Goal: Task Accomplishment & Management: Use online tool/utility

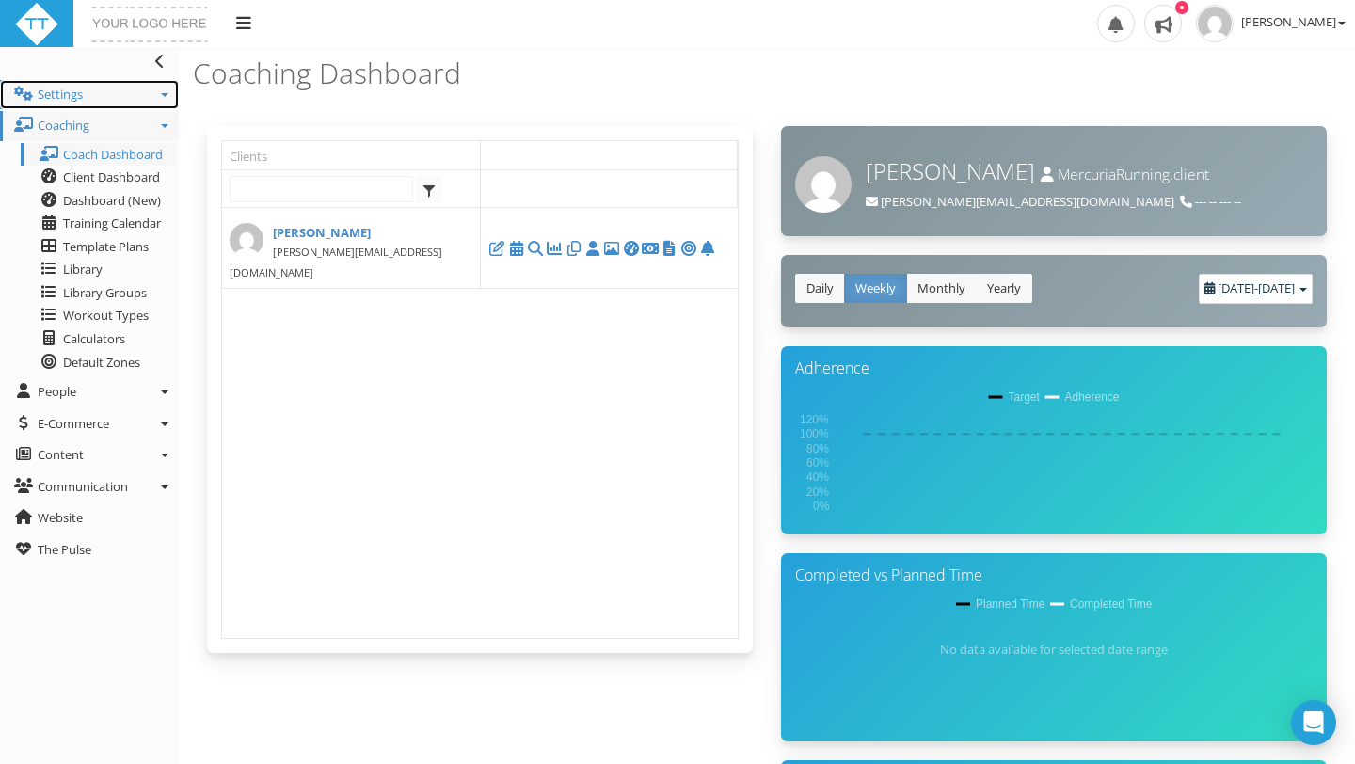
click at [93, 92] on link "Settings" at bounding box center [89, 95] width 179 height 30
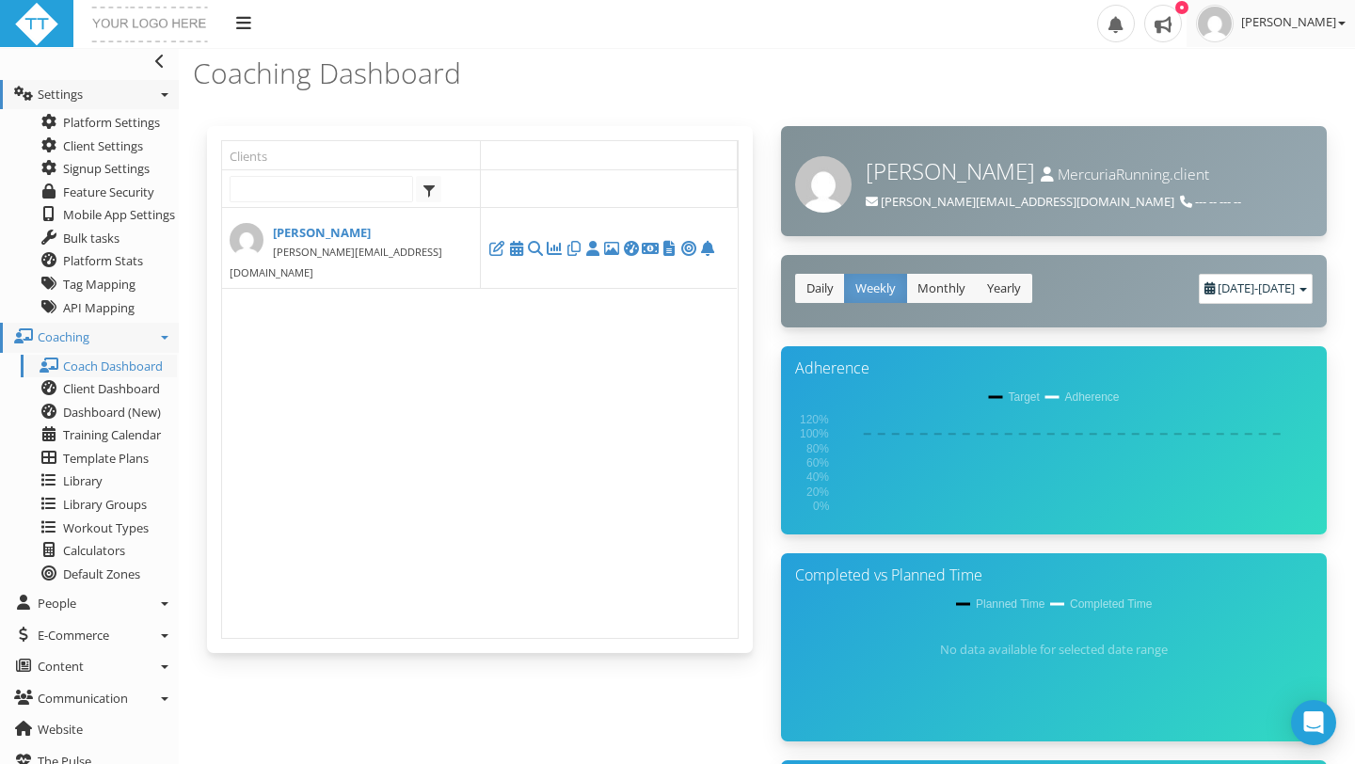
click at [1278, 23] on span "Jenni Nettik" at bounding box center [1293, 21] width 104 height 17
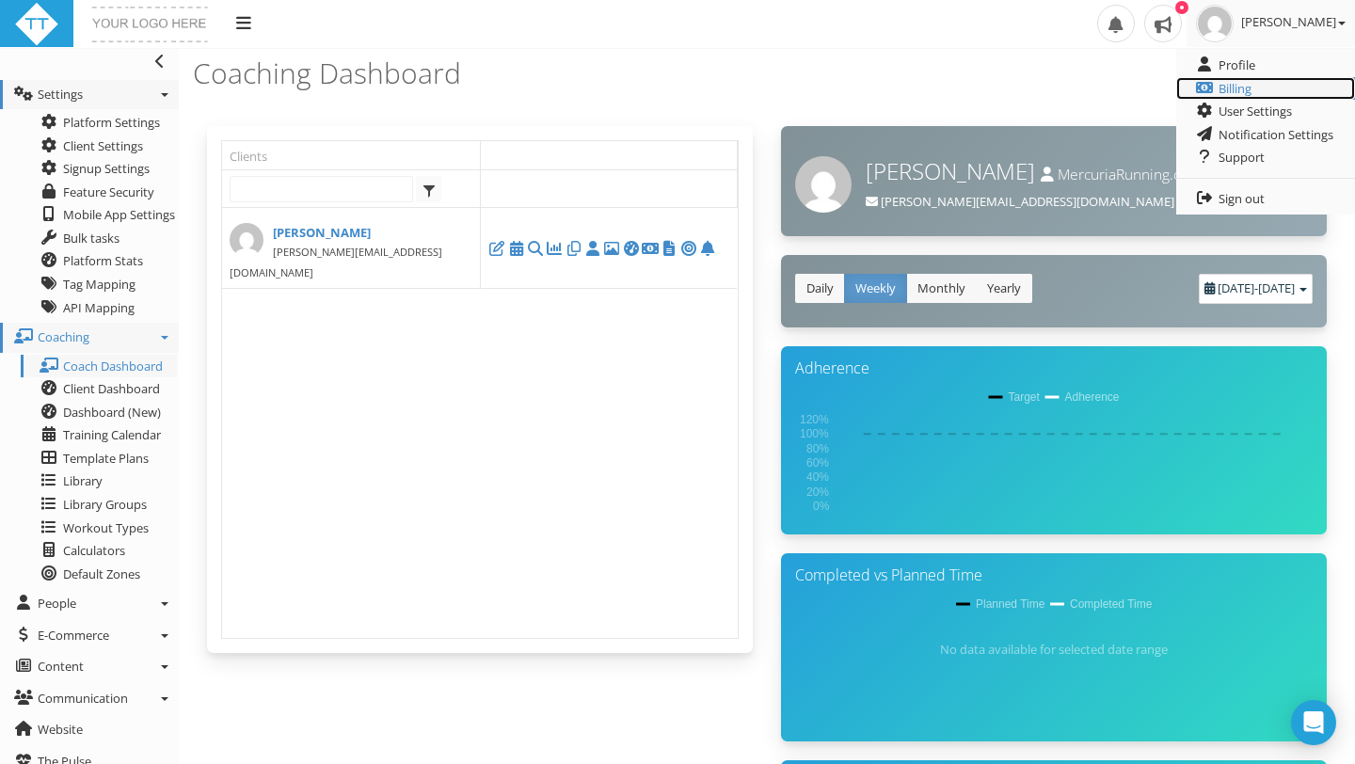
click at [1254, 86] on link "Billing" at bounding box center [1265, 89] width 179 height 24
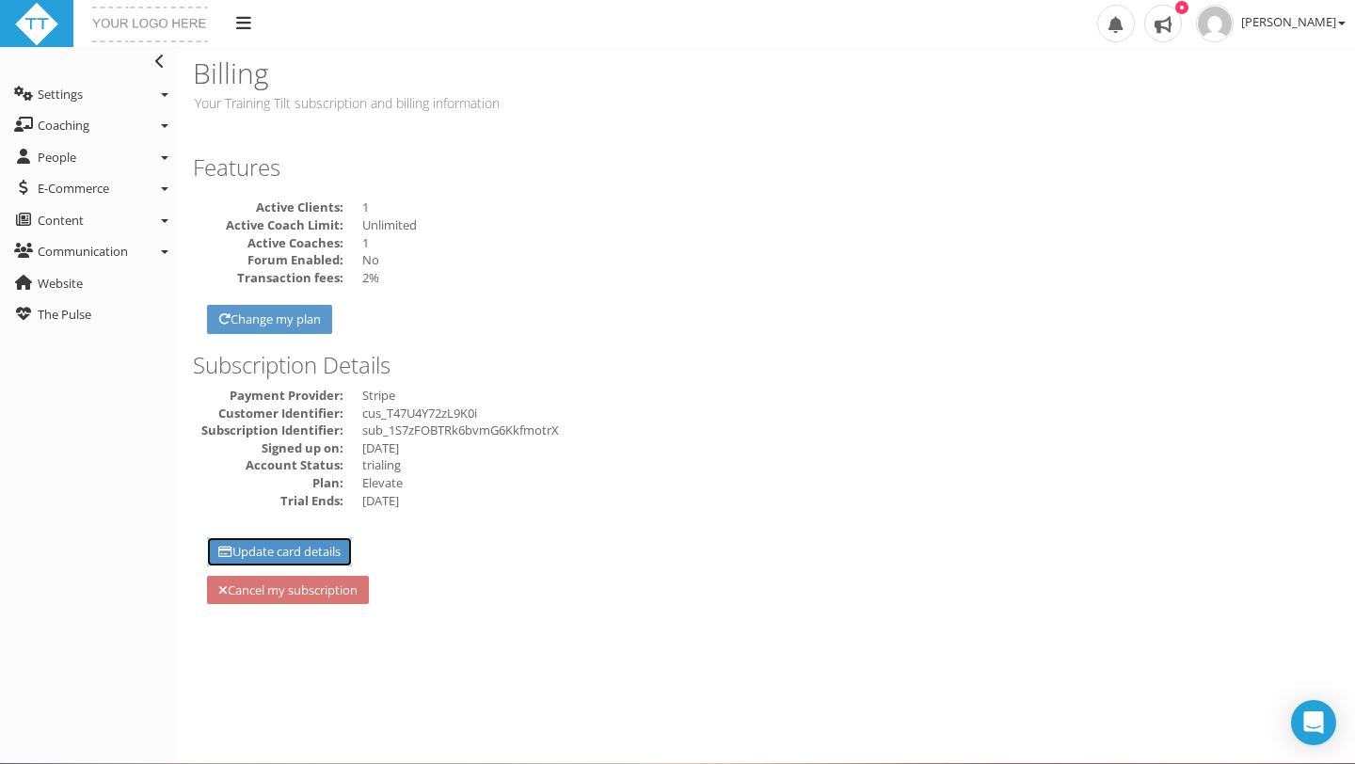
click at [326, 548] on link "Update card details" at bounding box center [279, 551] width 145 height 29
click at [416, 108] on p "Your Training Tilt subscription and billing information" at bounding box center [476, 103] width 567 height 20
click at [163, 54] on icon at bounding box center [159, 61] width 9 height 15
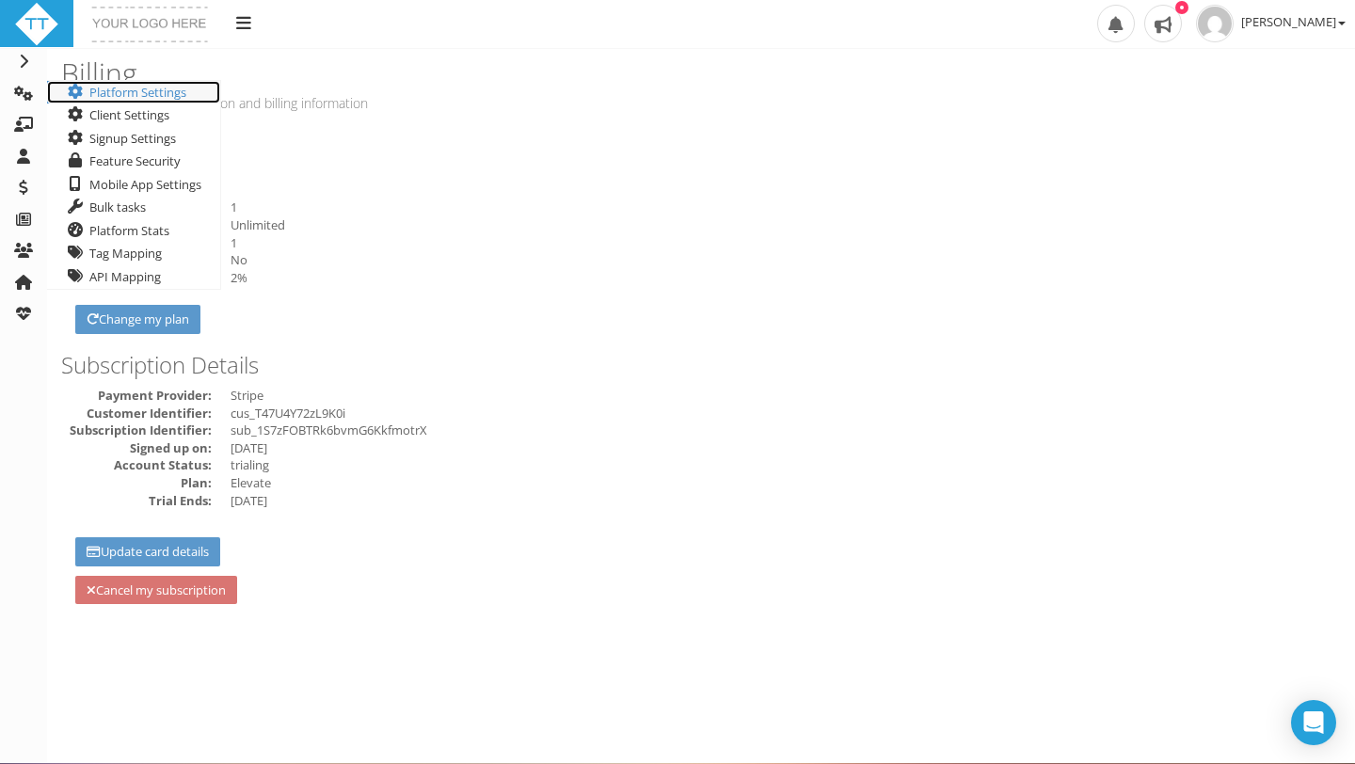
click at [132, 92] on link "Platform Settings" at bounding box center [133, 93] width 173 height 24
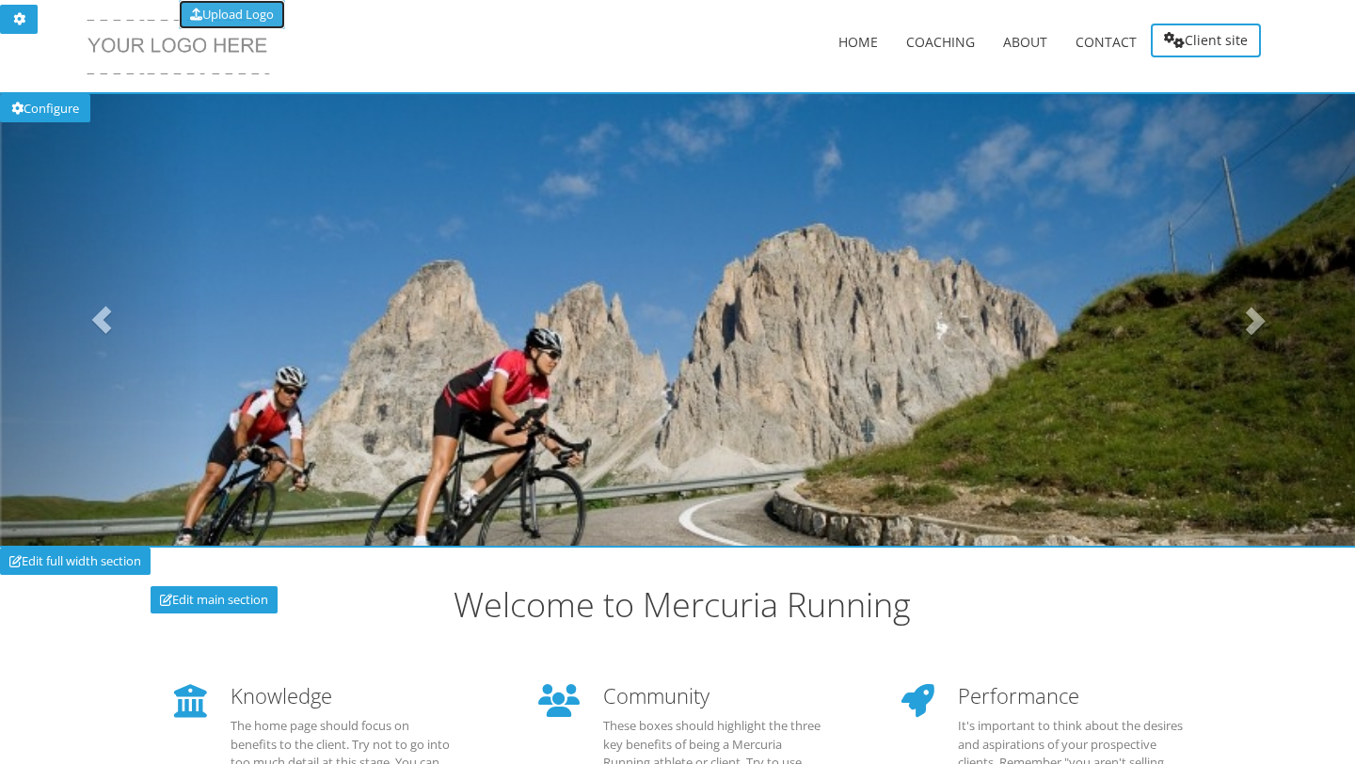
click at [230, 12] on link "Upload Logo" at bounding box center [232, 14] width 106 height 29
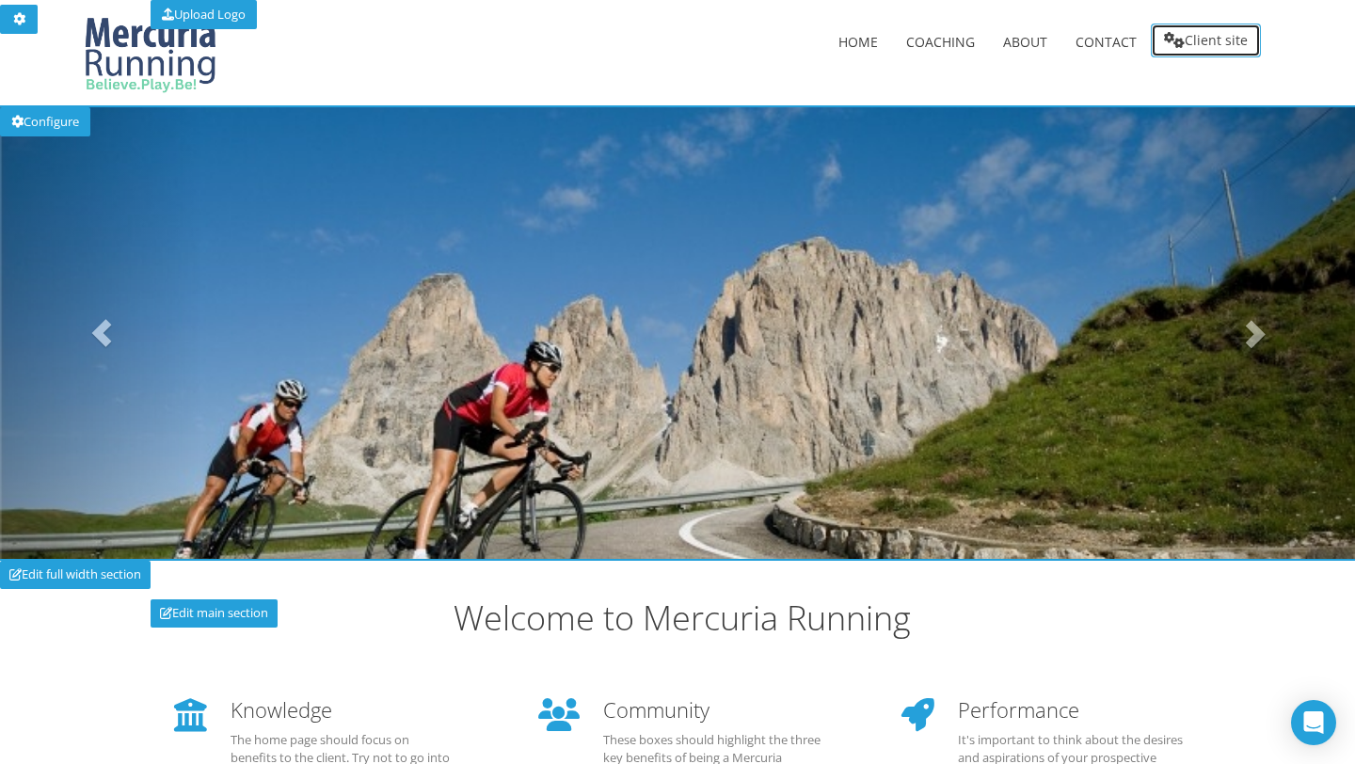
click at [1218, 32] on link "Client site" at bounding box center [1206, 41] width 110 height 34
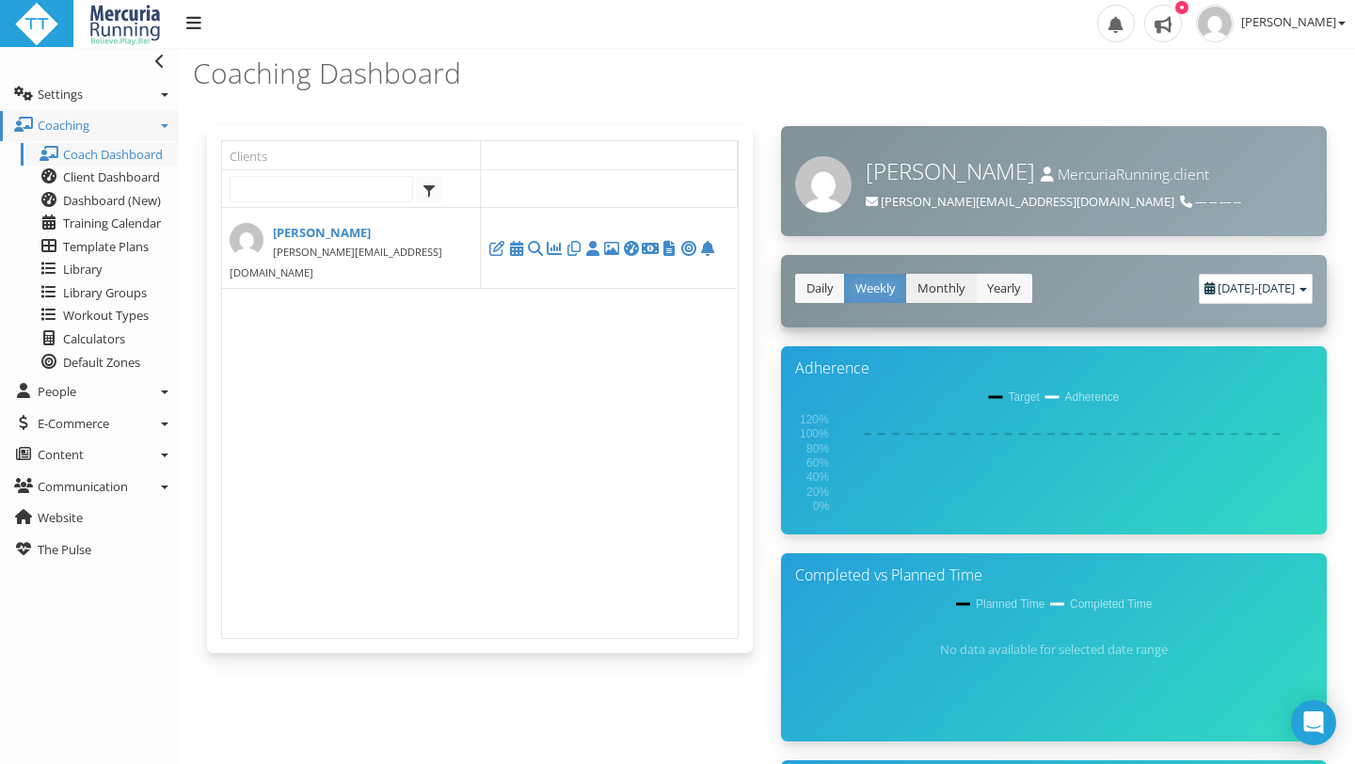
click at [938, 286] on link "Monthly" at bounding box center [941, 288] width 71 height 29
click at [1015, 284] on link "Yearly" at bounding box center [1004, 288] width 56 height 29
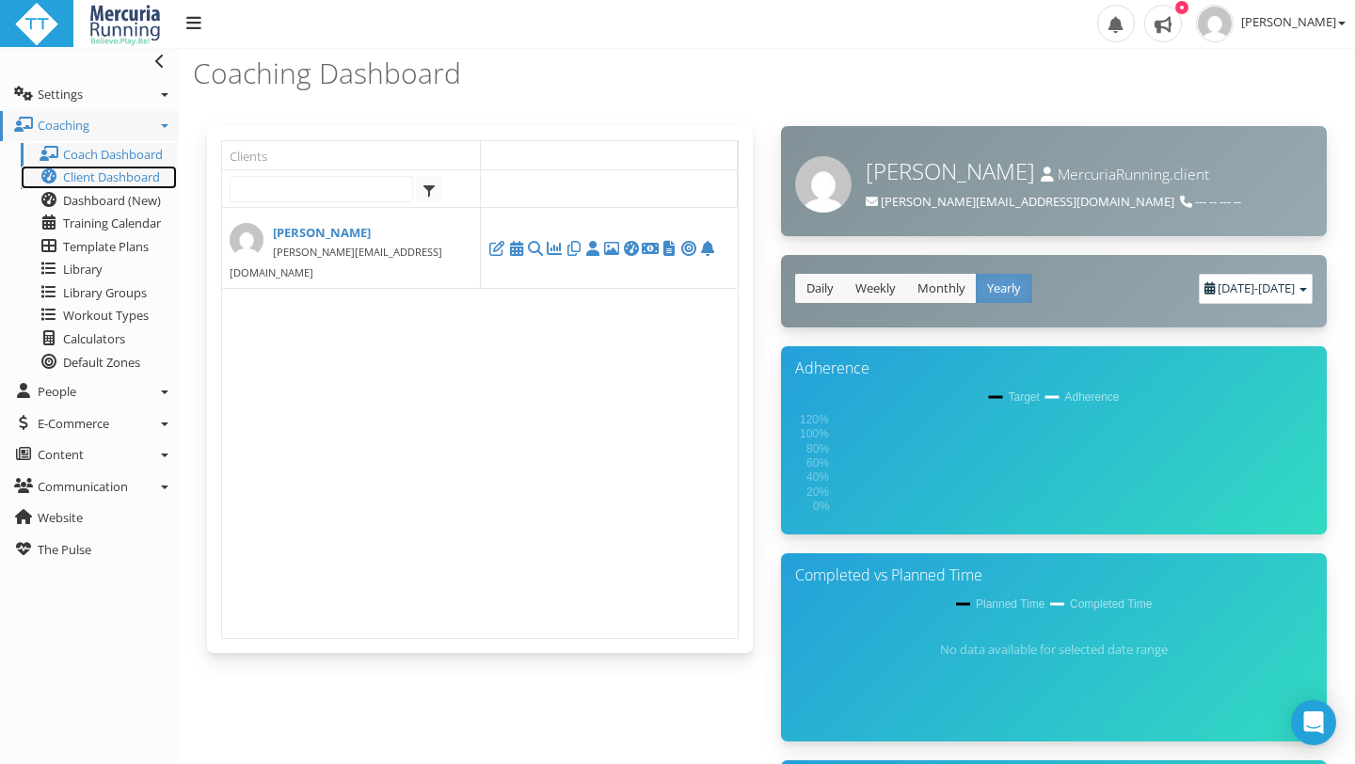
click at [142, 176] on span "Client Dashboard" at bounding box center [111, 176] width 97 height 17
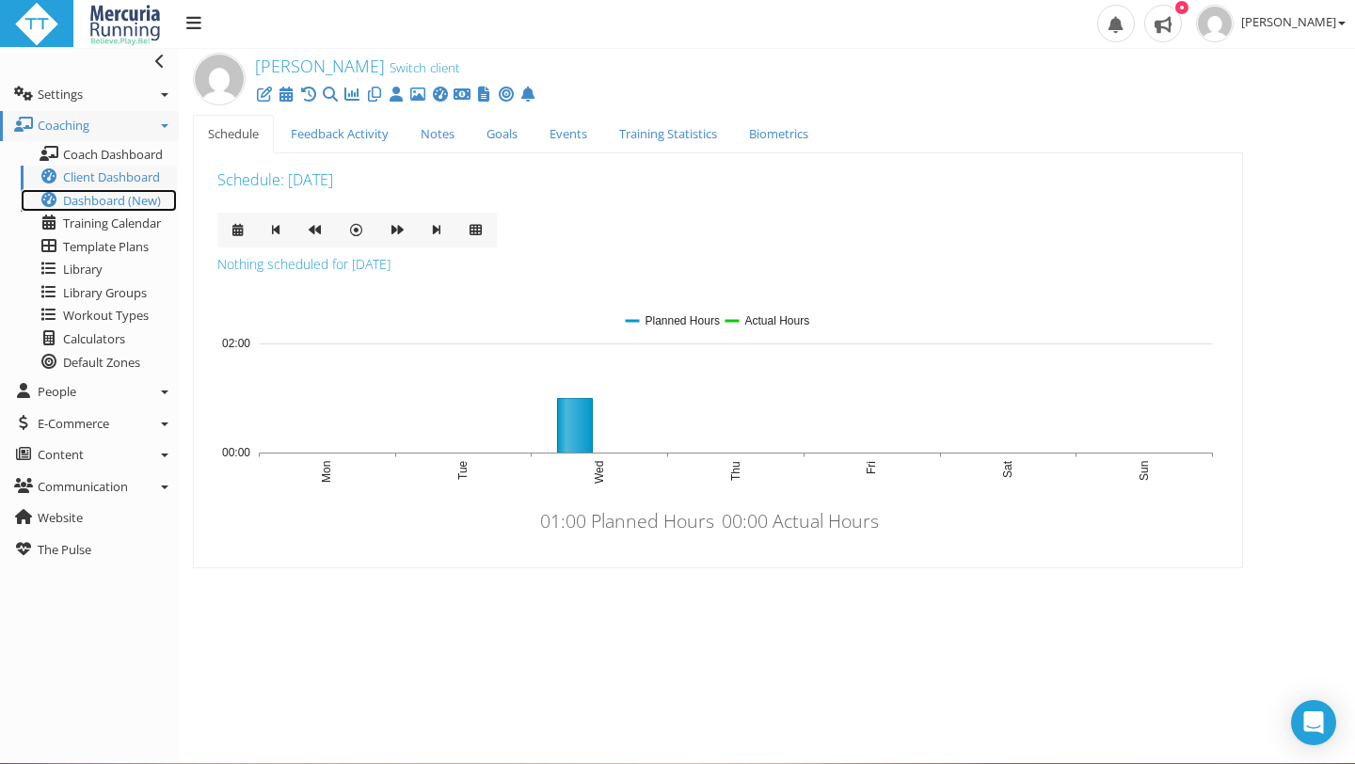
click at [118, 199] on span "Dashboard (New)" at bounding box center [112, 200] width 98 height 17
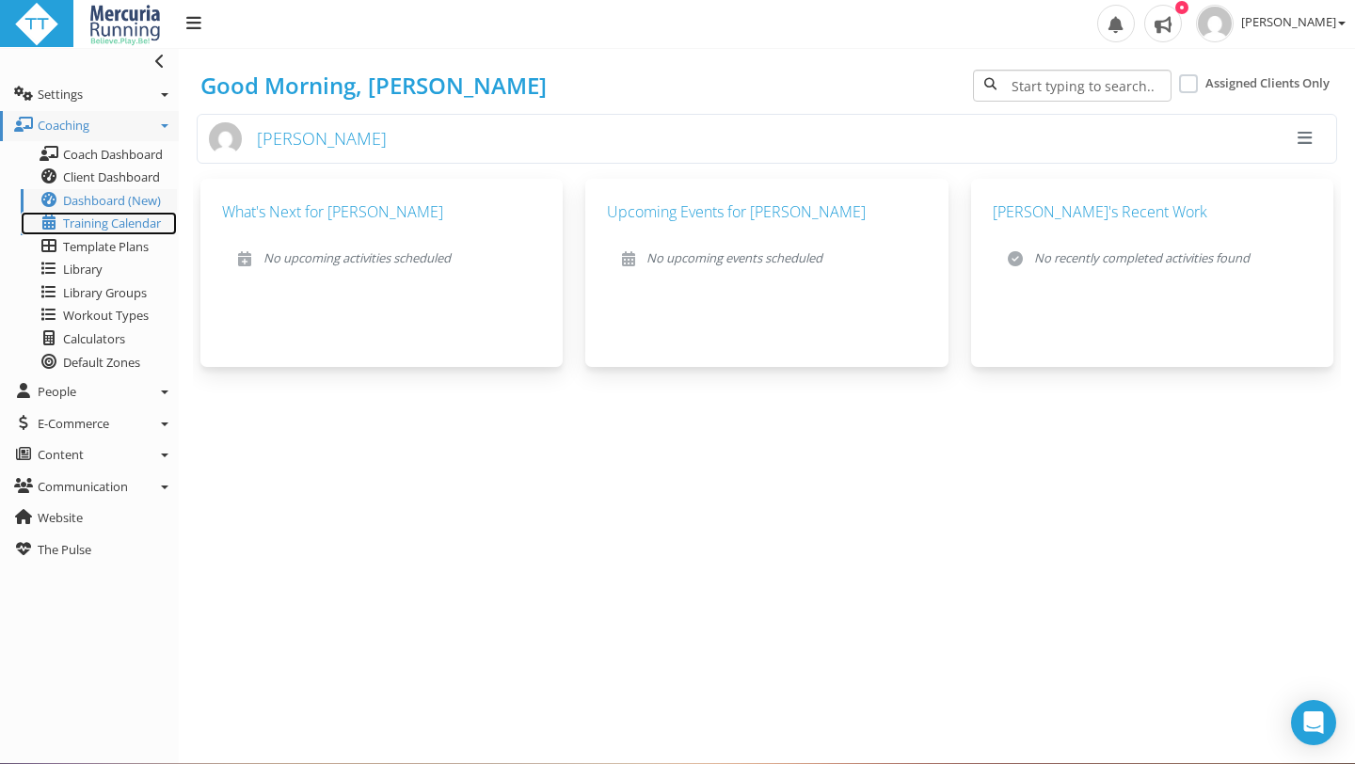
click at [108, 220] on span "Training Calendar" at bounding box center [112, 222] width 98 height 17
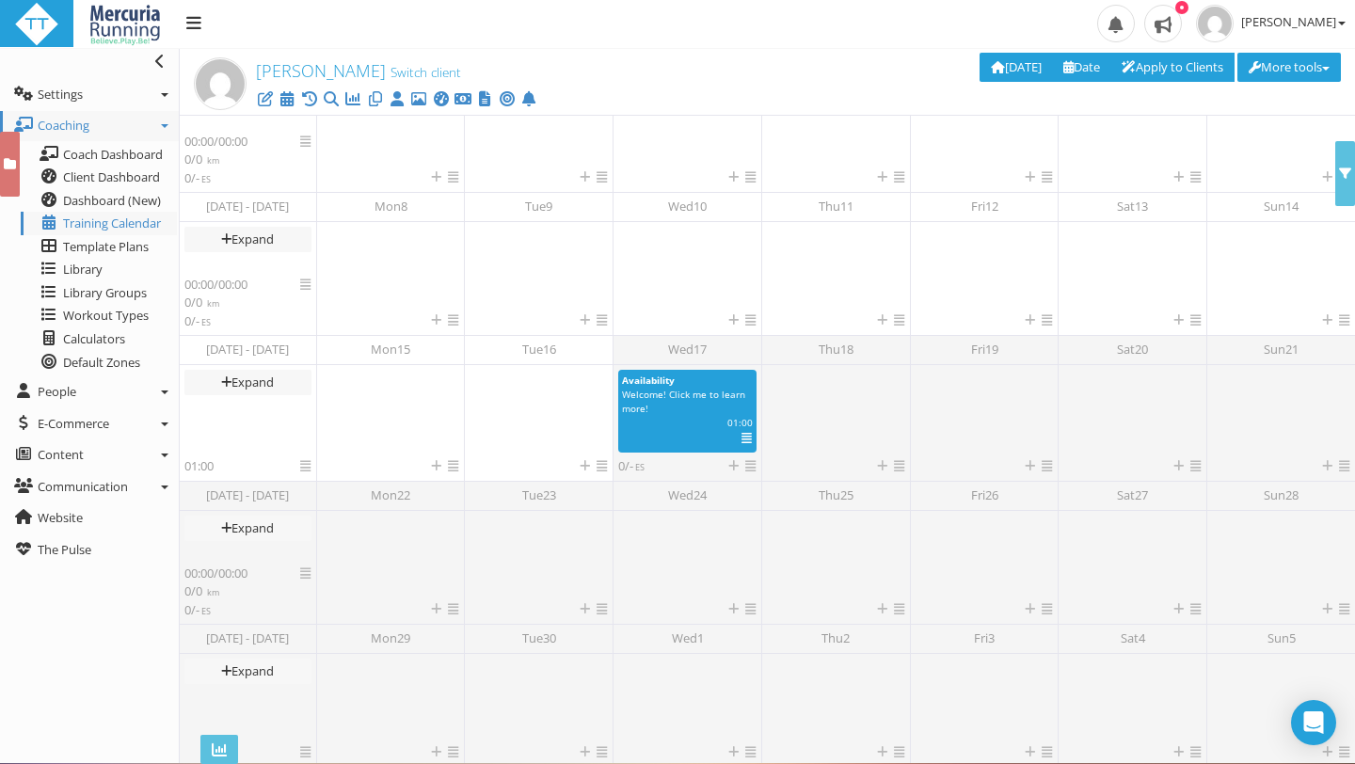
scroll to position [287, 0]
click at [141, 246] on span "Template Plans" at bounding box center [106, 246] width 86 height 17
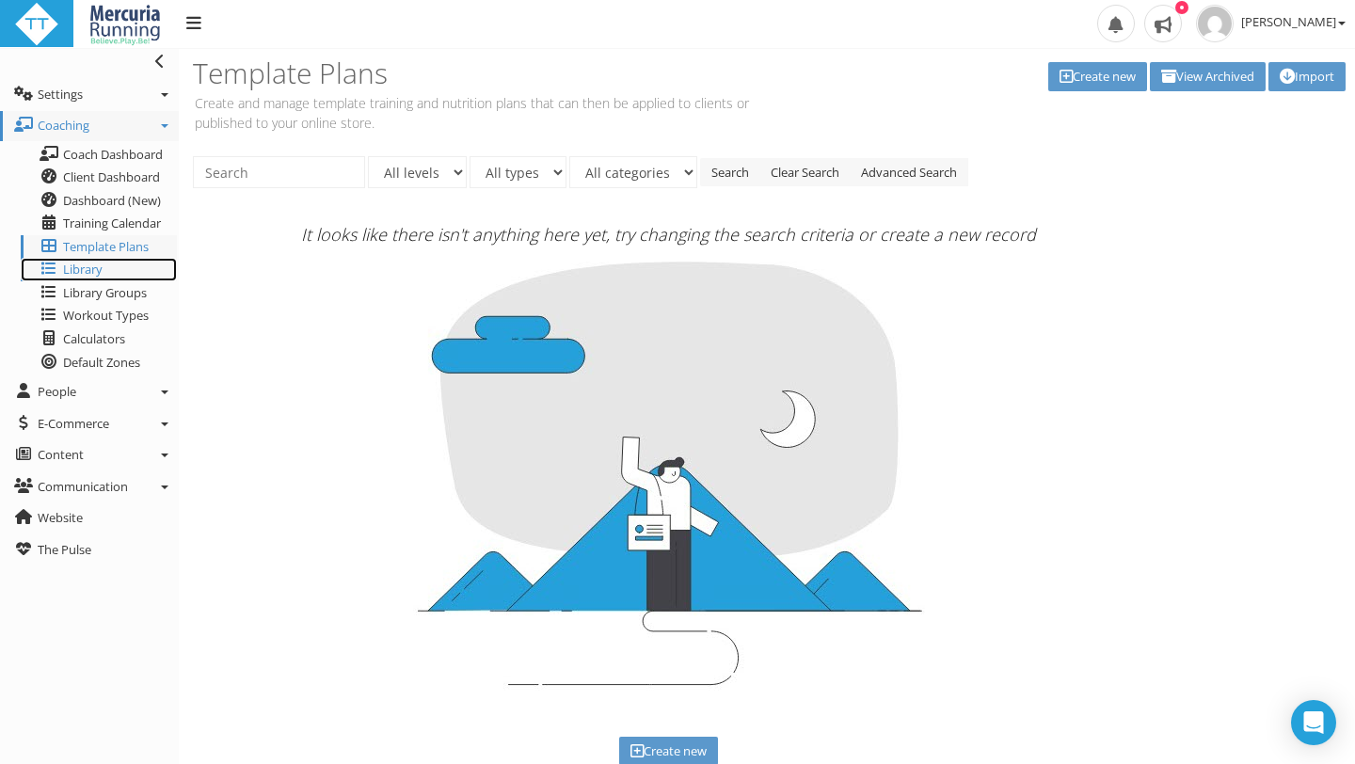
click at [111, 274] on link "Library" at bounding box center [99, 270] width 156 height 24
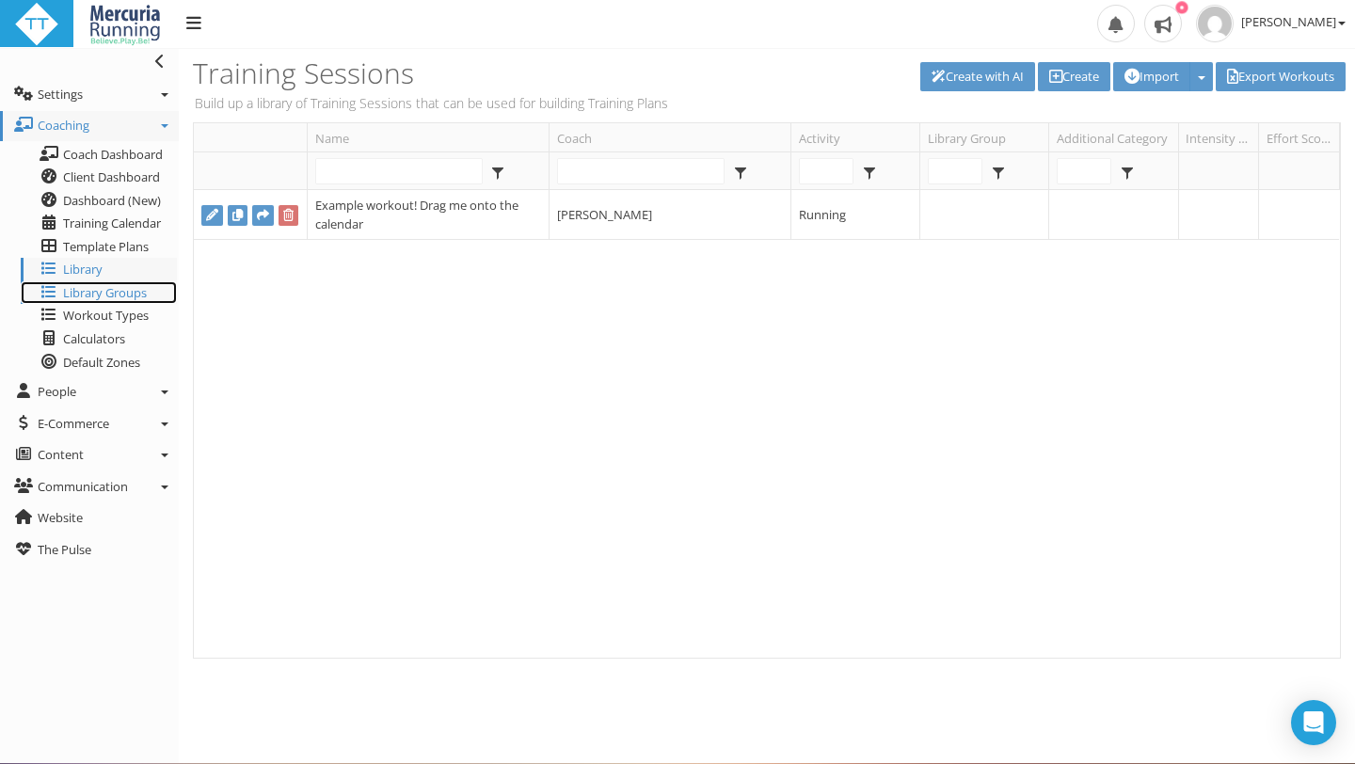
click at [90, 295] on span "Library Groups" at bounding box center [105, 292] width 84 height 17
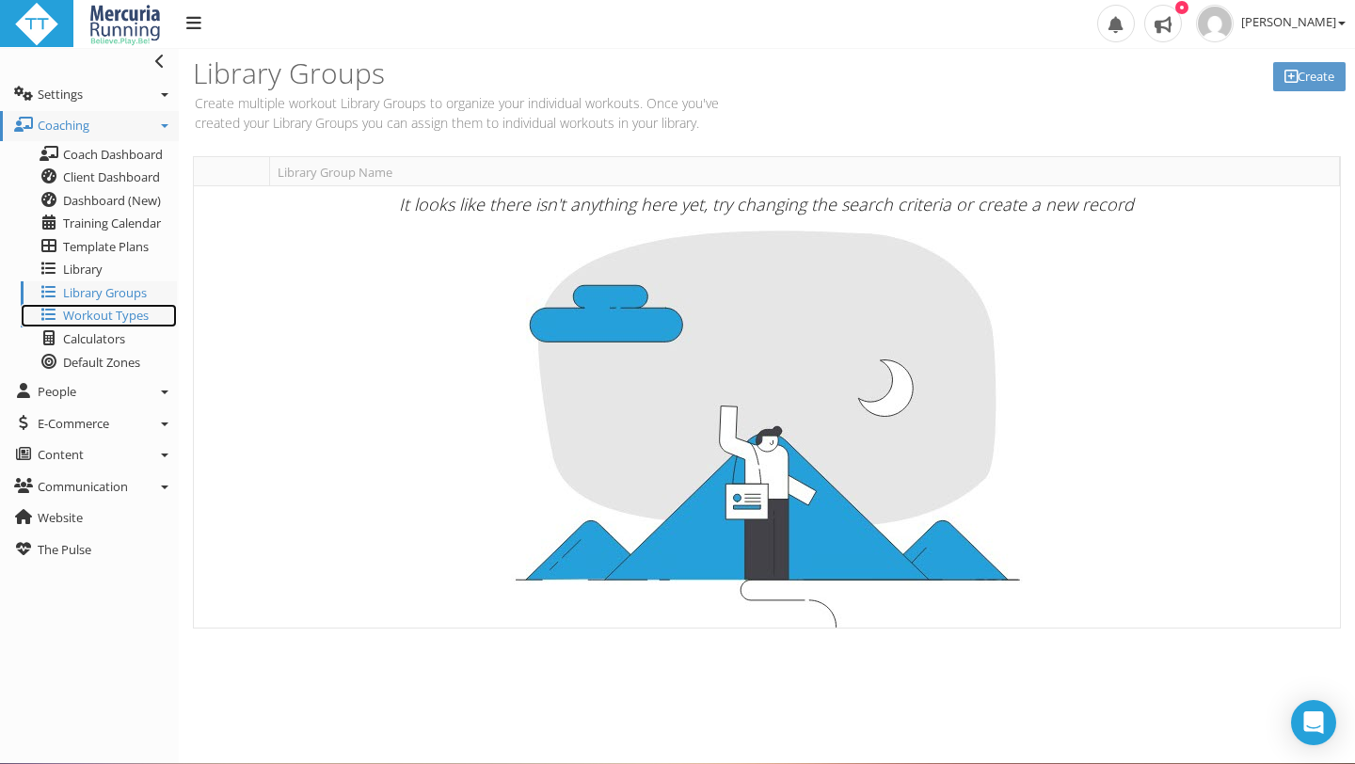
click at [100, 321] on span "Workout Types" at bounding box center [106, 315] width 86 height 17
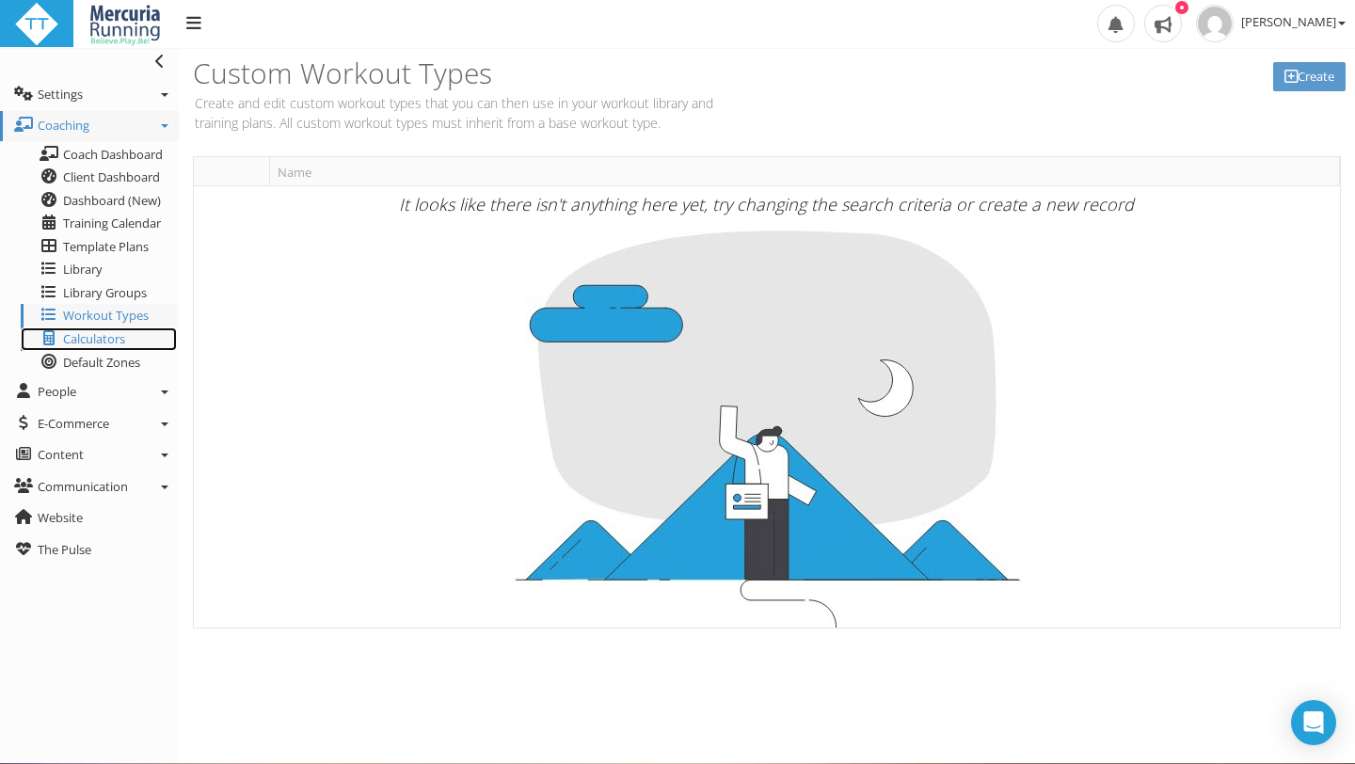
click at [110, 340] on span "Calculators" at bounding box center [94, 338] width 62 height 17
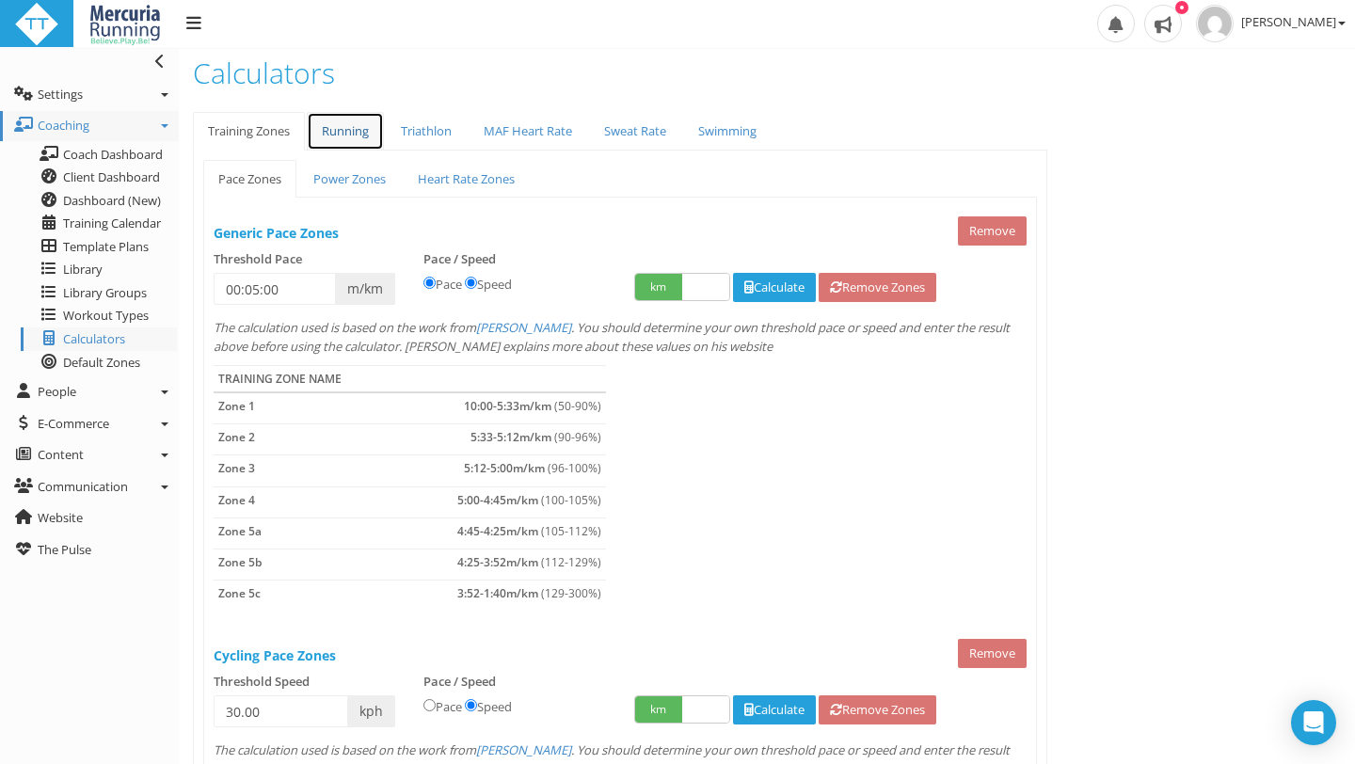
click at [350, 130] on link "Running" at bounding box center [345, 131] width 77 height 39
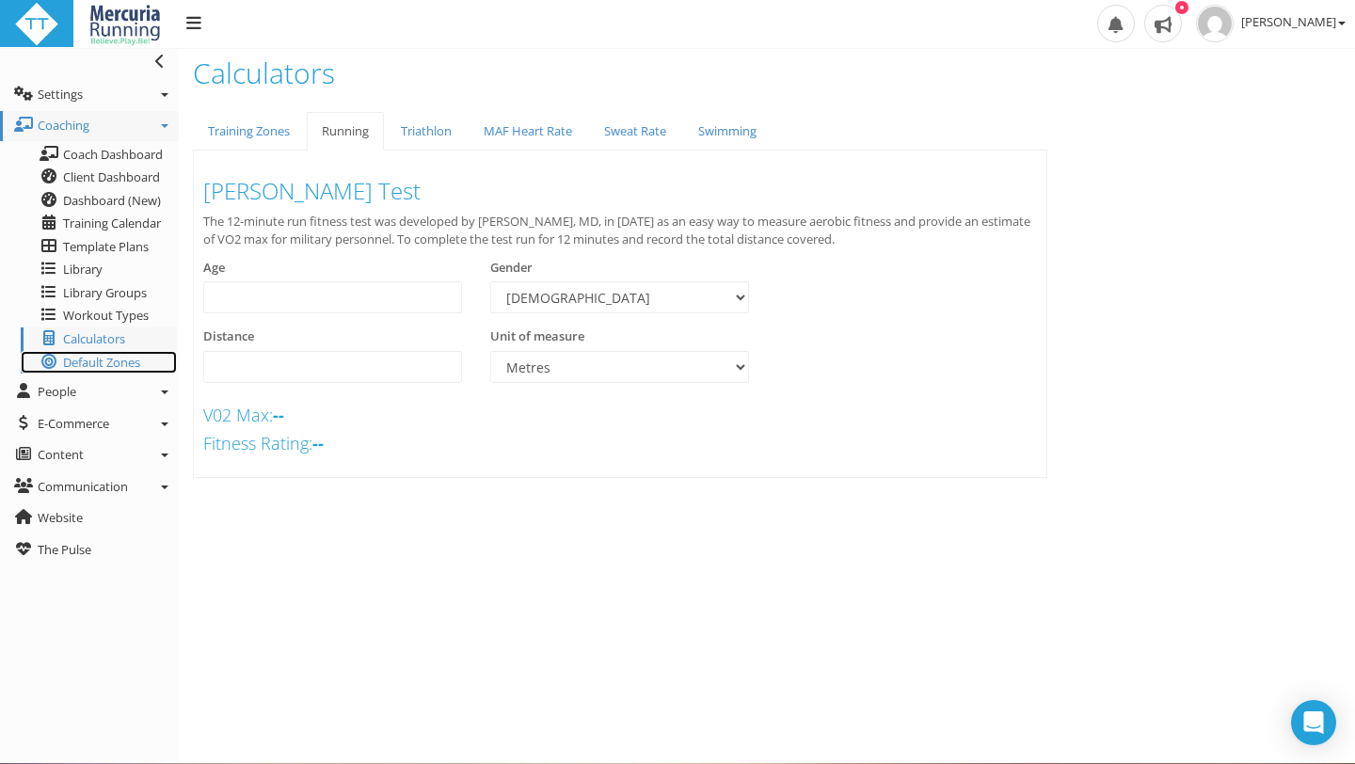
click at [111, 362] on span "Default Zones" at bounding box center [101, 362] width 77 height 17
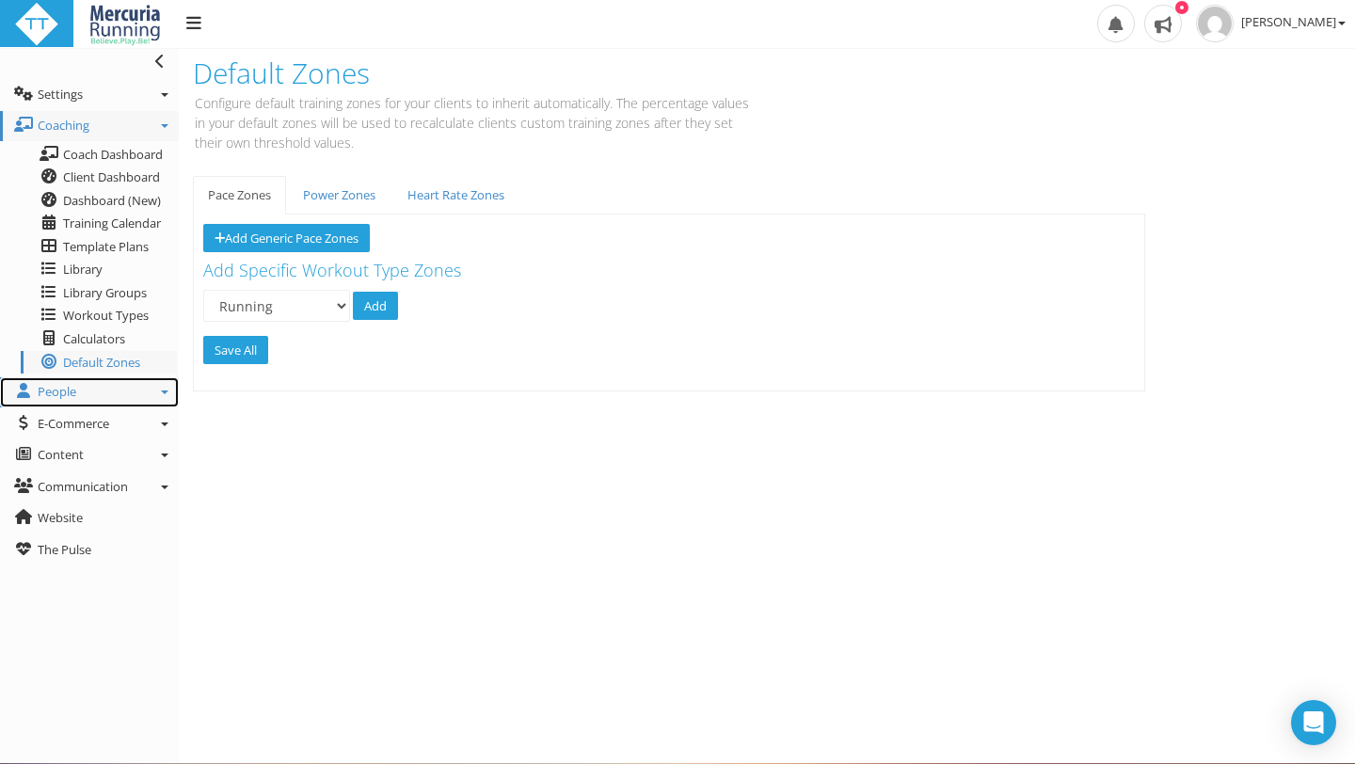
click at [74, 391] on span "People" at bounding box center [57, 391] width 39 height 17
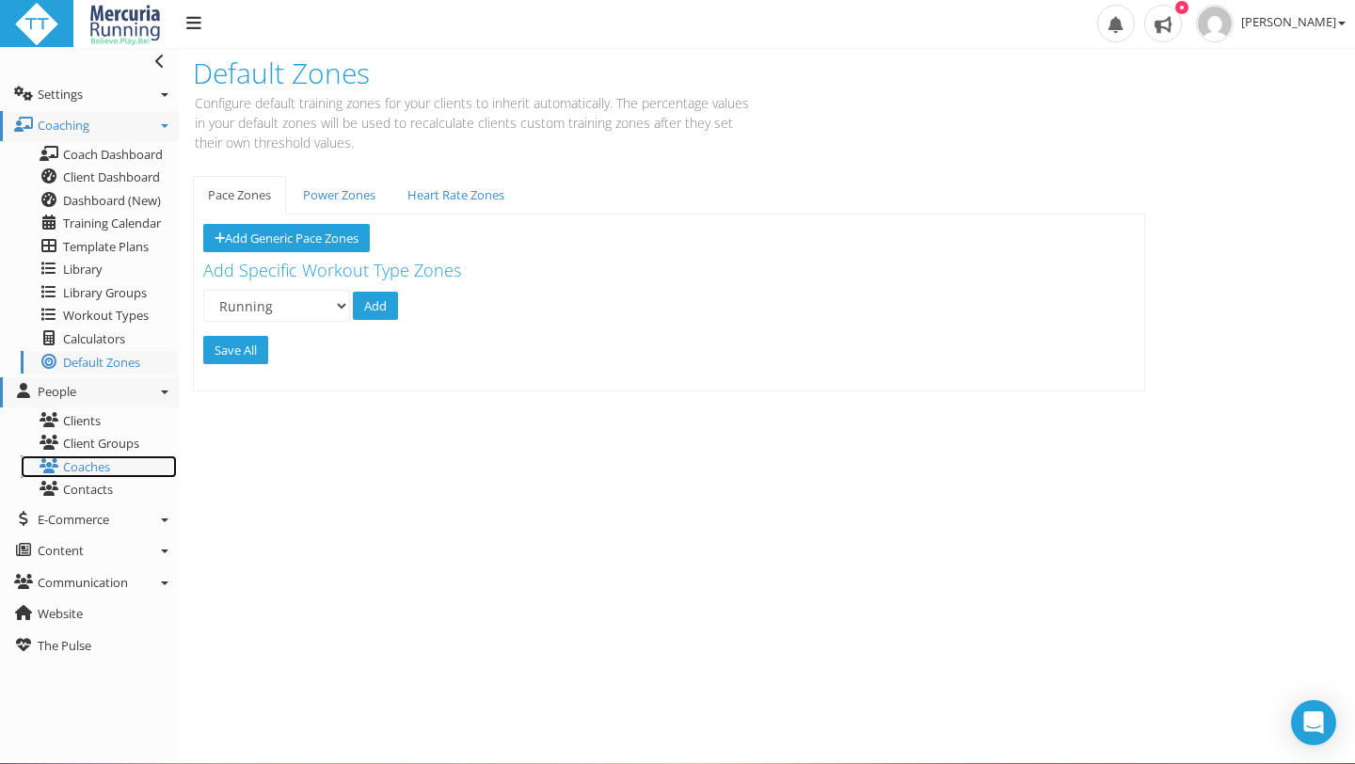
click at [77, 472] on link "Coaches" at bounding box center [99, 467] width 156 height 24
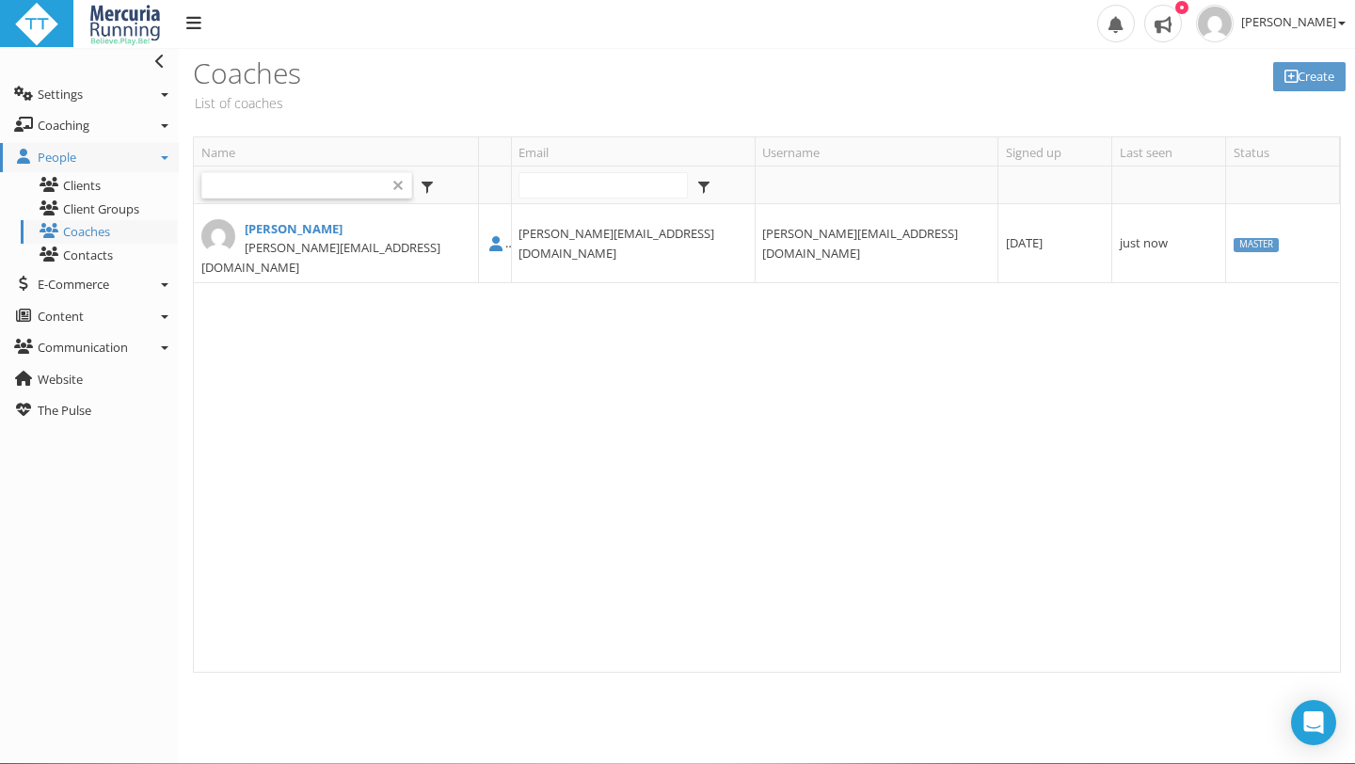
click at [393, 182] on span at bounding box center [397, 185] width 15 height 15
click at [1294, 73] on link "Create" at bounding box center [1309, 76] width 72 height 29
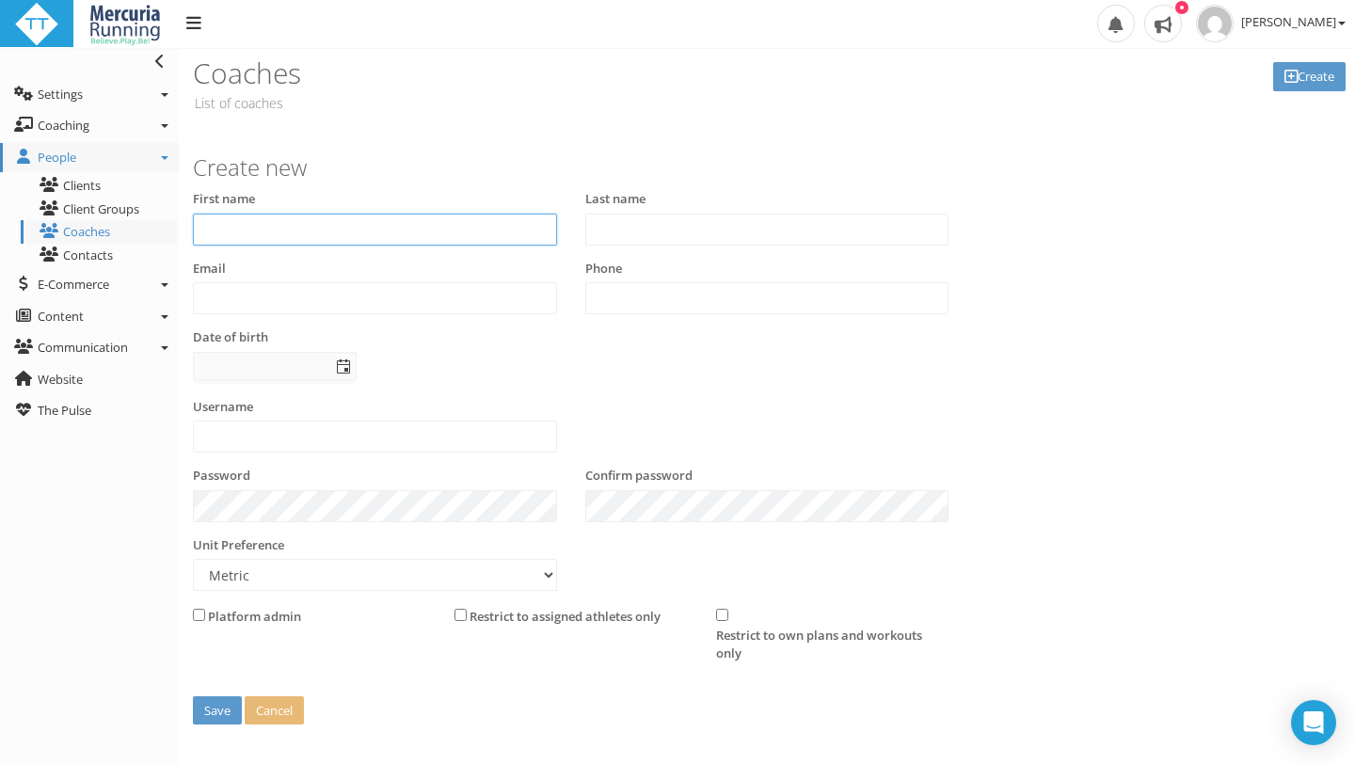
click at [500, 227] on input "text" at bounding box center [375, 230] width 364 height 32
type input "[PERSON_NAME]"
click at [709, 216] on input "text" at bounding box center [767, 230] width 364 height 32
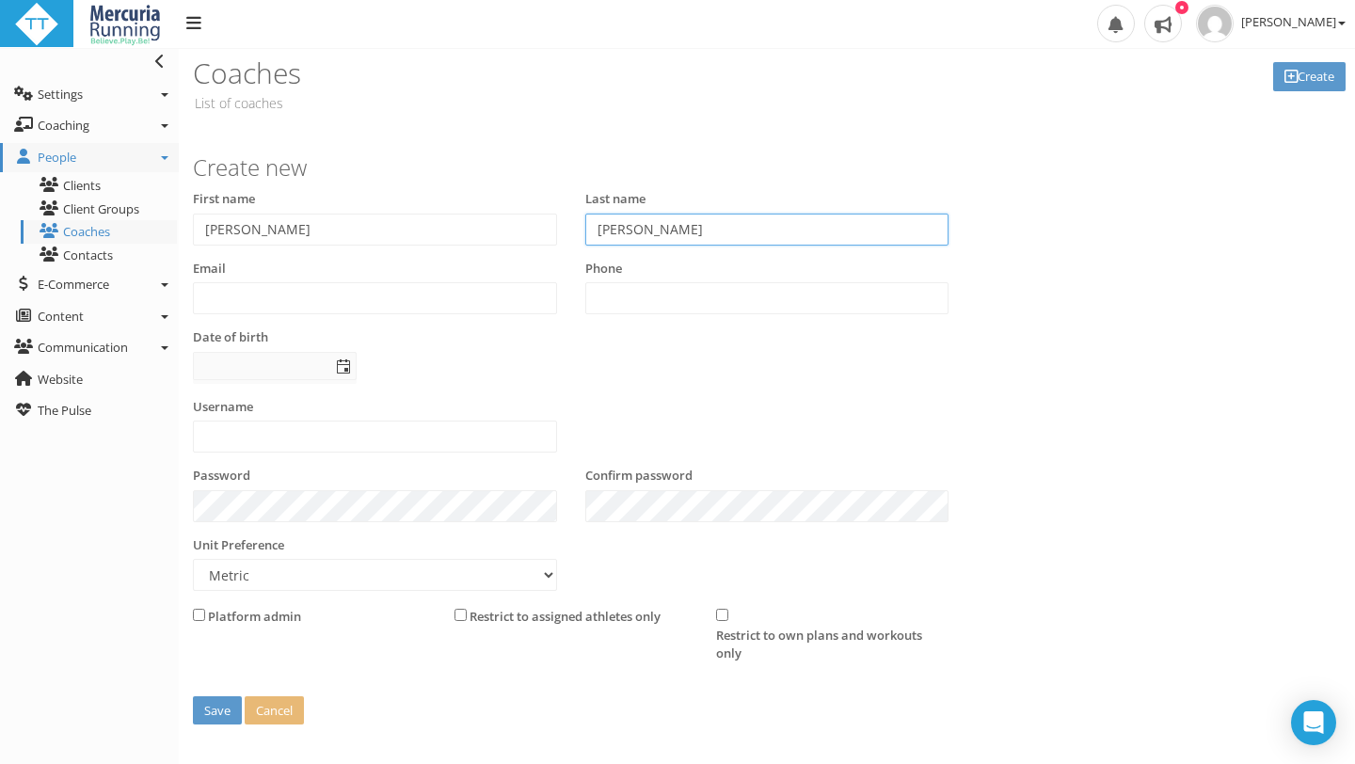
type input "[PERSON_NAME]"
click at [243, 304] on input "text" at bounding box center [375, 298] width 364 height 32
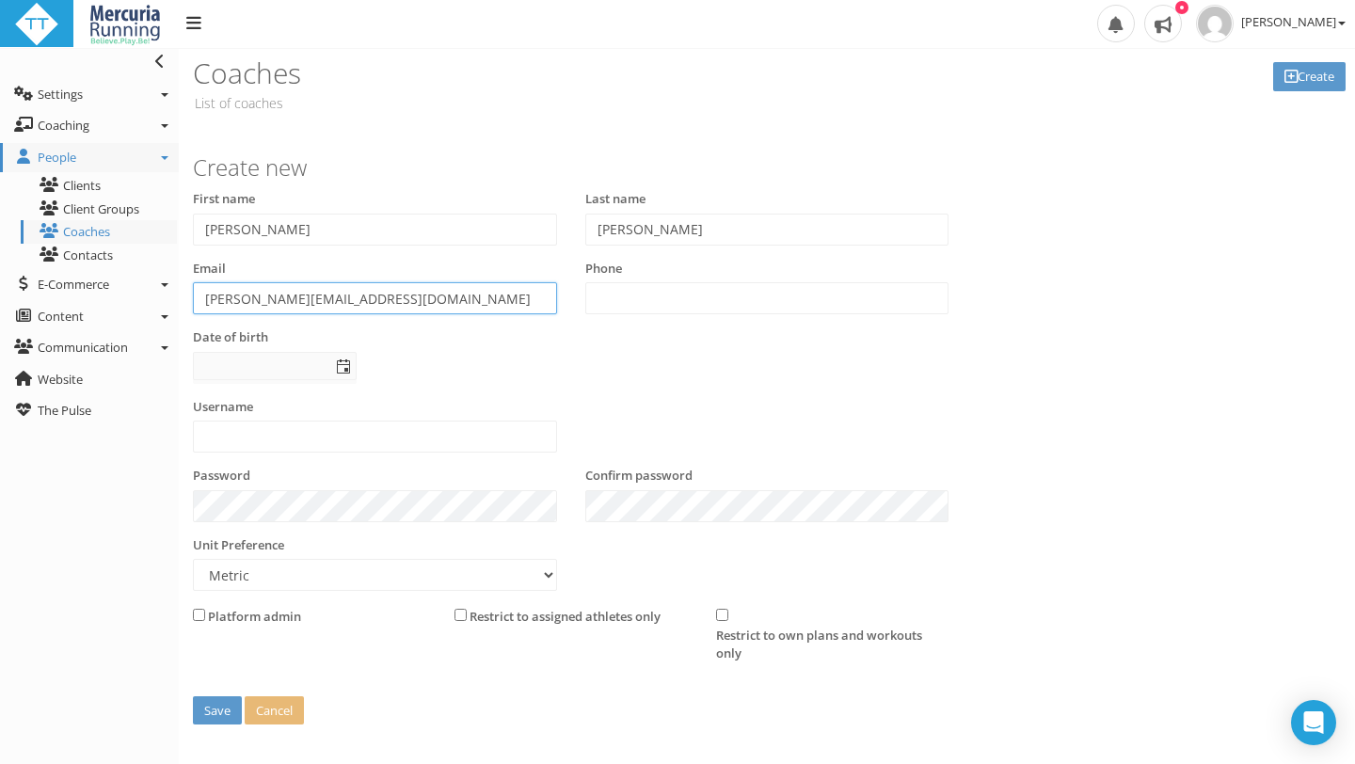
type input "[PERSON_NAME][EMAIL_ADDRESS][DOMAIN_NAME]"
click at [663, 308] on input "text" at bounding box center [767, 298] width 364 height 32
click at [398, 332] on div "Date of birth" at bounding box center [375, 356] width 364 height 56
click at [199, 619] on input "checkbox" at bounding box center [199, 615] width 12 height 12
checkbox input "true"
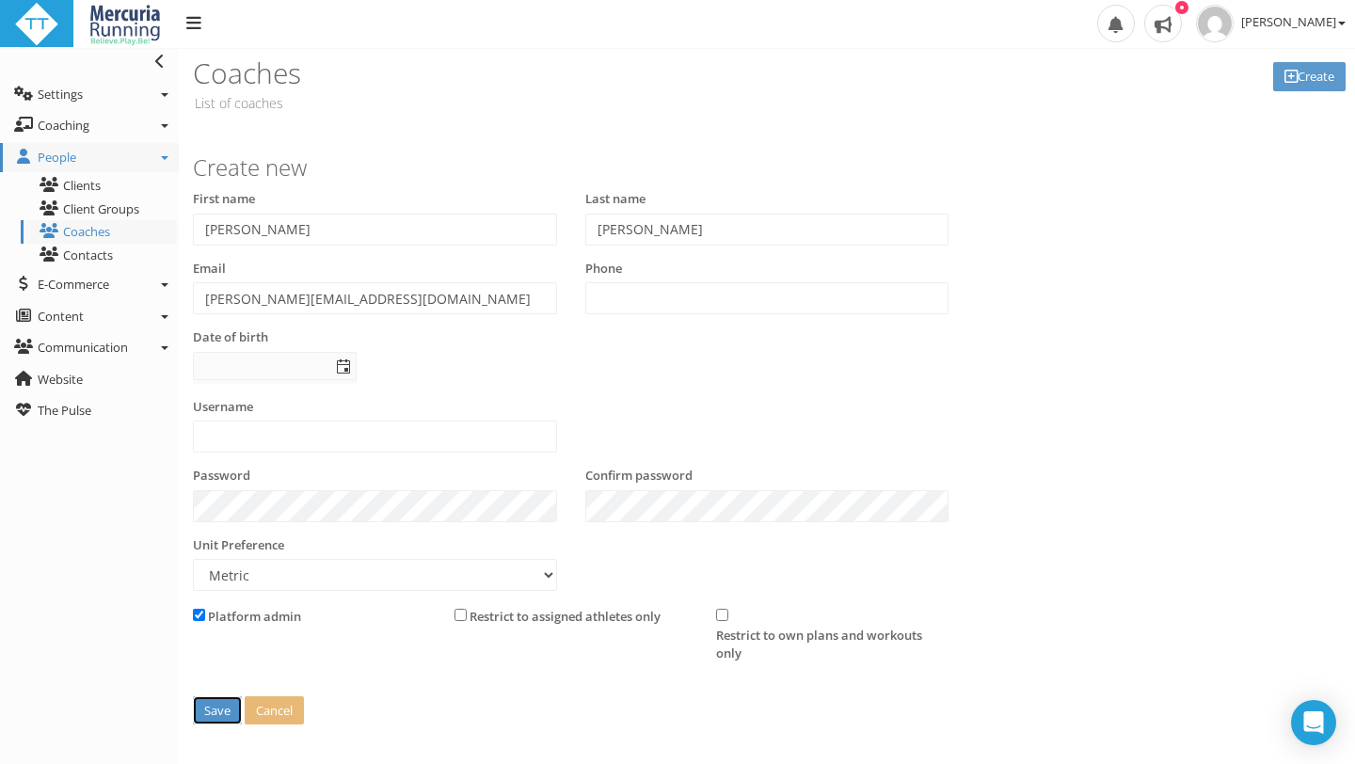
click at [227, 716] on button "Save" at bounding box center [217, 710] width 49 height 29
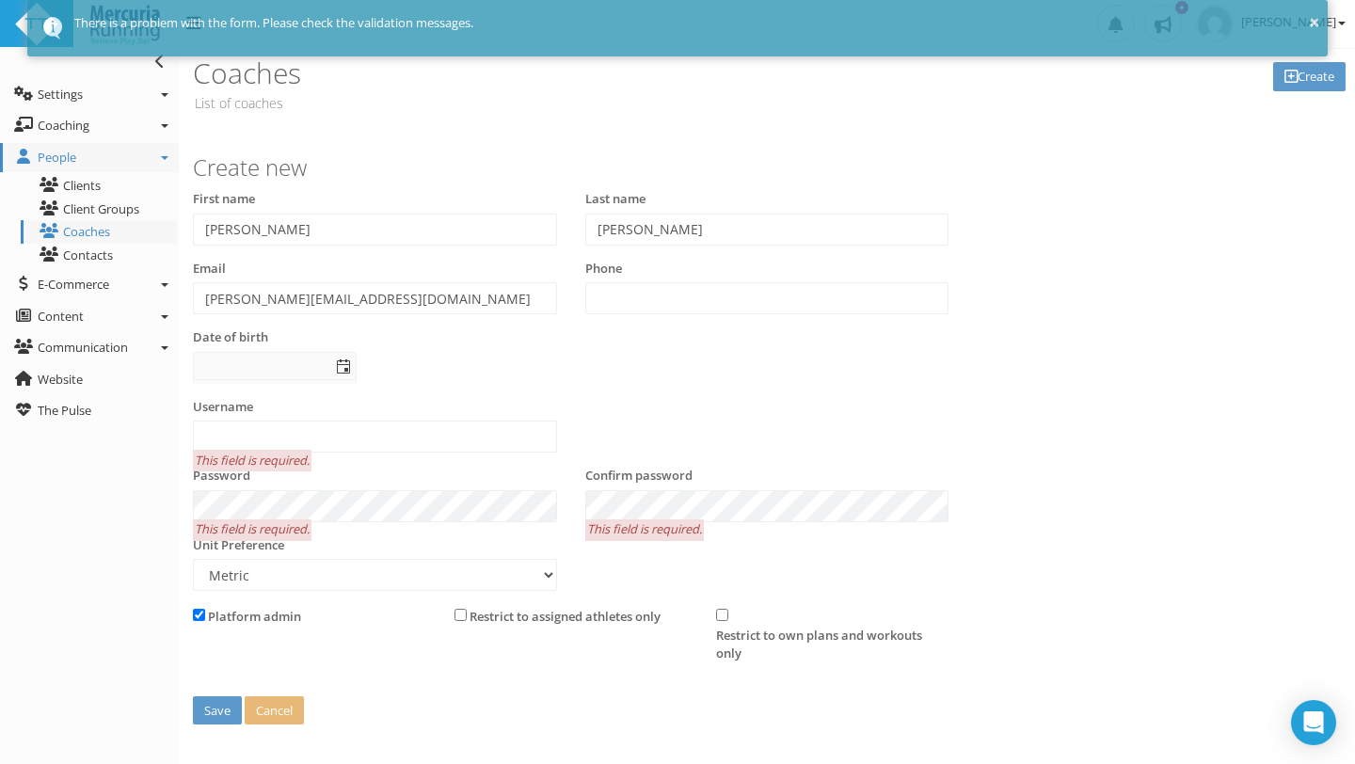
click at [452, 379] on div "Date of birth" at bounding box center [375, 356] width 364 height 56
click at [452, 338] on div "Date of birth" at bounding box center [375, 356] width 364 height 56
click at [343, 433] on input "text" at bounding box center [375, 437] width 364 height 32
type input "K"
type input "CoachKeri-Ann"
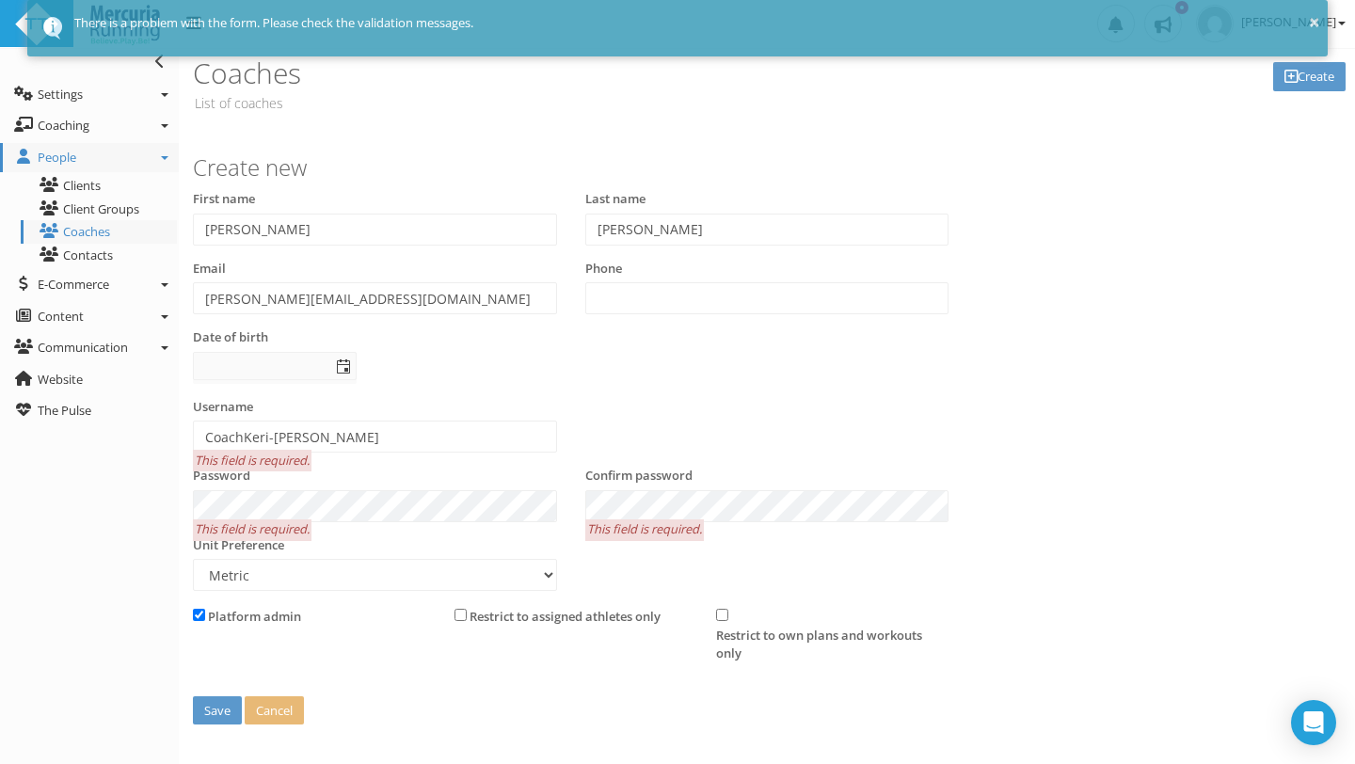
click at [334, 480] on div "Password This field is required." at bounding box center [375, 495] width 364 height 56
click at [580, 432] on div "Username CoachKeri-Ann" at bounding box center [571, 433] width 784 height 70
click at [538, 410] on div "Username CoachKeri-Ann" at bounding box center [375, 426] width 364 height 56
click at [602, 390] on div "First name Keri-Ann Last name Rugg Email Keri-Ann@mercuriarunning.com Phone Dat…" at bounding box center [571, 294] width 784 height 208
click at [536, 500] on div "Password Confirm password Values must equal" at bounding box center [571, 502] width 784 height 70
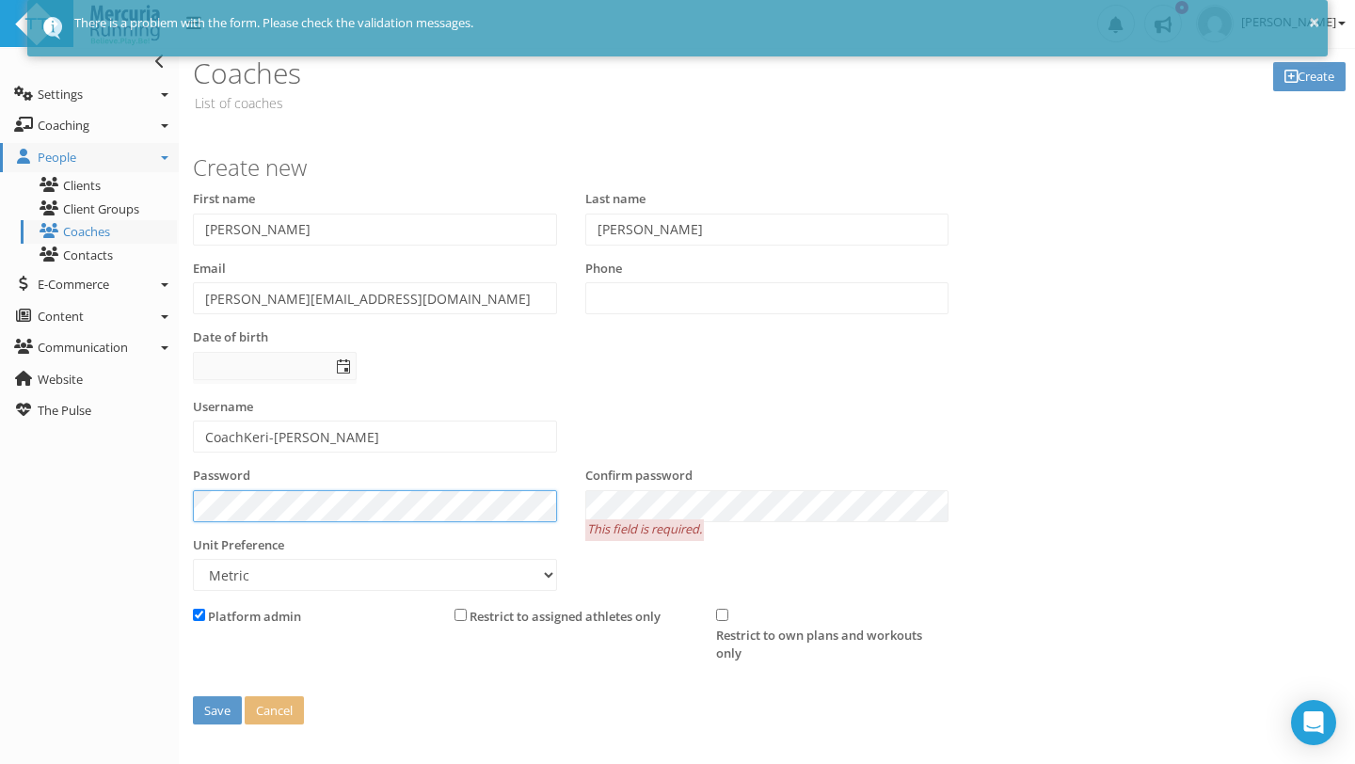
click at [168, 500] on div "Toggle navigation Settings Platform Settings Client Settings Signup Settings Fe…" at bounding box center [677, 420] width 1355 height 745
click at [161, 503] on div "Toggle navigation Settings Platform Settings Client Settings Signup Settings Fe…" at bounding box center [677, 420] width 1355 height 745
click at [749, 403] on div "Username CoachKeri-Ann" at bounding box center [571, 433] width 784 height 70
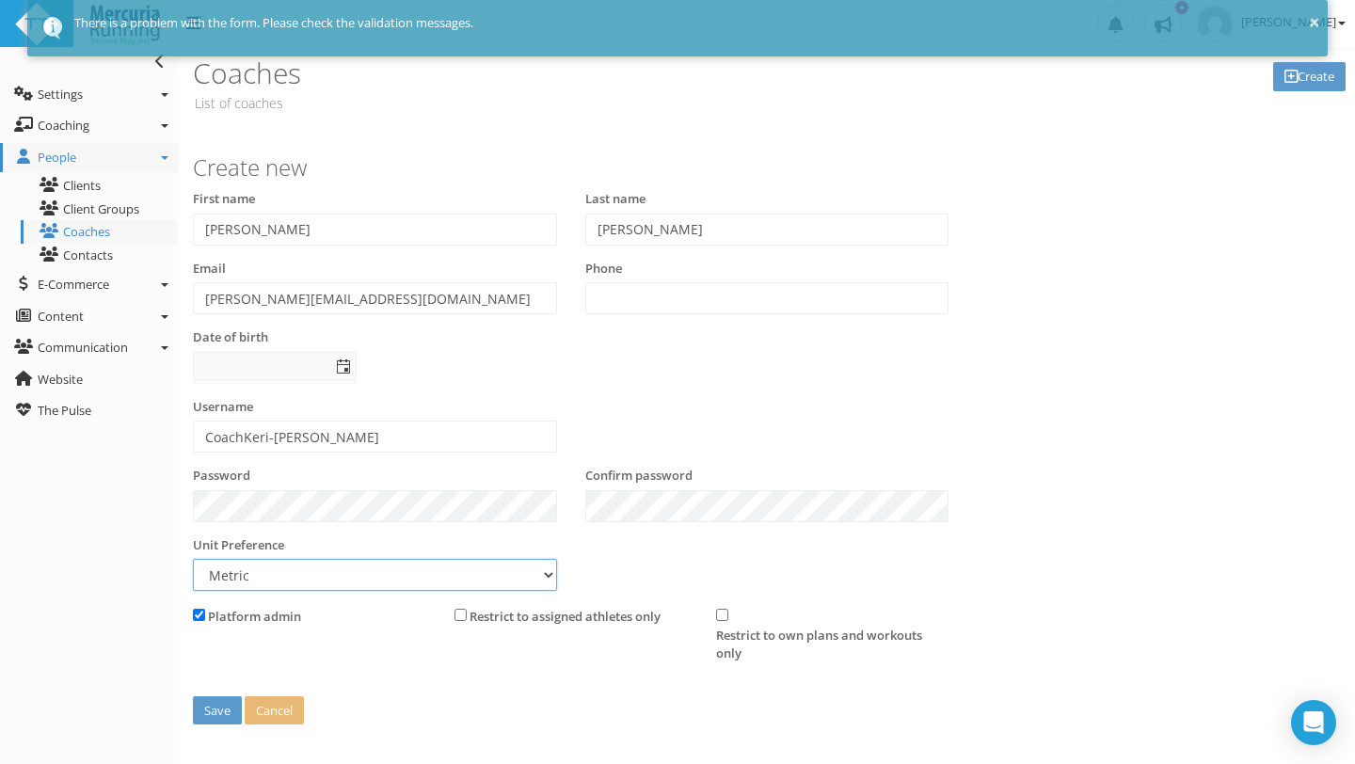
click at [548, 573] on select "Metric Imperial" at bounding box center [375, 575] width 364 height 32
select select "false"
click at [193, 559] on select "Metric Imperial" at bounding box center [375, 575] width 364 height 32
click at [640, 534] on div "Confirm password" at bounding box center [767, 502] width 392 height 70
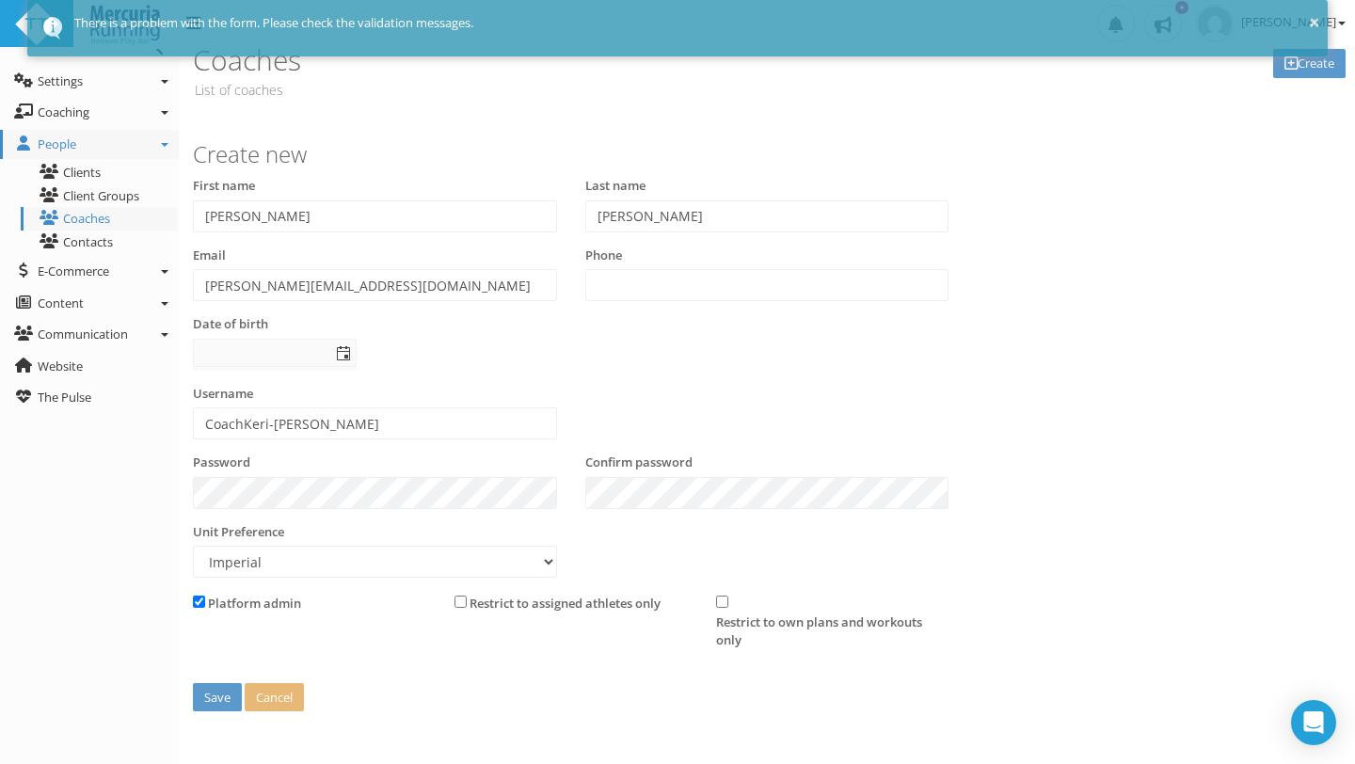
scroll to position [29, 0]
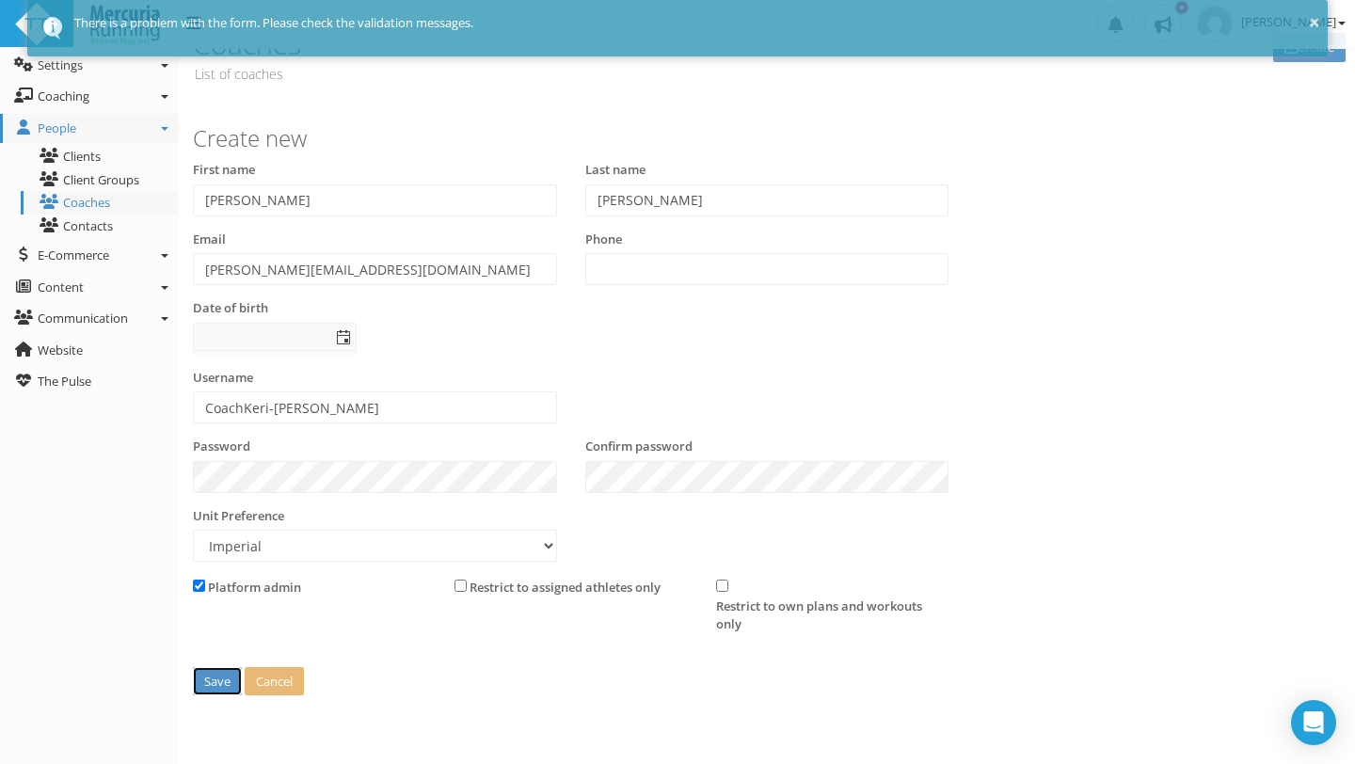
click at [216, 681] on button "Save" at bounding box center [217, 681] width 49 height 29
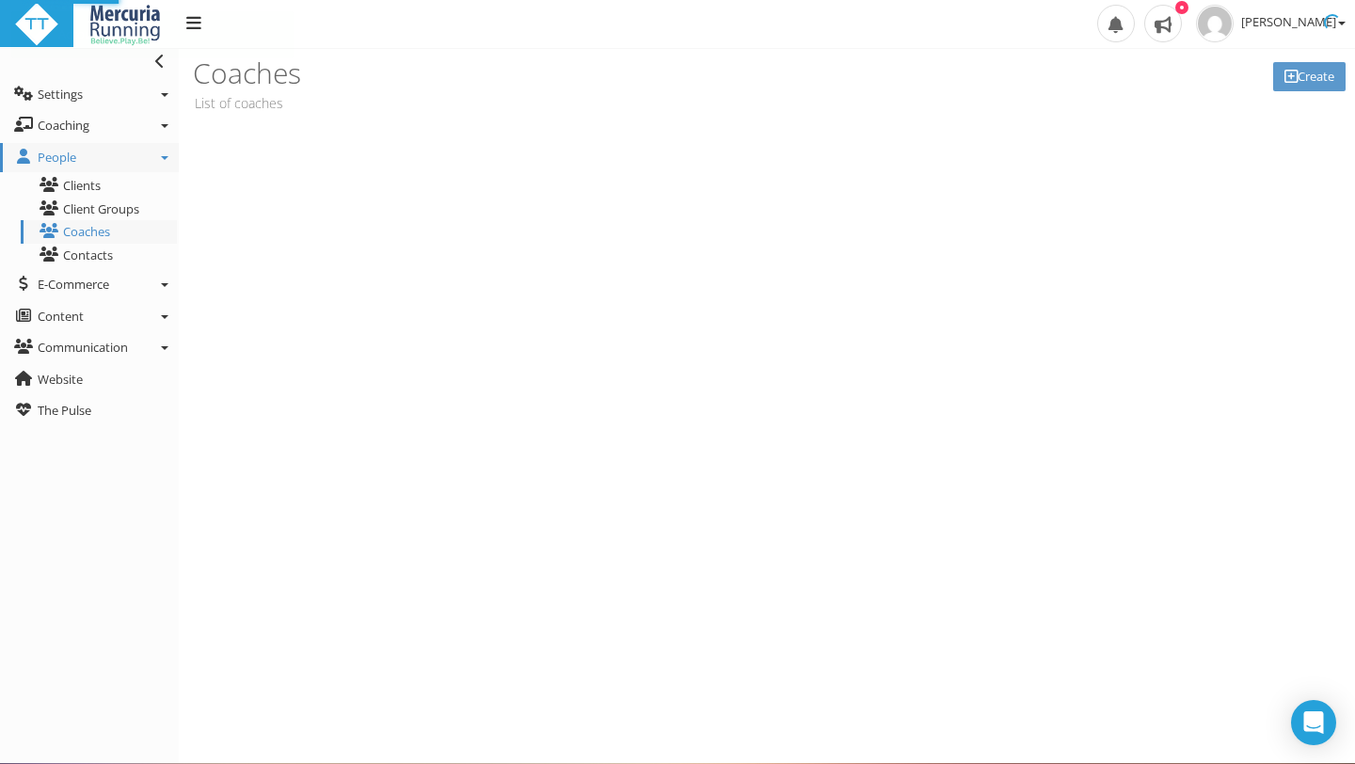
scroll to position [0, 0]
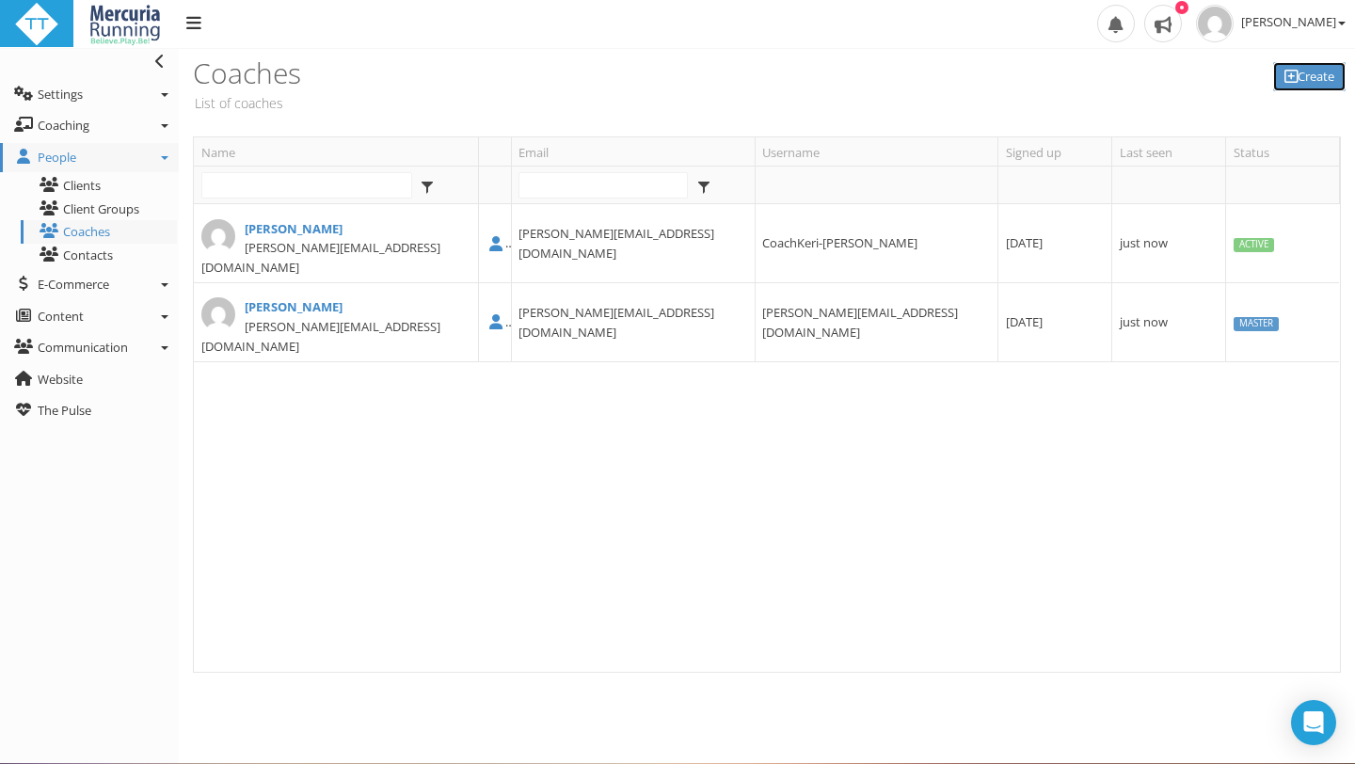
click at [1308, 71] on link "Create" at bounding box center [1309, 76] width 72 height 29
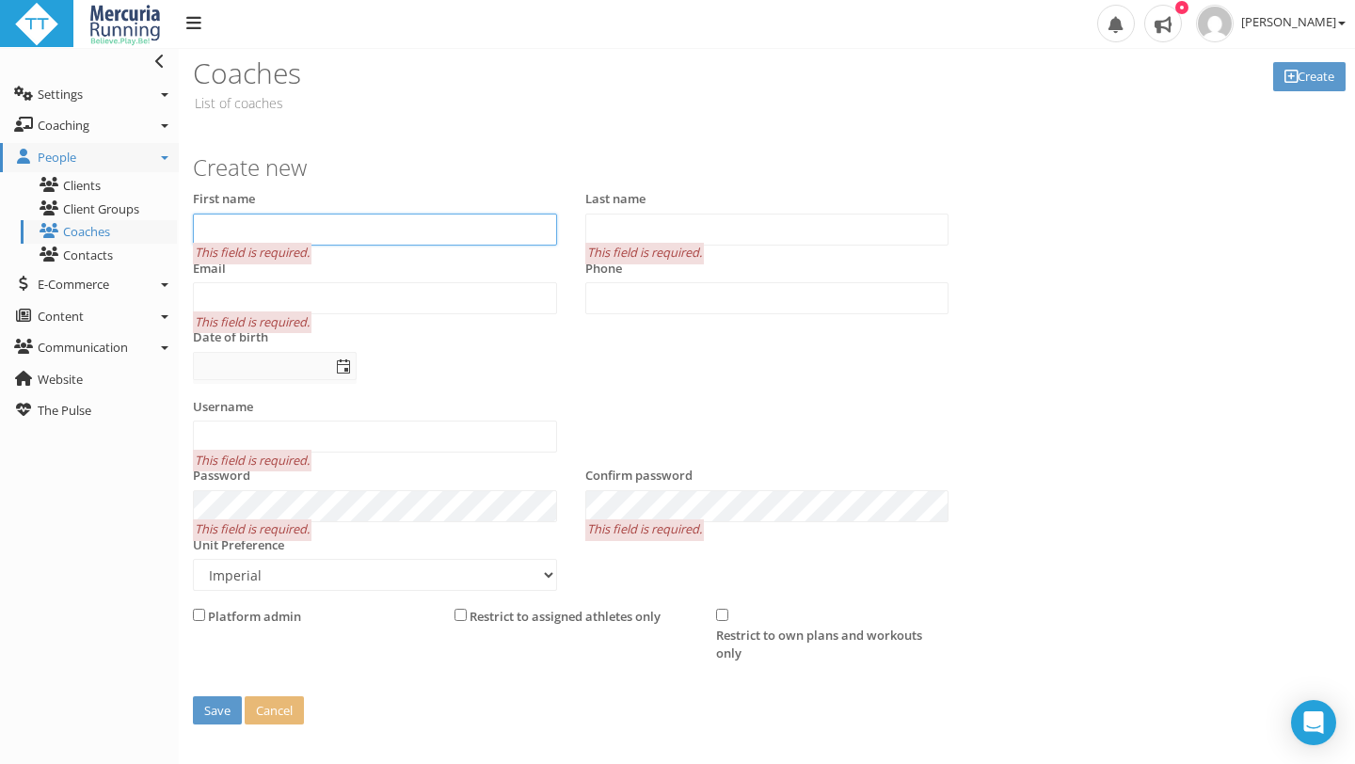
click at [450, 227] on input "text" at bounding box center [375, 230] width 364 height 32
type input "Allison"
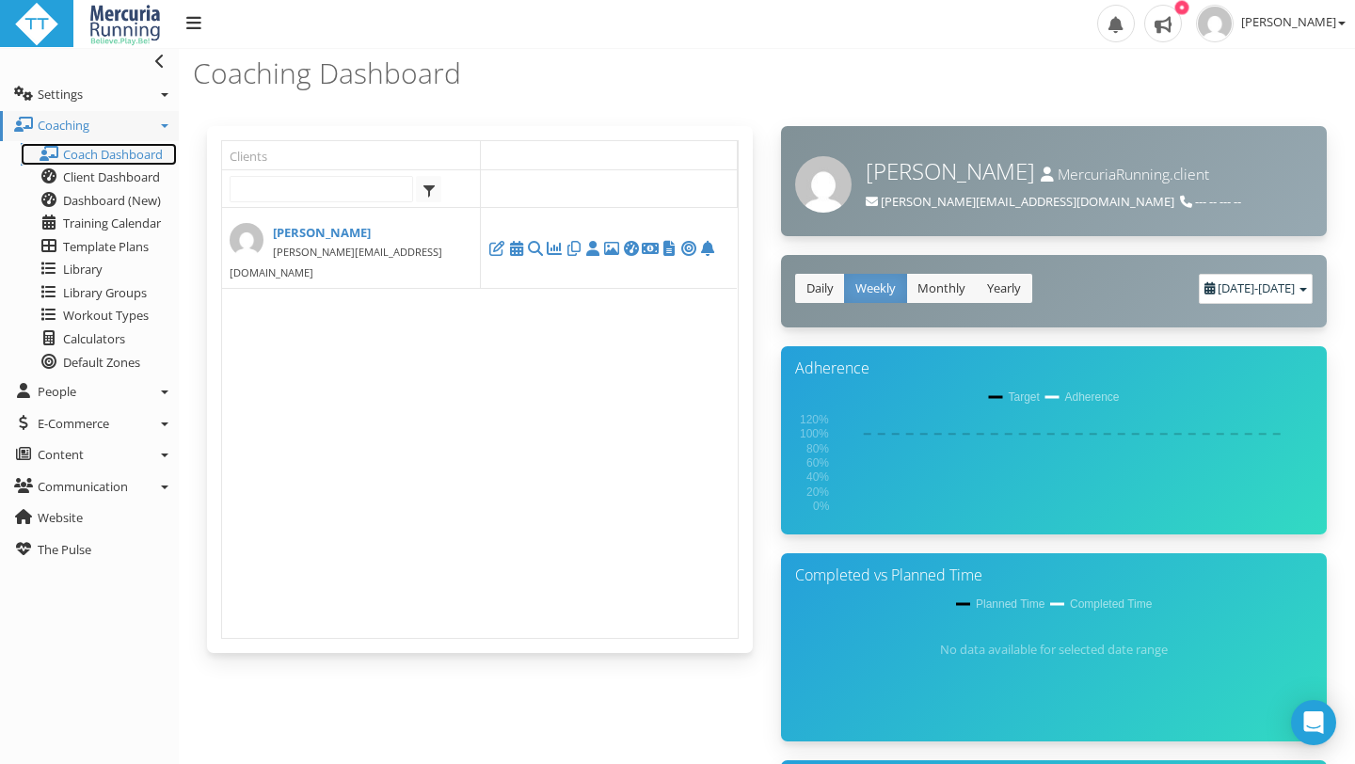
click at [136, 155] on span "Coach Dashboard" at bounding box center [113, 154] width 100 height 17
click at [74, 124] on span "Coaching" at bounding box center [64, 125] width 52 height 17
click at [101, 389] on link "People" at bounding box center [89, 392] width 179 height 30
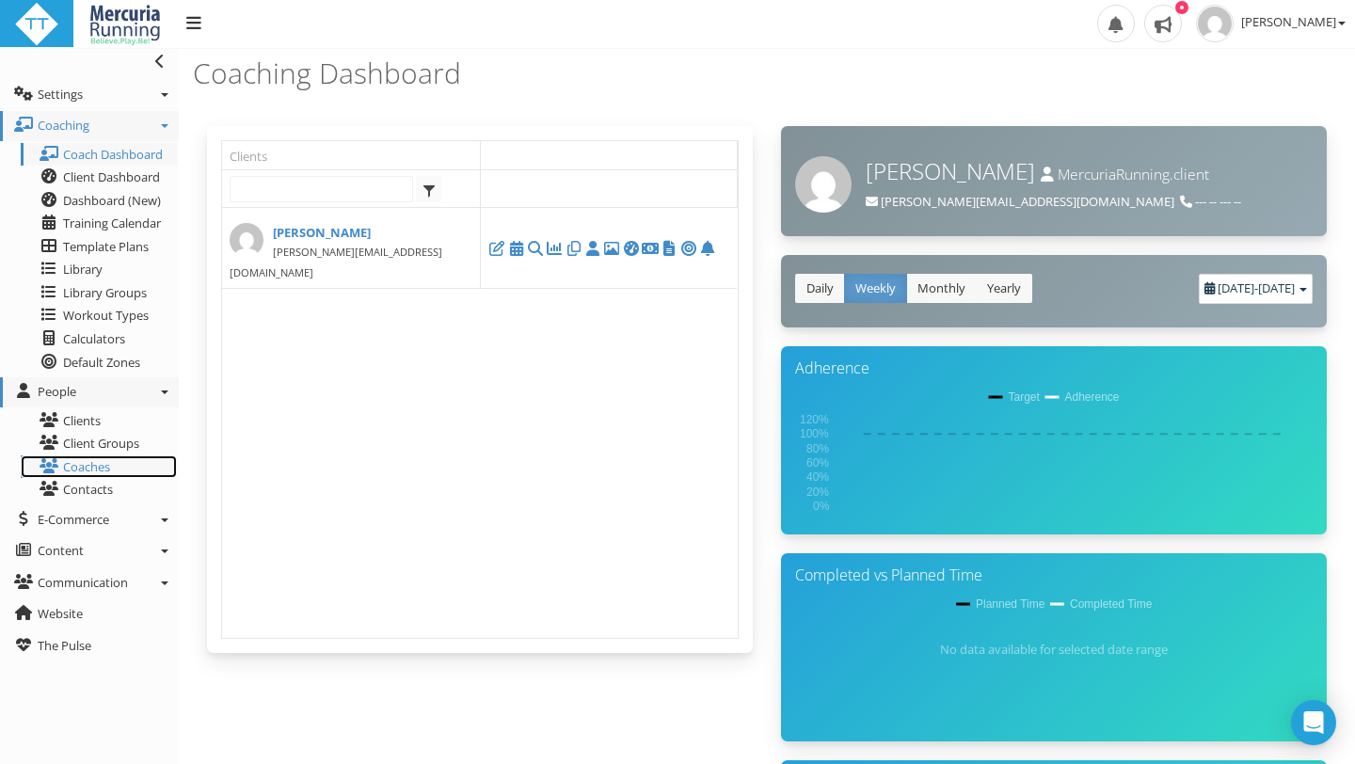
click at [101, 468] on link "Coaches" at bounding box center [99, 467] width 156 height 24
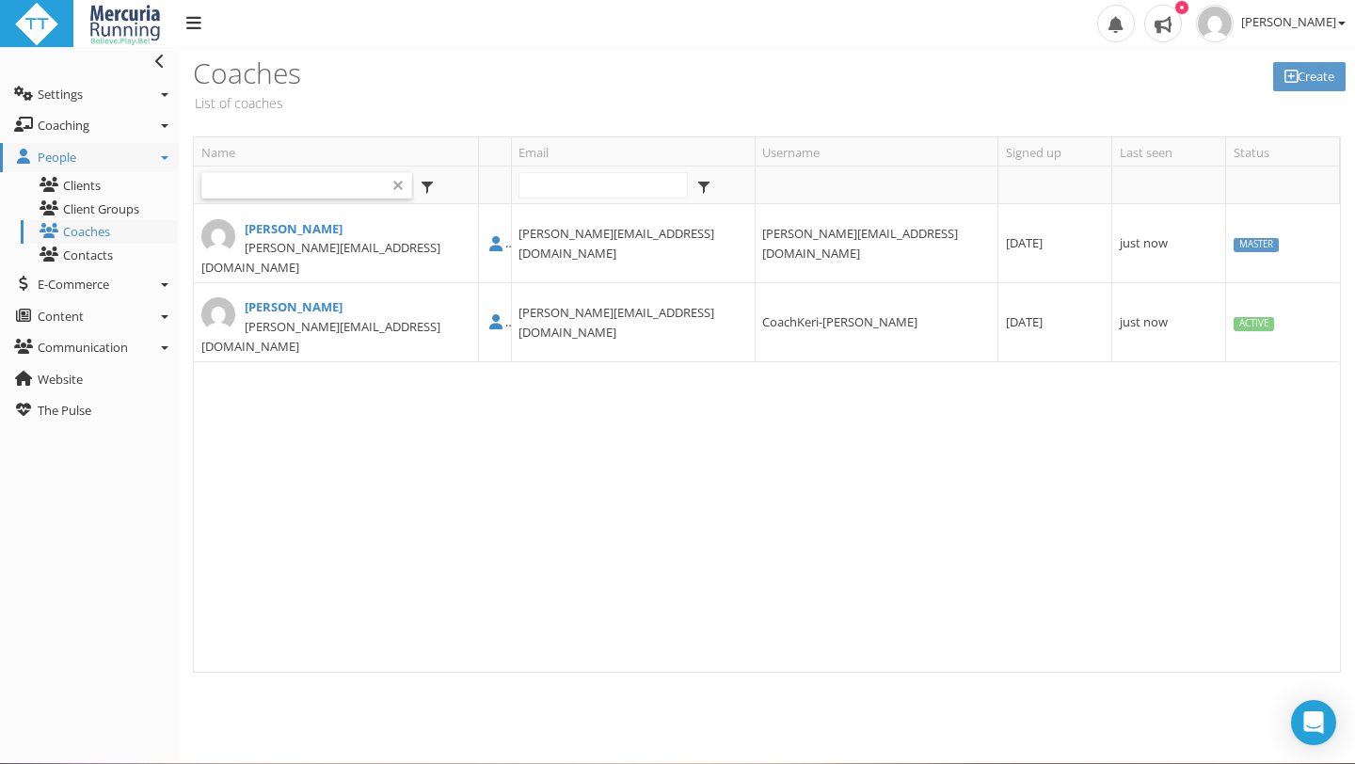
type input "[PERSON_NAME][EMAIL_ADDRESS][DOMAIN_NAME]"
click at [343, 185] on input "text" at bounding box center [306, 185] width 209 height 24
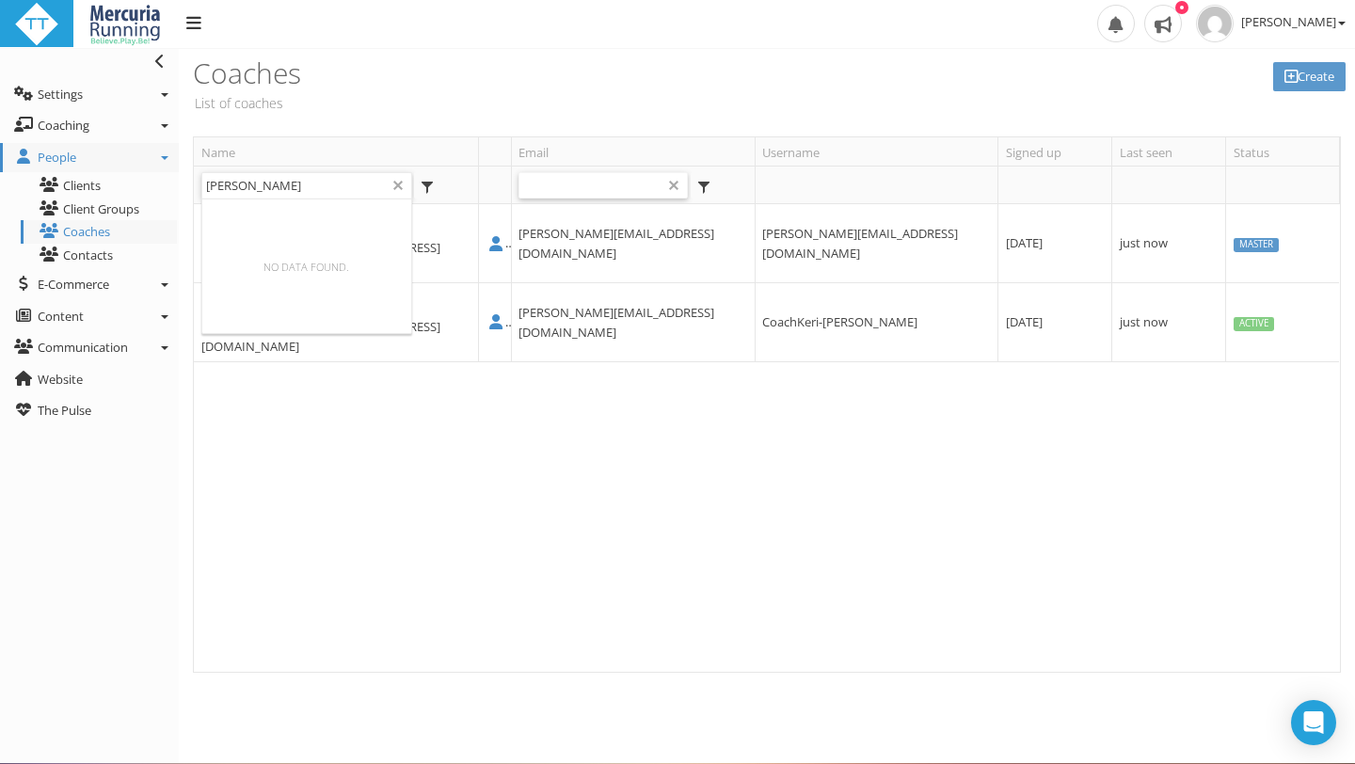
type input "Allison"
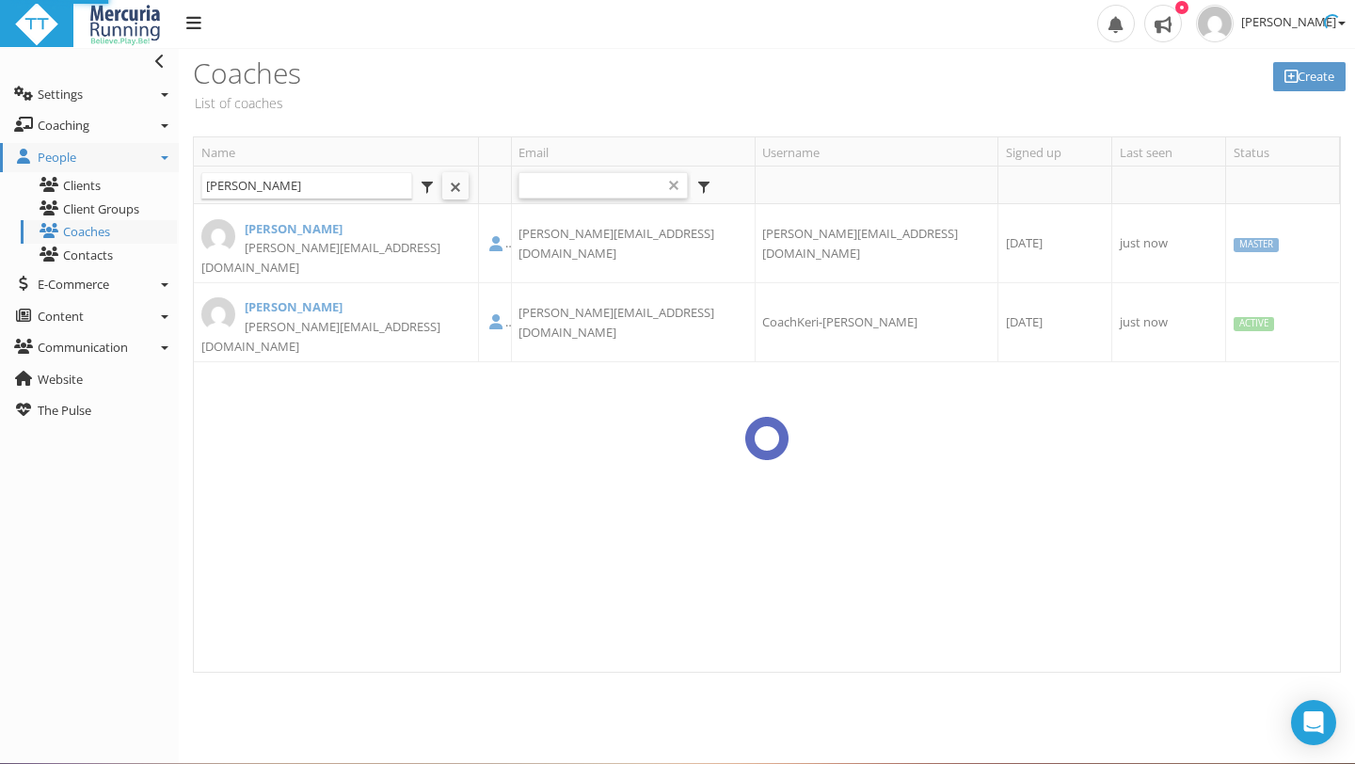
click at [554, 185] on input "text" at bounding box center [602, 185] width 167 height 24
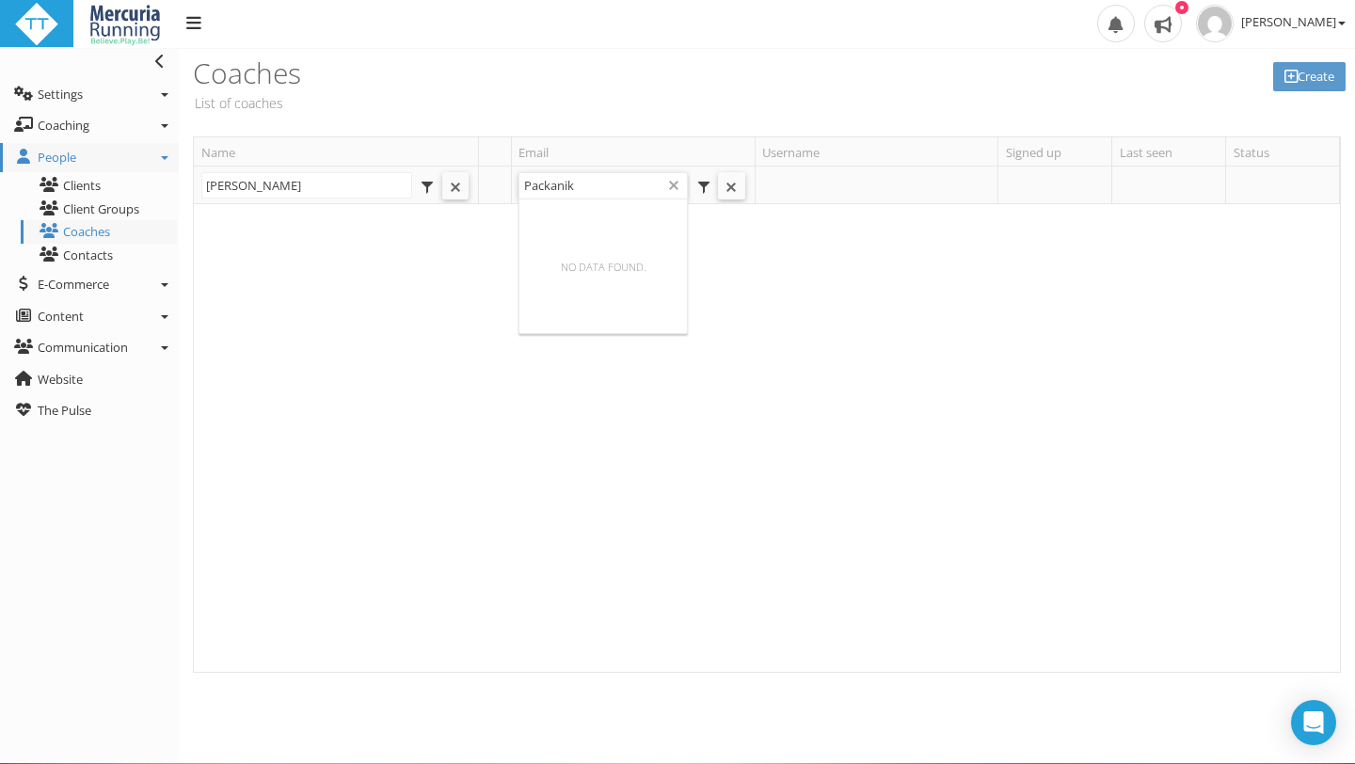
type input "Packanik"
click at [918, 332] on div "Loading..." at bounding box center [767, 438] width 1146 height 468
click at [820, 184] on th at bounding box center [876, 186] width 244 height 39
click at [1328, 75] on link "Create" at bounding box center [1309, 76] width 72 height 29
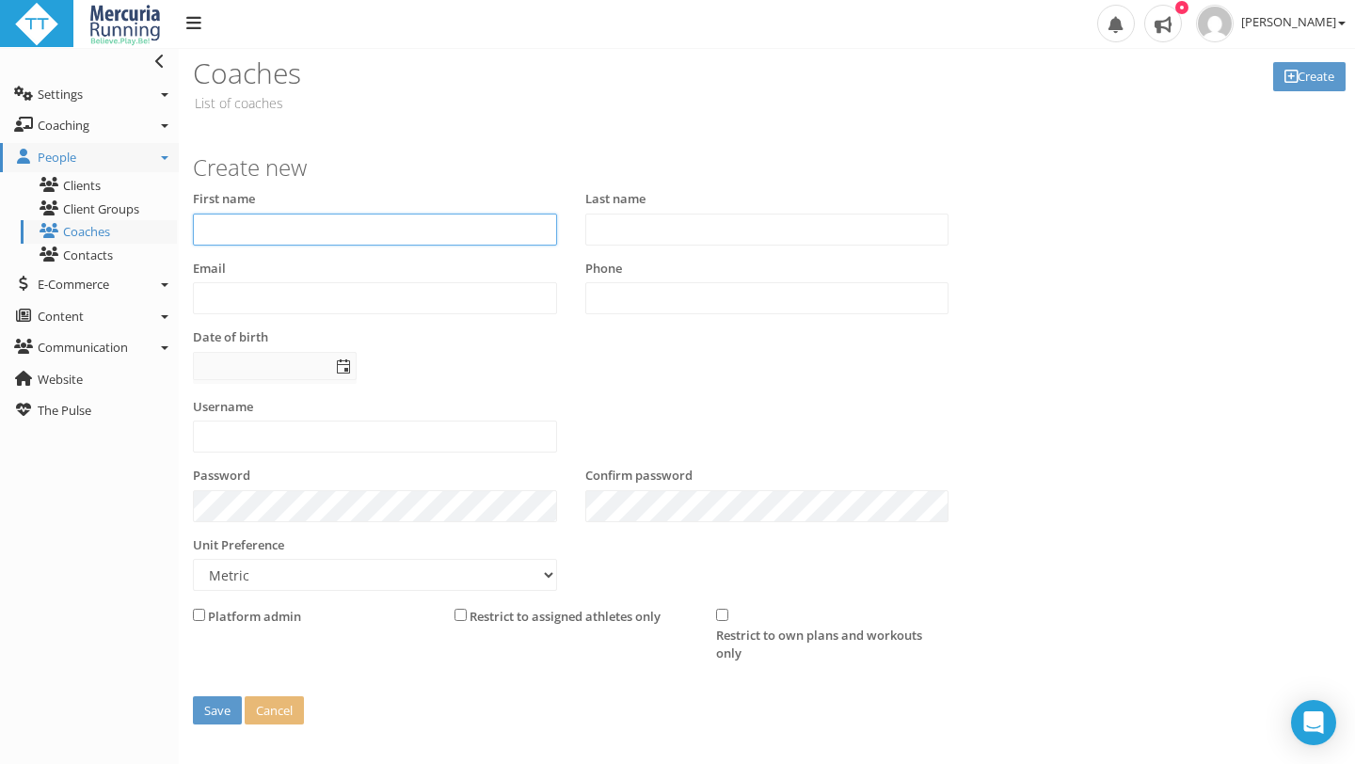
click at [339, 216] on input "text" at bounding box center [375, 230] width 364 height 32
type input "Allison"
click at [628, 232] on input "text" at bounding box center [767, 230] width 364 height 32
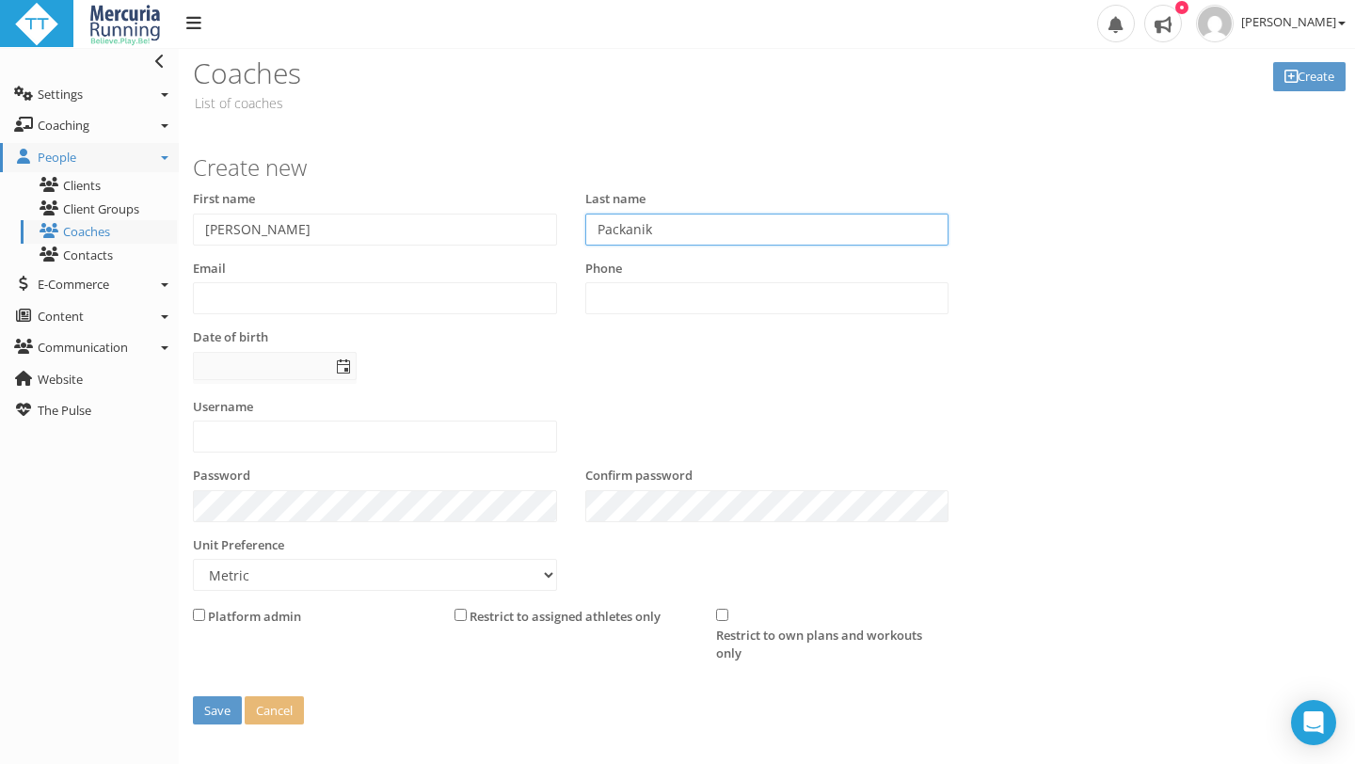
type input "Packanik"
click at [262, 308] on input "text" at bounding box center [375, 298] width 364 height 32
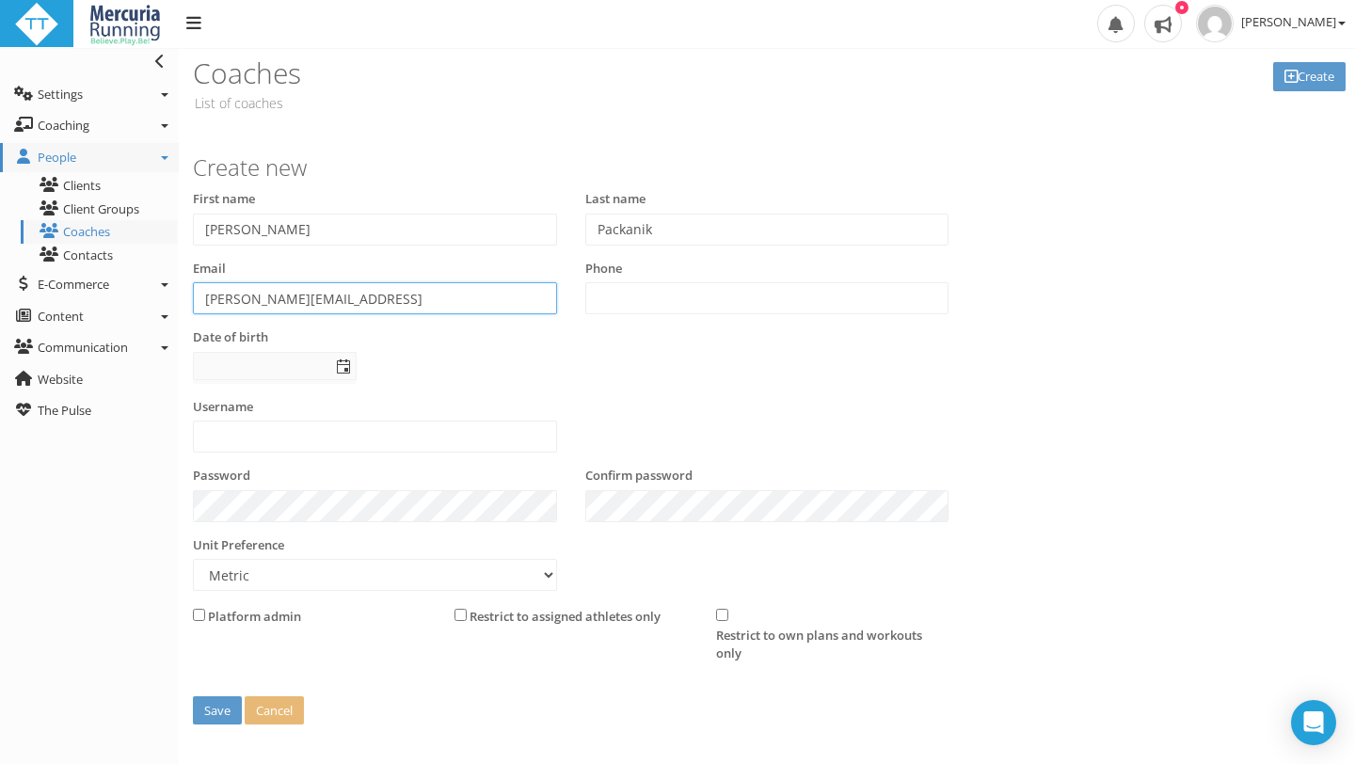
type input "Allison@mercuriarunning.con"
click at [476, 373] on div "Date of birth" at bounding box center [375, 356] width 364 height 56
click at [305, 431] on input "text" at bounding box center [375, 437] width 364 height 32
type input "A"
type input "CoachAllison"
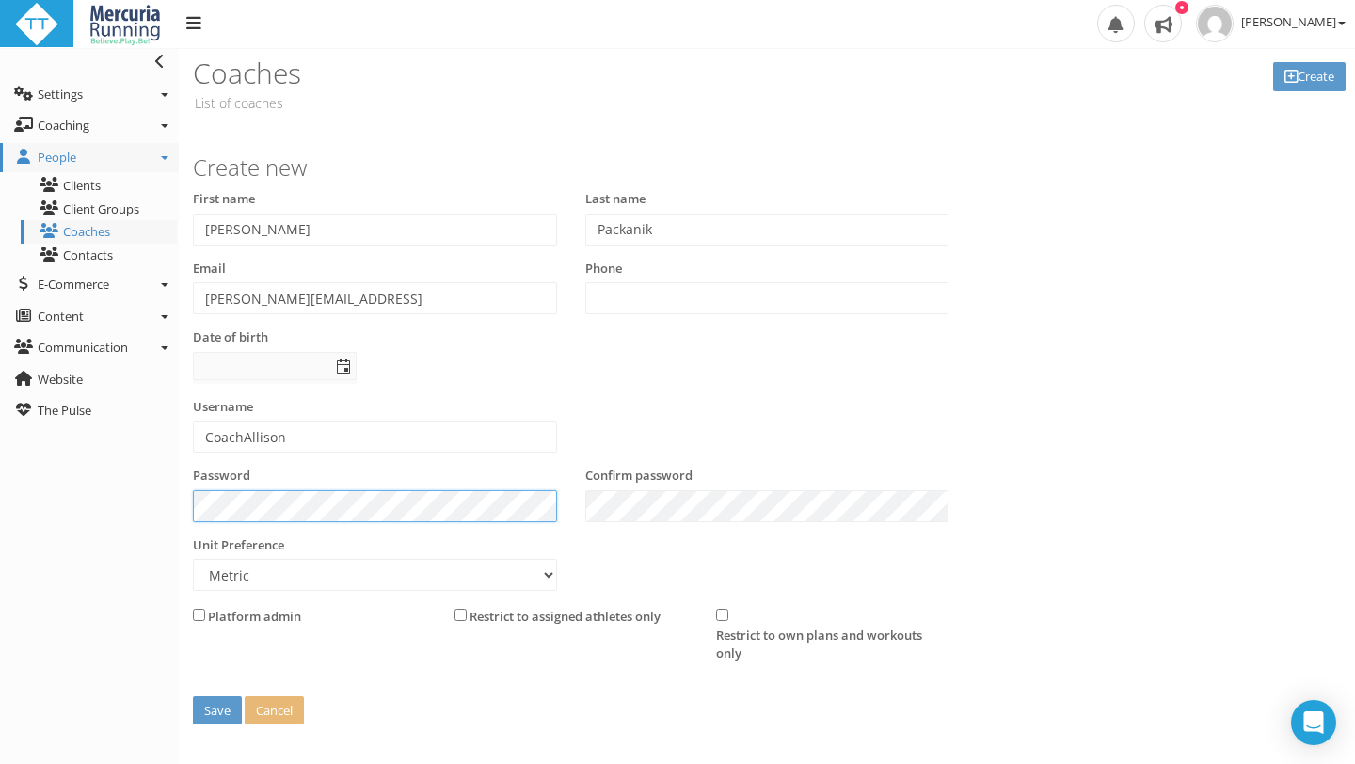
click at [178, 499] on div "Toggle navigation Settings Platform Settings Client Settings Signup Settings Fe…" at bounding box center [677, 420] width 1355 height 745
click at [753, 544] on div "Unit Preference Metric Imperial" at bounding box center [571, 571] width 784 height 70
click at [178, 498] on div "Toggle navigation Settings Platform Settings Client Settings Signup Settings Fe…" at bounding box center [677, 420] width 1355 height 745
click at [738, 393] on div "First name Allison Last name Packanik Email Allison@mercuriarunning.con Phone D…" at bounding box center [571, 294] width 784 height 208
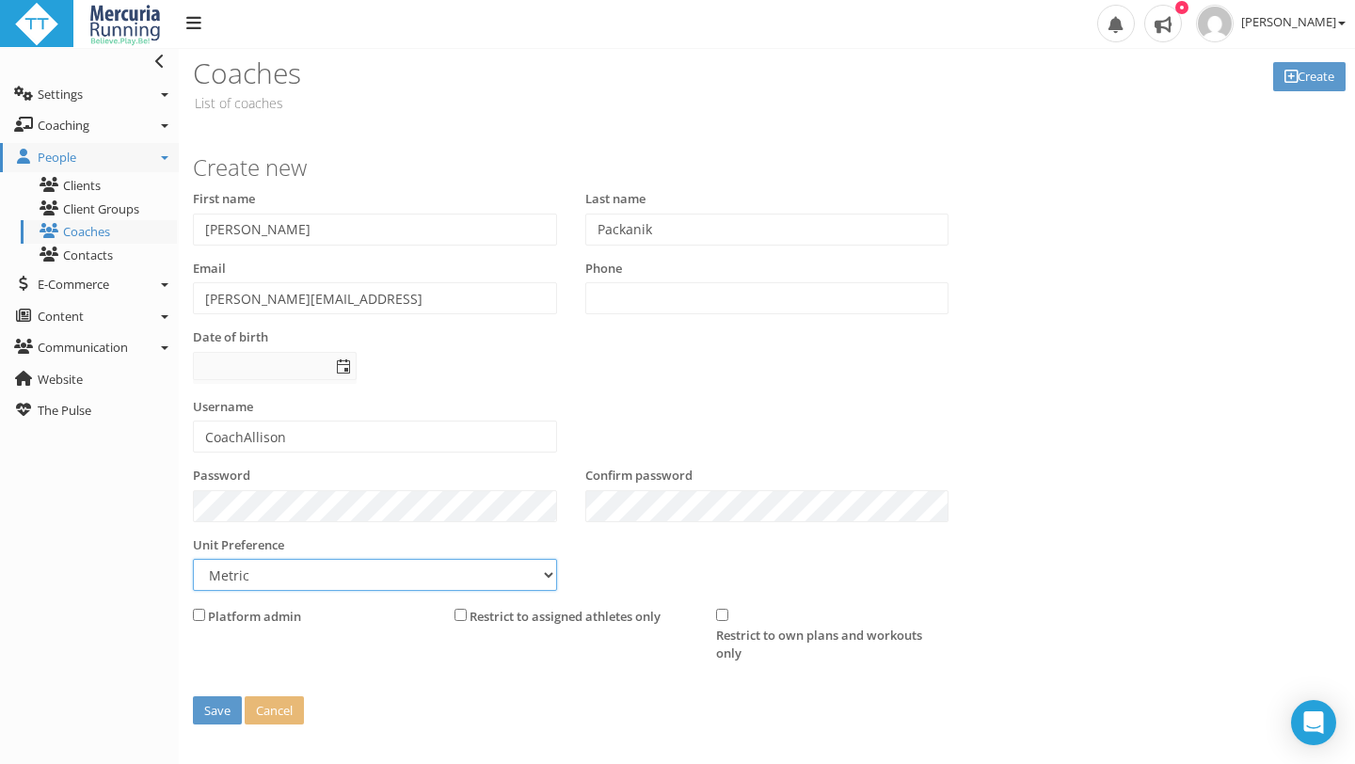
click at [548, 574] on select "Metric Imperial" at bounding box center [375, 575] width 364 height 32
select select "false"
click at [193, 559] on select "Metric Imperial" at bounding box center [375, 575] width 364 height 32
click at [199, 612] on input "checkbox" at bounding box center [199, 615] width 12 height 12
checkbox input "true"
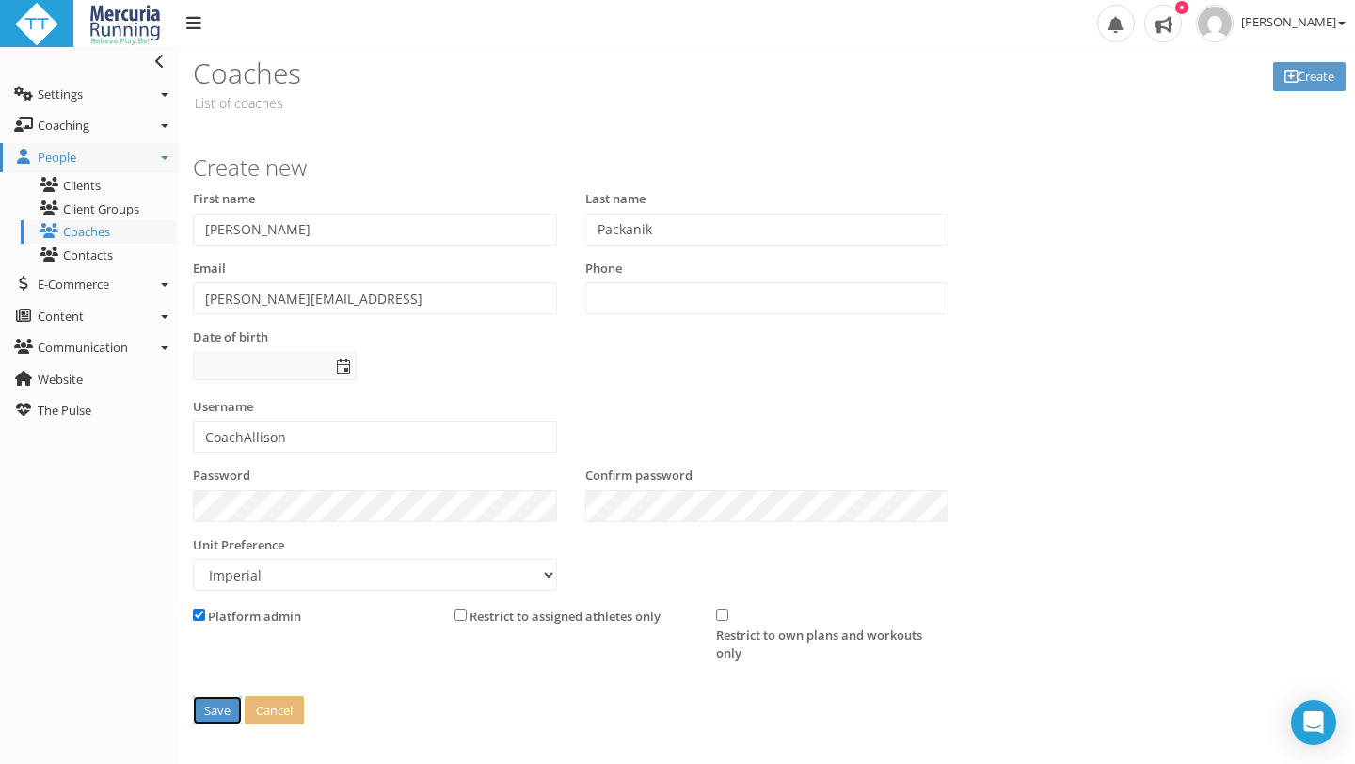
click at [222, 708] on button "Save" at bounding box center [217, 710] width 49 height 29
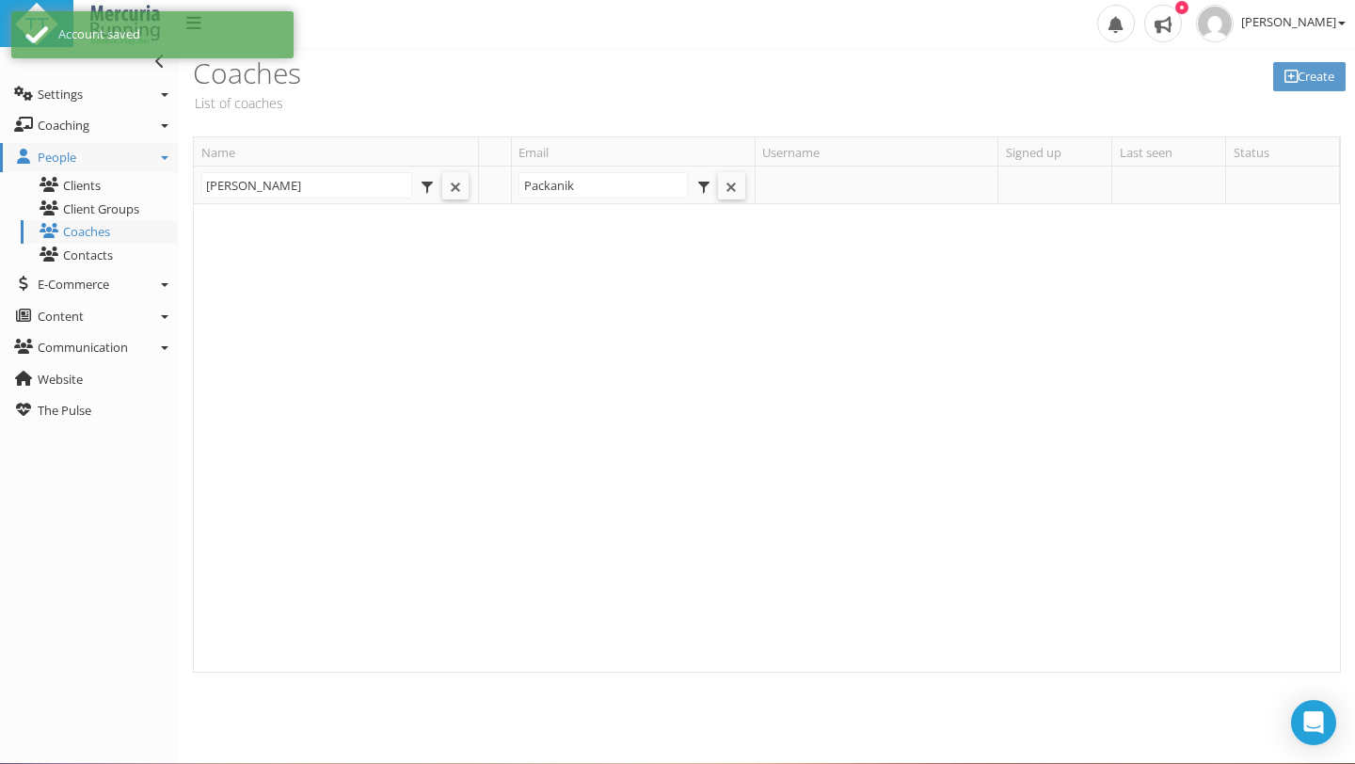
click at [1051, 264] on div at bounding box center [766, 438] width 1145 height 468
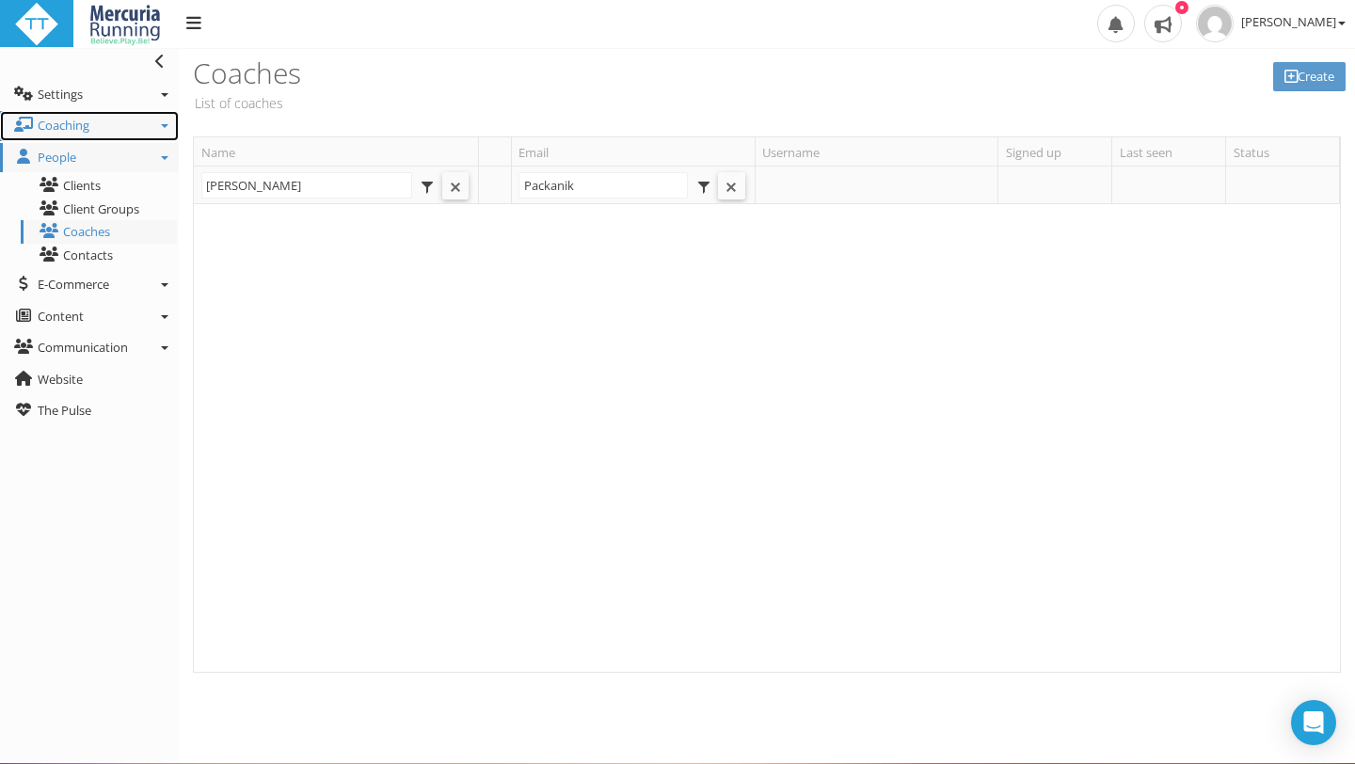
click at [64, 127] on span "Coaching" at bounding box center [64, 125] width 52 height 17
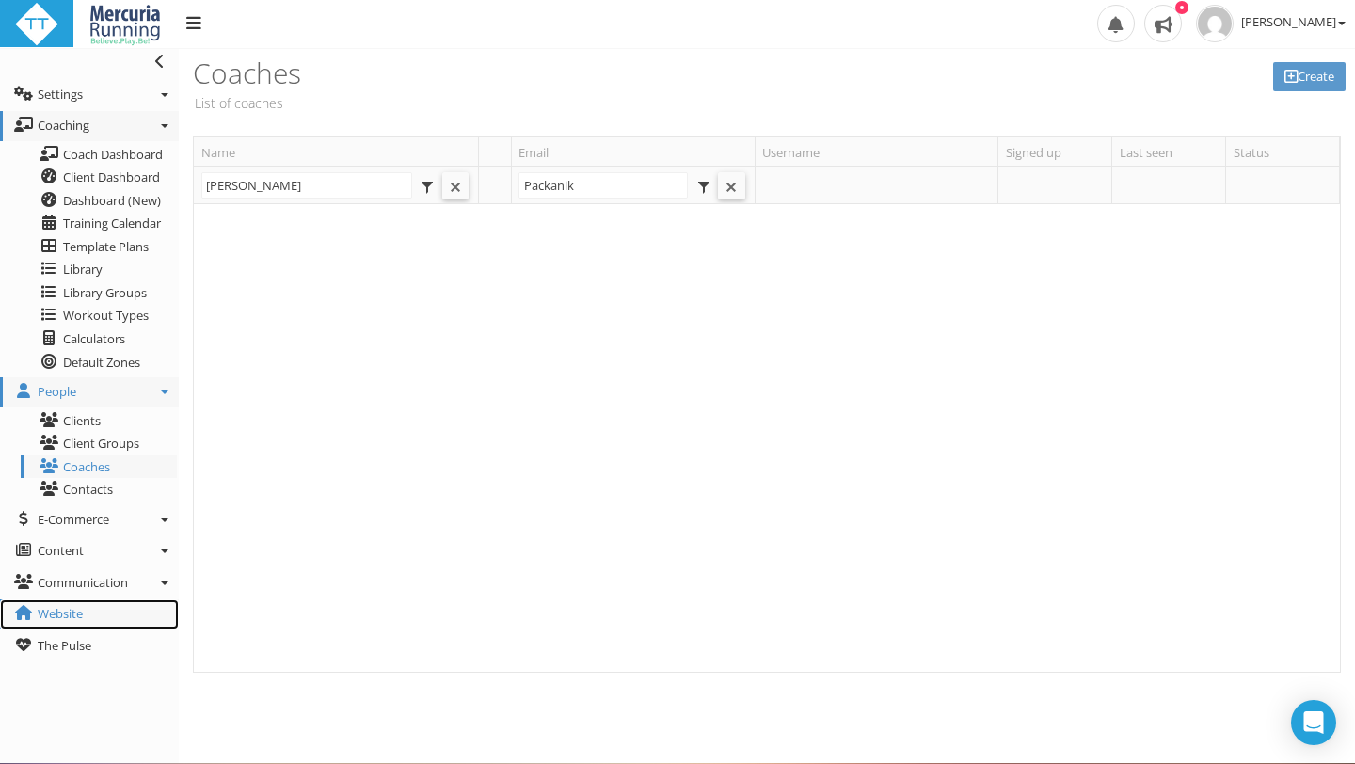
click at [81, 614] on span "Website" at bounding box center [60, 613] width 45 height 17
click at [96, 154] on span "Coach Dashboard" at bounding box center [113, 154] width 100 height 17
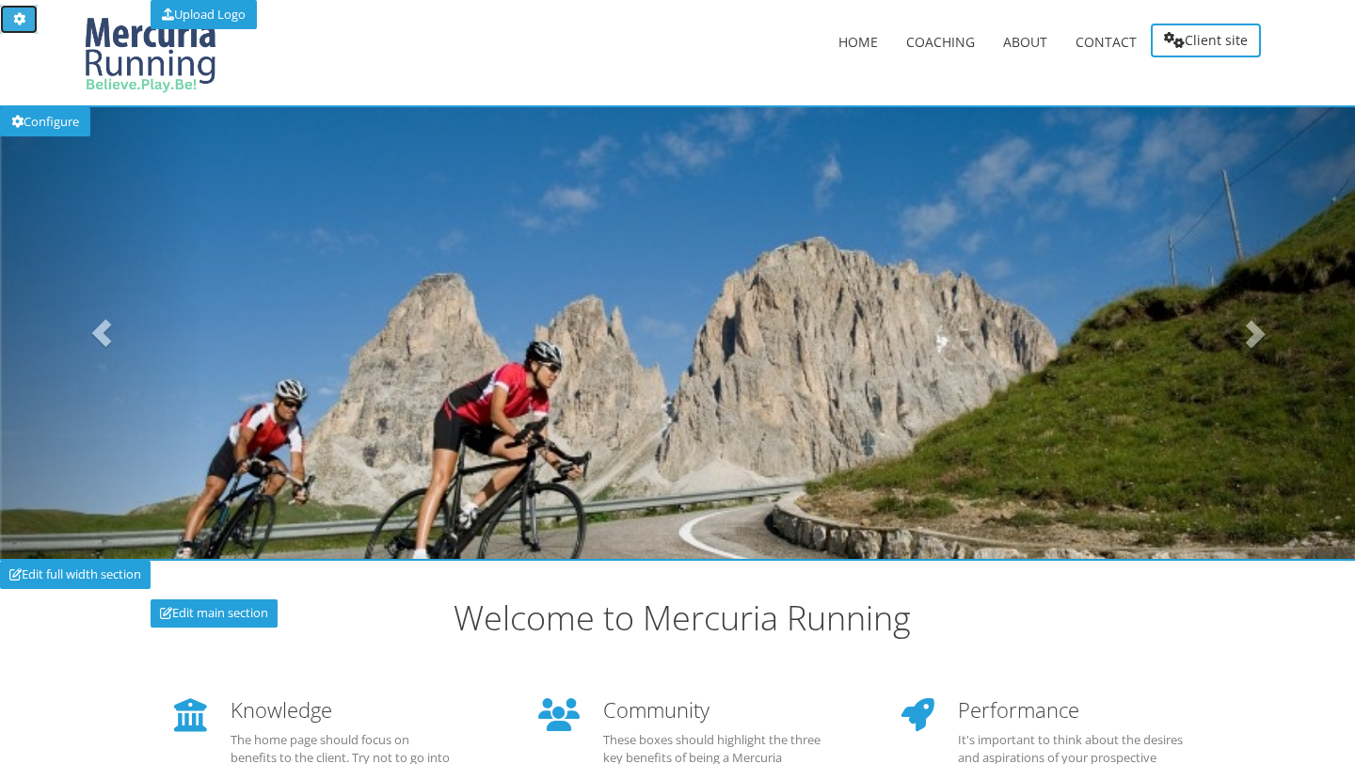
click at [23, 17] on icon at bounding box center [18, 19] width 15 height 12
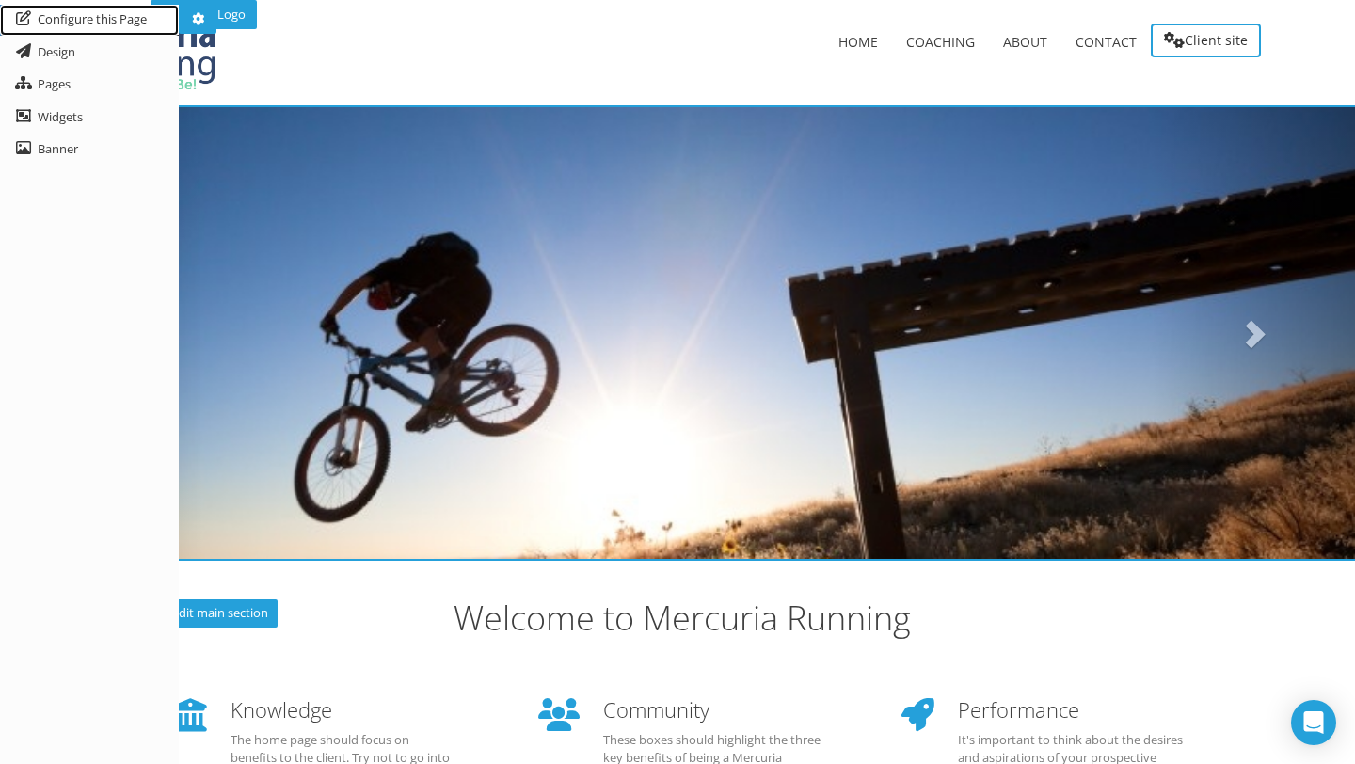
click at [70, 23] on link "Configure this Page" at bounding box center [89, 20] width 179 height 31
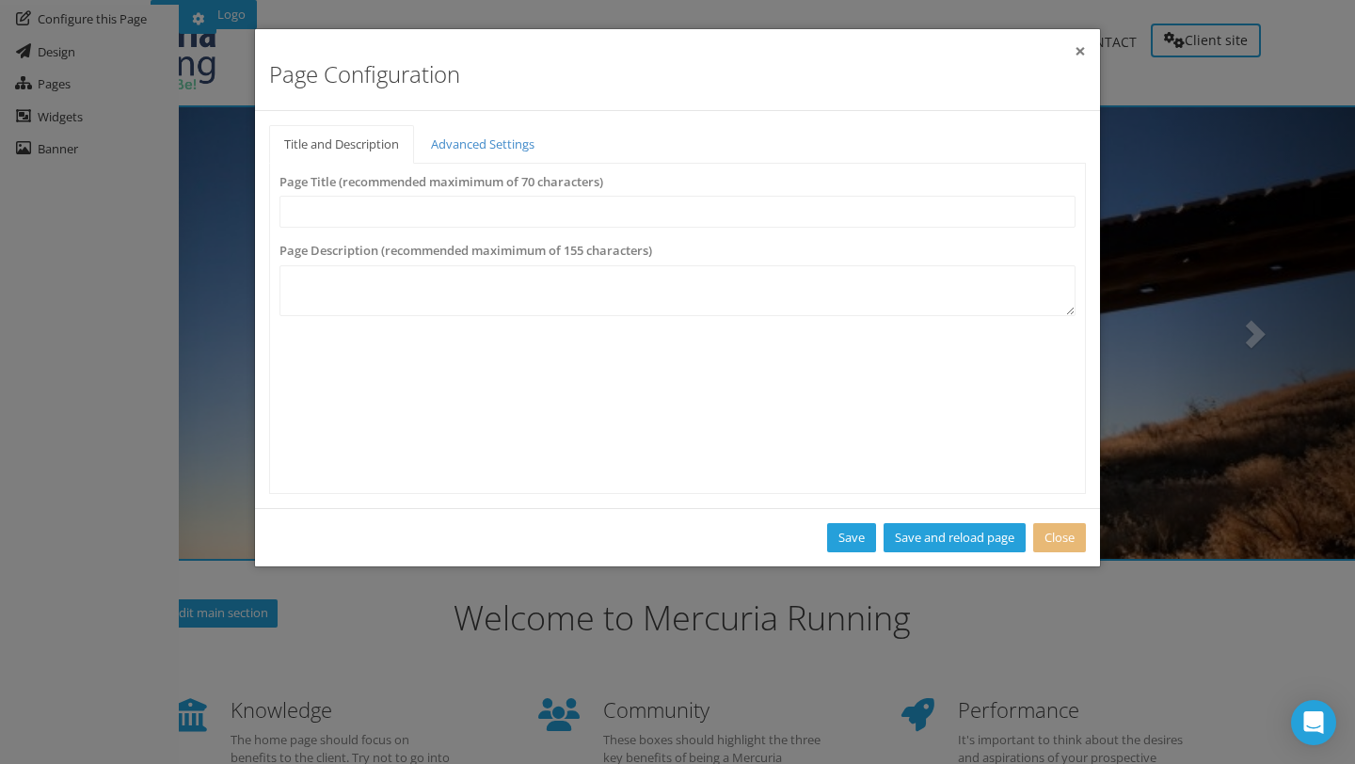
click at [1080, 48] on button "×" at bounding box center [1079, 51] width 11 height 20
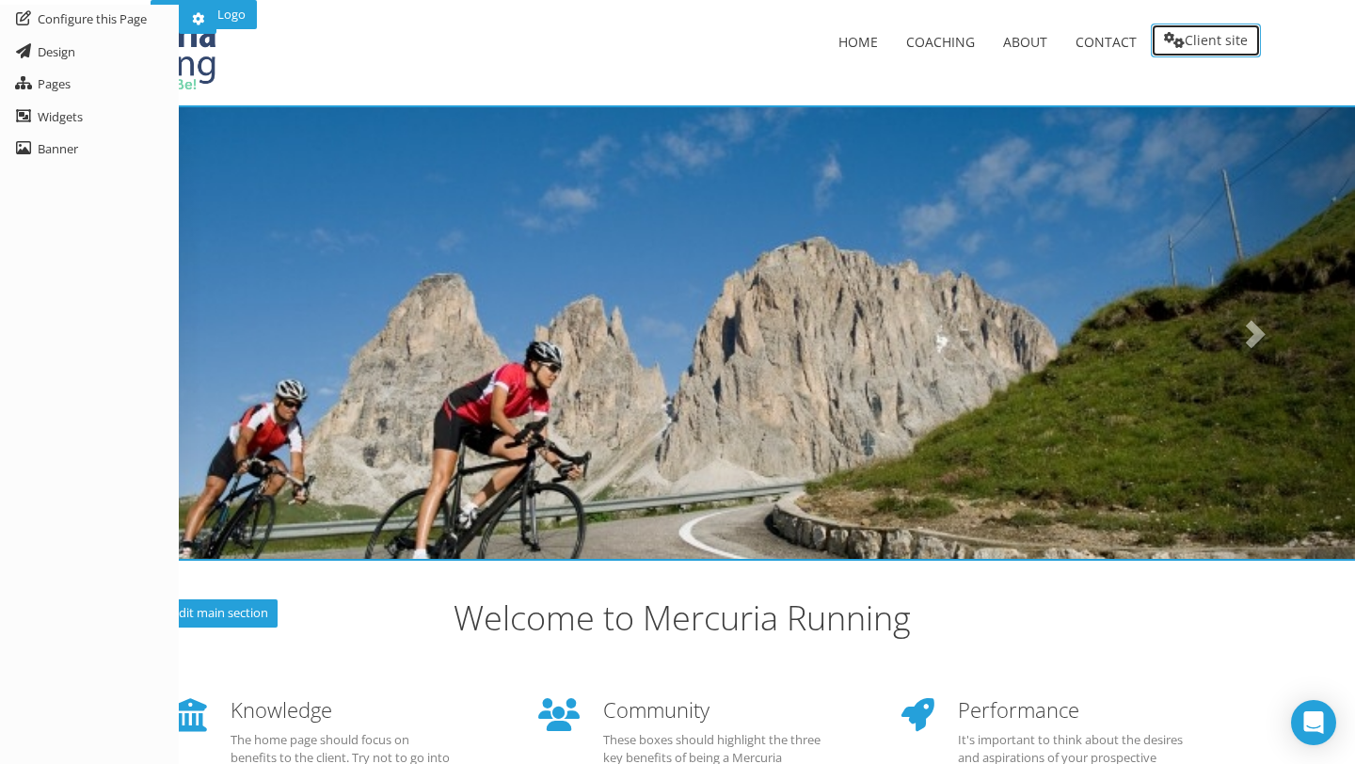
click at [1201, 51] on link "Client site" at bounding box center [1206, 41] width 110 height 34
click at [1202, 40] on link "Client site" at bounding box center [1206, 41] width 110 height 34
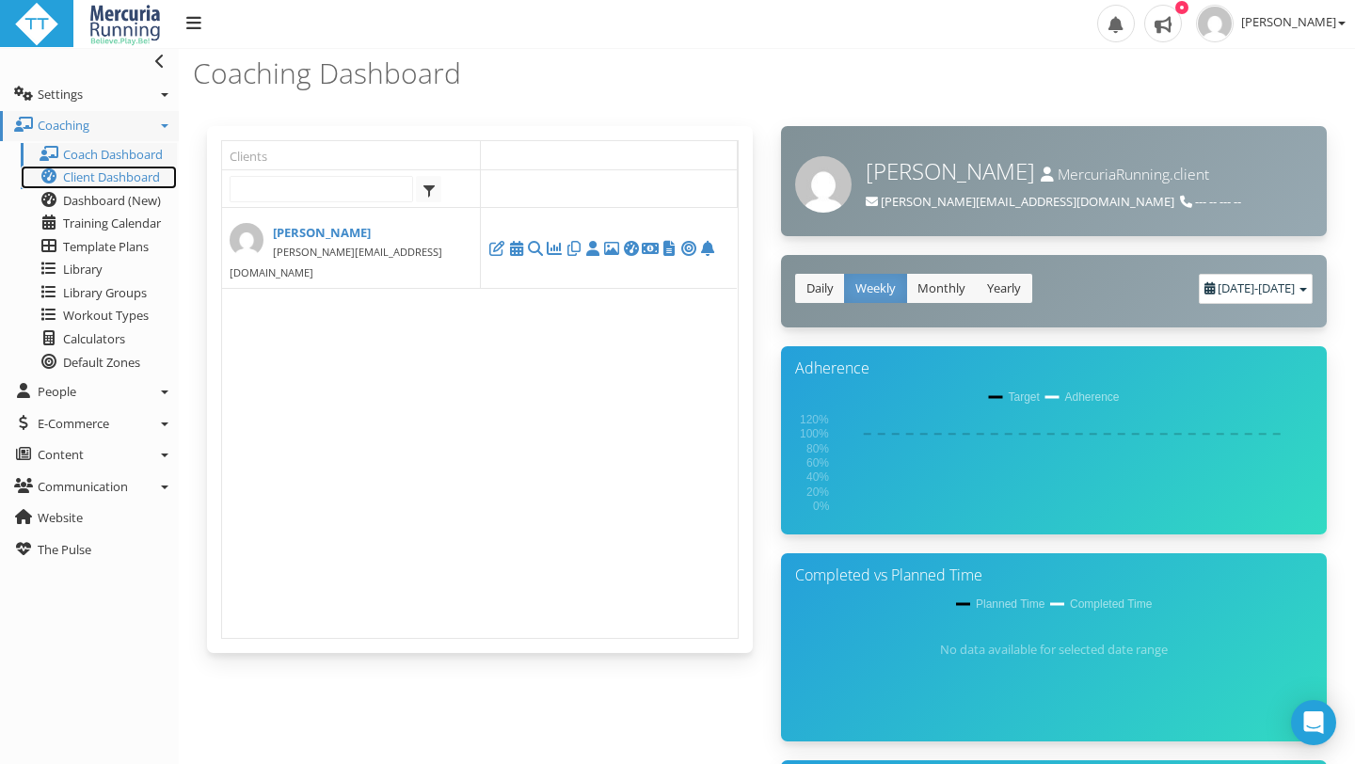
click at [129, 177] on span "Client Dashboard" at bounding box center [111, 176] width 97 height 17
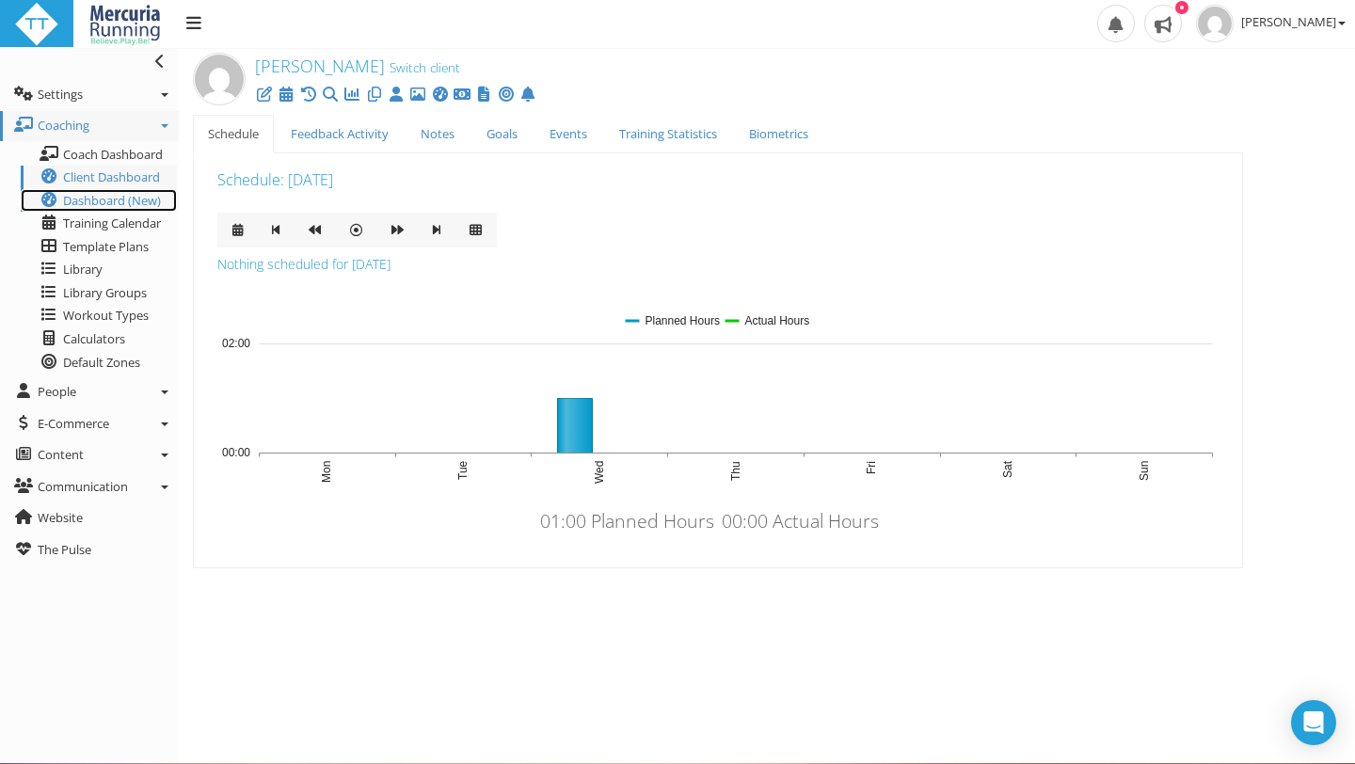
click at [107, 199] on span "Dashboard (New)" at bounding box center [112, 200] width 98 height 17
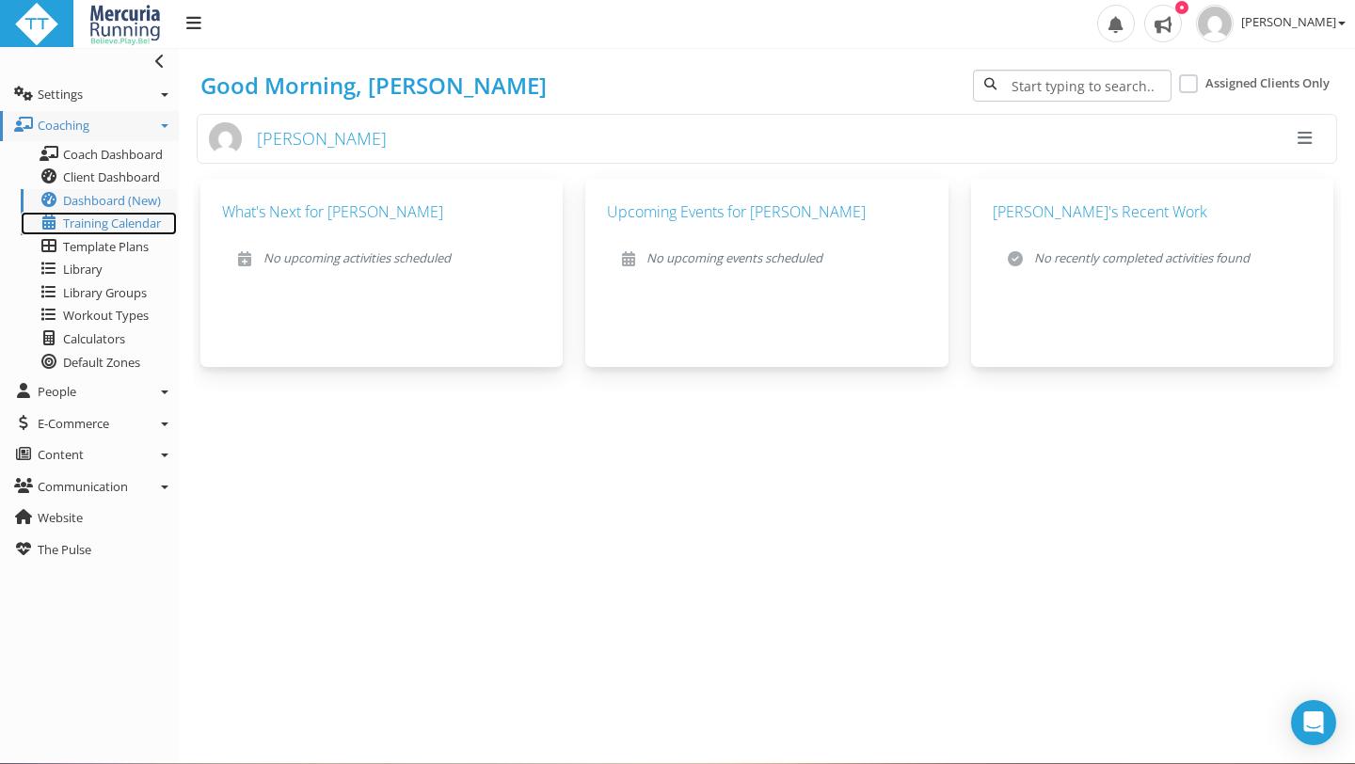
click at [98, 226] on span "Training Calendar" at bounding box center [112, 222] width 98 height 17
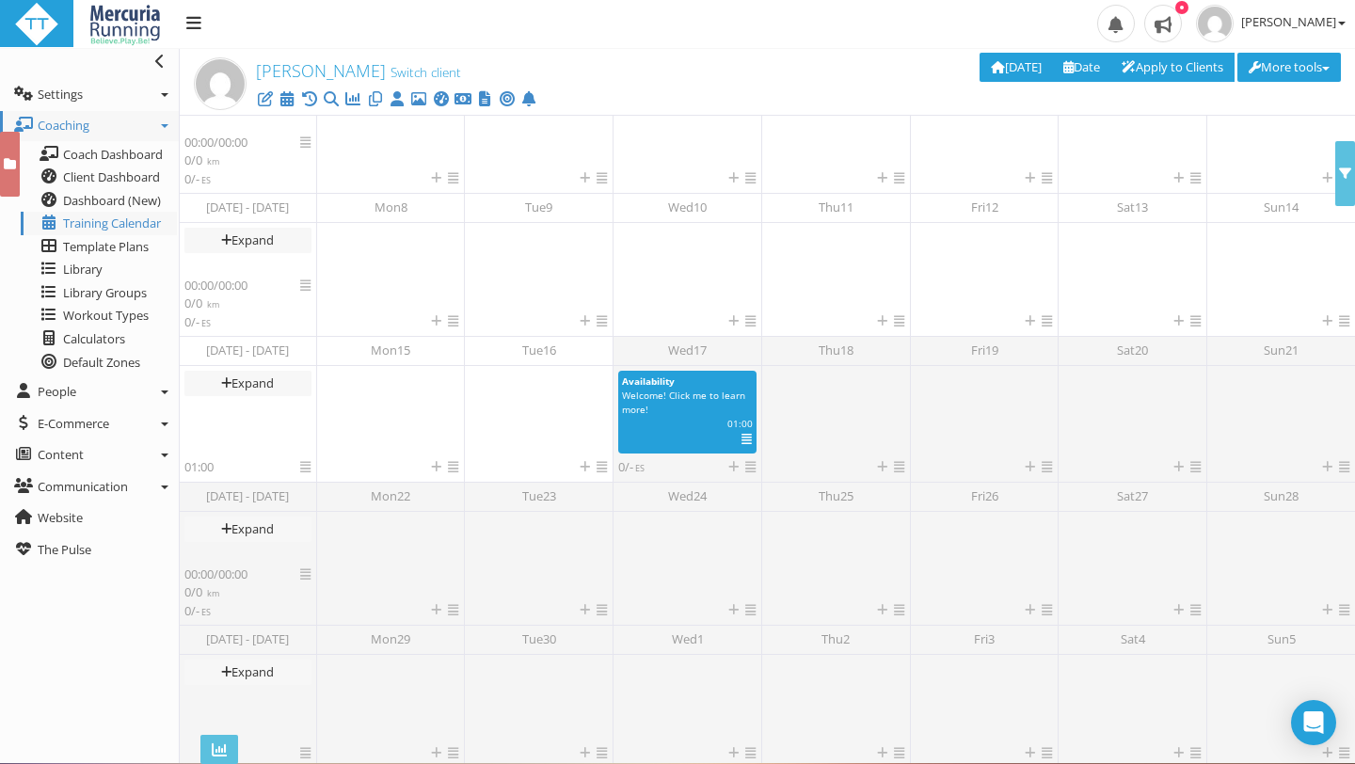
scroll to position [287, 0]
click at [1322, 68] on span "button" at bounding box center [1326, 69] width 8 height 4
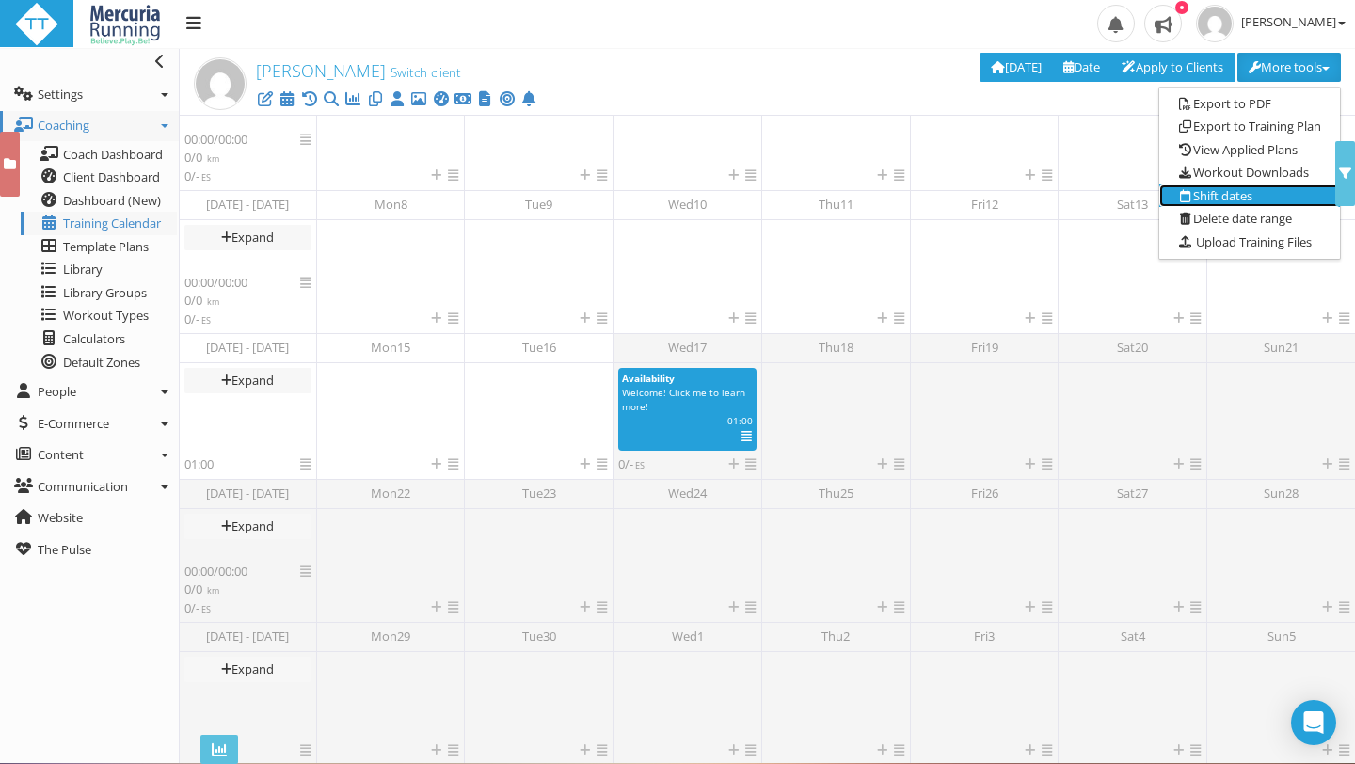
click at [1231, 193] on link "Shift dates" at bounding box center [1249, 196] width 181 height 24
type input "29 Sep 2025"
type input "22 Sep 2025"
type input "19 Oct 2025"
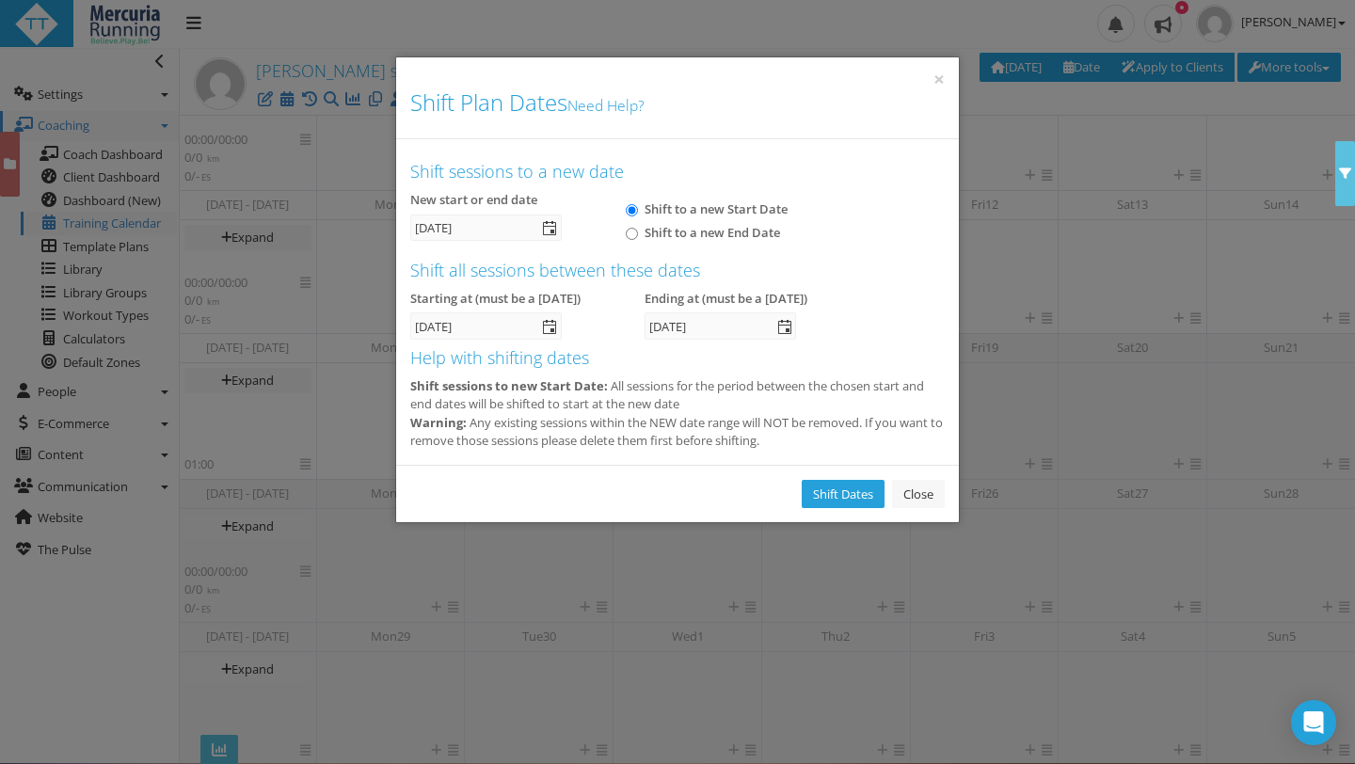
click at [536, 269] on h4 "Shift all sessions between these dates" at bounding box center [677, 271] width 534 height 19
click at [941, 81] on button "×" at bounding box center [938, 80] width 11 height 20
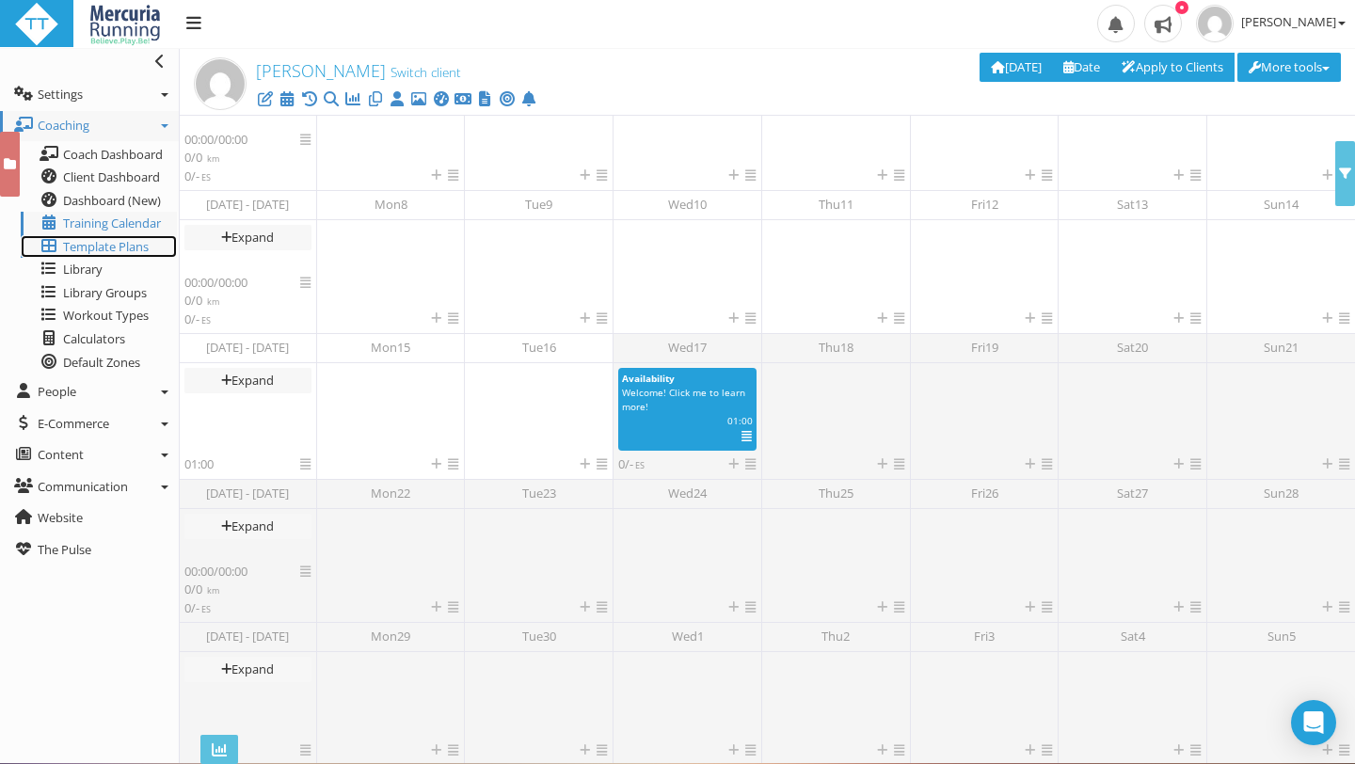
click at [99, 249] on span "Template Plans" at bounding box center [106, 246] width 86 height 17
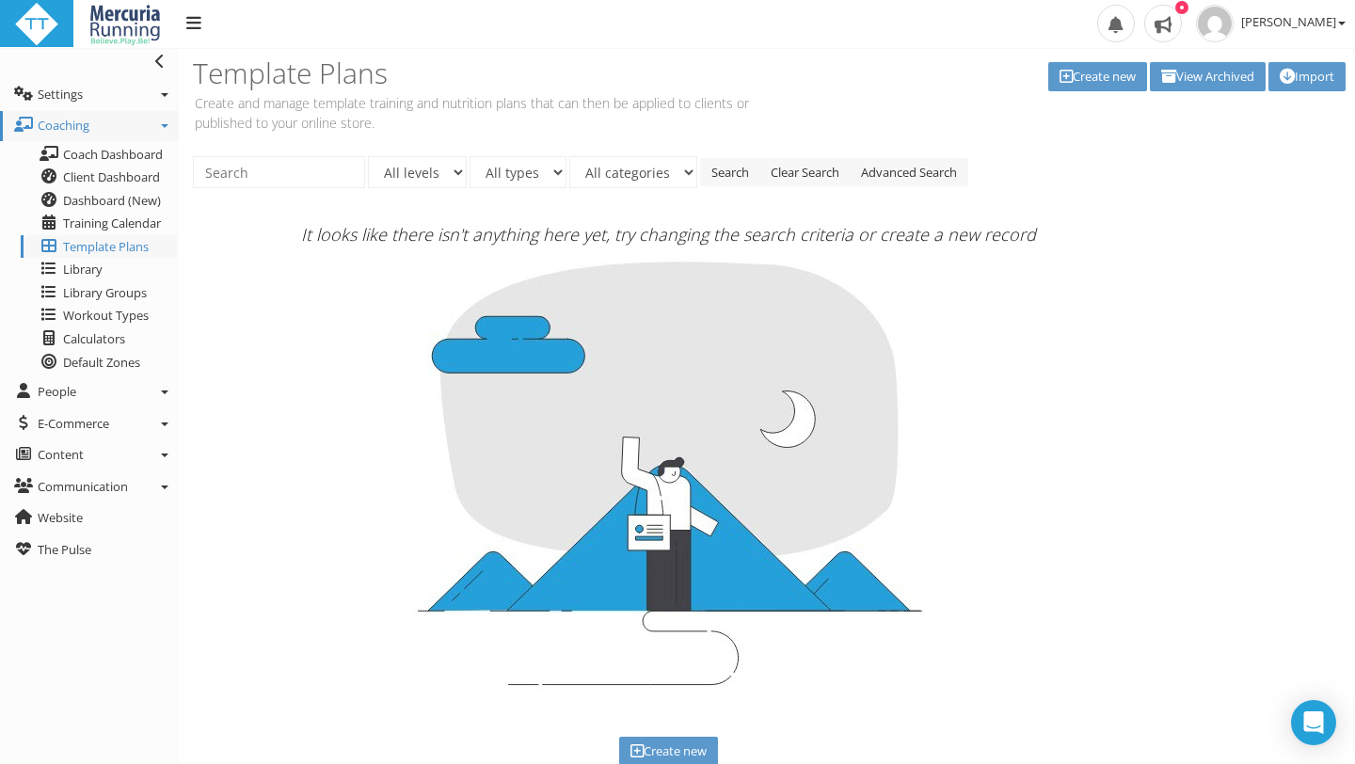
scroll to position [11, 0]
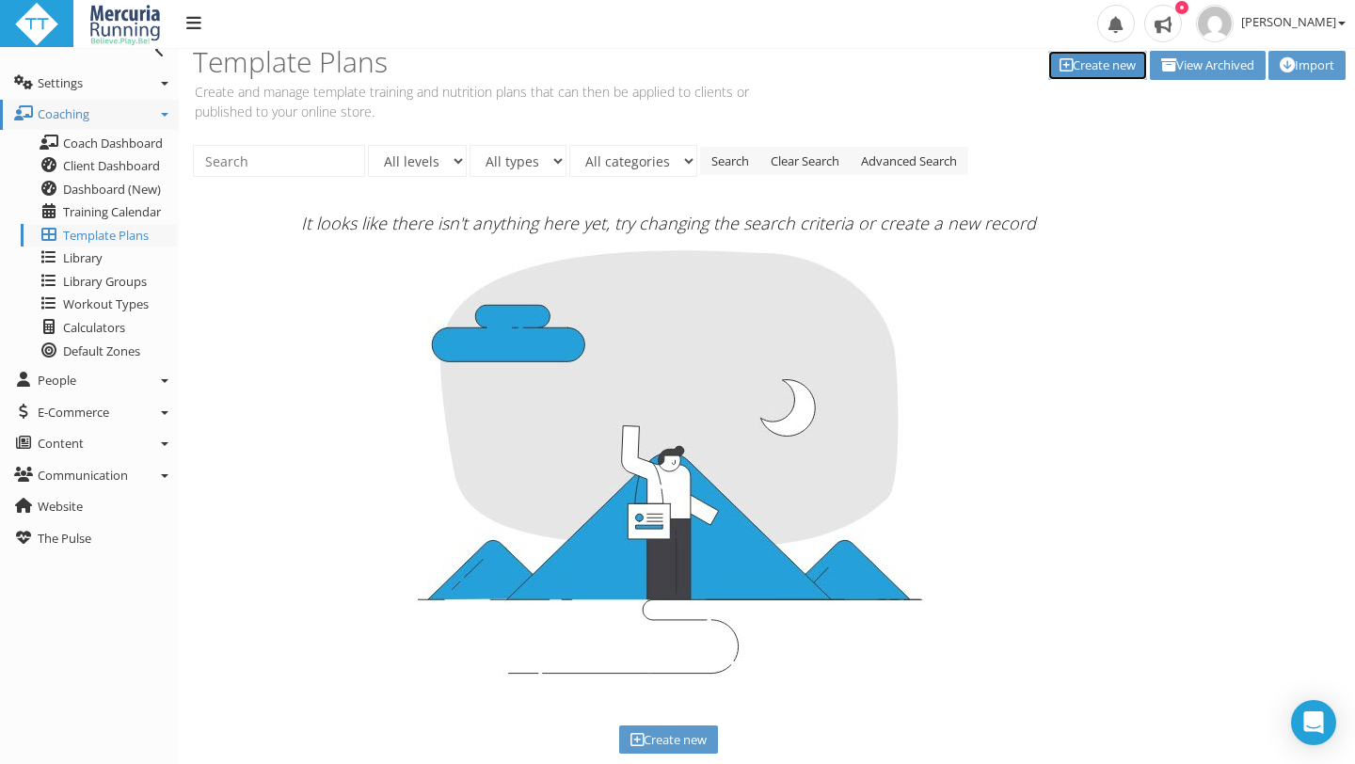
click at [1107, 68] on link "Create new" at bounding box center [1097, 65] width 99 height 29
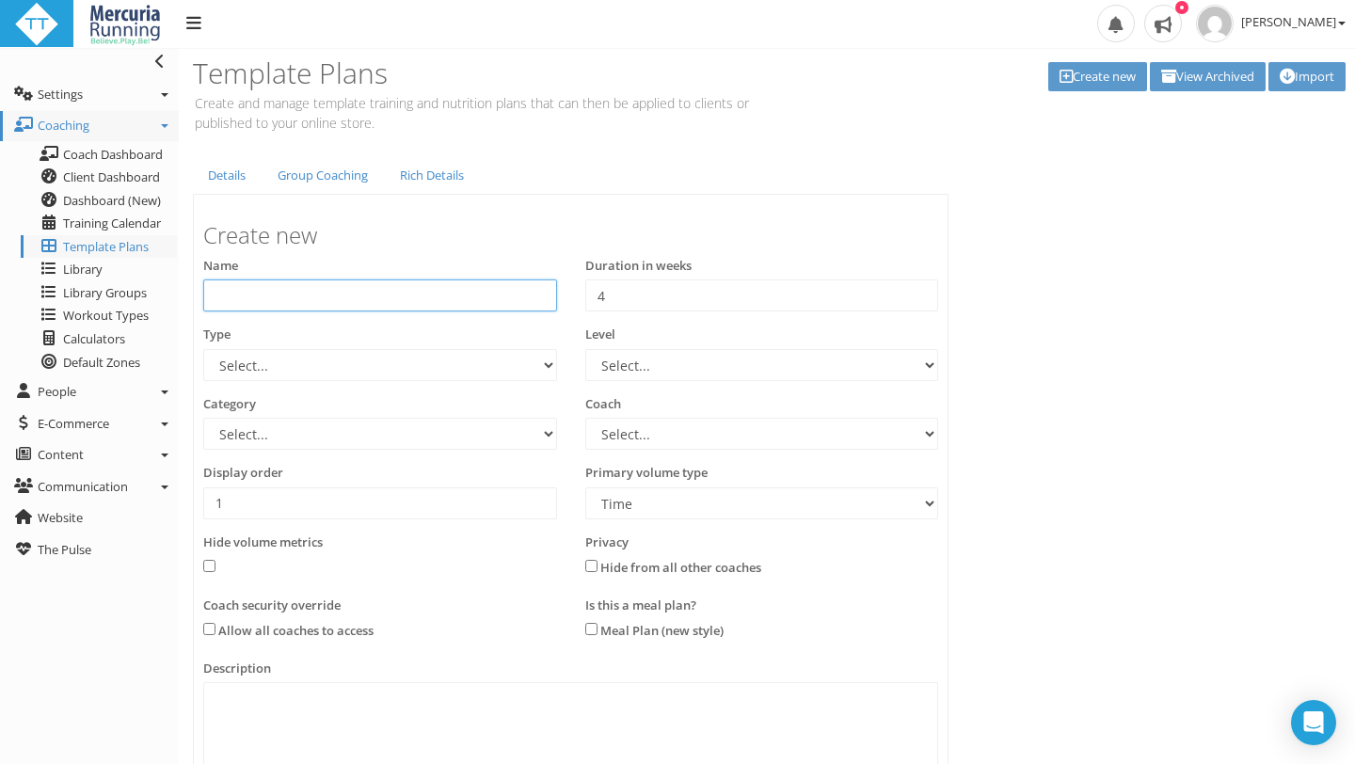
click at [395, 292] on input "text" at bounding box center [380, 295] width 354 height 32
type input "M"
type input "Marathon - Beginner"
click at [663, 294] on input "4" at bounding box center [762, 295] width 354 height 32
click at [924, 295] on input "5" at bounding box center [762, 295] width 354 height 32
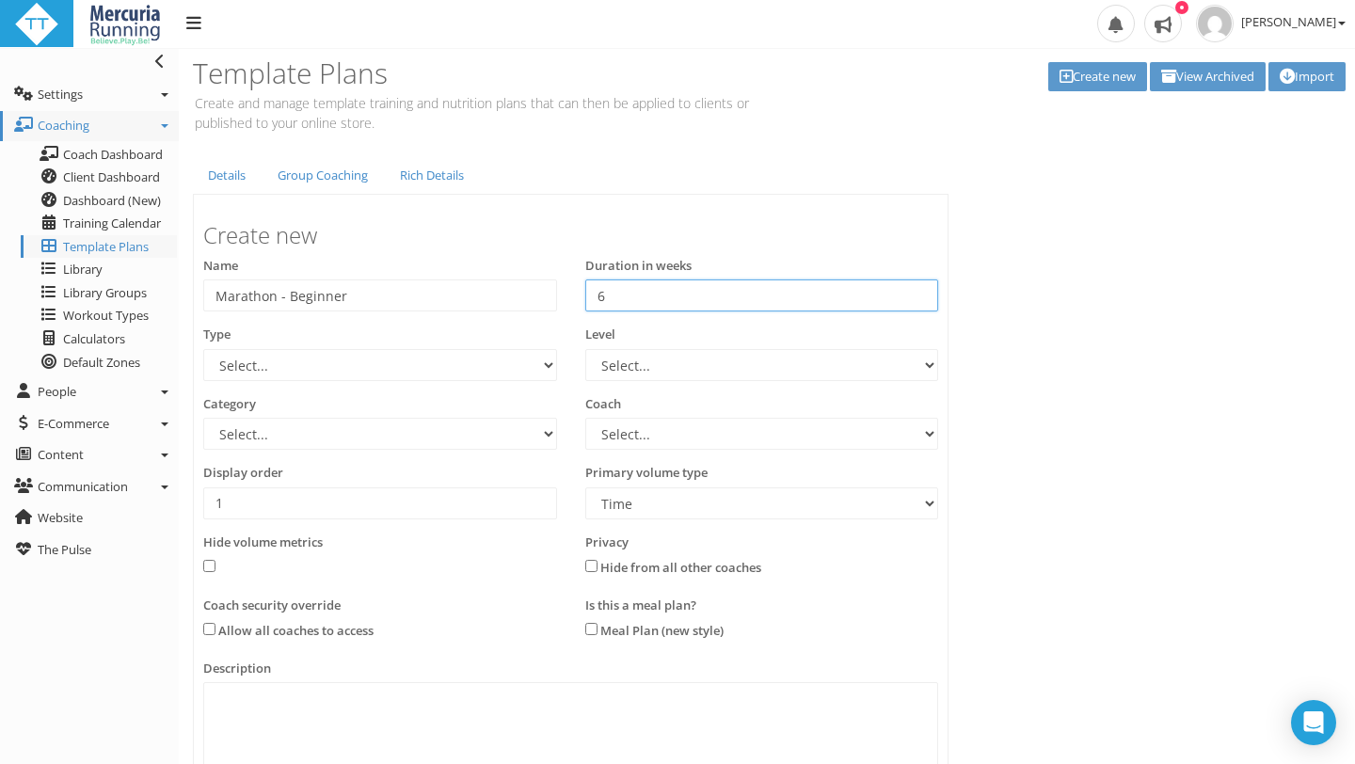
click at [921, 290] on input "6" at bounding box center [762, 295] width 354 height 32
click at [921, 289] on input "7" at bounding box center [762, 295] width 354 height 32
click at [921, 289] on input "8" at bounding box center [762, 295] width 354 height 32
click at [921, 289] on input "9" at bounding box center [762, 295] width 354 height 32
click at [921, 289] on input "10" at bounding box center [762, 295] width 354 height 32
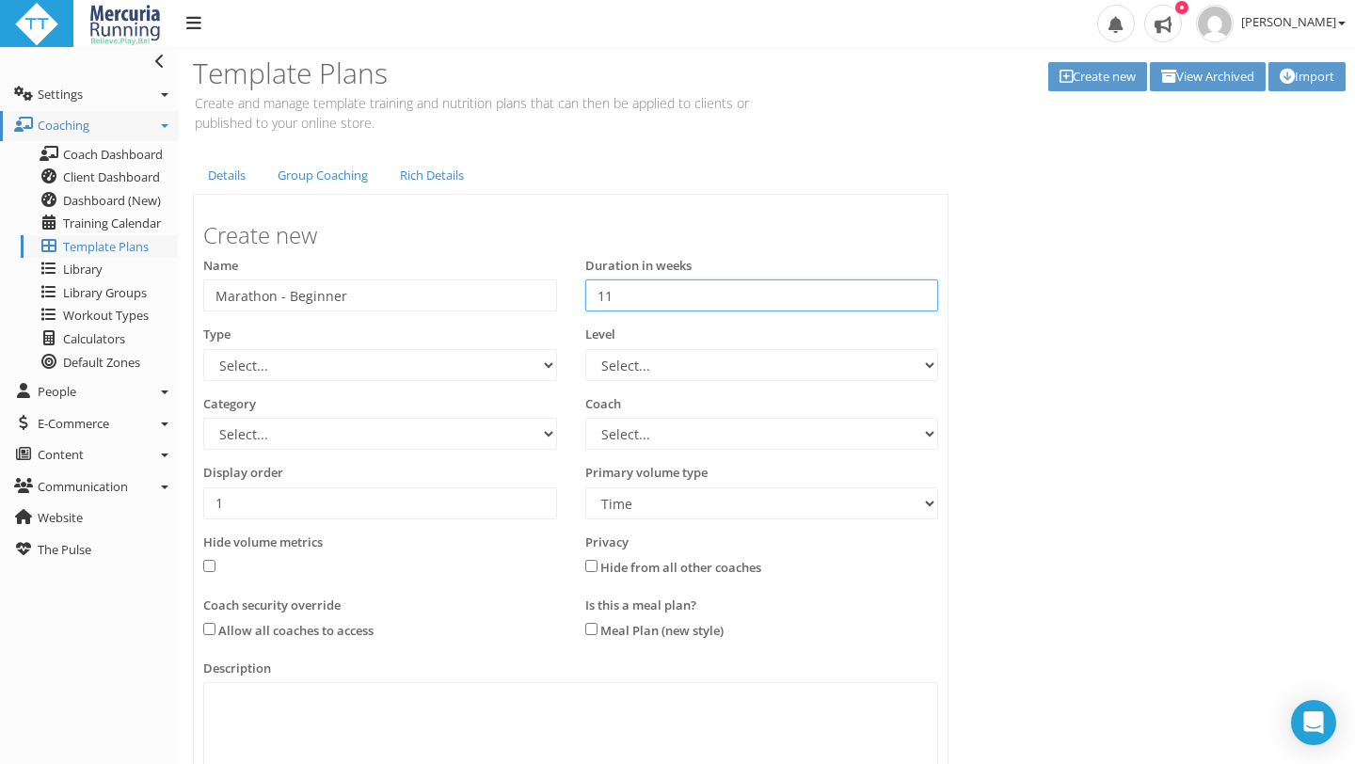
click at [921, 289] on input "11" at bounding box center [762, 295] width 354 height 32
click at [921, 289] on input "12" at bounding box center [762, 295] width 354 height 32
click at [921, 289] on input "13" at bounding box center [762, 295] width 354 height 32
click at [921, 289] on input "14" at bounding box center [762, 295] width 354 height 32
click at [921, 289] on input "15" at bounding box center [762, 295] width 354 height 32
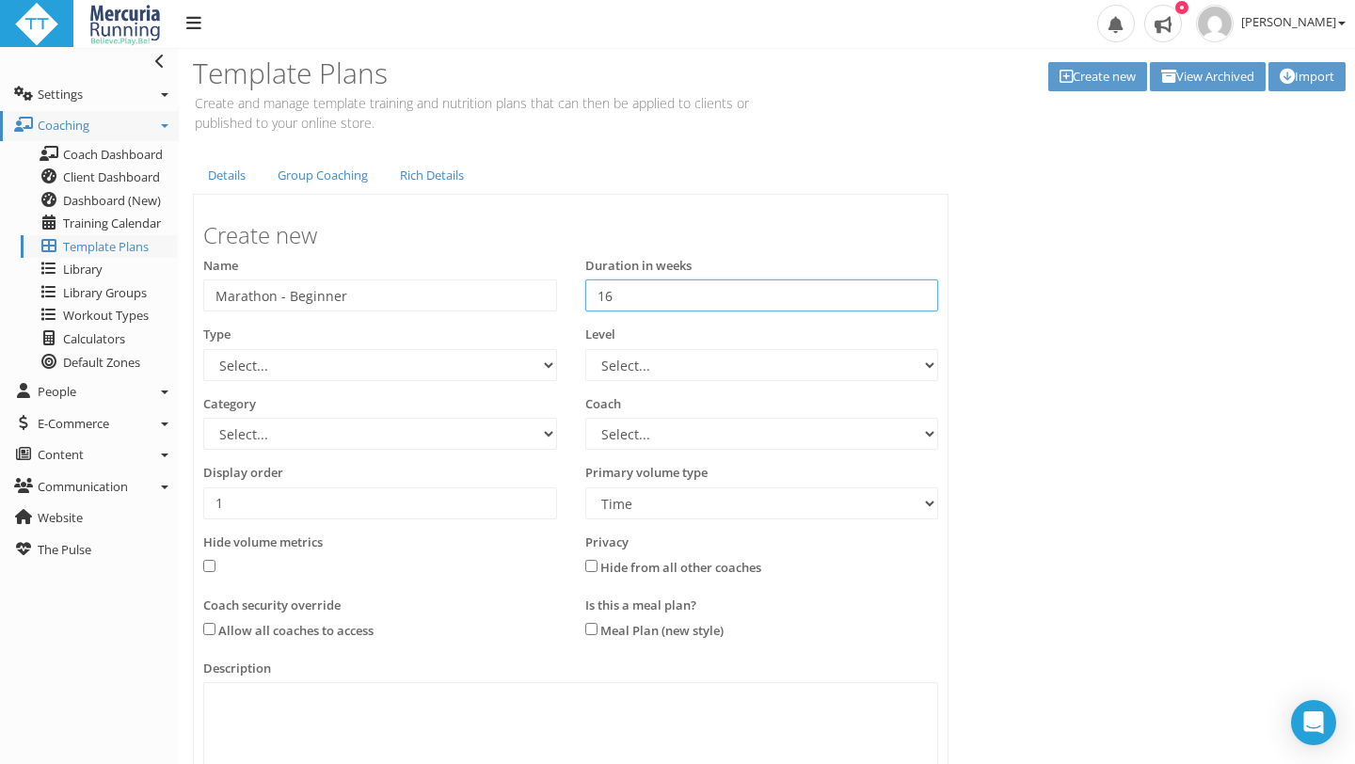
type input "16"
click at [921, 289] on input "16" at bounding box center [762, 295] width 354 height 32
click at [1036, 256] on div "Details Group Coaching Rich Details Create new Name Marathon - Beginner Duratio…" at bounding box center [767, 547] width 1176 height 782
click at [918, 361] on select "Select... Advanced Any Beginner Beginner/Intermediate Intermediate Intermediate…" at bounding box center [762, 365] width 354 height 32
click at [549, 362] on select "Select... 70.3 Half Iron distance Triathlon Alpine Climbing Core Cross-Country …" at bounding box center [380, 365] width 354 height 32
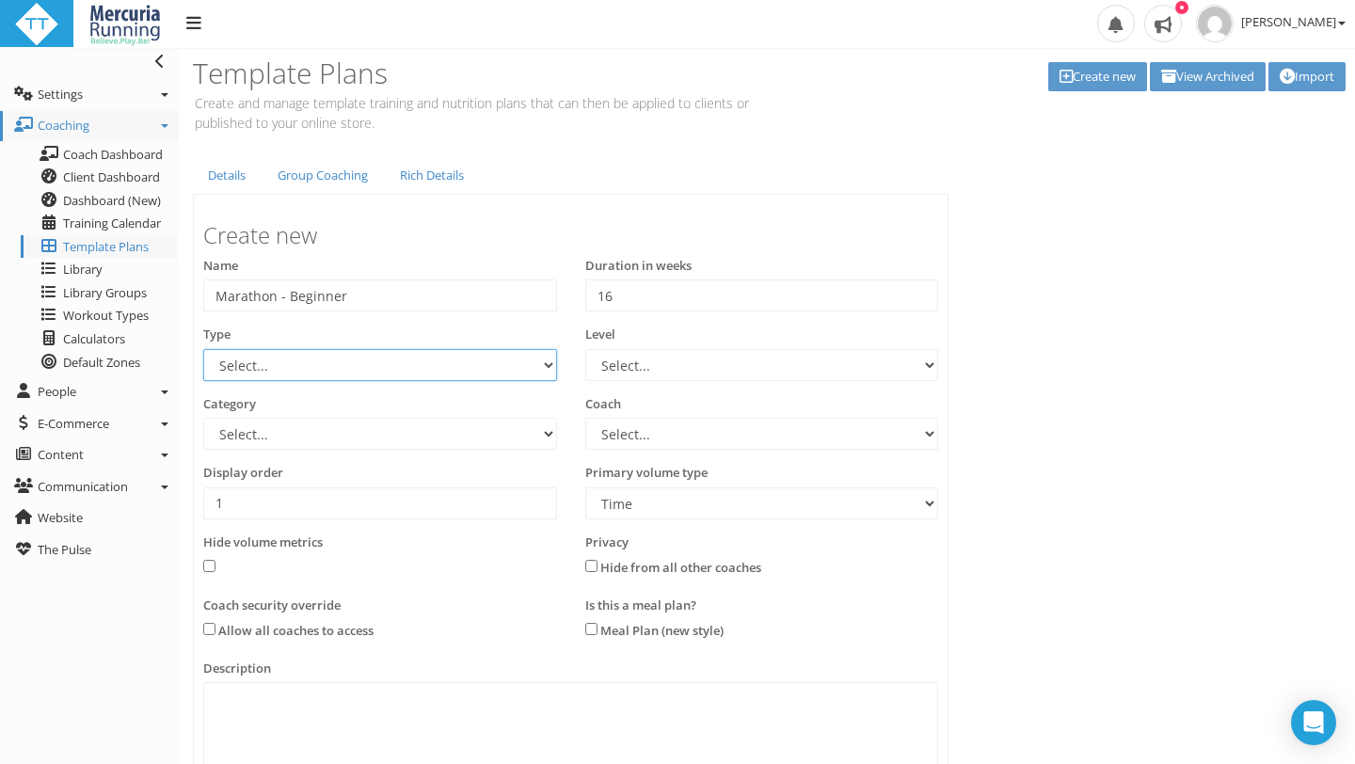
select select "e9f700ef-c7b0-454b-a1c4-b807a94b53fd"
click at [203, 349] on select "Select... 70.3 Half Iron distance Triathlon Alpine Climbing Core Cross-Country …" at bounding box center [380, 365] width 354 height 32
click at [932, 361] on select "Select... Advanced Any Beginner Beginner/Intermediate Intermediate Intermediate…" at bounding box center [762, 365] width 354 height 32
select select "e8563d30-5faa-4b79-a4d6-0aa4b85e31fb"
click at [585, 349] on select "Select... Advanced Any Beginner Beginner/Intermediate Intermediate Intermediate…" at bounding box center [762, 365] width 354 height 32
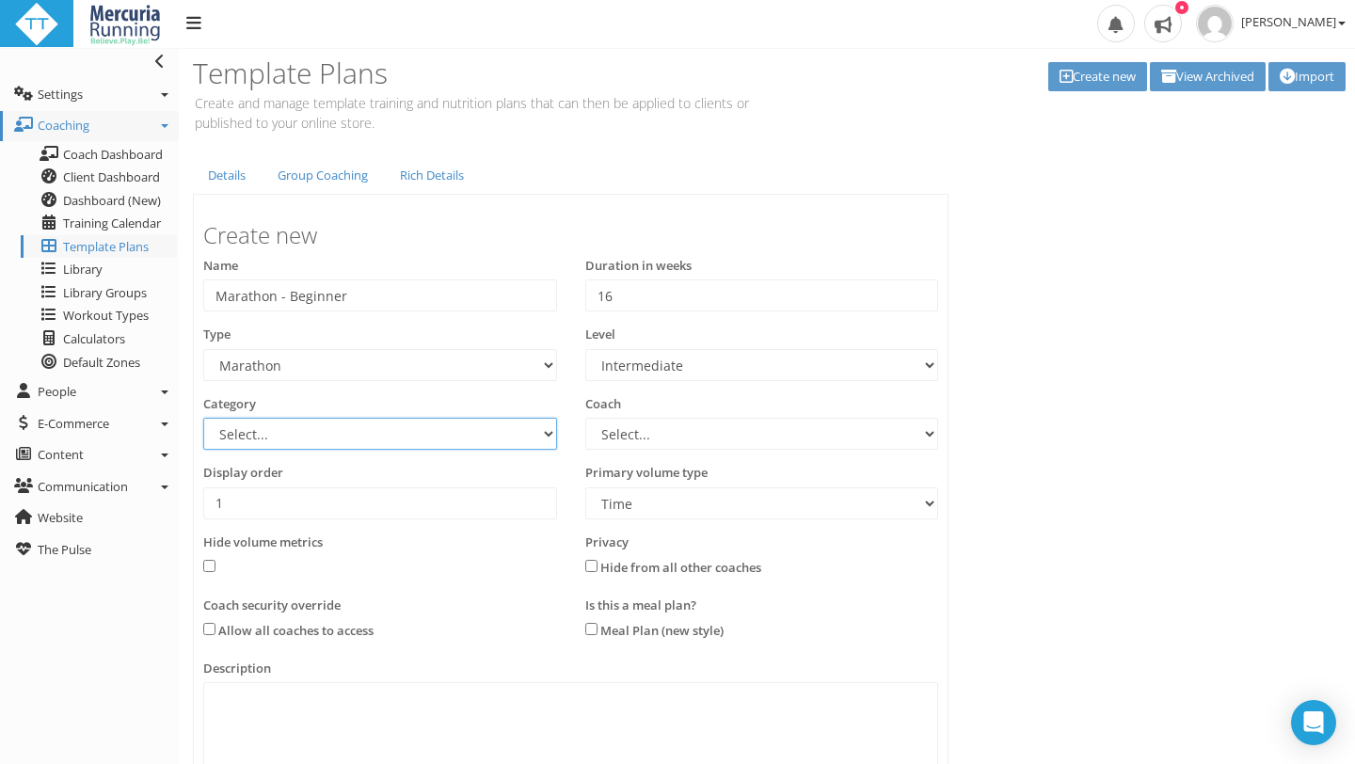
click at [545, 434] on select "Select... Athlete Profiles Bike Technique Biomechanics Book Reviews Coast to Co…" at bounding box center [380, 434] width 354 height 32
select select "83dda298-cc14-45e7-8a93-a341a370ea63"
click at [203, 418] on select "Select... Athlete Profiles Bike Technique Biomechanics Book Reviews Coast to Co…" at bounding box center [380, 434] width 354 height 32
click at [924, 429] on select "Select... Allison Packanik Jenni Nettik Keri-Ann Rugg" at bounding box center [762, 434] width 354 height 32
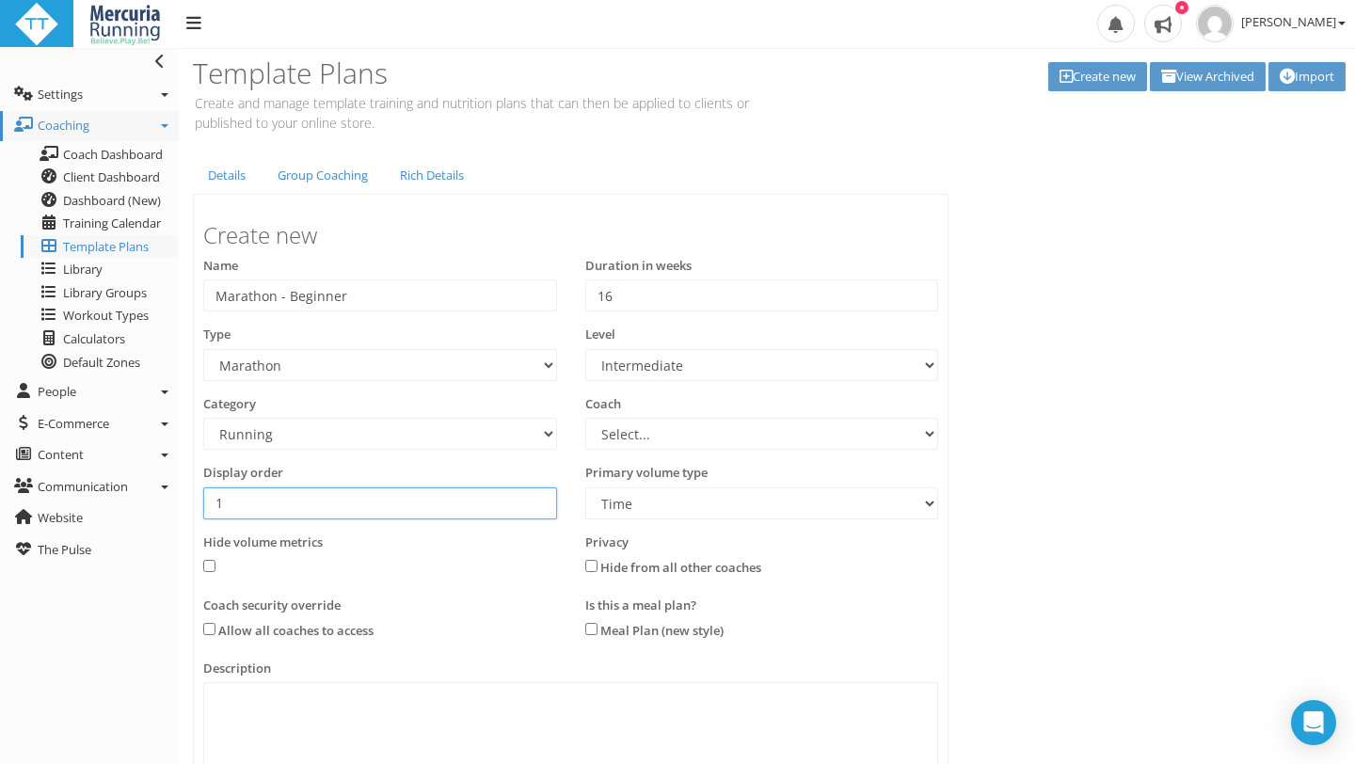
click at [401, 500] on input "1" at bounding box center [380, 503] width 354 height 32
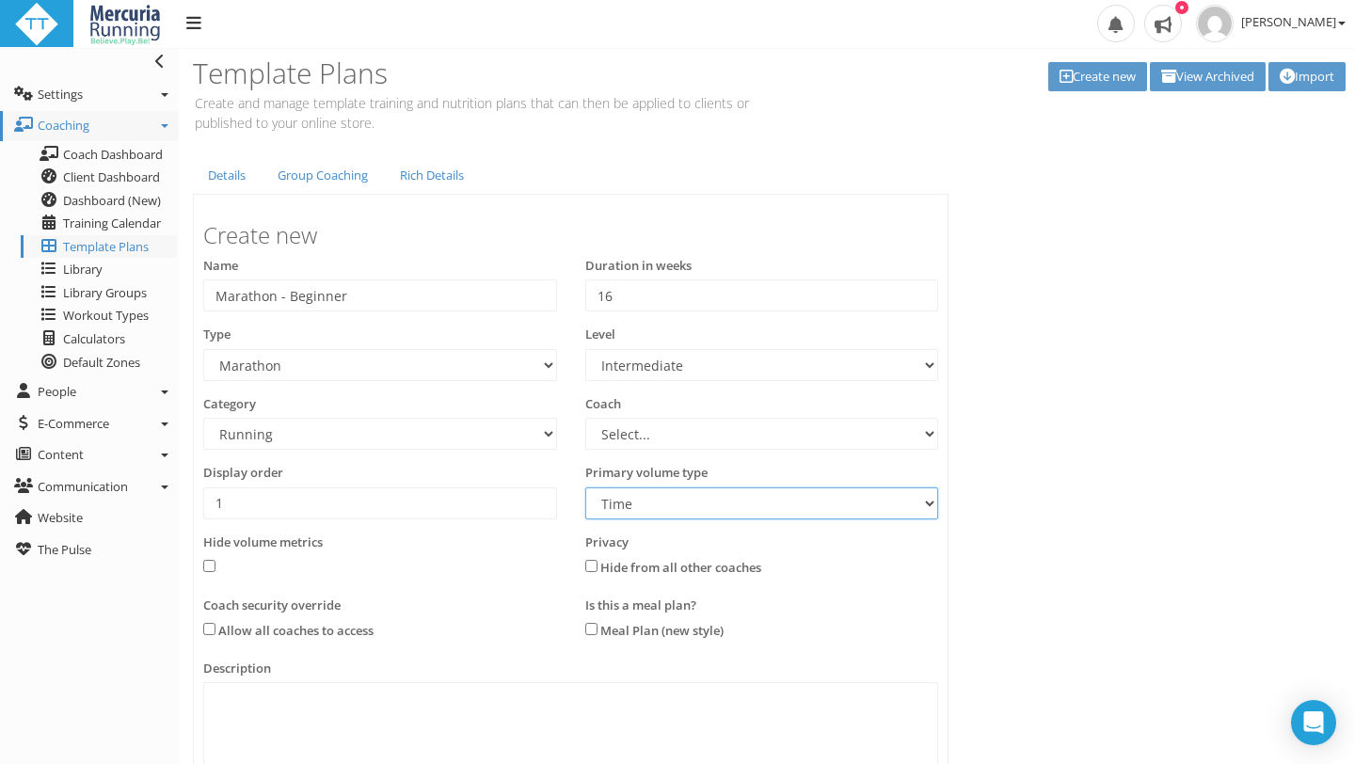
click at [923, 500] on select "Time Distance" at bounding box center [762, 503] width 354 height 32
select select "Distance"
click at [585, 487] on select "Time Distance" at bounding box center [762, 503] width 354 height 32
click at [501, 556] on div "Hide volume metrics" at bounding box center [380, 555] width 354 height 44
click at [208, 626] on input "checkbox" at bounding box center [209, 629] width 12 height 12
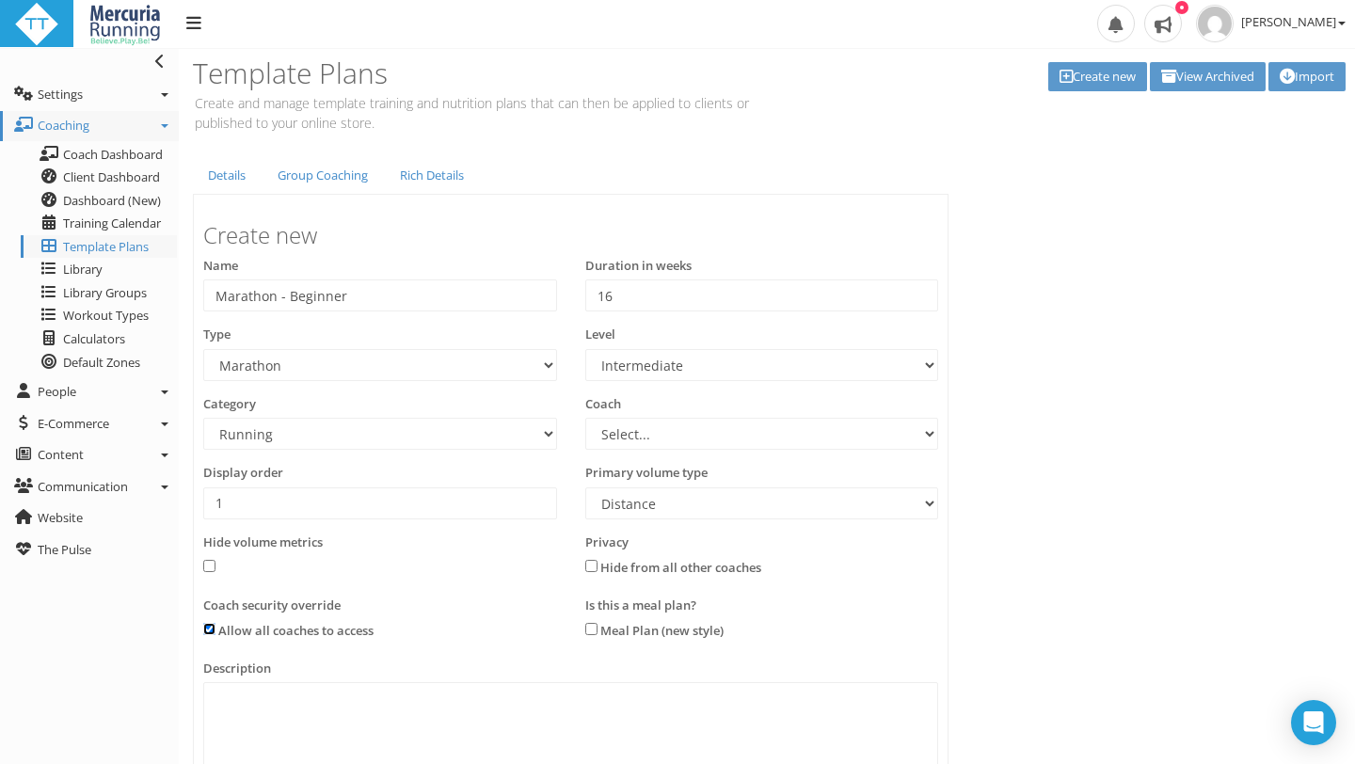
checkbox input "true"
click at [305, 180] on link "Group Coaching" at bounding box center [322, 175] width 120 height 39
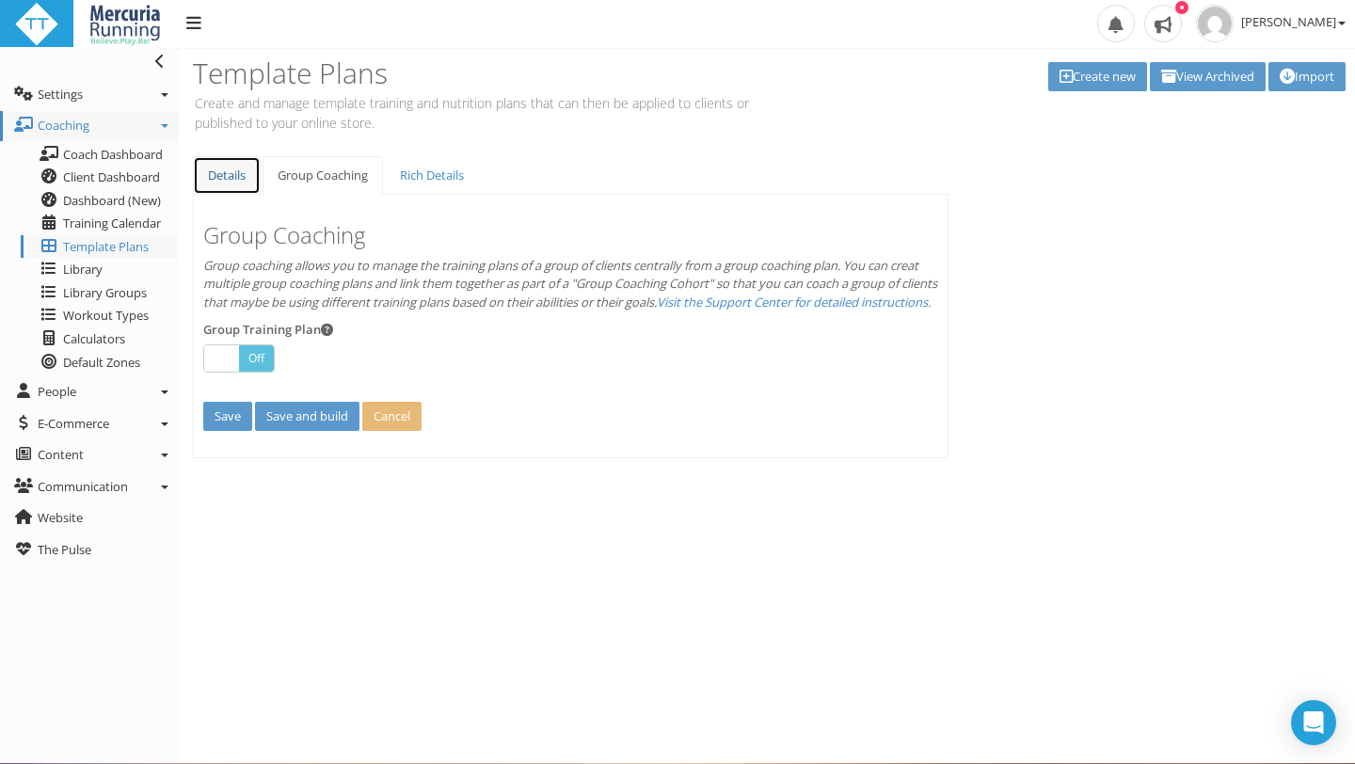
click at [227, 175] on link "Details" at bounding box center [227, 175] width 68 height 39
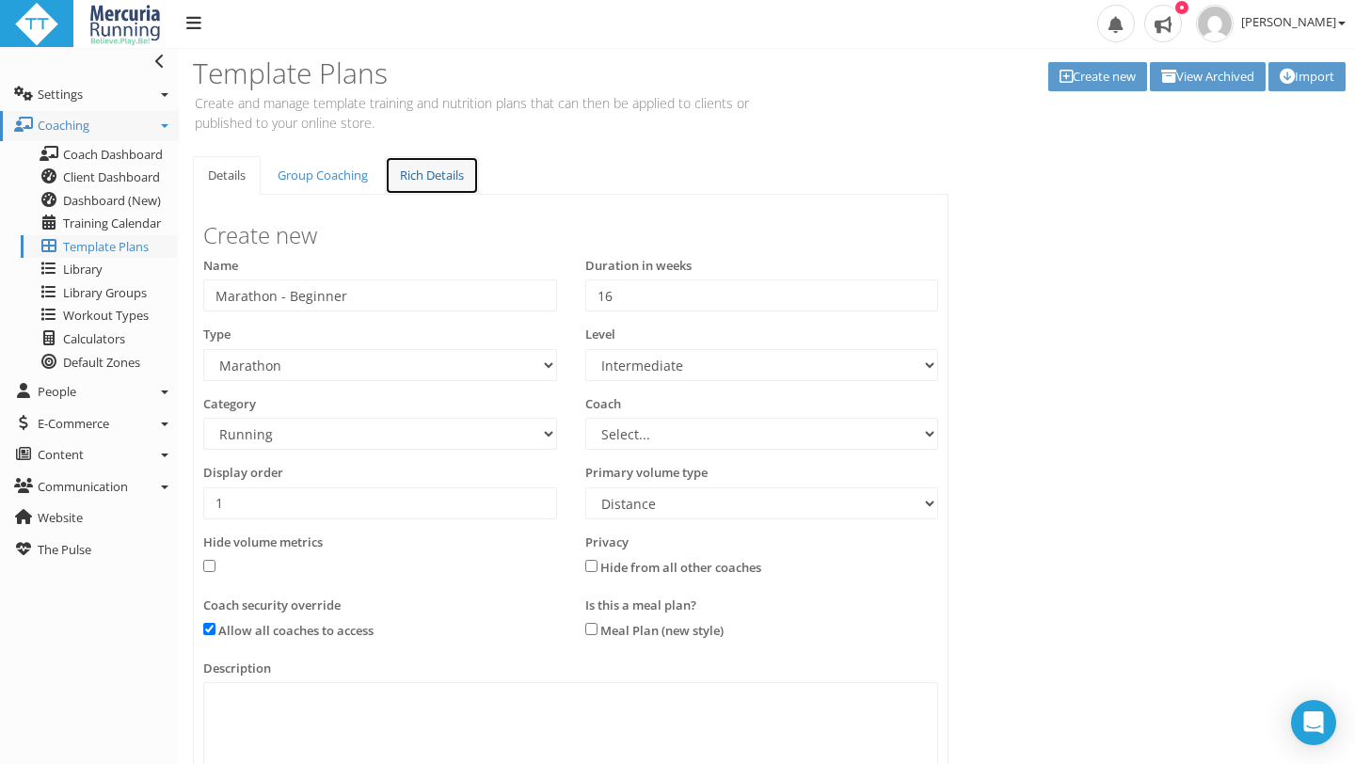
click at [421, 174] on link "Rich Details" at bounding box center [432, 175] width 94 height 39
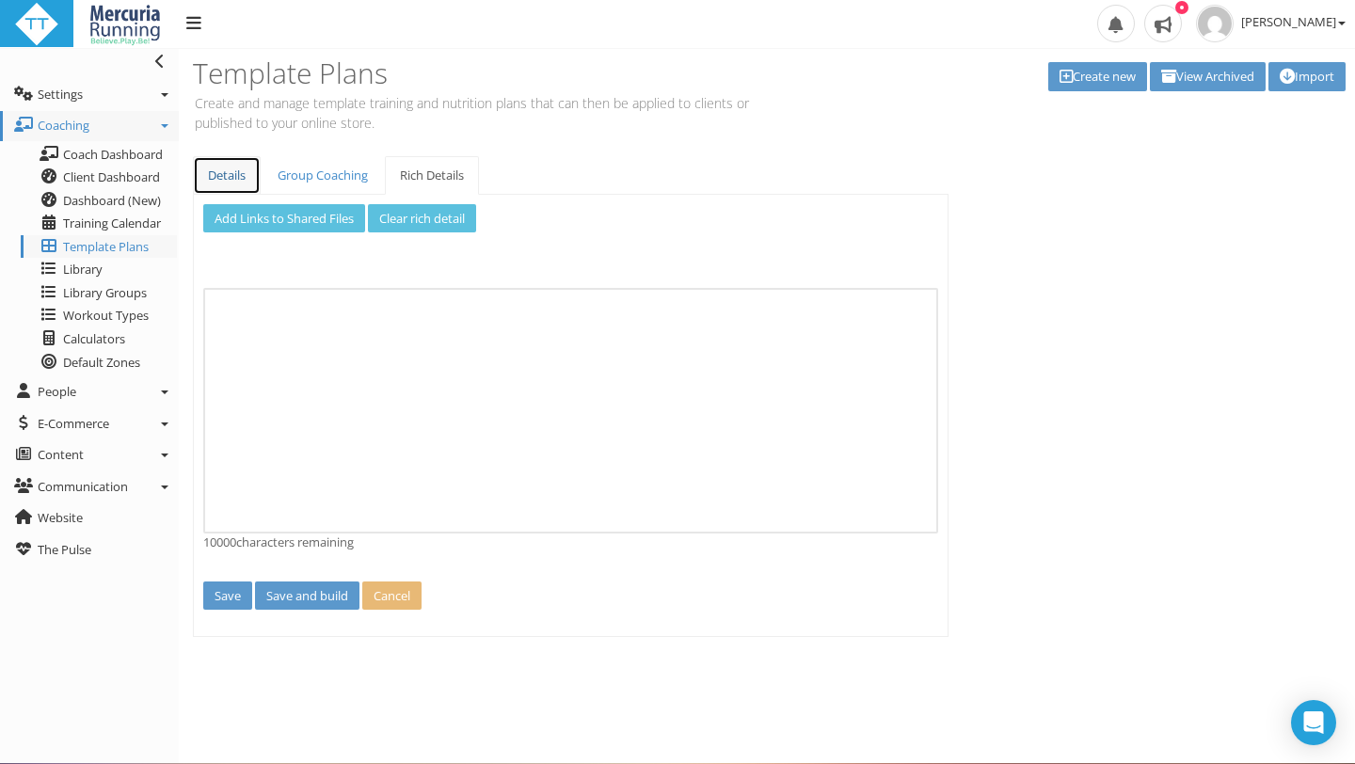
click at [225, 173] on link "Details" at bounding box center [227, 175] width 68 height 39
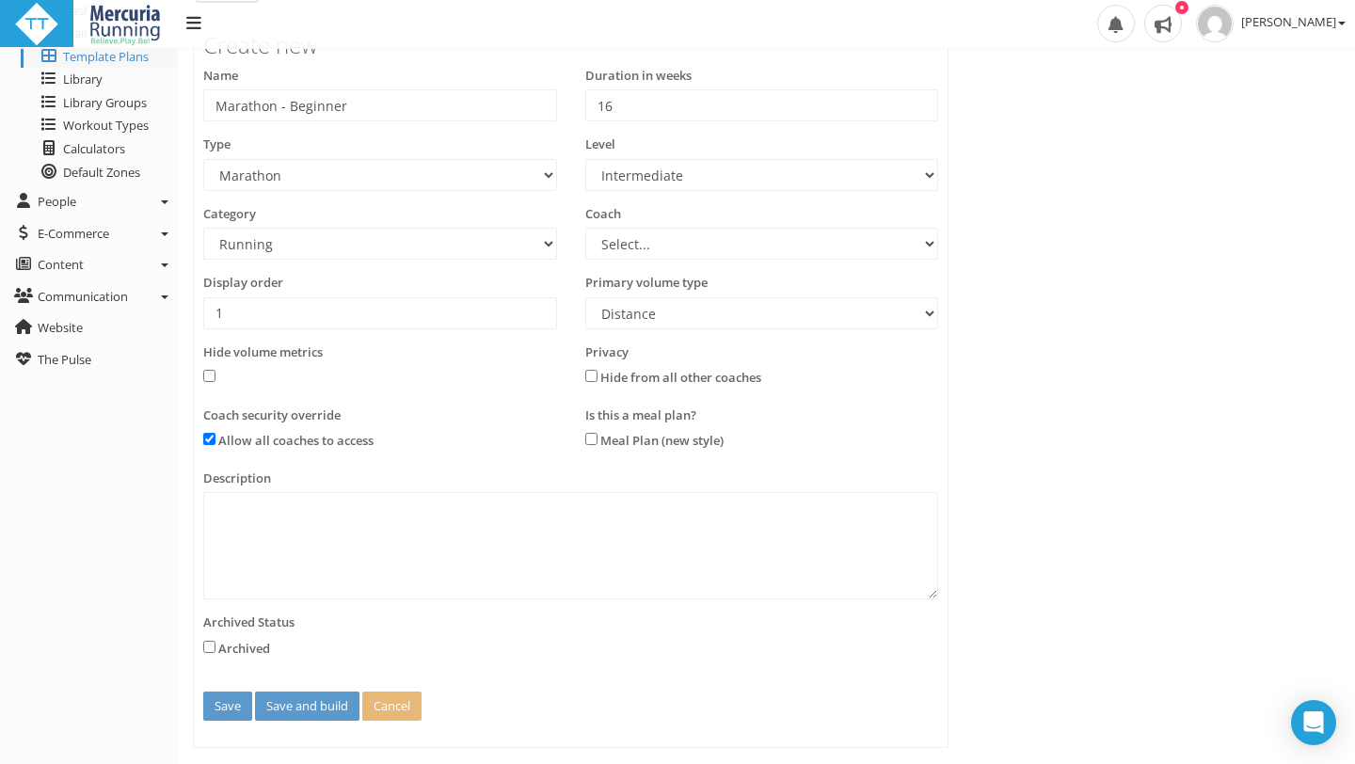
scroll to position [224, 0]
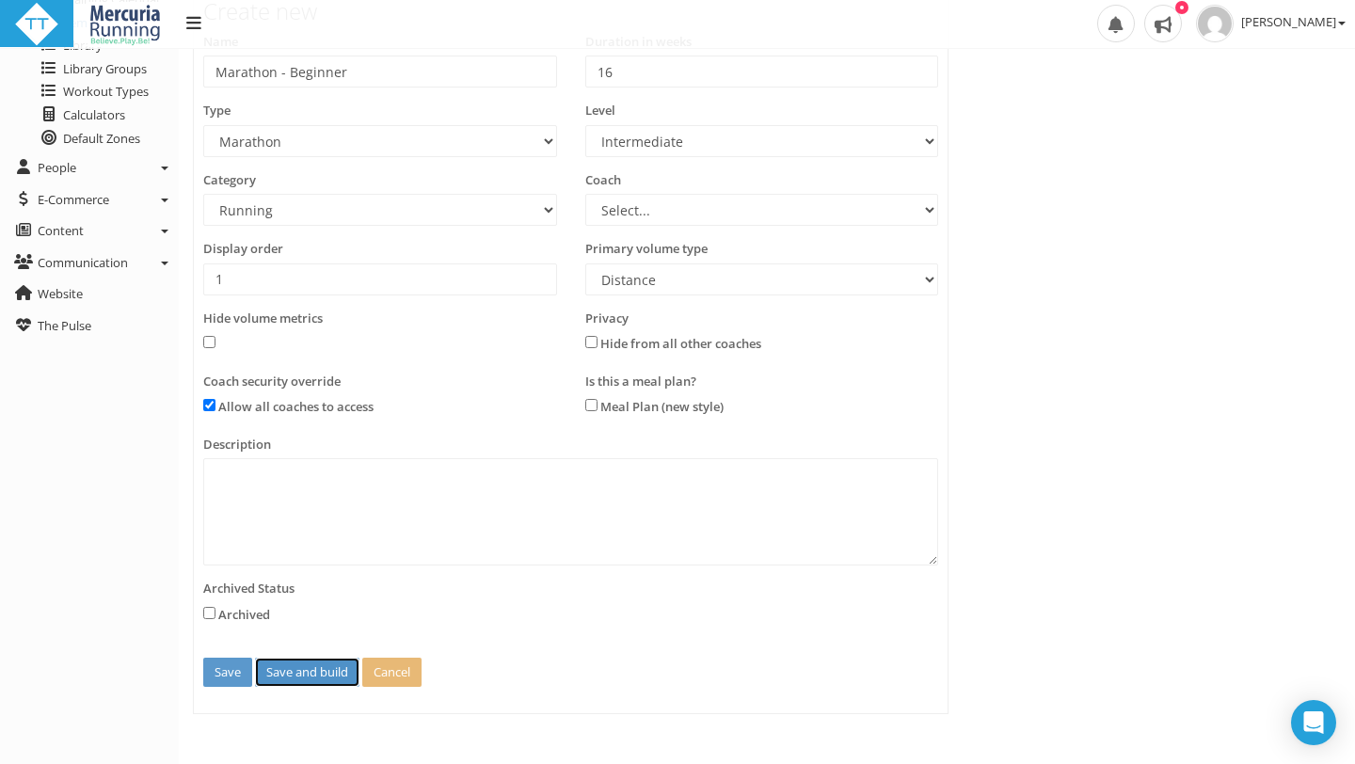
click at [293, 671] on button "Save and build" at bounding box center [307, 672] width 104 height 29
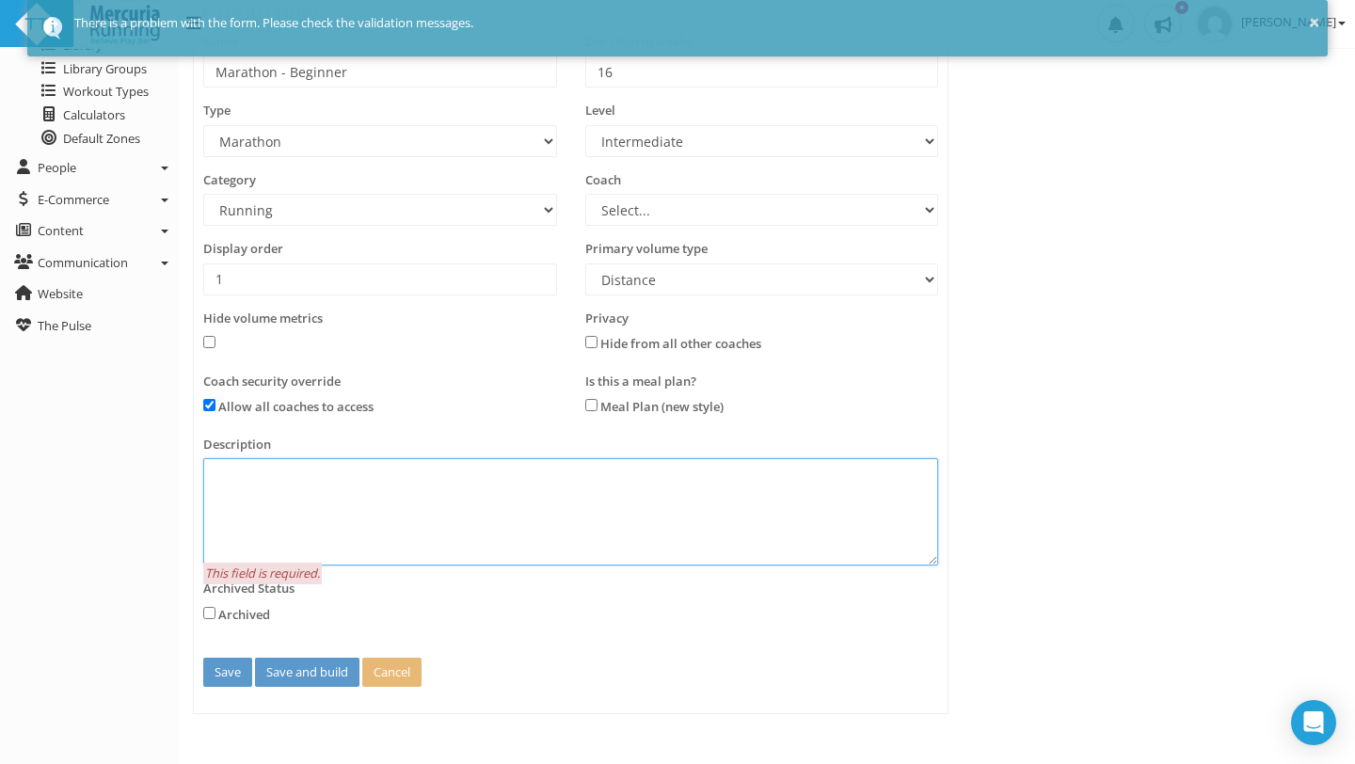
click at [322, 514] on textarea at bounding box center [570, 511] width 735 height 107
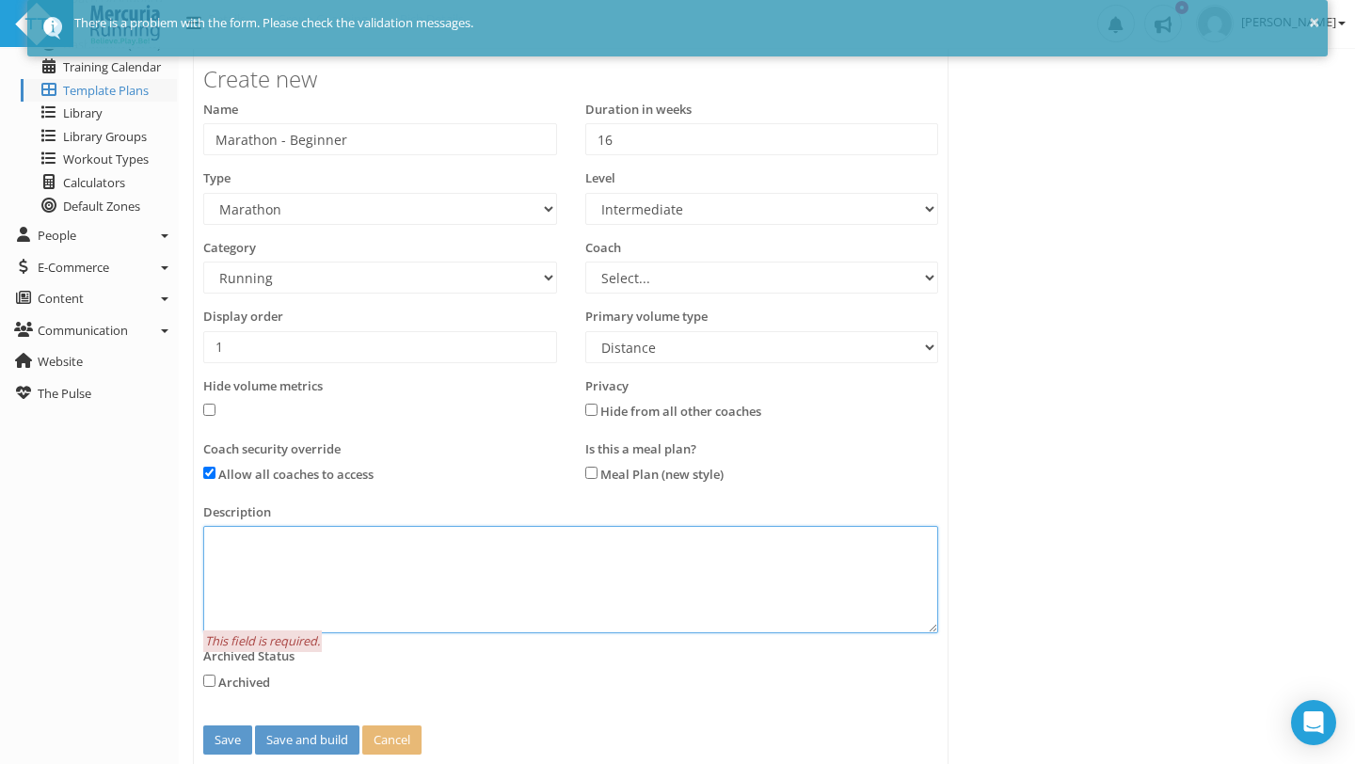
scroll to position [147, 0]
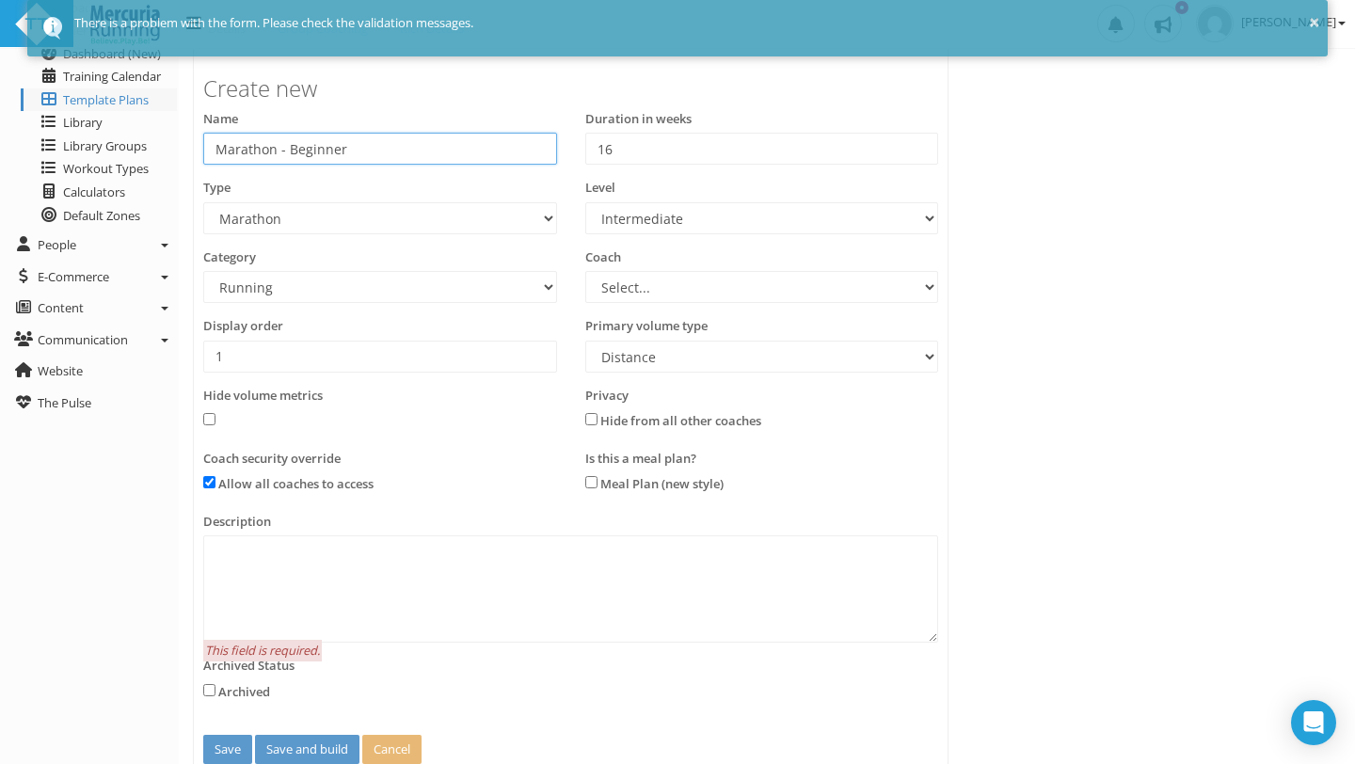
drag, startPoint x: 346, startPoint y: 146, endPoint x: 290, endPoint y: 145, distance: 56.5
click at [290, 145] on input "Marathon - Beginner" at bounding box center [380, 149] width 354 height 32
type input "Marathon - BQ goal"
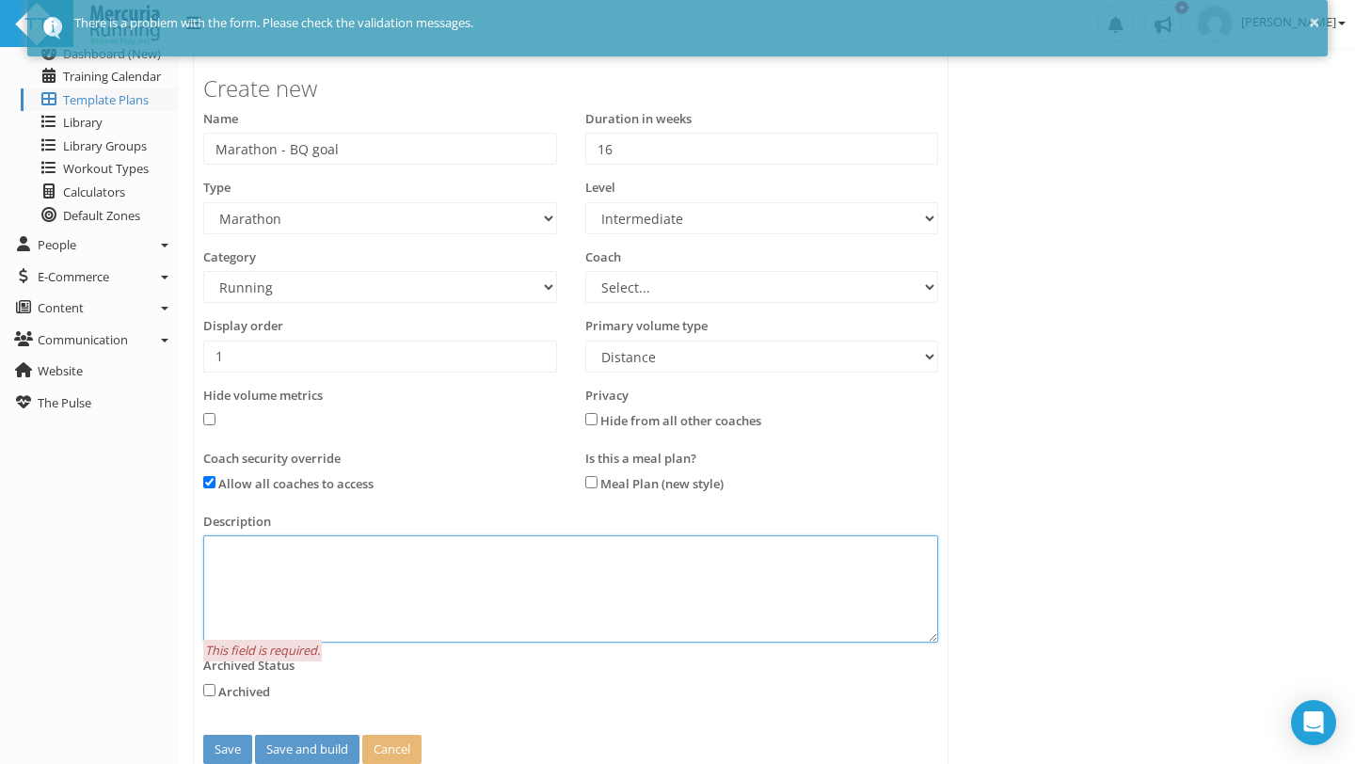
click at [281, 548] on textarea at bounding box center [570, 588] width 735 height 107
type textarea "This is a 16 week training plan for runners training to BQ."
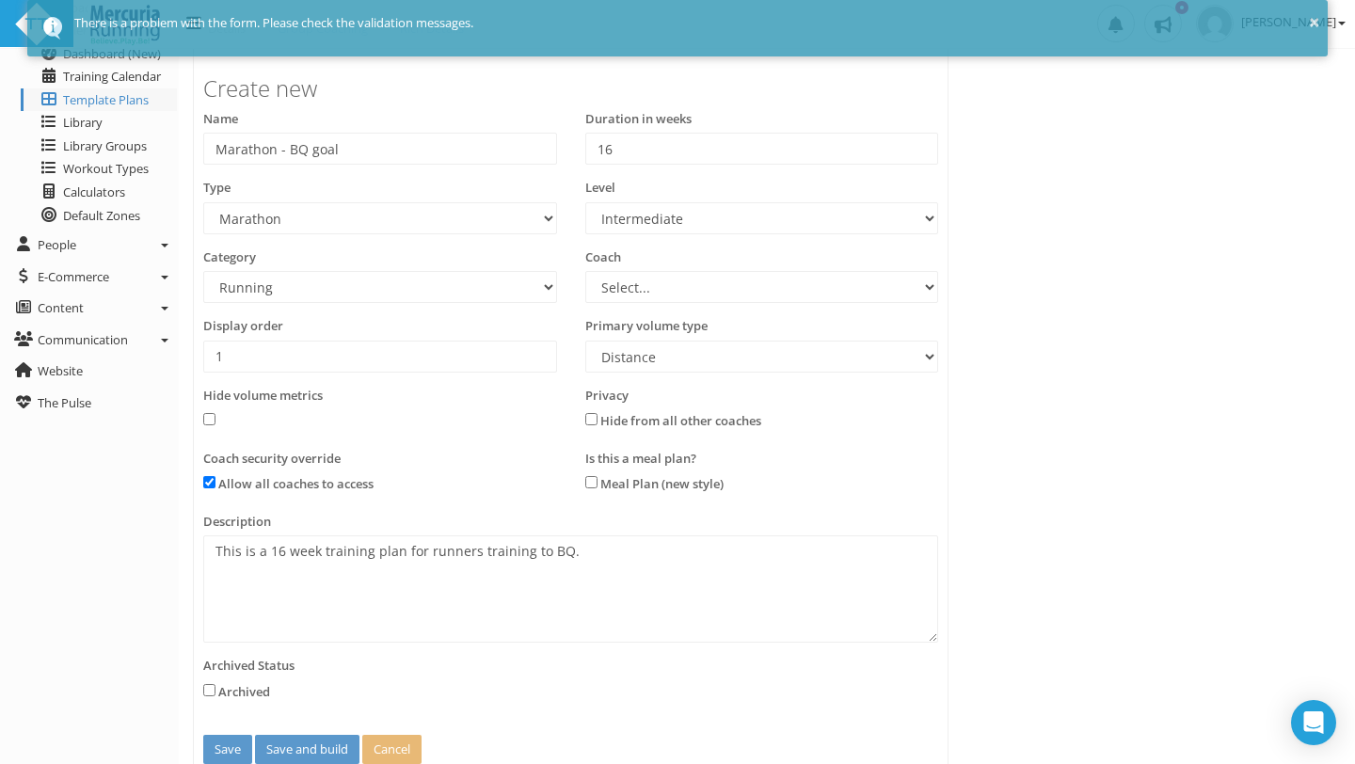
click at [404, 456] on div "Coach security override Allow all coaches to access" at bounding box center [380, 474] width 354 height 49
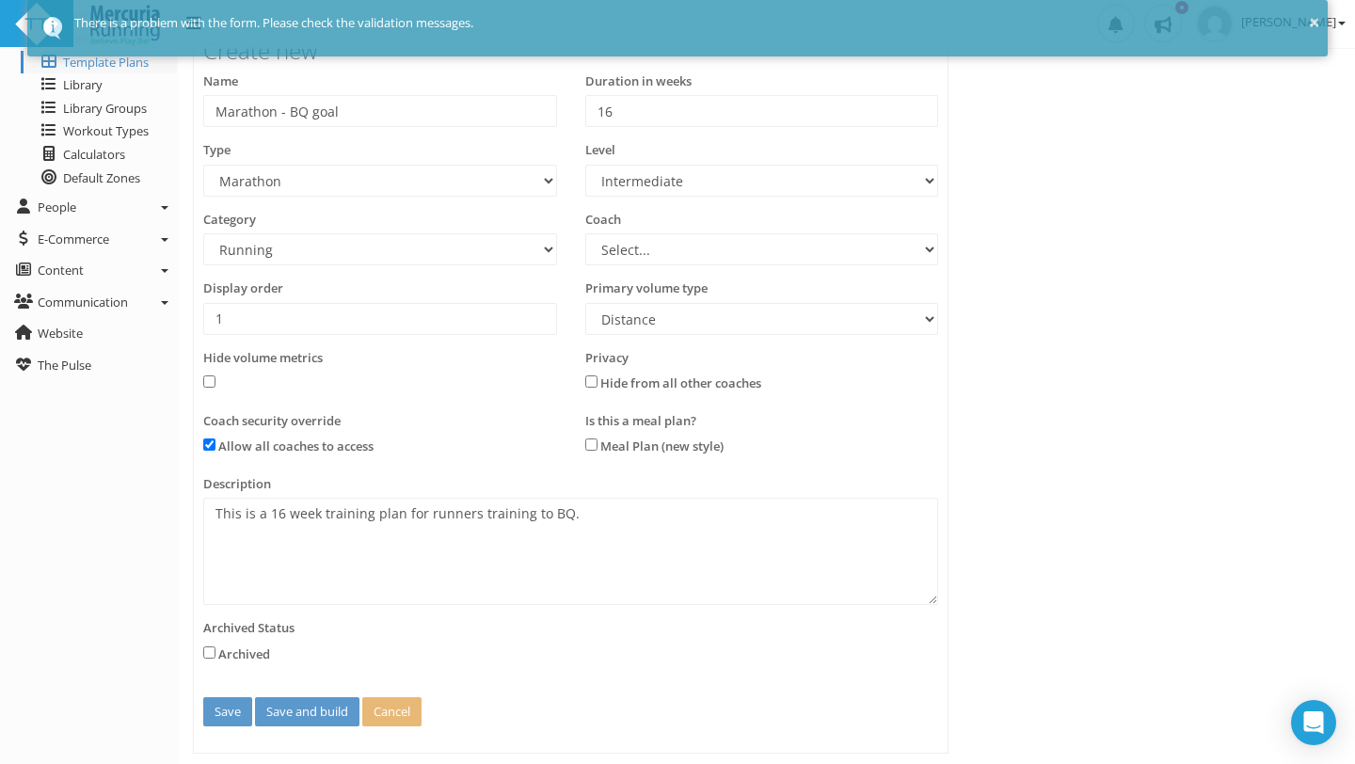
scroll to position [224, 0]
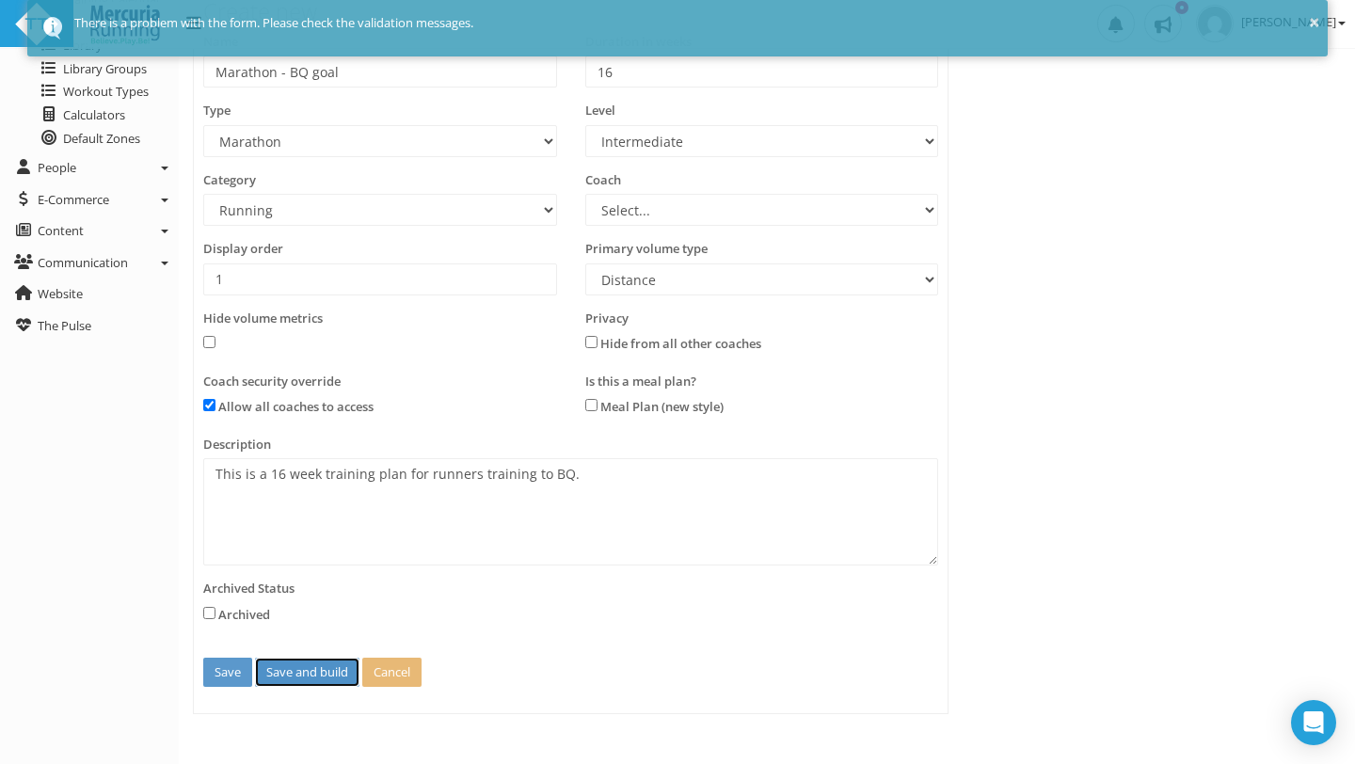
click at [302, 676] on button "Save and build" at bounding box center [307, 672] width 104 height 29
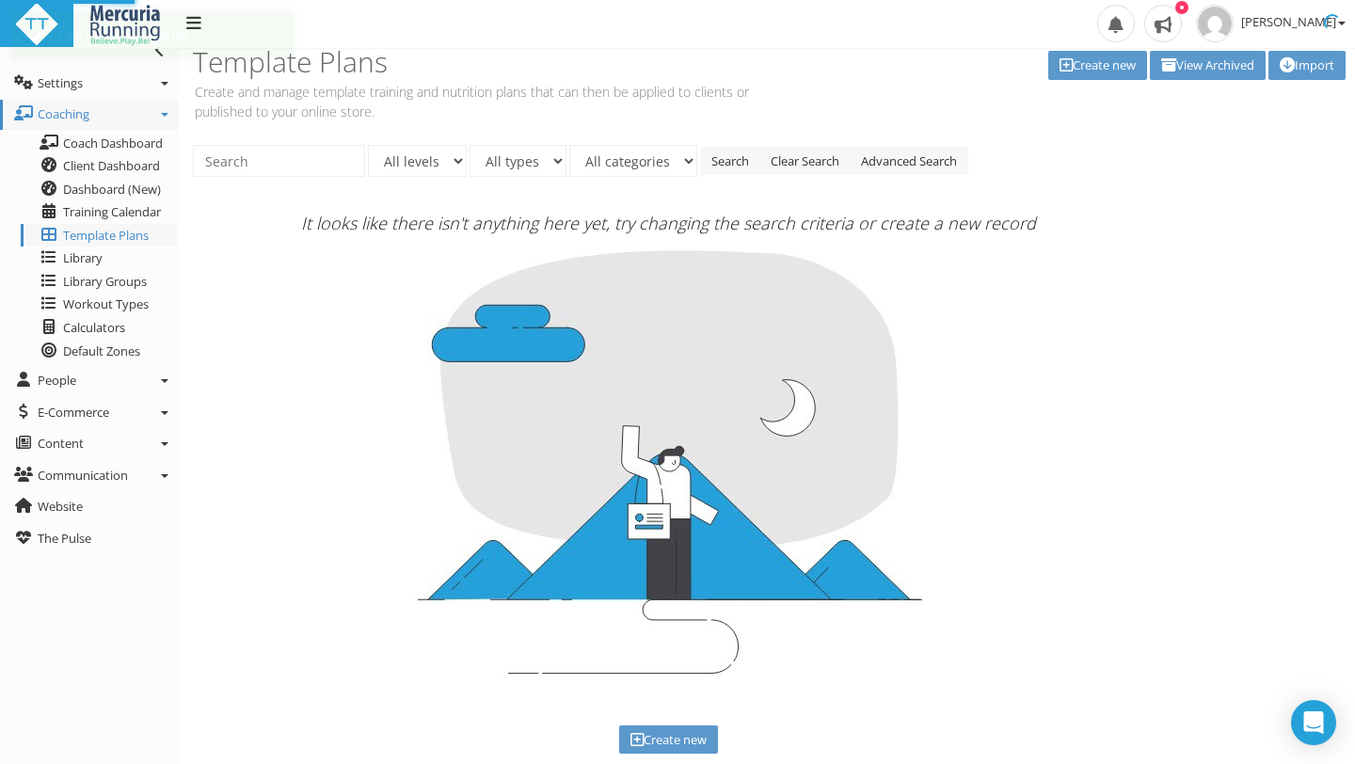
scroll to position [0, 0]
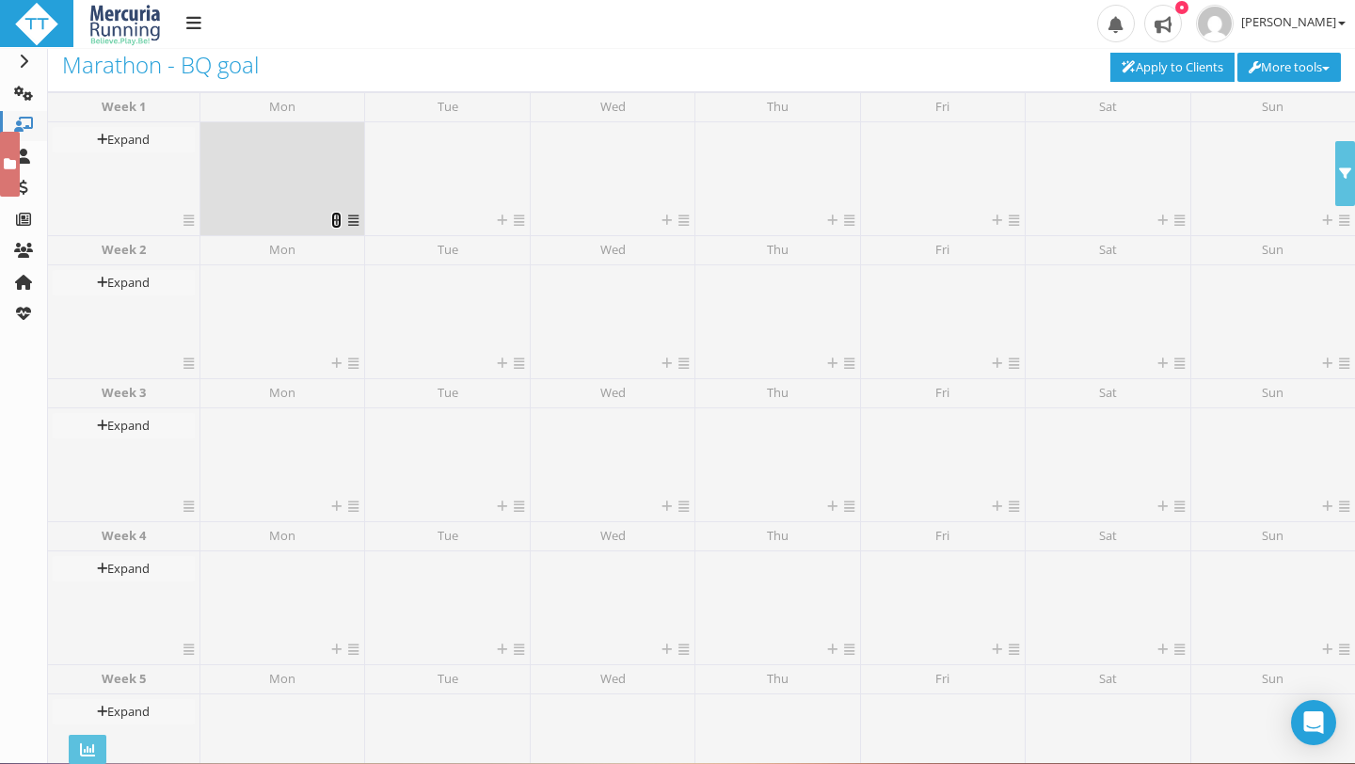
click at [334, 222] on icon at bounding box center [336, 220] width 10 height 12
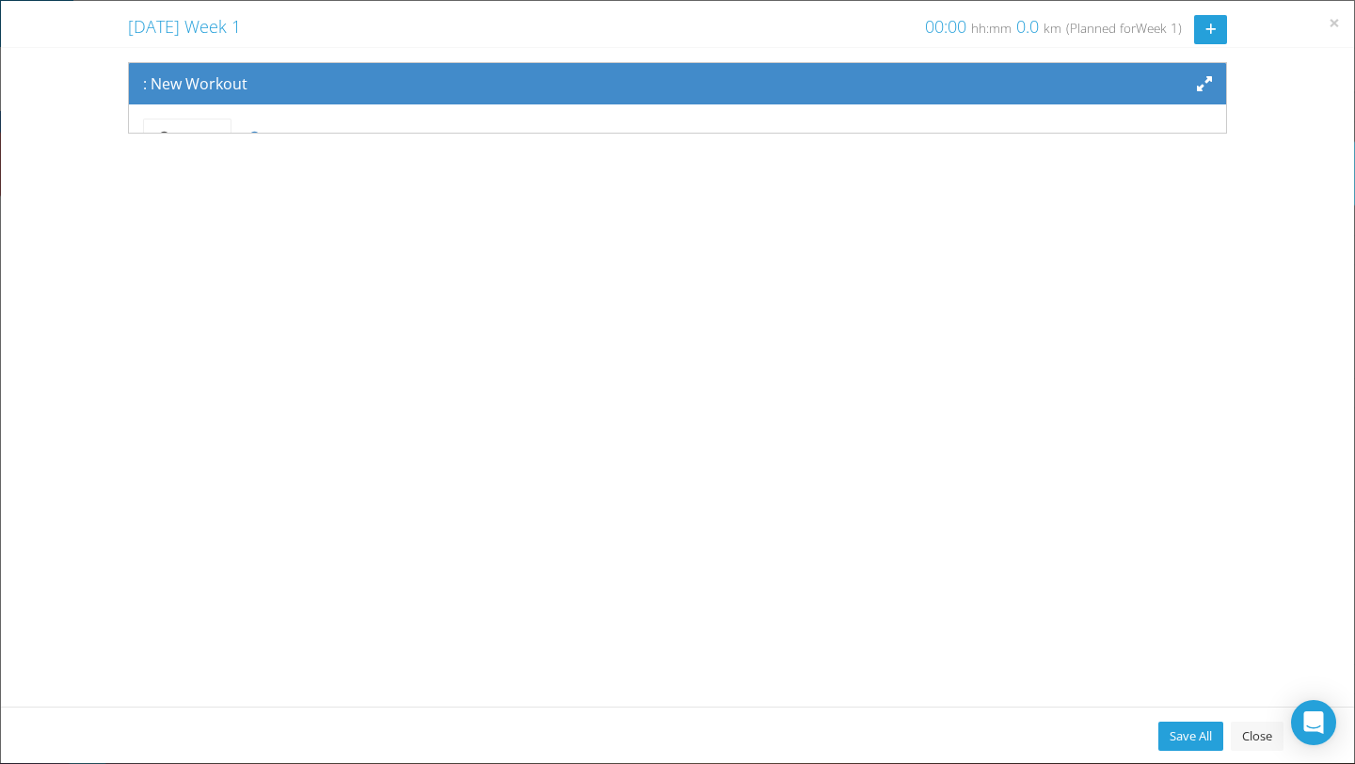
scroll to position [155, 0]
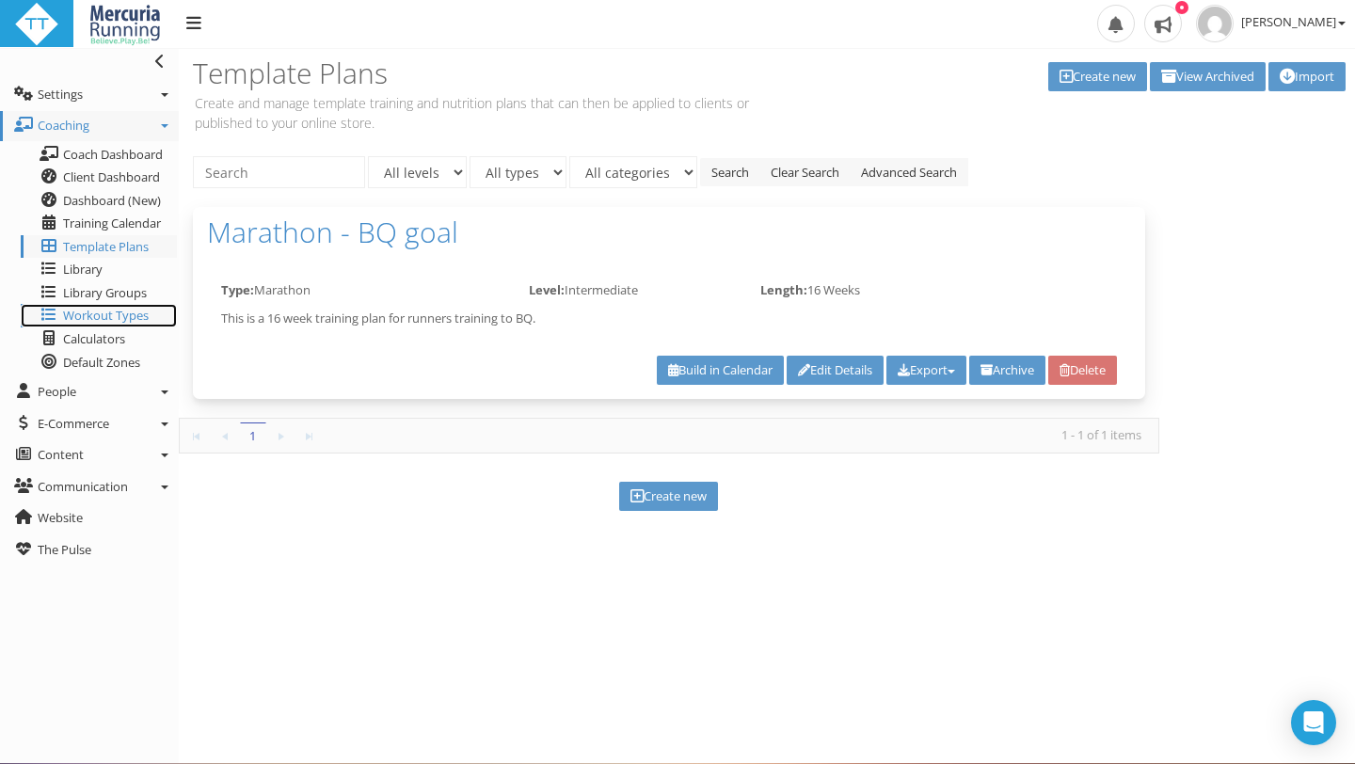
click at [115, 317] on span "Workout Types" at bounding box center [106, 315] width 86 height 17
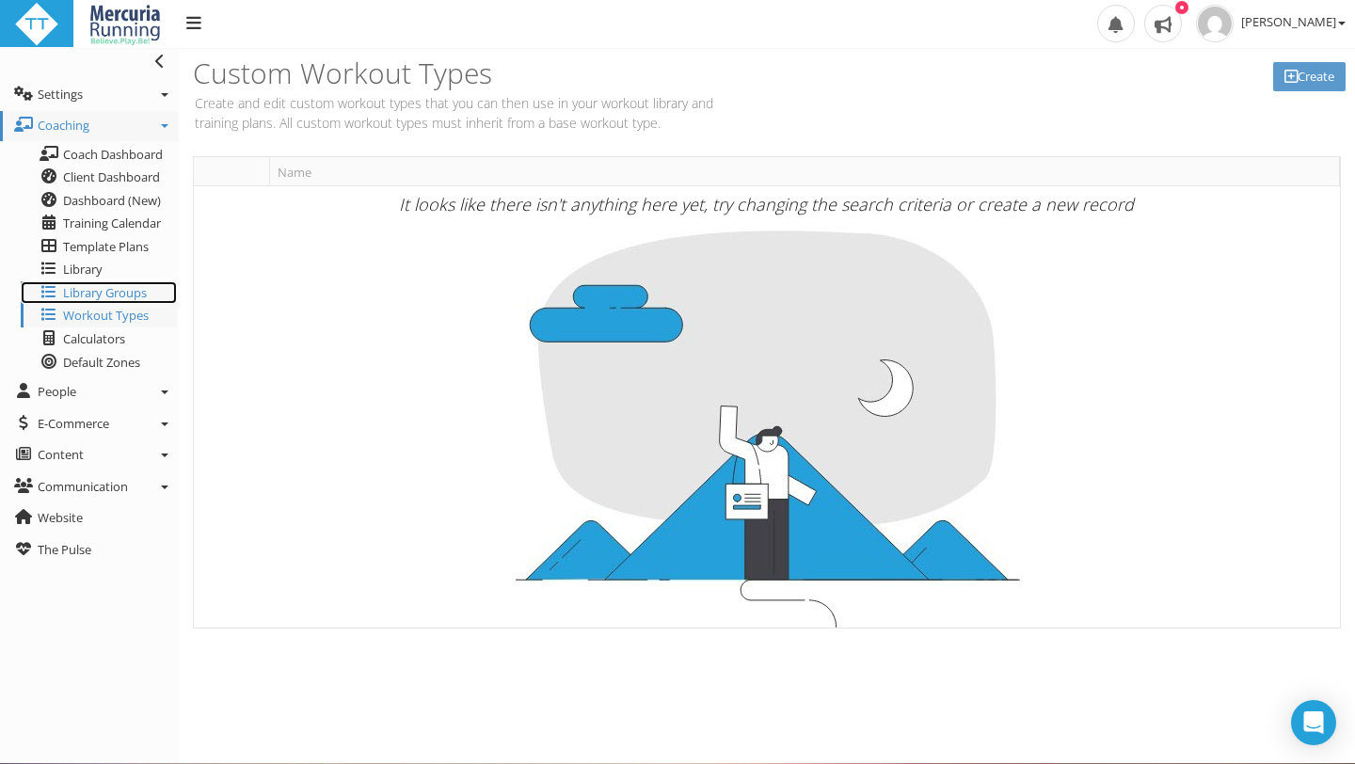
click at [120, 290] on span "Library Groups" at bounding box center [105, 292] width 84 height 17
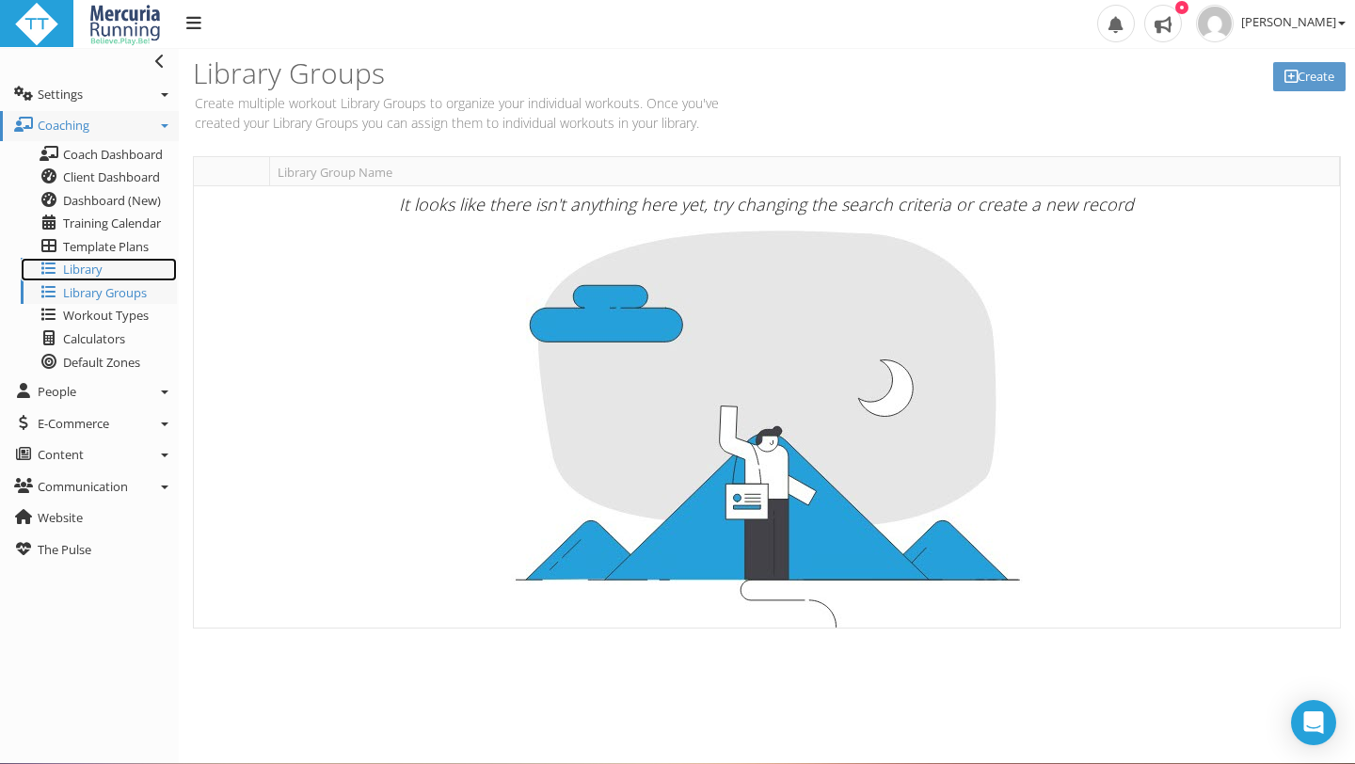
click at [110, 264] on link "Library" at bounding box center [99, 270] width 156 height 24
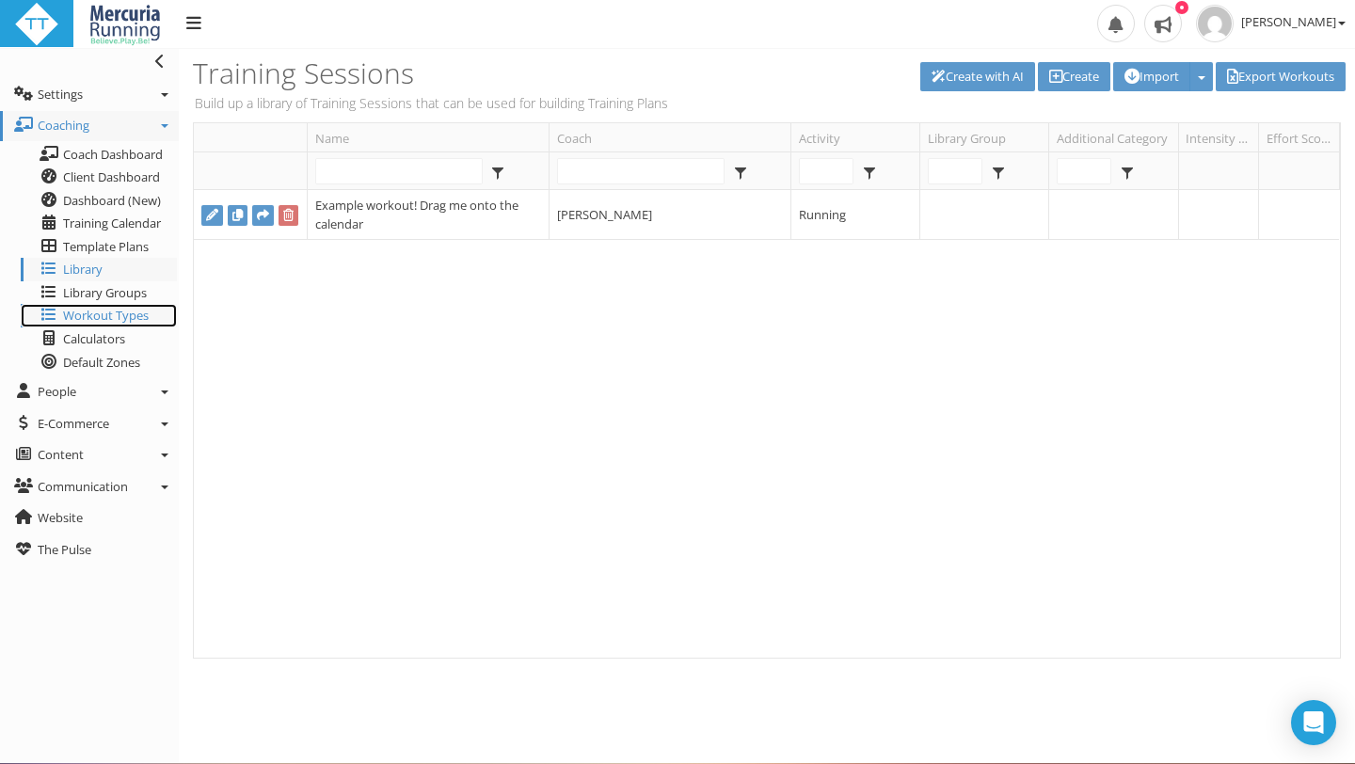
click at [106, 324] on span "Workout Types" at bounding box center [106, 315] width 86 height 17
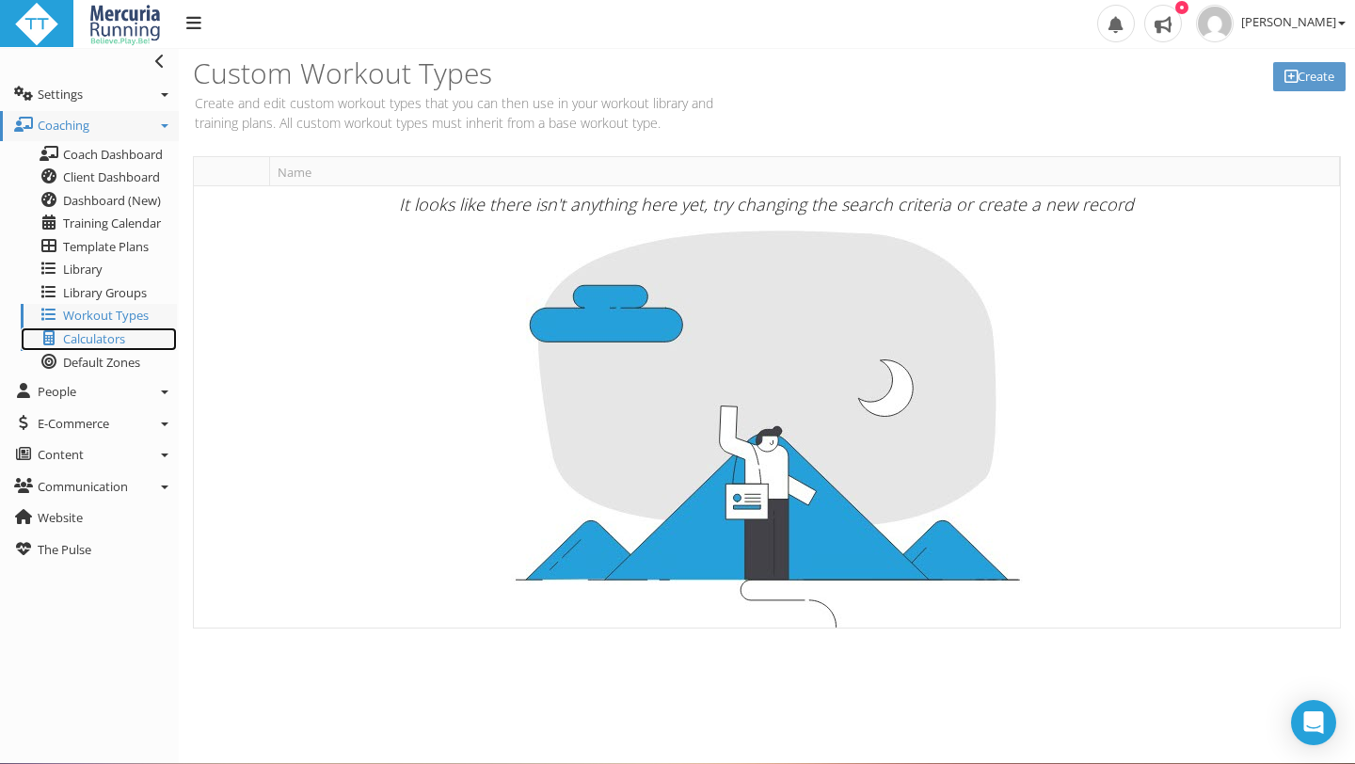
click at [101, 343] on span "Calculators" at bounding box center [94, 338] width 62 height 17
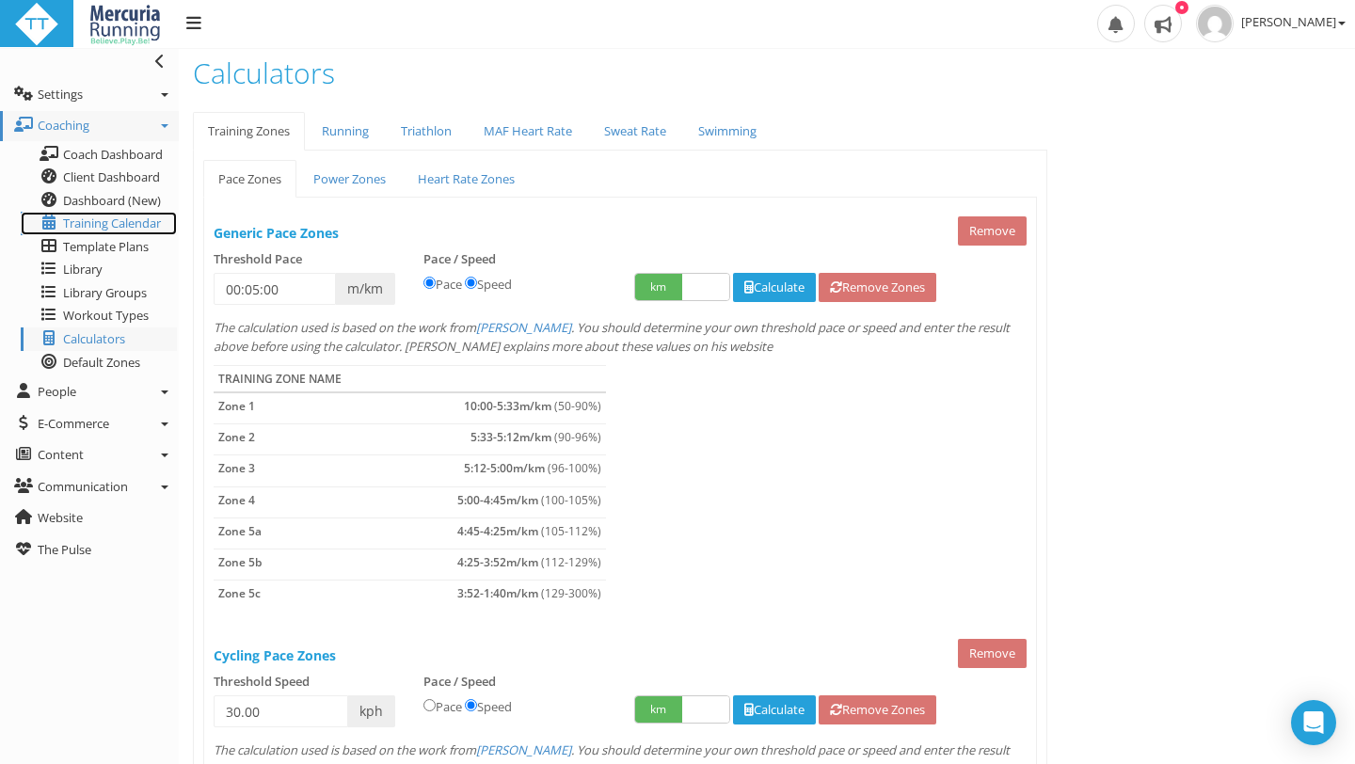
click at [132, 220] on span "Training Calendar" at bounding box center [112, 222] width 98 height 17
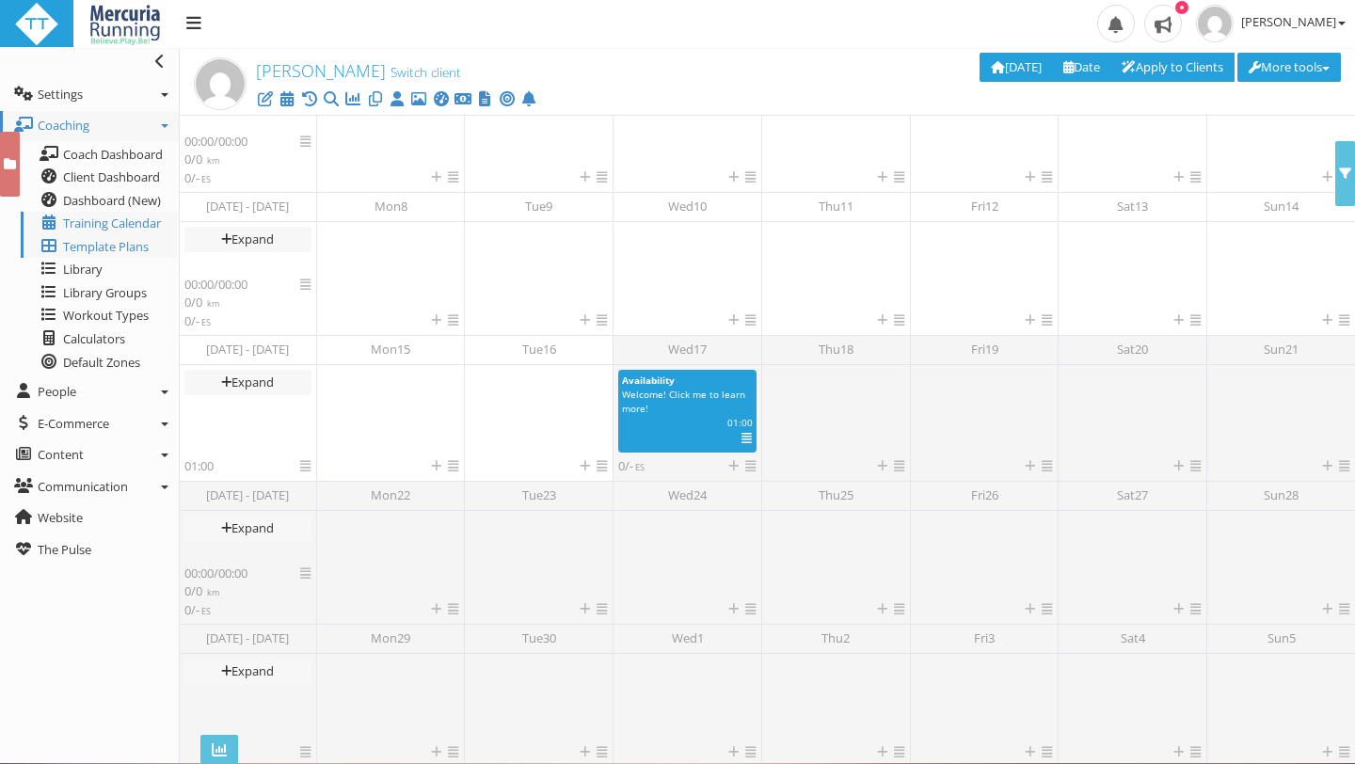
scroll to position [287, 0]
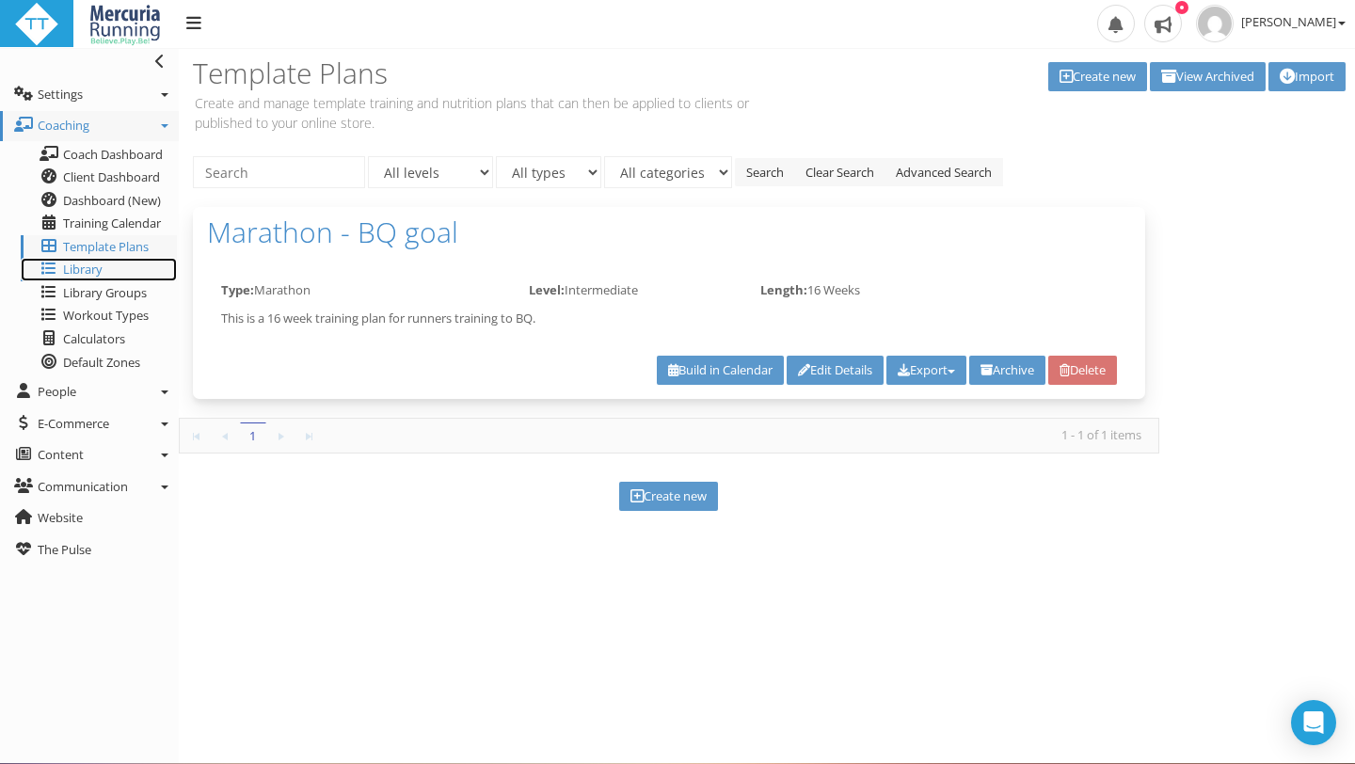
click at [90, 270] on span "Library" at bounding box center [83, 269] width 40 height 17
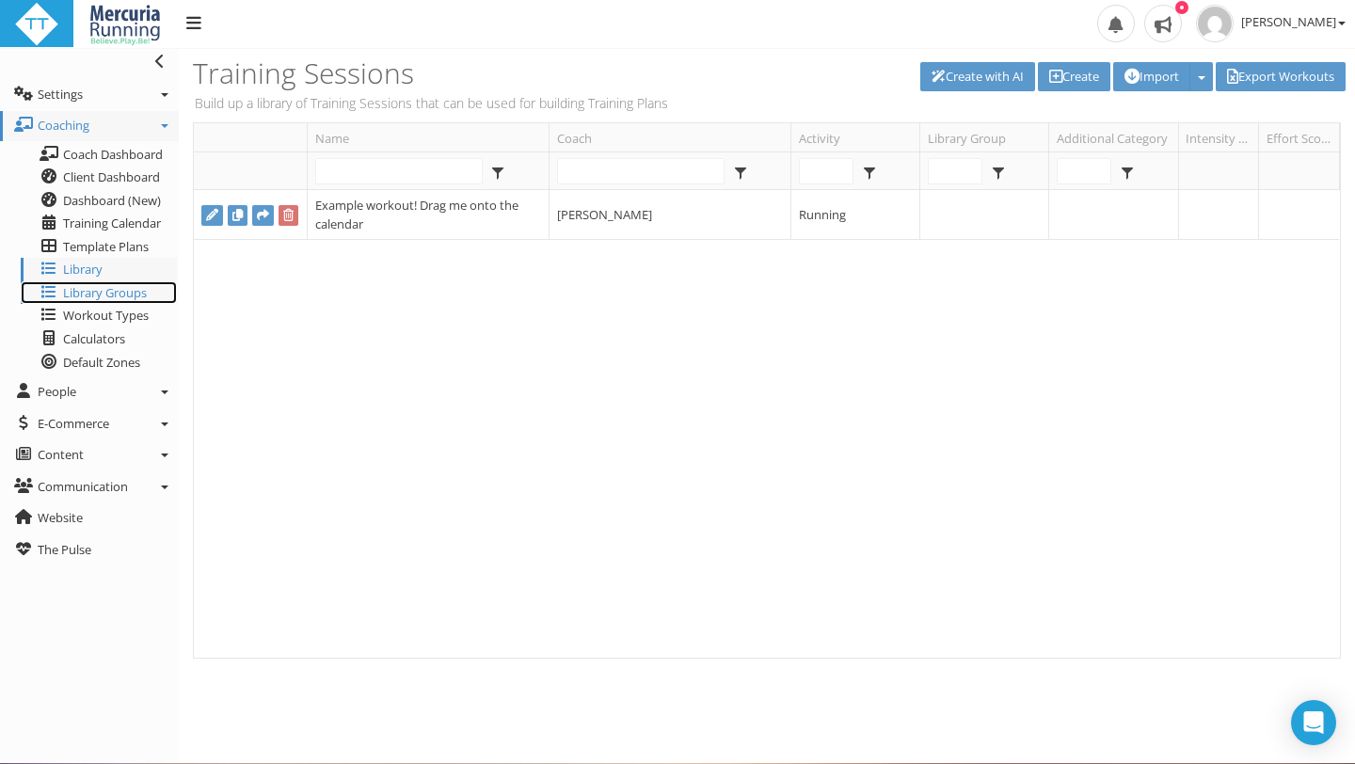
click at [83, 293] on span "Library Groups" at bounding box center [105, 292] width 84 height 17
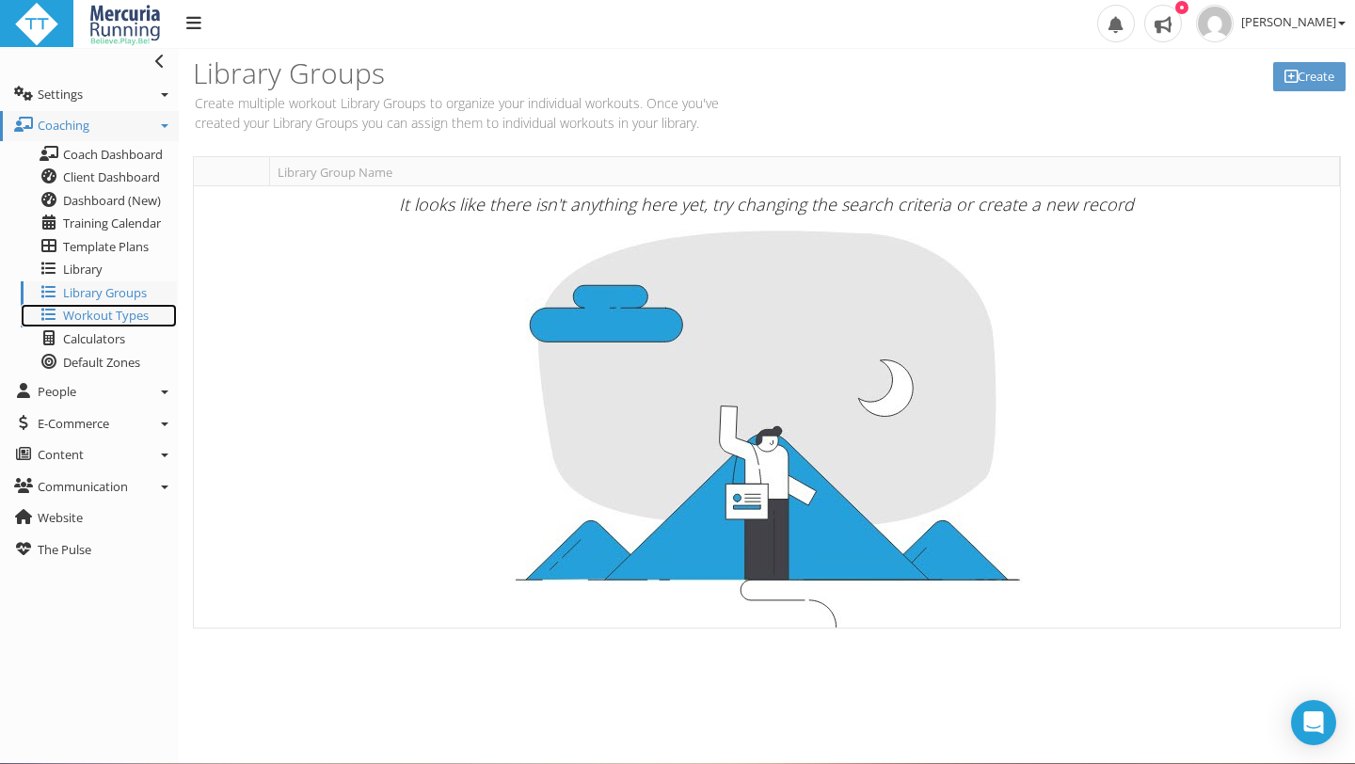
click at [80, 320] on span "Workout Types" at bounding box center [106, 315] width 86 height 17
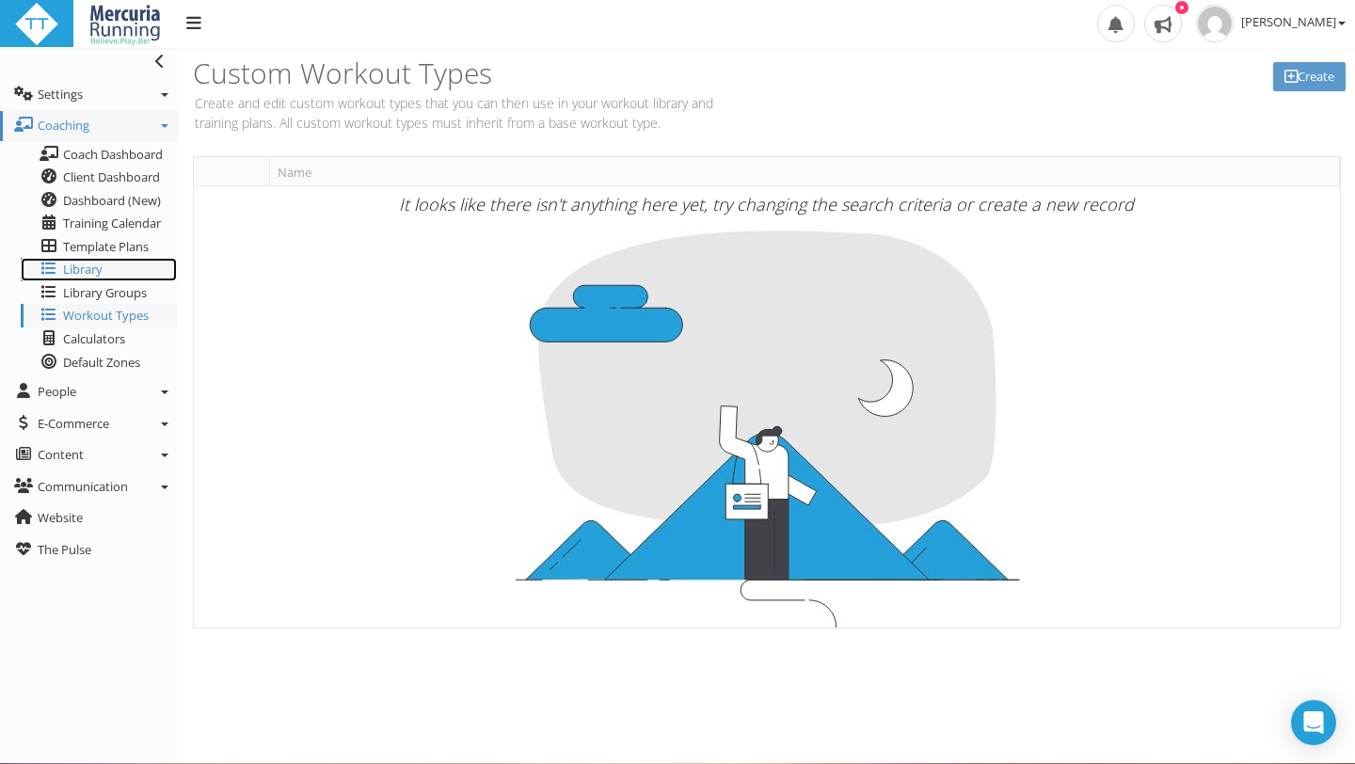
click at [101, 265] on span "Library" at bounding box center [83, 269] width 40 height 17
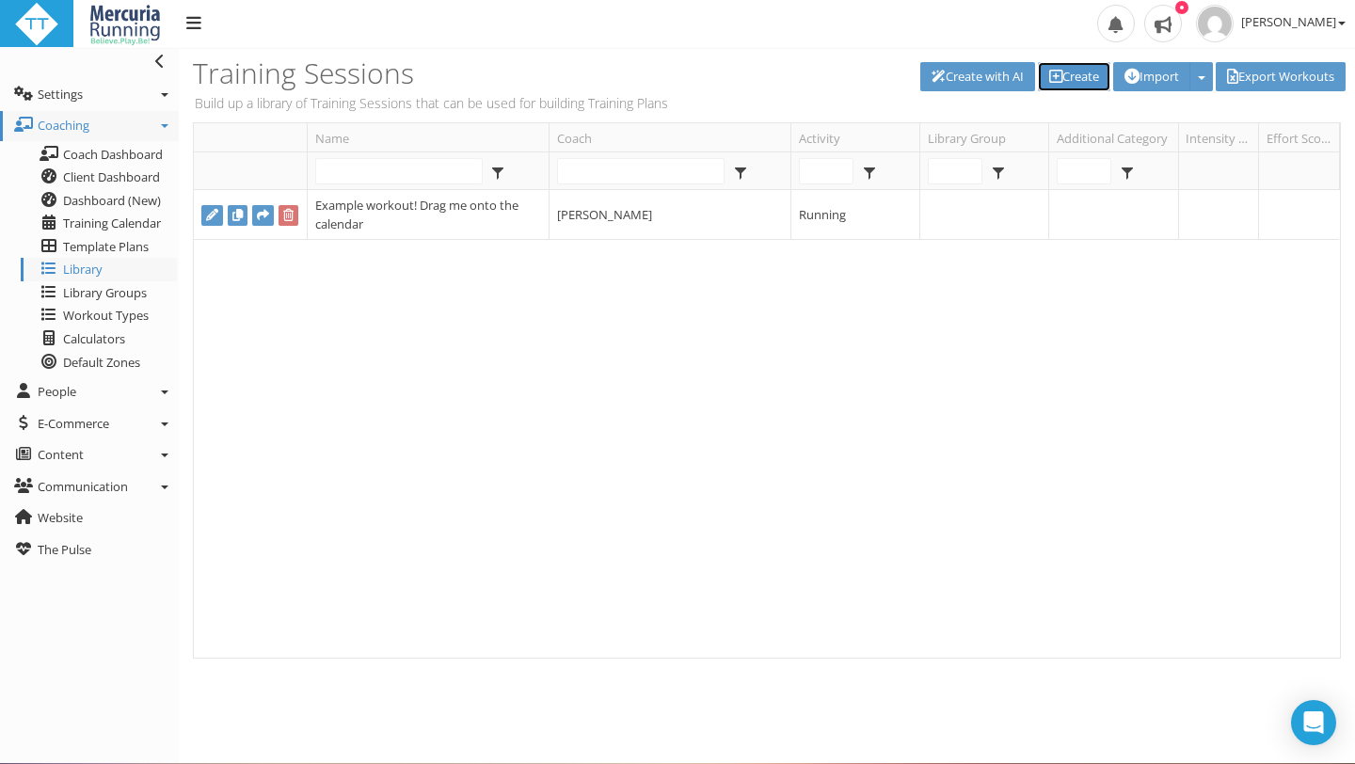
click at [1063, 76] on link "Create" at bounding box center [1074, 76] width 72 height 29
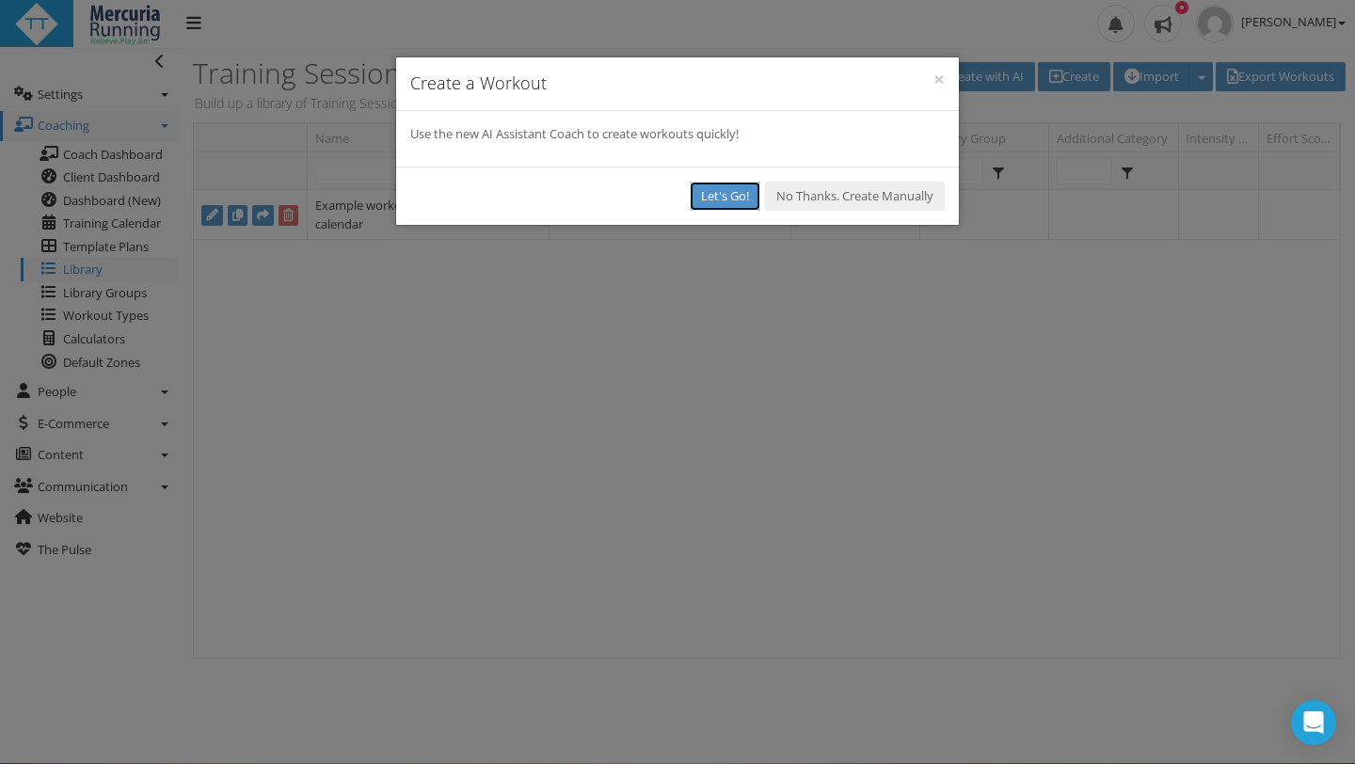
click at [736, 193] on button "Let's Go!" at bounding box center [725, 196] width 71 height 29
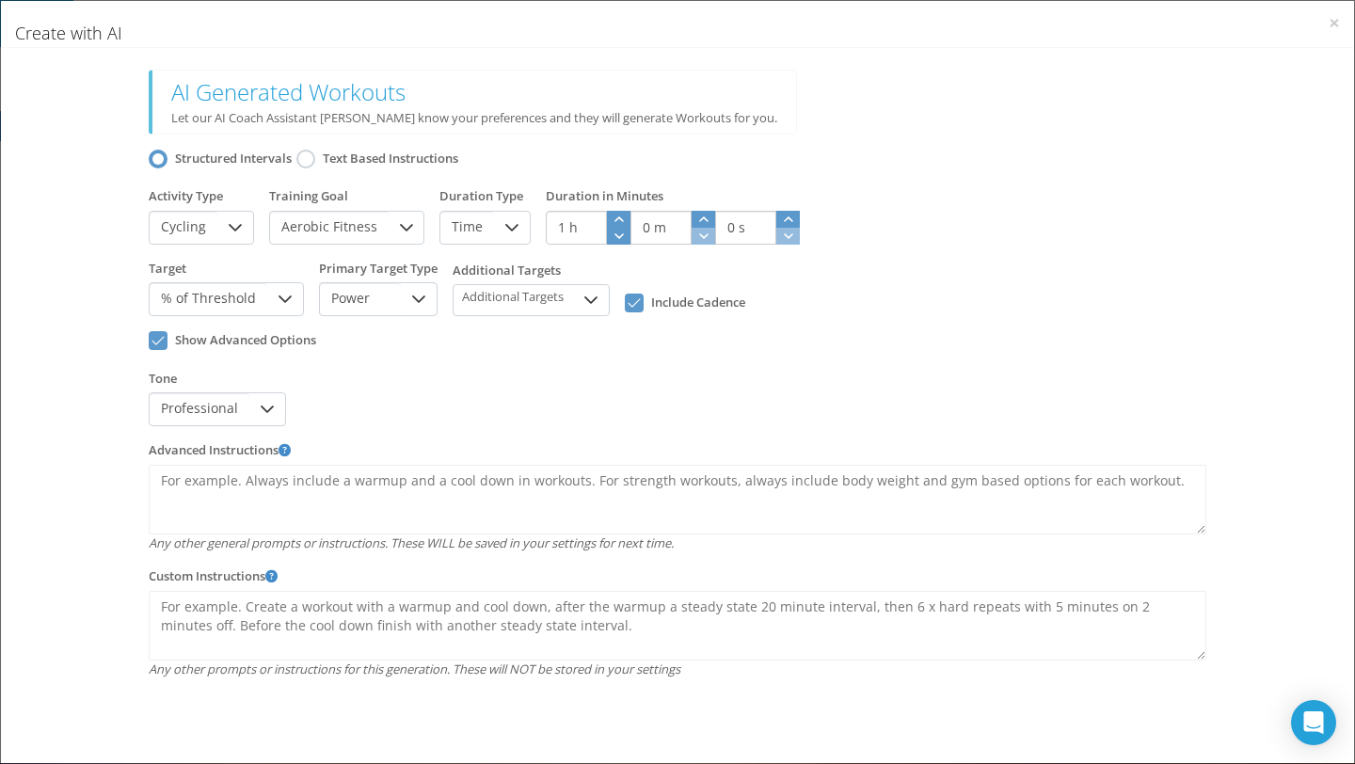
click at [232, 222] on icon at bounding box center [235, 227] width 15 height 15
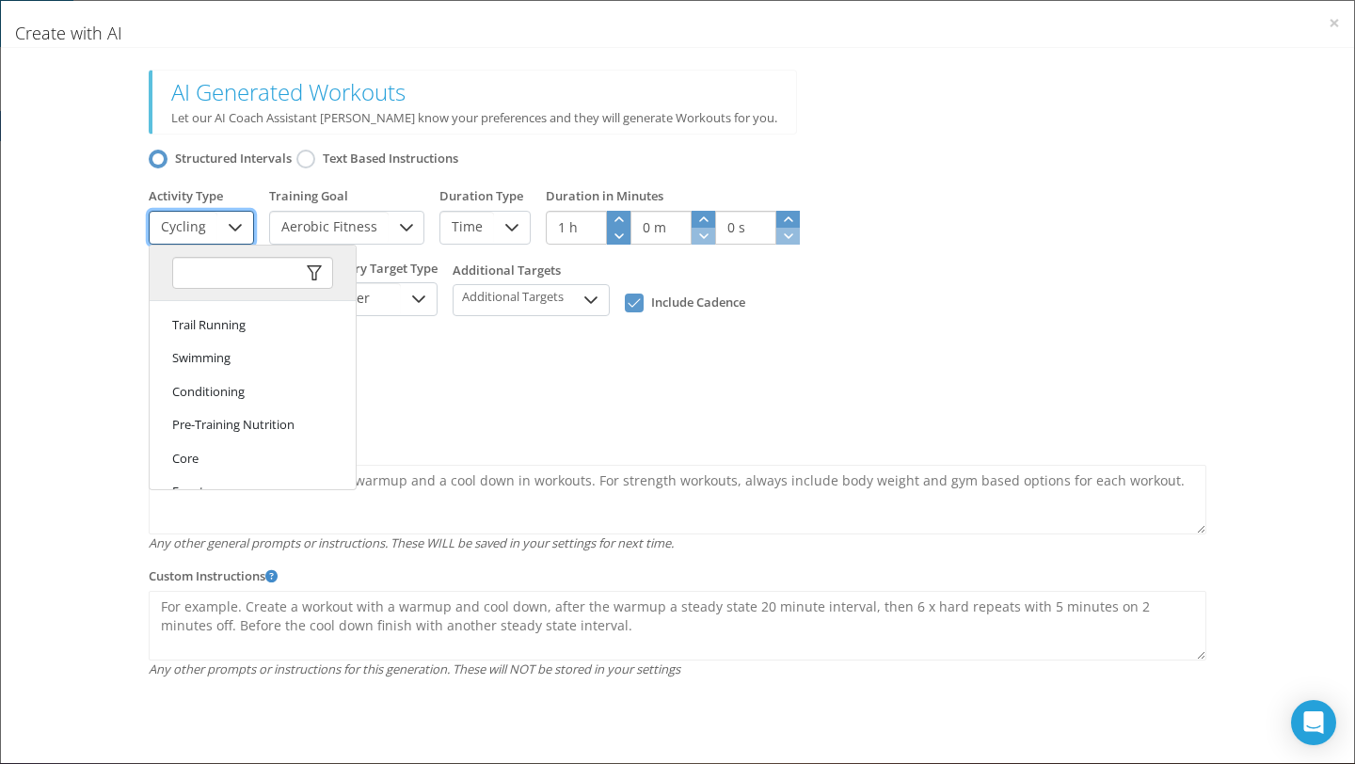
scroll to position [1356, 0]
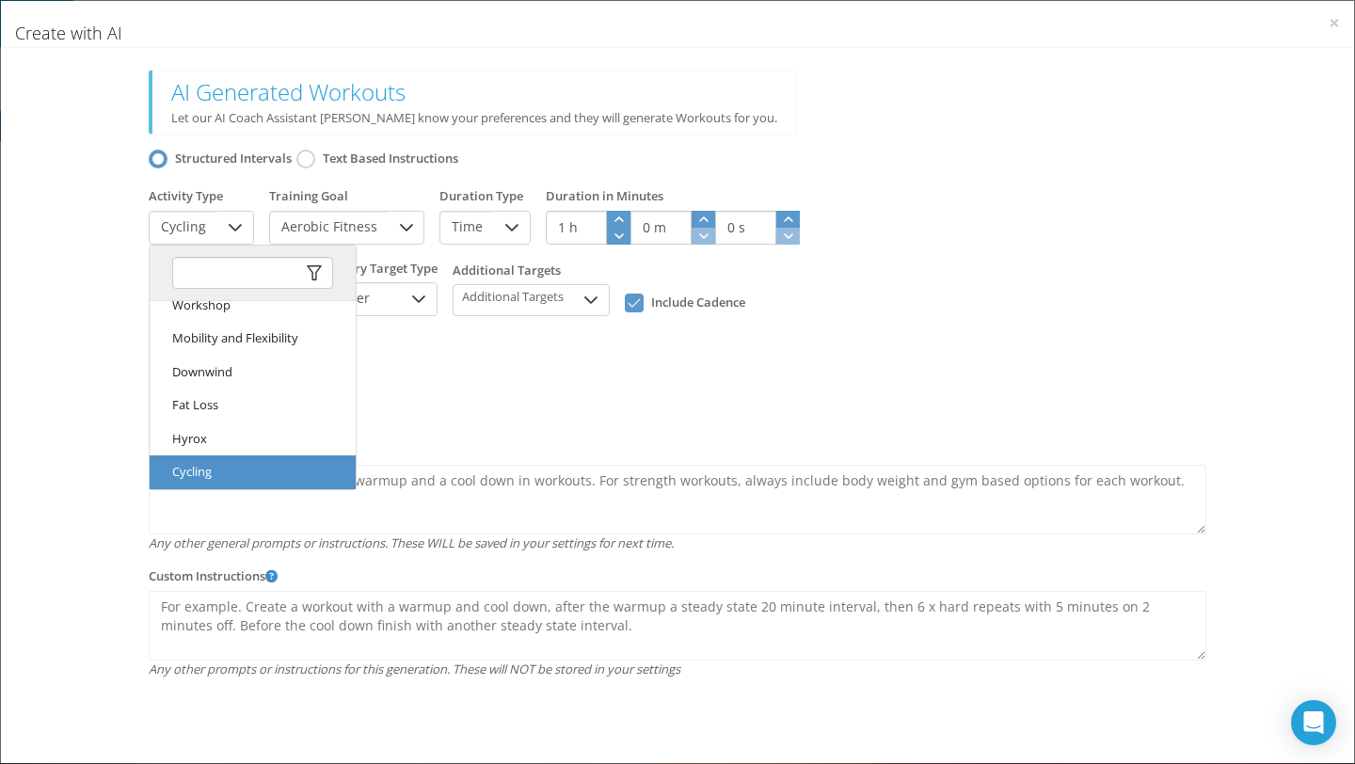
click at [218, 269] on input "text" at bounding box center [252, 273] width 161 height 32
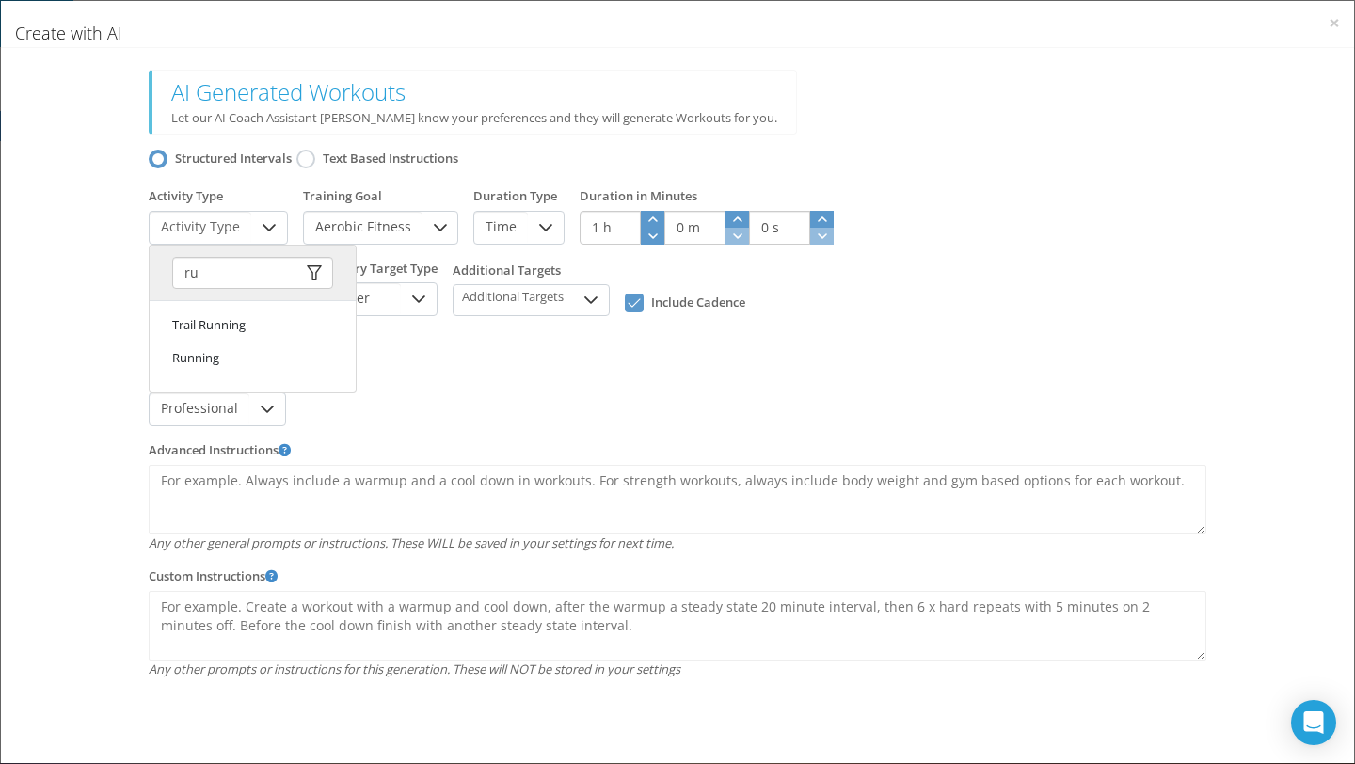
scroll to position [0, 0]
type input "ru"
click at [214, 354] on li "Running" at bounding box center [253, 358] width 206 height 34
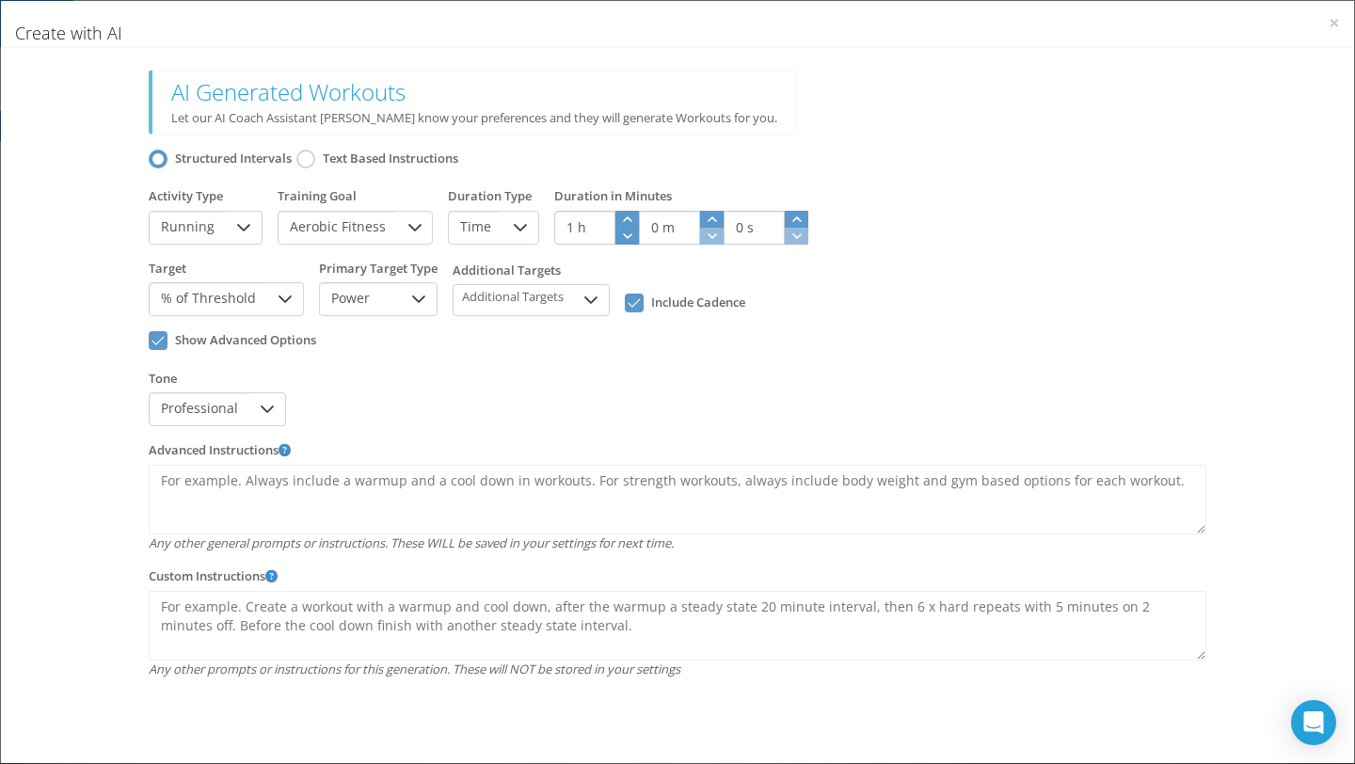
click at [410, 231] on icon at bounding box center [414, 227] width 15 height 15
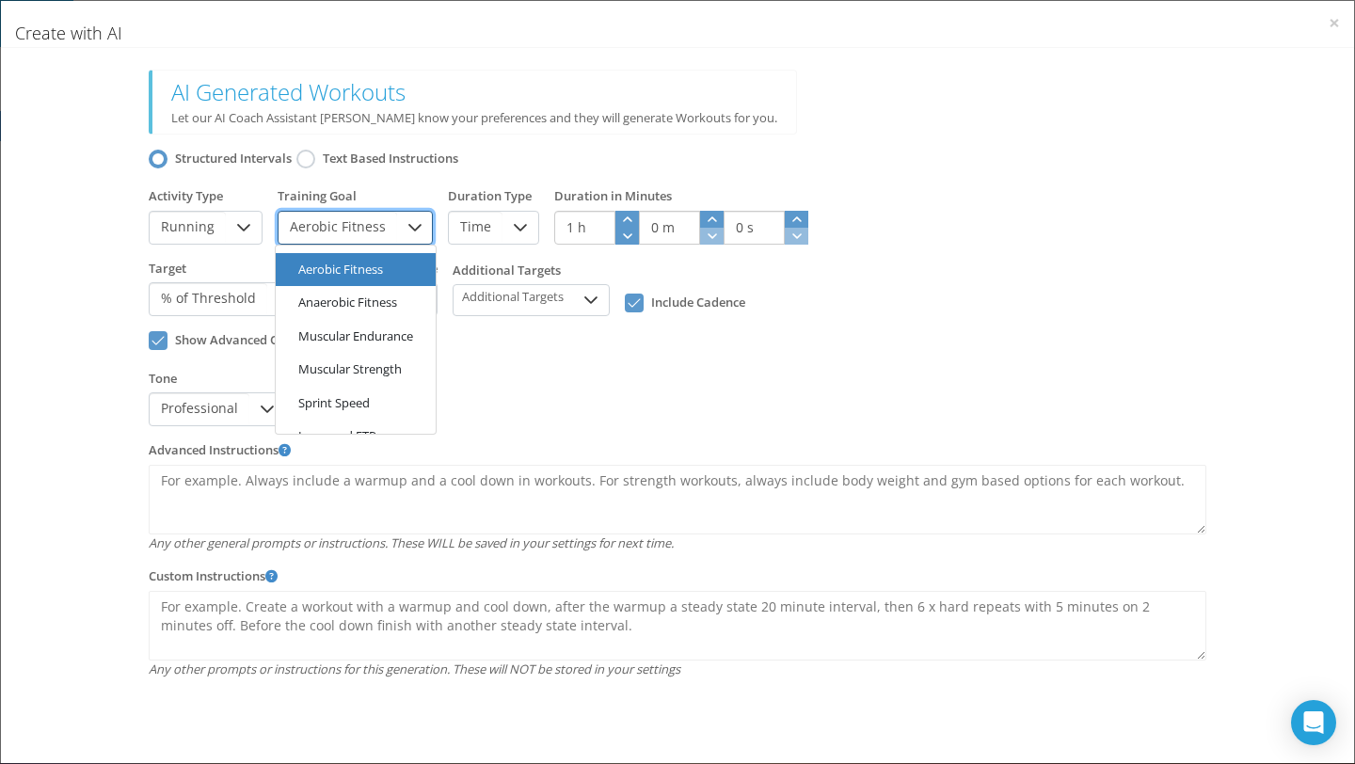
click at [593, 154] on div "Structured Intervals Text Based Instructions" at bounding box center [677, 161] width 1072 height 39
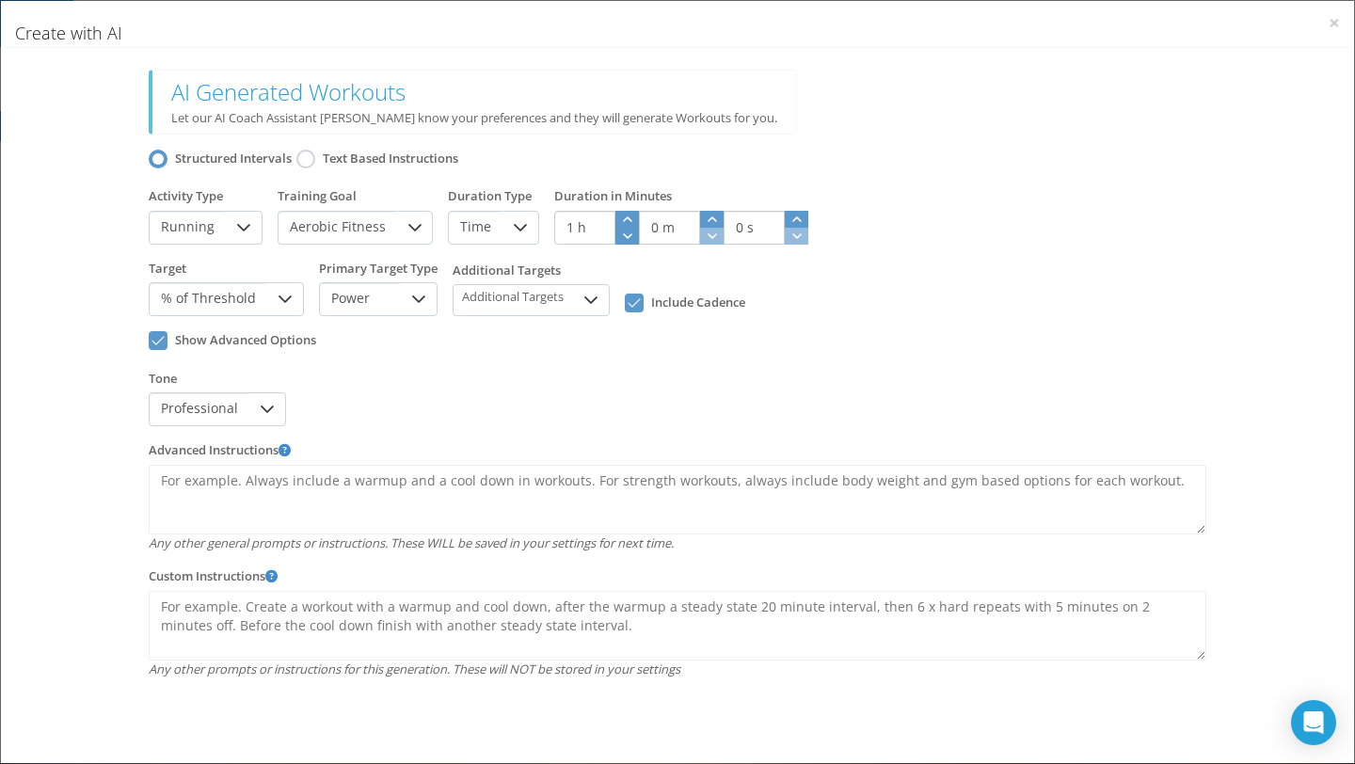
click at [314, 161] on div at bounding box center [305, 159] width 19 height 19
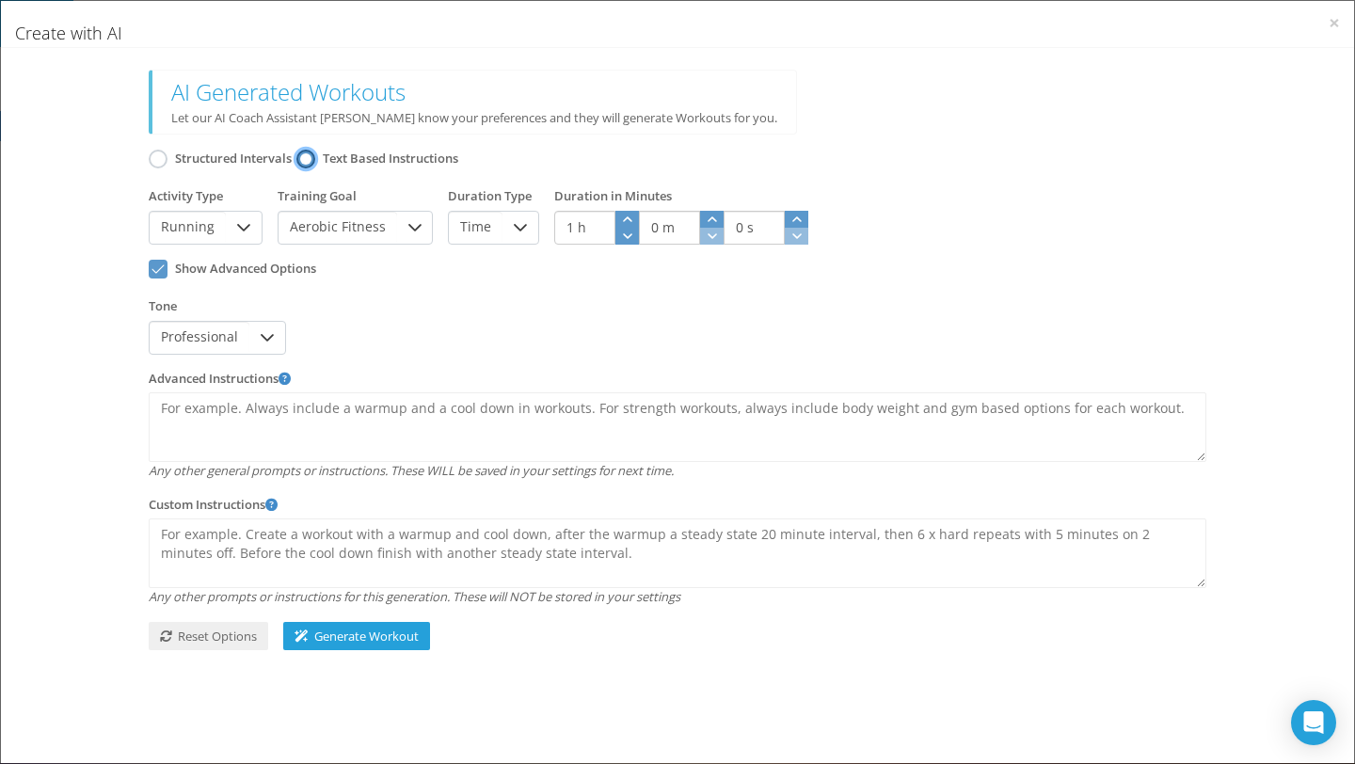
click at [159, 153] on div at bounding box center [158, 159] width 19 height 19
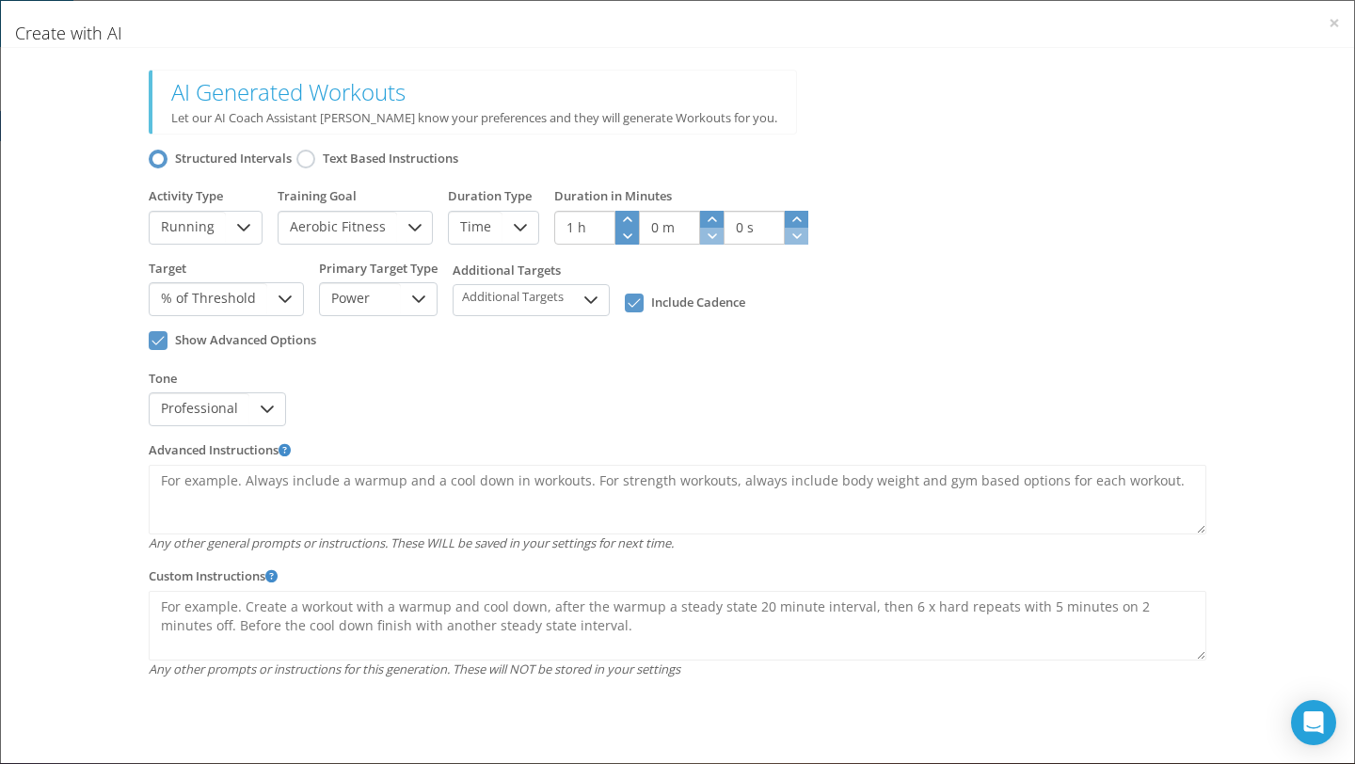
click at [516, 223] on icon at bounding box center [520, 227] width 15 height 15
click at [500, 295] on li "Distance" at bounding box center [489, 303] width 93 height 34
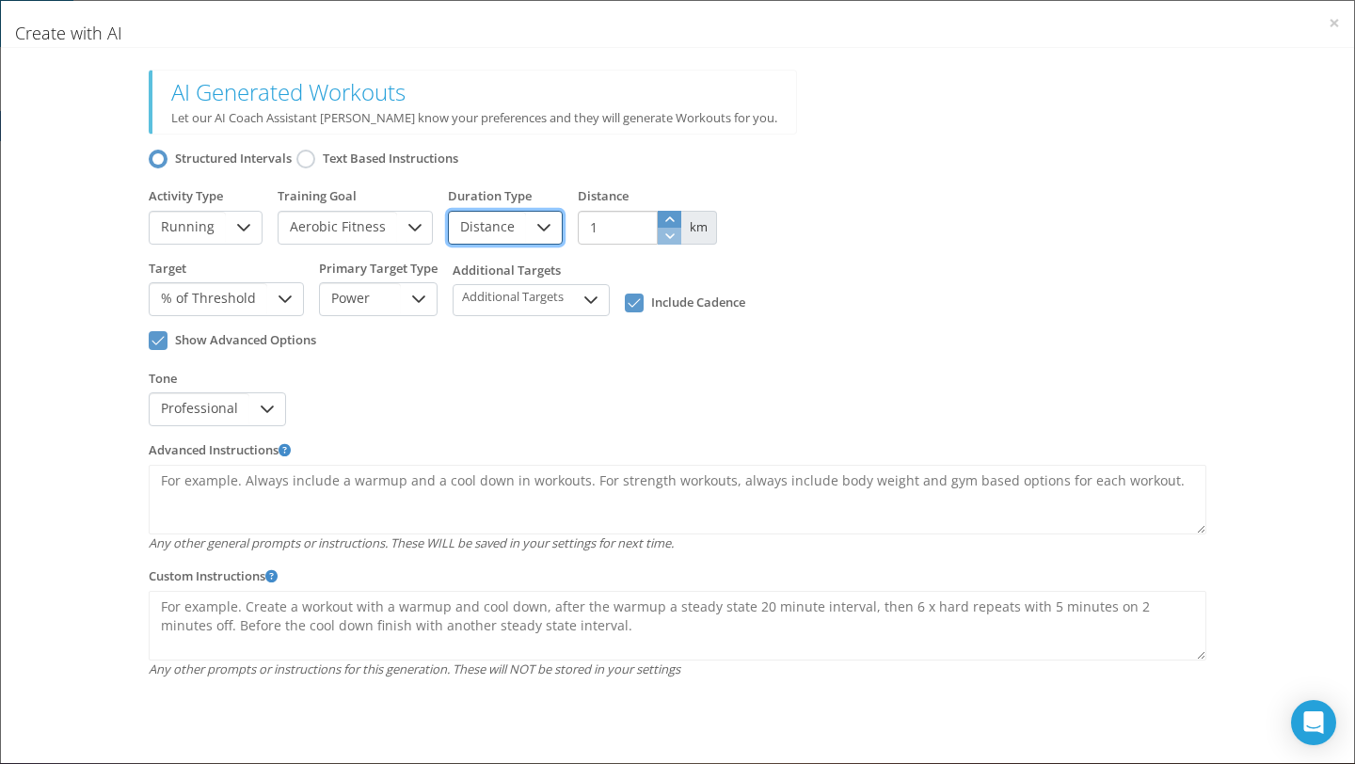
click at [665, 216] on icon "button" at bounding box center [669, 219] width 9 height 6
click at [665, 217] on icon "button" at bounding box center [669, 219] width 9 height 6
type input "3"
click at [665, 217] on icon "button" at bounding box center [669, 219] width 9 height 6
click at [719, 170] on div "Structured Intervals Text Based Instructions" at bounding box center [677, 161] width 1072 height 39
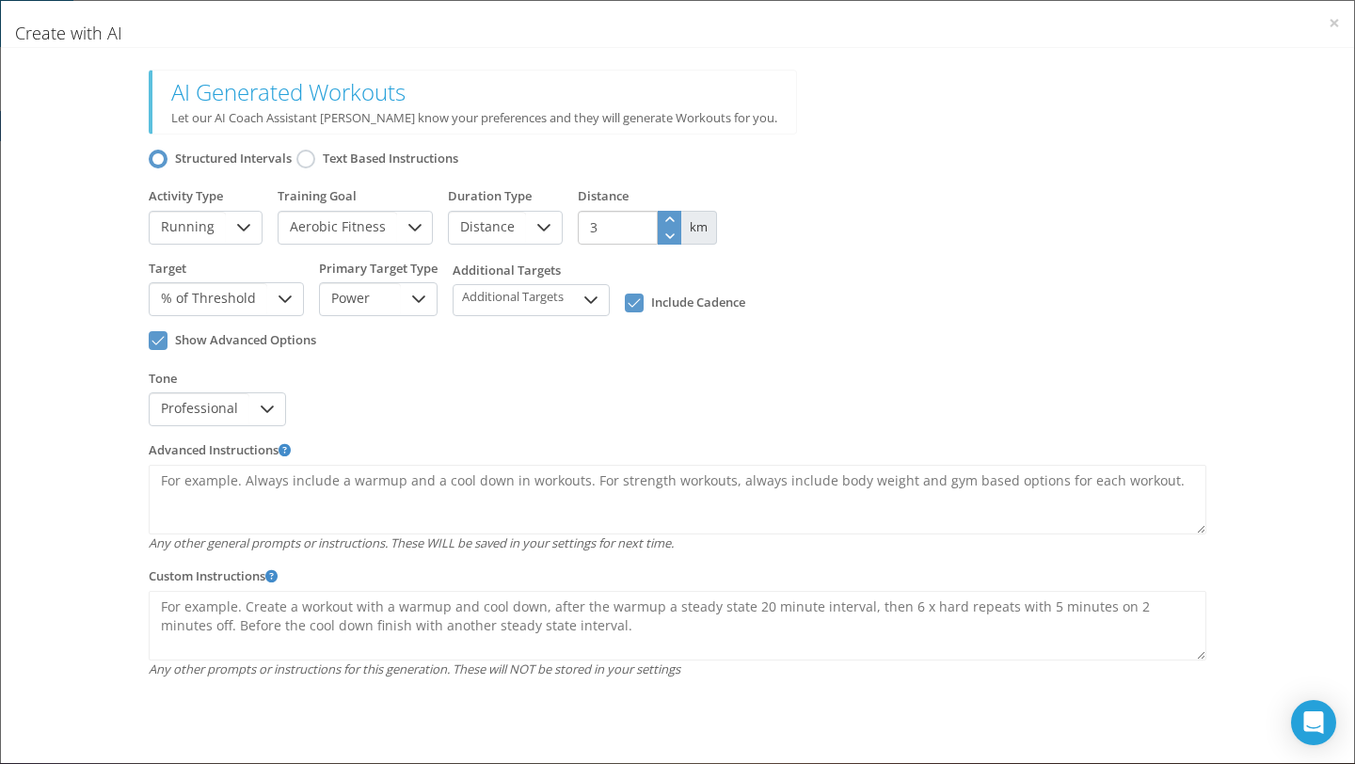
click at [305, 160] on div at bounding box center [305, 159] width 19 height 19
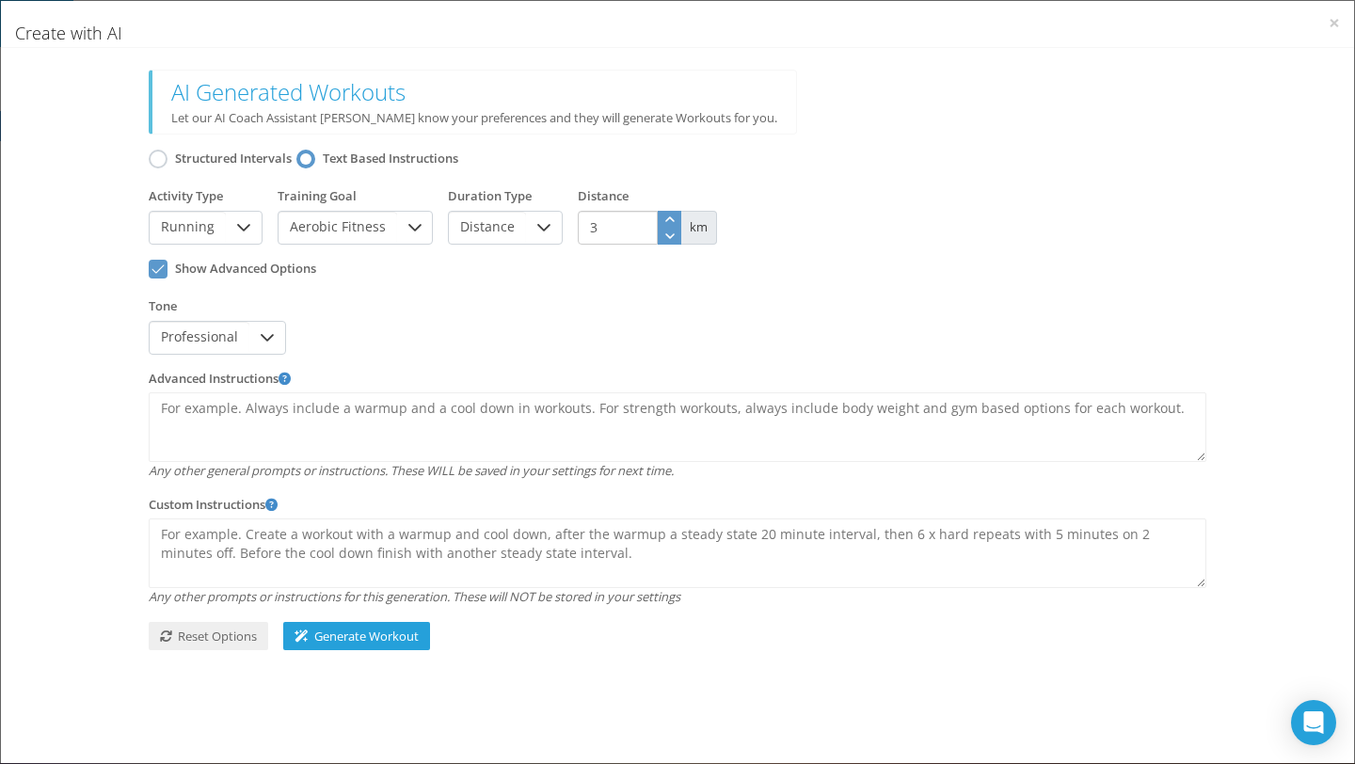
click at [164, 159] on div at bounding box center [158, 159] width 19 height 19
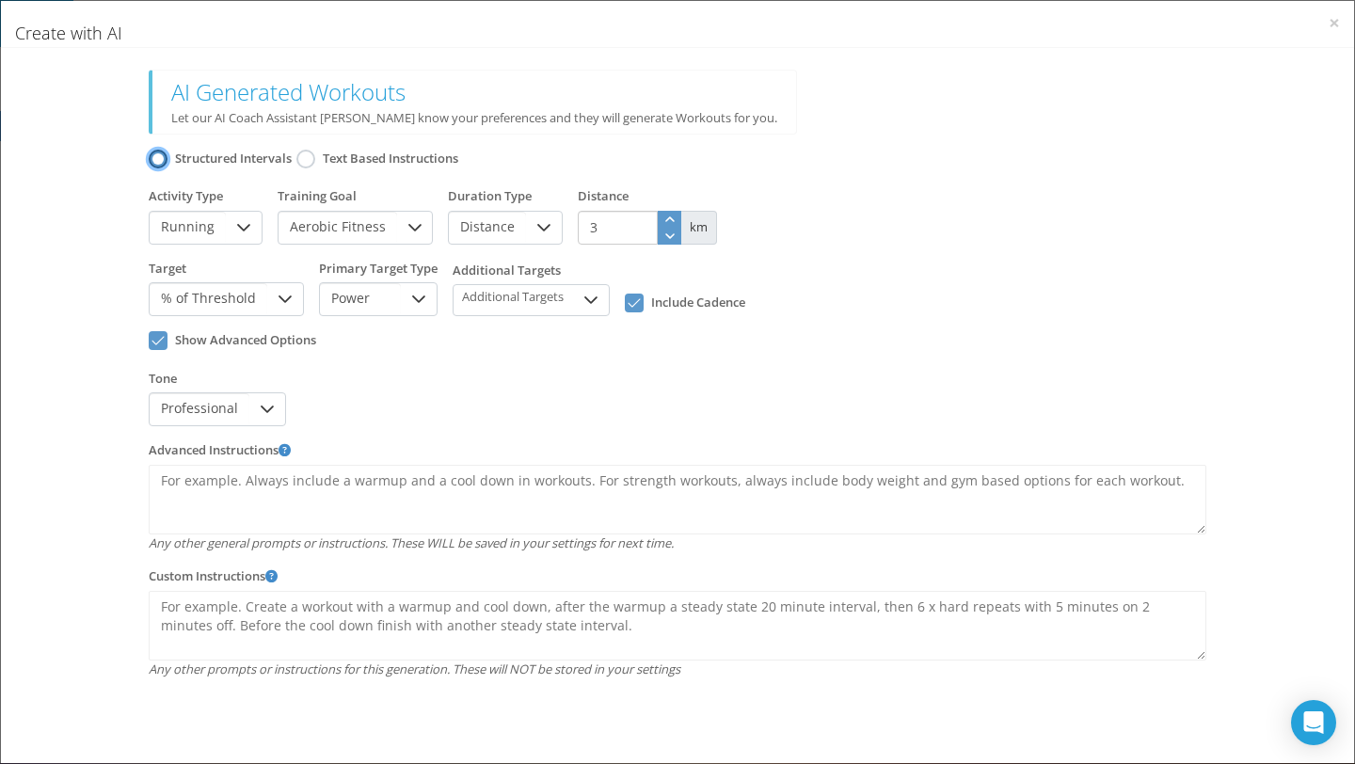
click at [368, 368] on div "Tone Professional" at bounding box center [677, 398] width 1072 height 72
click at [282, 299] on icon at bounding box center [285, 299] width 15 height 15
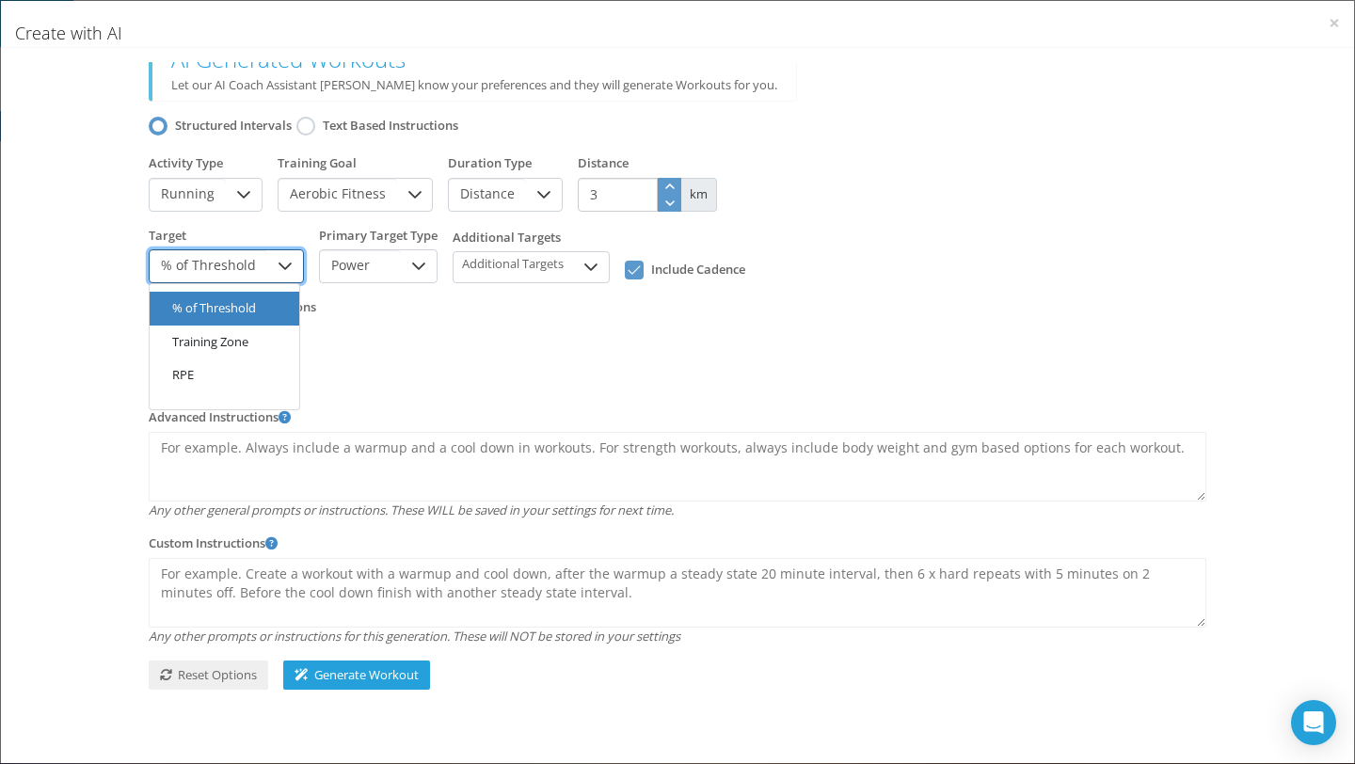
scroll to position [37, 0]
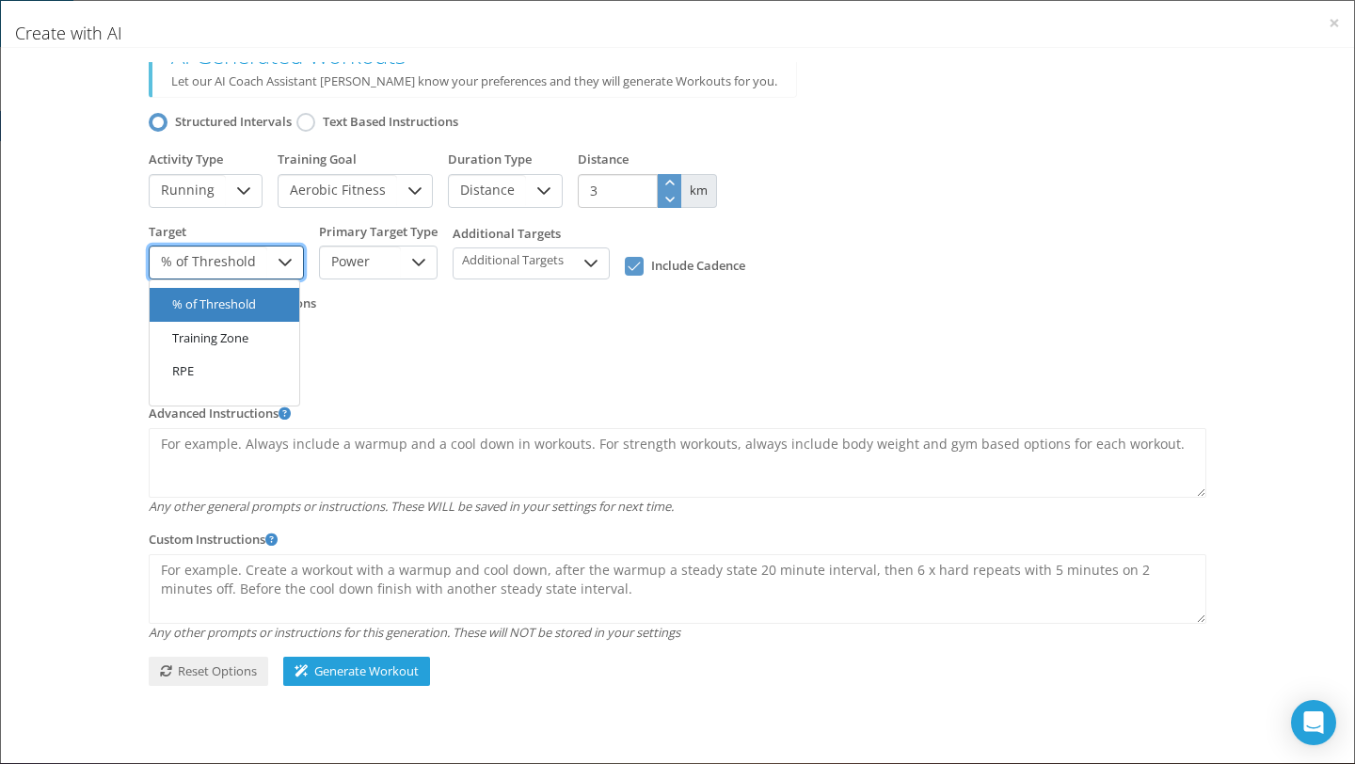
click at [251, 374] on li "RPE" at bounding box center [225, 372] width 150 height 34
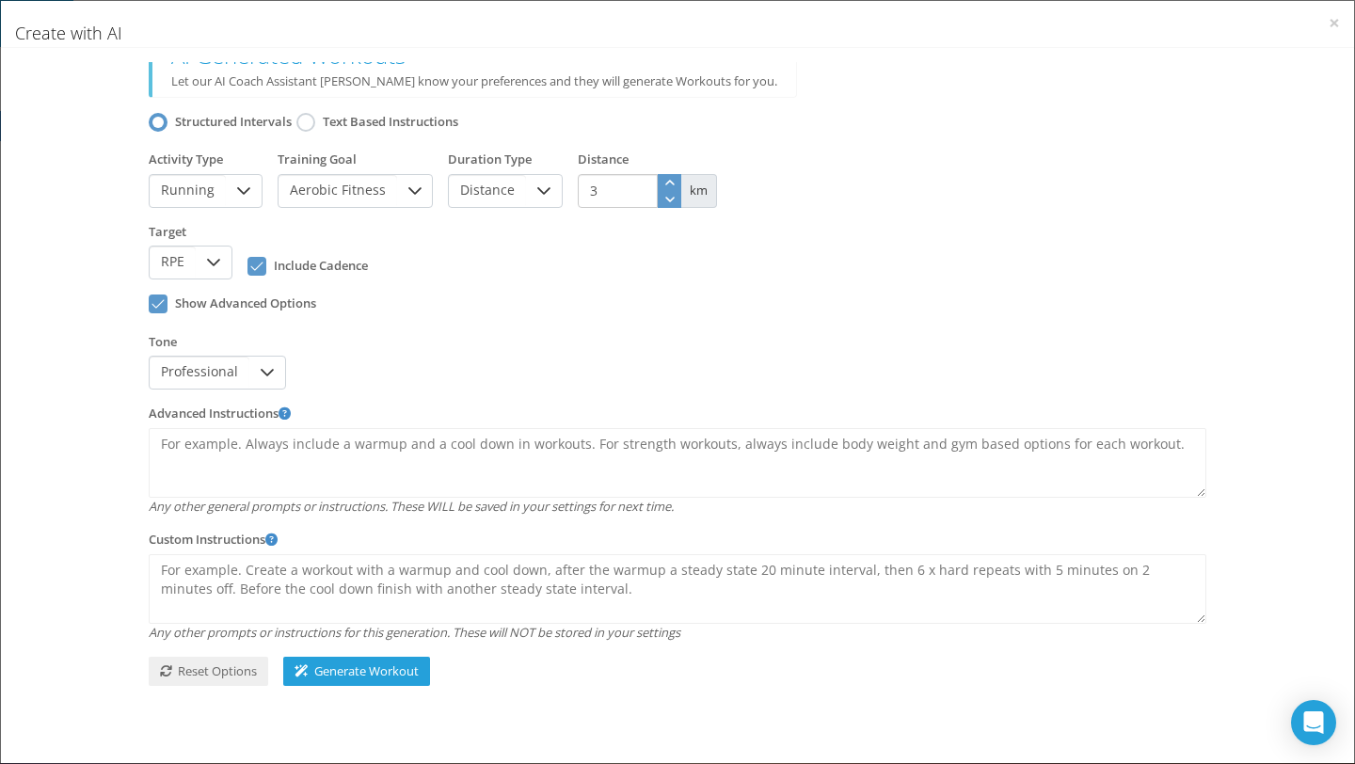
click at [423, 329] on div "Tone Professional" at bounding box center [677, 361] width 1072 height 72
click at [439, 255] on div "{ "TimeInSeconds": 3600, "DistanceInMeters": 3000, "WorkoutType": "Running", "W…" at bounding box center [677, 251] width 1072 height 72
click at [264, 372] on icon at bounding box center [267, 372] width 15 height 15
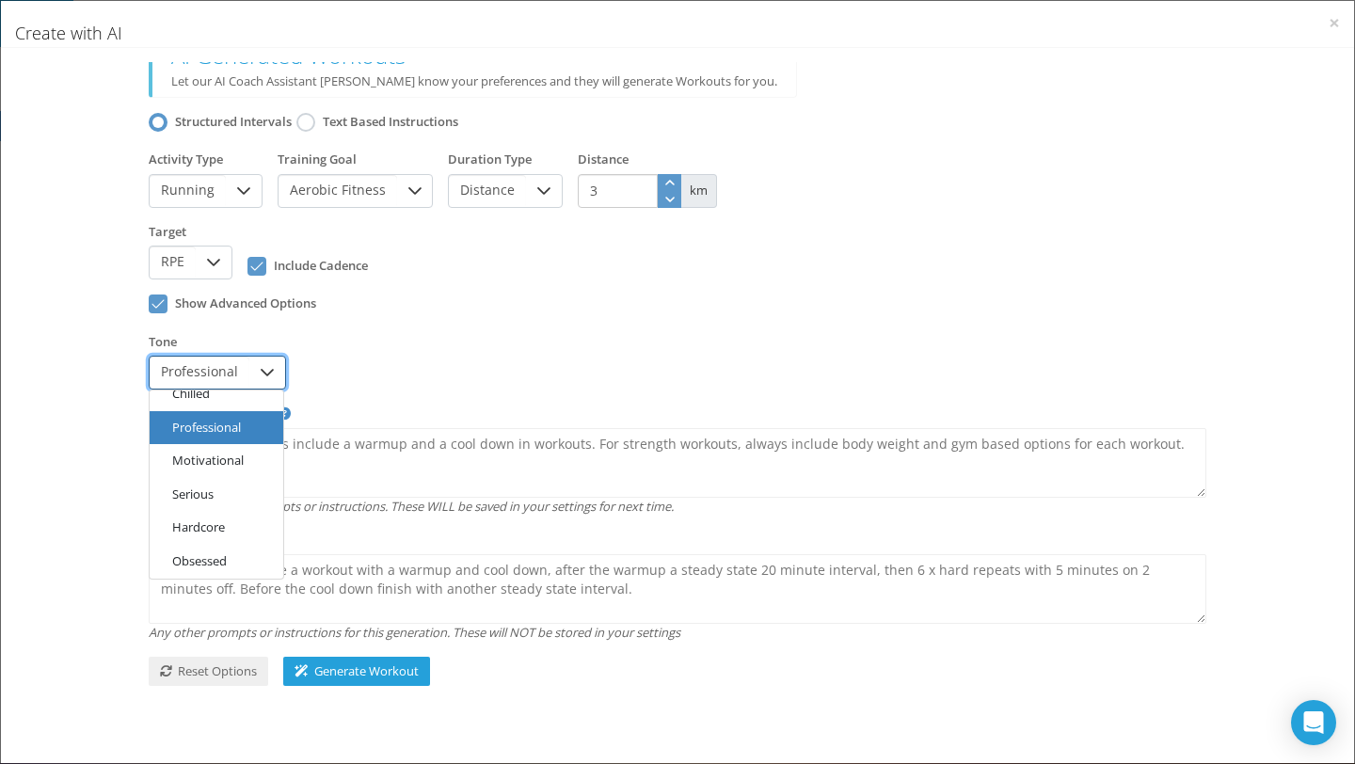
scroll to position [23, 0]
click at [229, 463] on li "Motivational" at bounding box center [217, 459] width 134 height 34
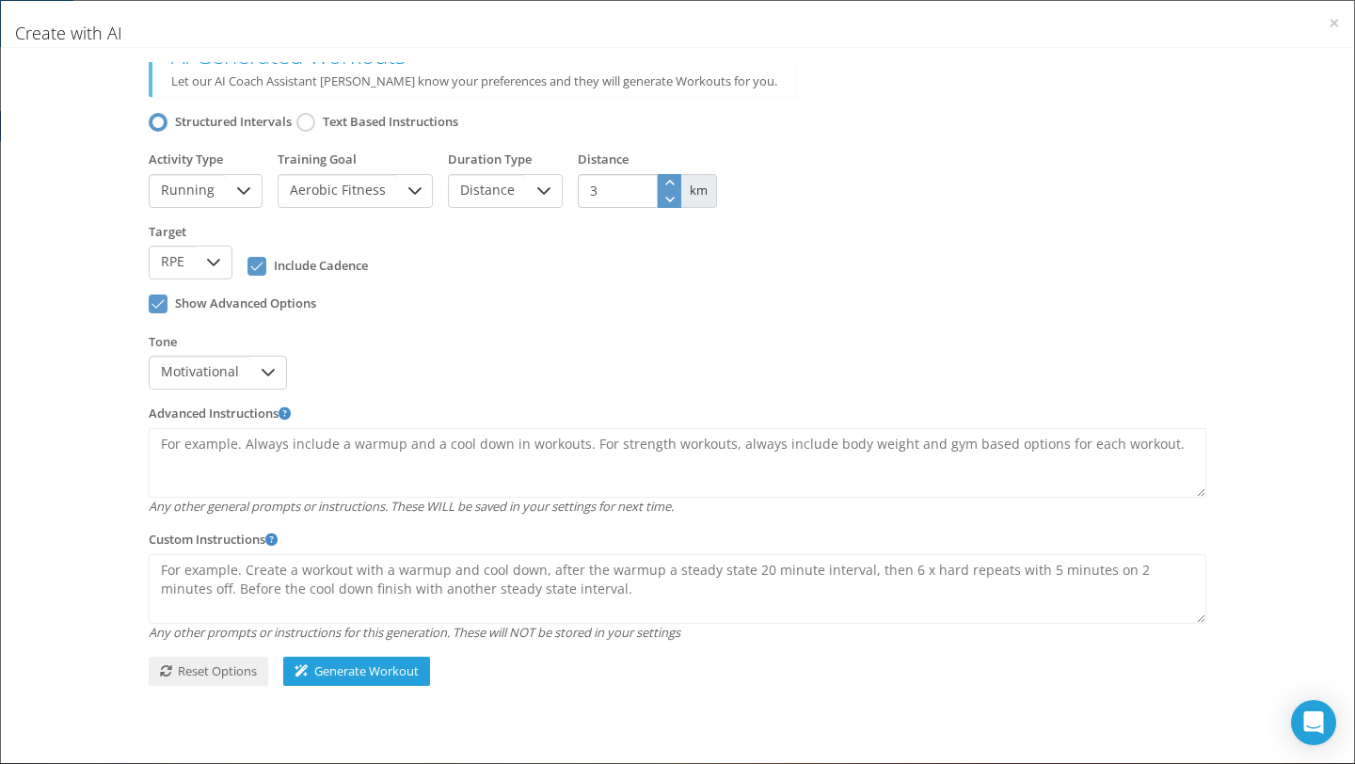
click at [448, 316] on div "Show Advanced Options" at bounding box center [677, 306] width 1072 height 39
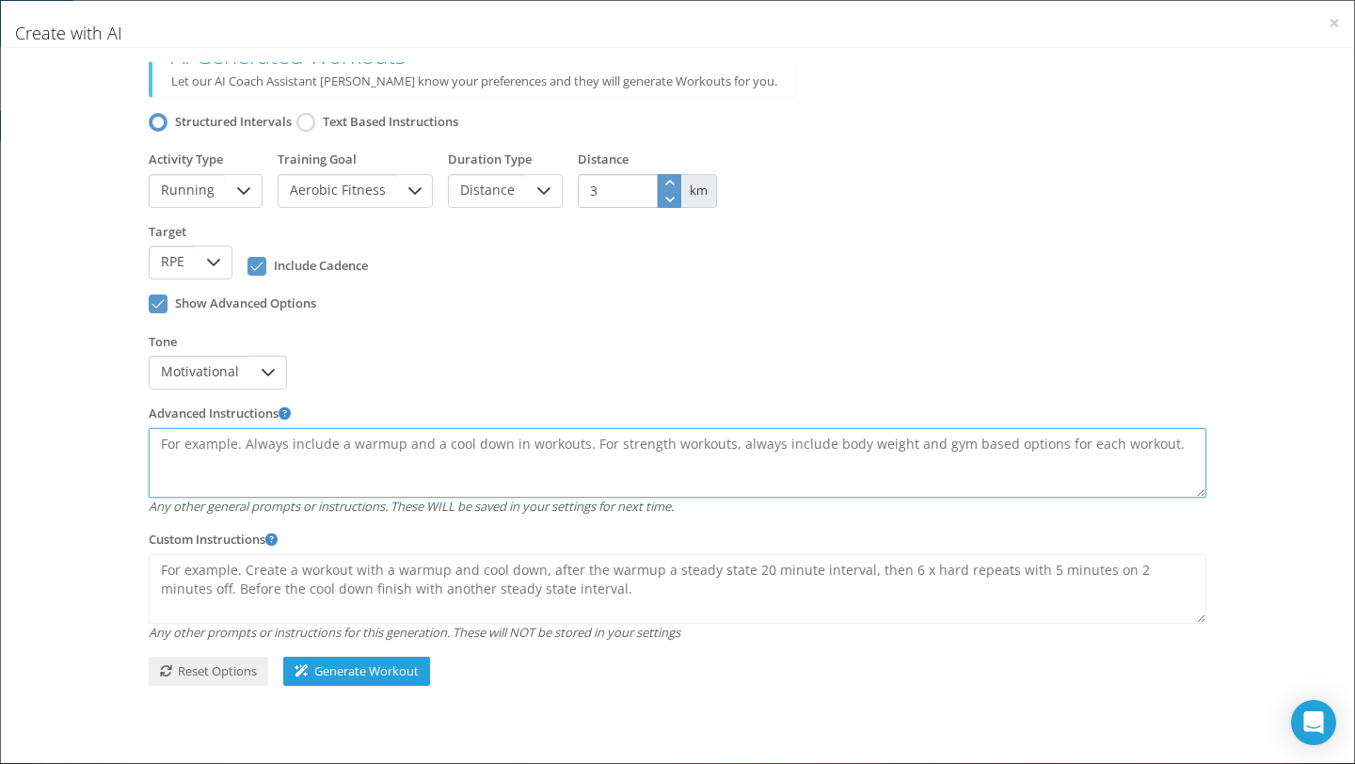
drag, startPoint x: 165, startPoint y: 445, endPoint x: 330, endPoint y: 455, distance: 165.9
click at [330, 460] on textarea at bounding box center [677, 463] width 1057 height 70
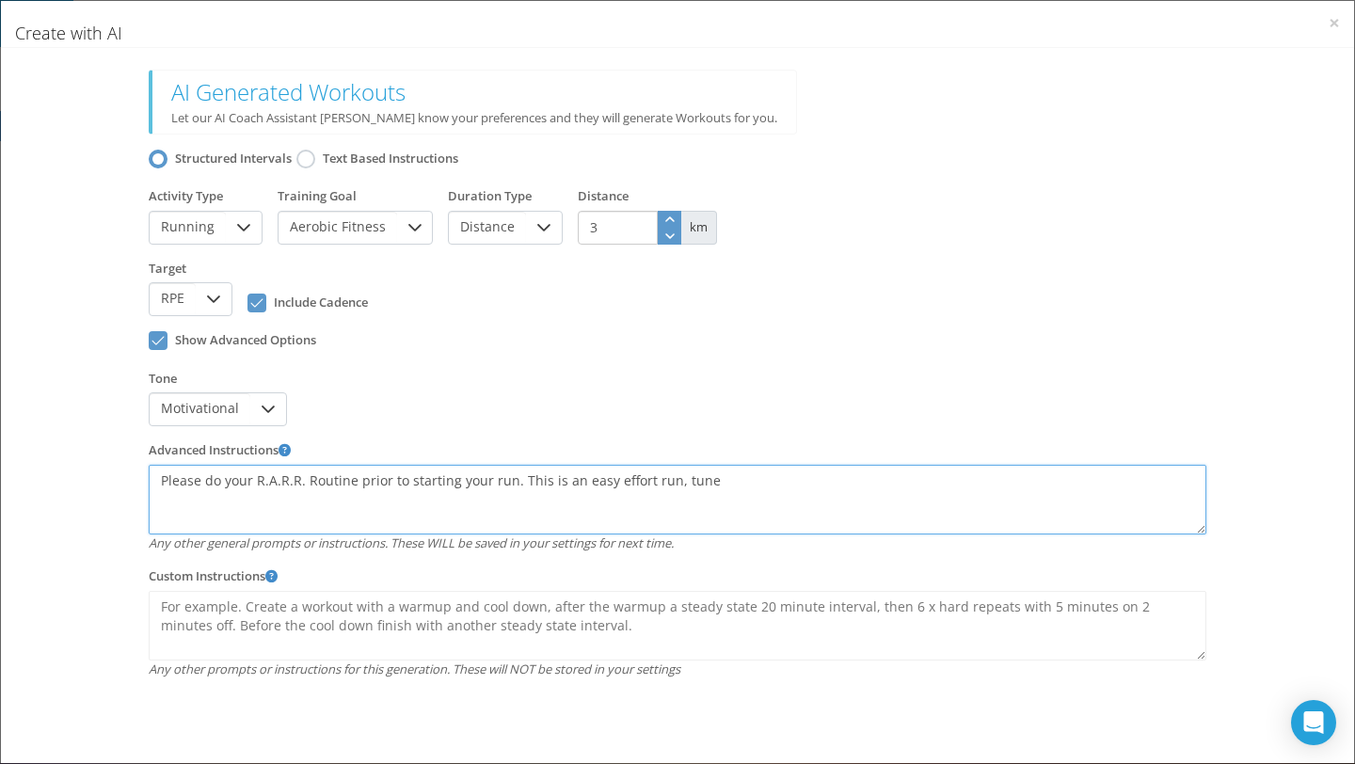
drag, startPoint x: 206, startPoint y: 483, endPoint x: 723, endPoint y: 486, distance: 517.4
click at [723, 486] on textarea "Please do your R.A.R.R. Routine prior to starting your run. This is an easy eff…" at bounding box center [677, 500] width 1057 height 70
drag, startPoint x: 263, startPoint y: 479, endPoint x: 415, endPoint y: 478, distance: 151.5
click at [415, 478] on textarea "Please warm-up with your running" at bounding box center [677, 500] width 1057 height 70
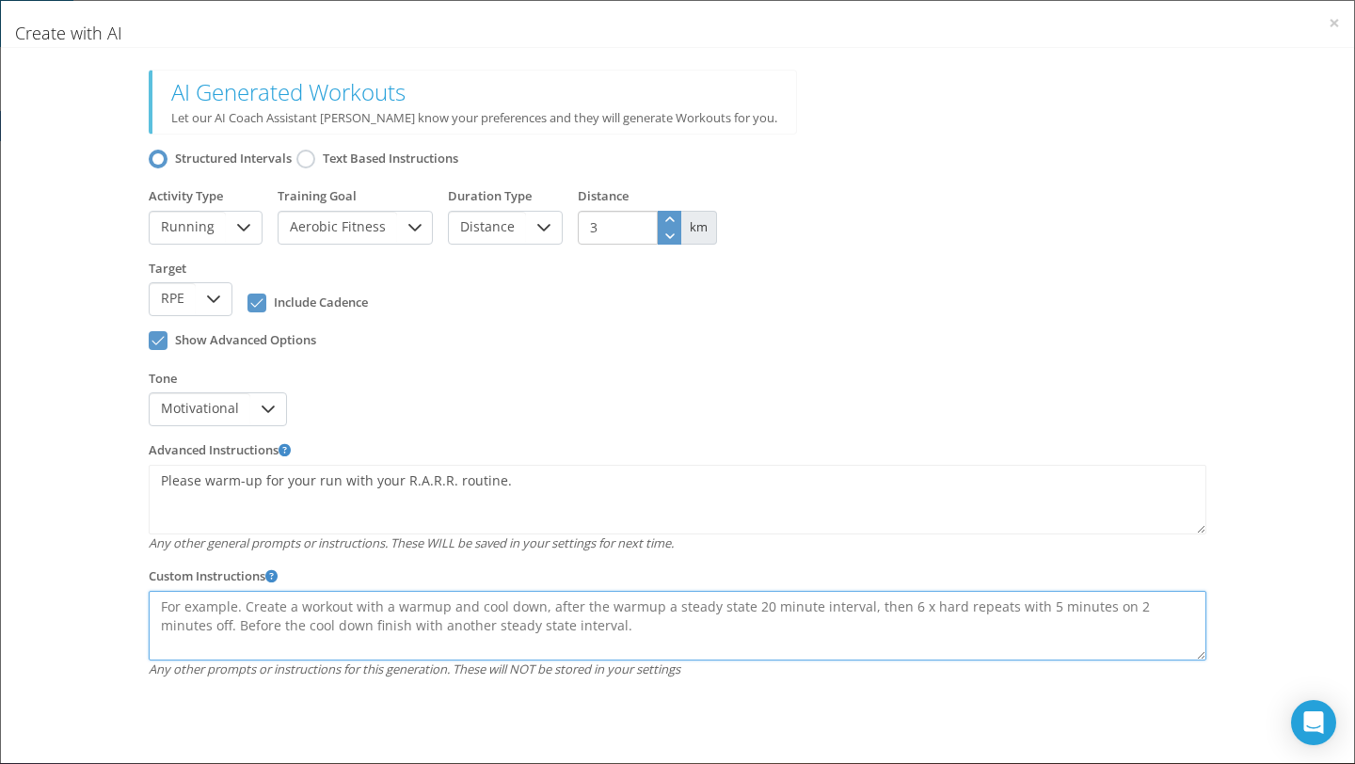
click at [264, 620] on textarea at bounding box center [677, 626] width 1057 height 70
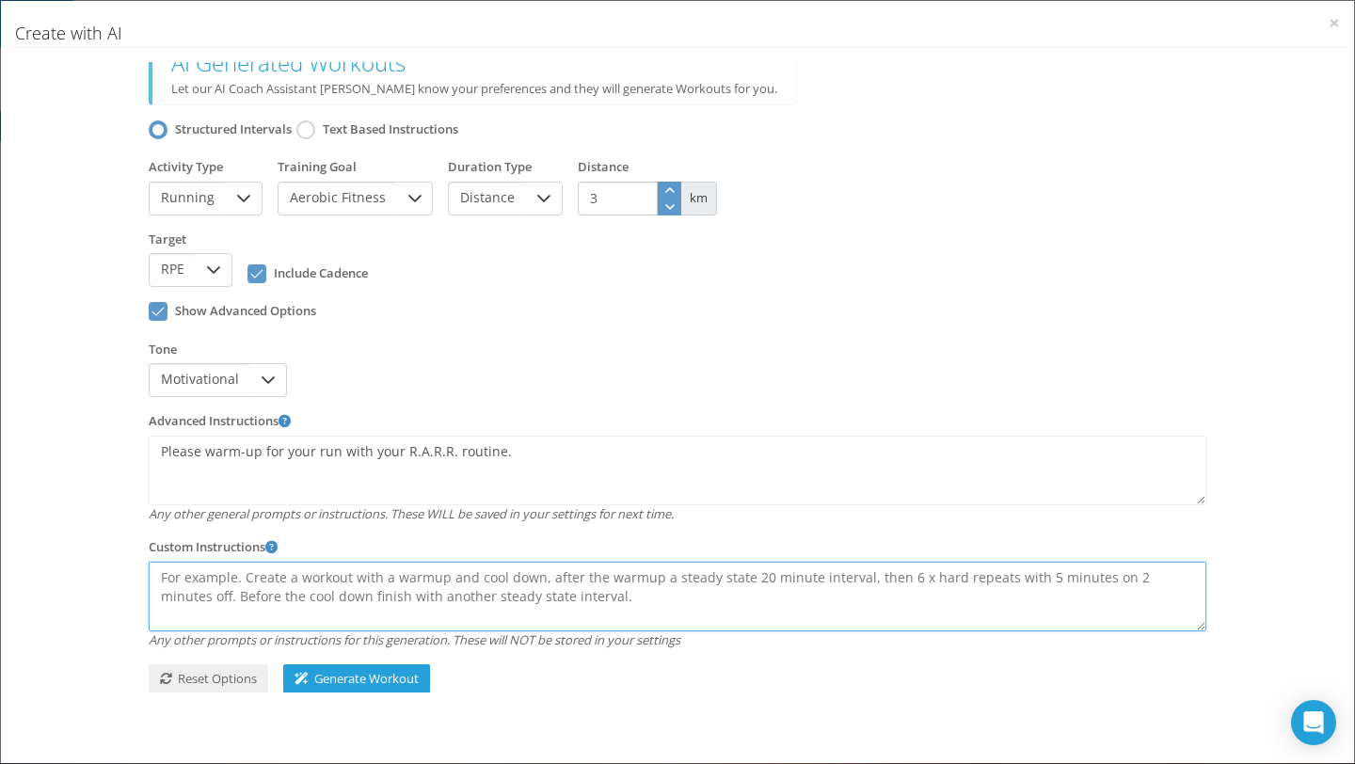
scroll to position [38, 0]
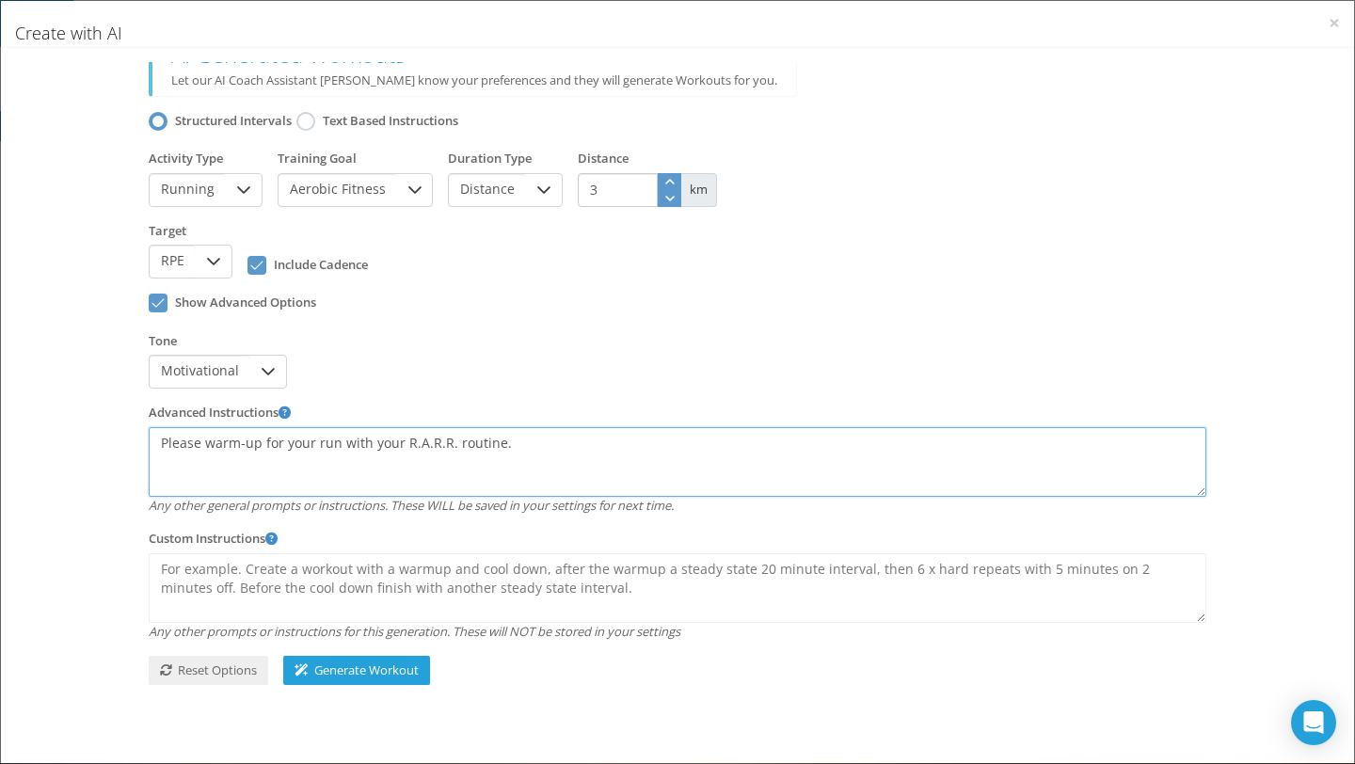
drag, startPoint x: 514, startPoint y: 447, endPoint x: 150, endPoint y: 444, distance: 364.1
click at [150, 444] on textarea "Please warm-up for your run with your R.A.R.R. routine." at bounding box center [677, 462] width 1057 height 70
click at [260, 447] on textarea "Please tune into effort, using your breath and" at bounding box center [677, 462] width 1057 height 70
click at [510, 437] on textarea "Please tune into your effort, using your breath and" at bounding box center [677, 462] width 1057 height 70
click at [332, 443] on textarea "Please tune into your effort, using your breath and" at bounding box center [677, 462] width 1057 height 70
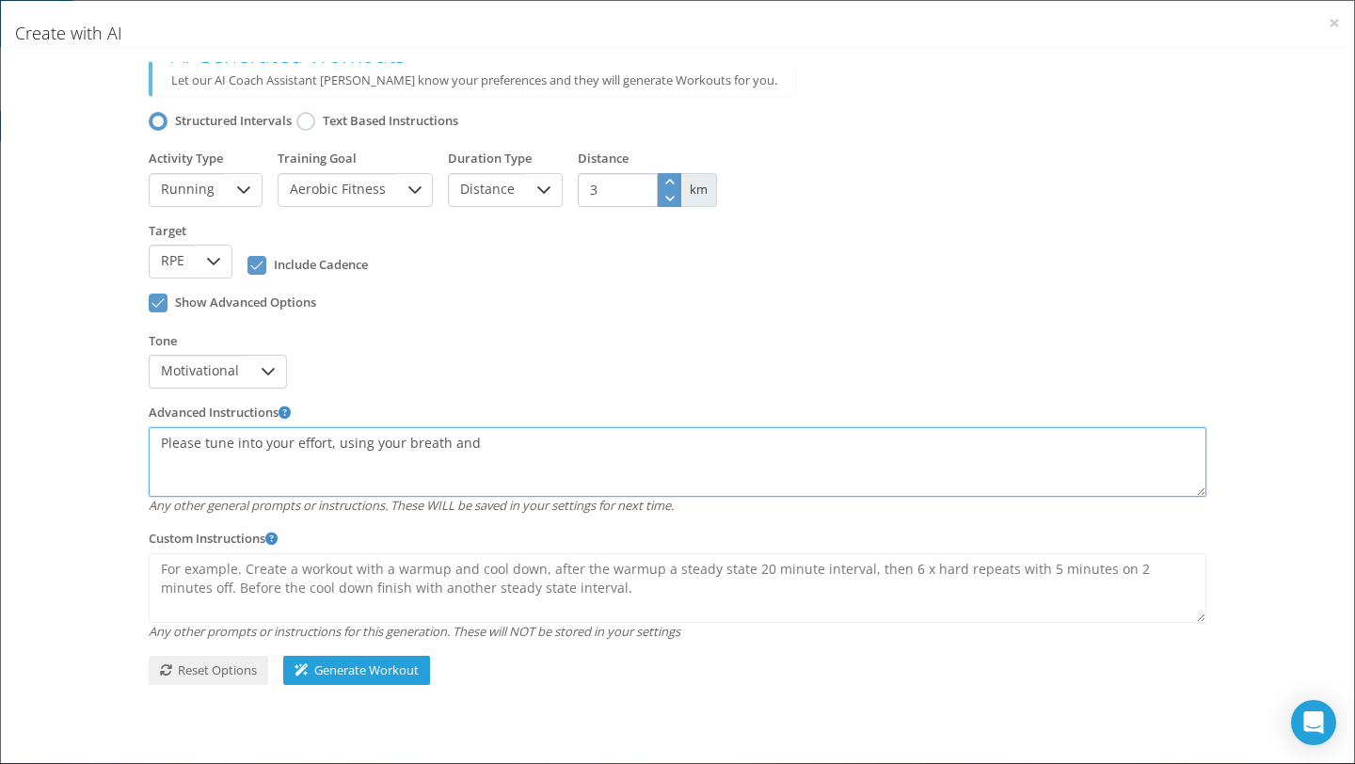
click at [503, 442] on textarea "Please tune into your effort, using your breath and" at bounding box center [677, 462] width 1057 height 70
type textarea "Please tune into your effort, using your breath as a guide."
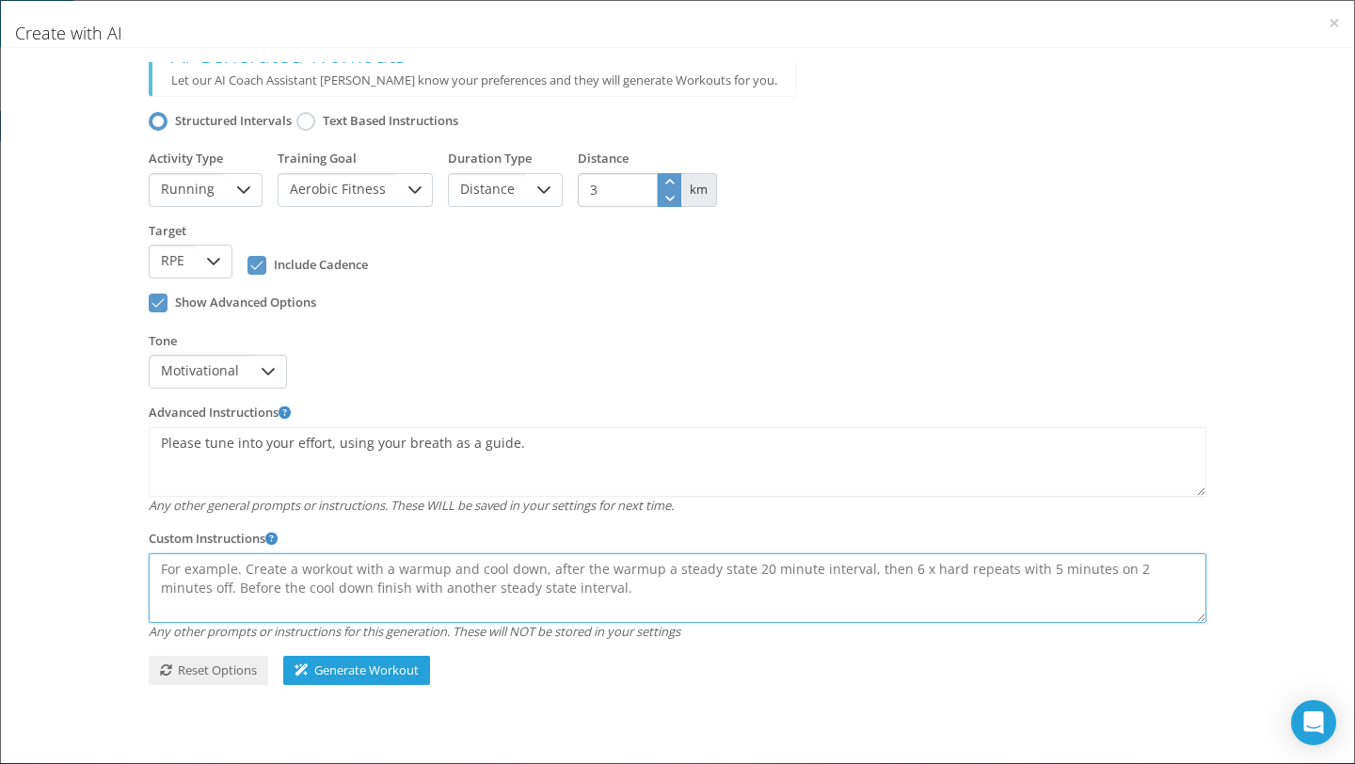
click at [582, 579] on textarea at bounding box center [677, 588] width 1057 height 70
drag, startPoint x: 569, startPoint y: 589, endPoint x: 186, endPoint y: 578, distance: 383.0
click at [186, 578] on textarea at bounding box center [677, 588] width 1057 height 70
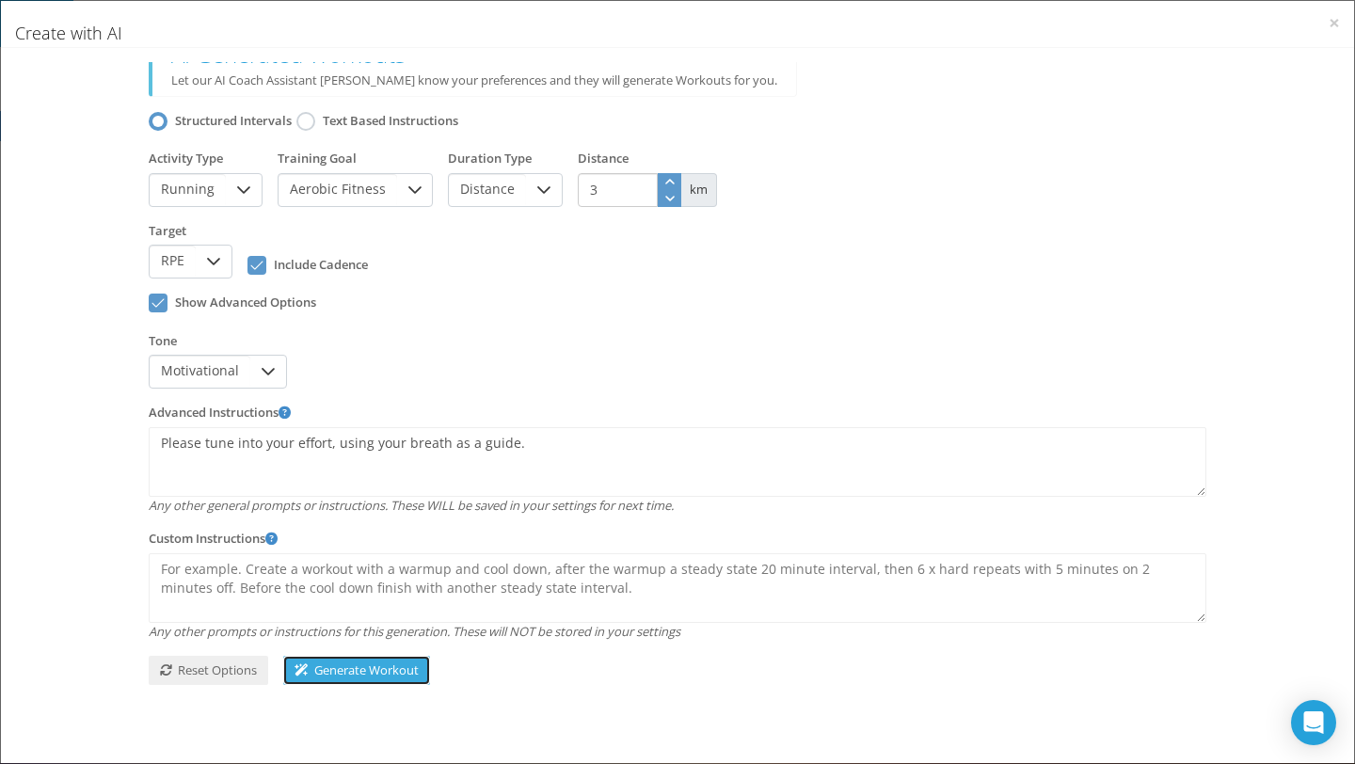
click at [329, 669] on span "Generate Workout" at bounding box center [356, 669] width 124 height 17
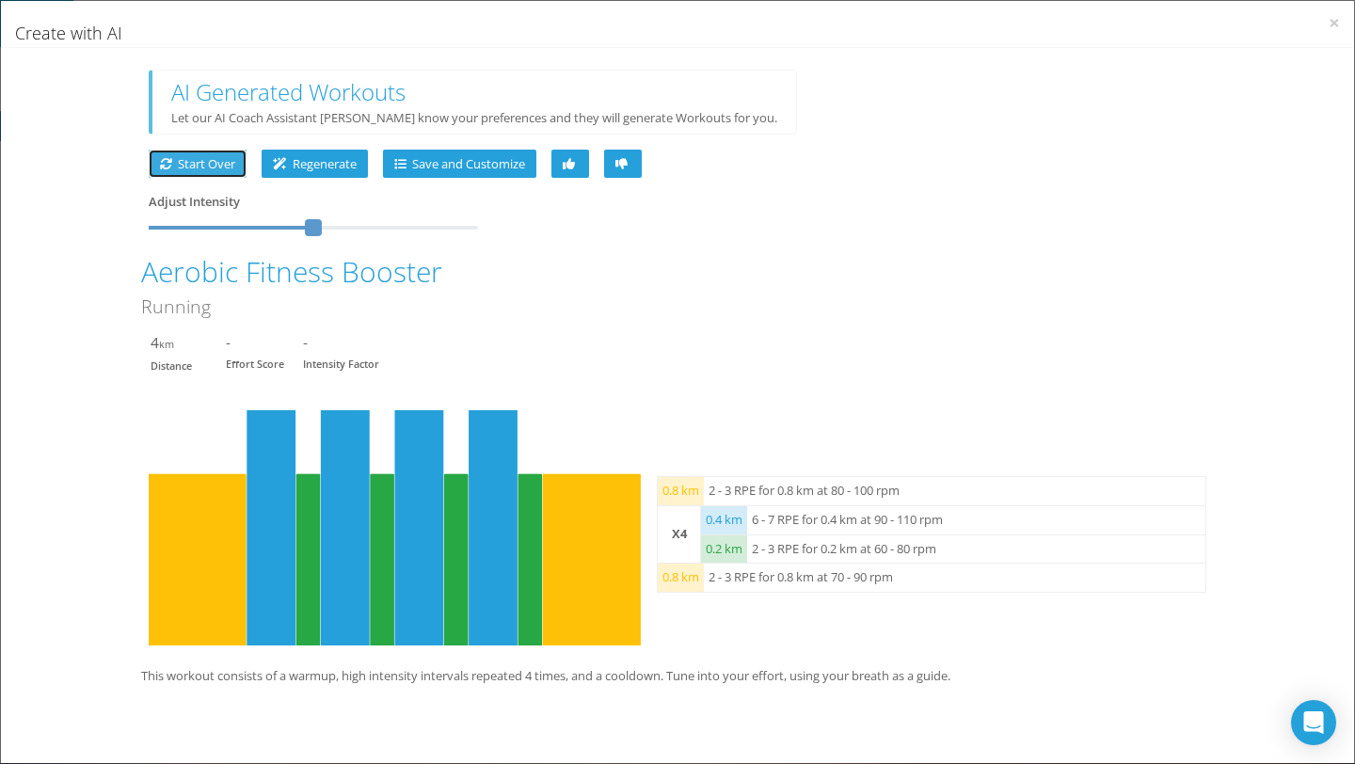
click at [206, 166] on span "Start Over" at bounding box center [197, 163] width 75 height 17
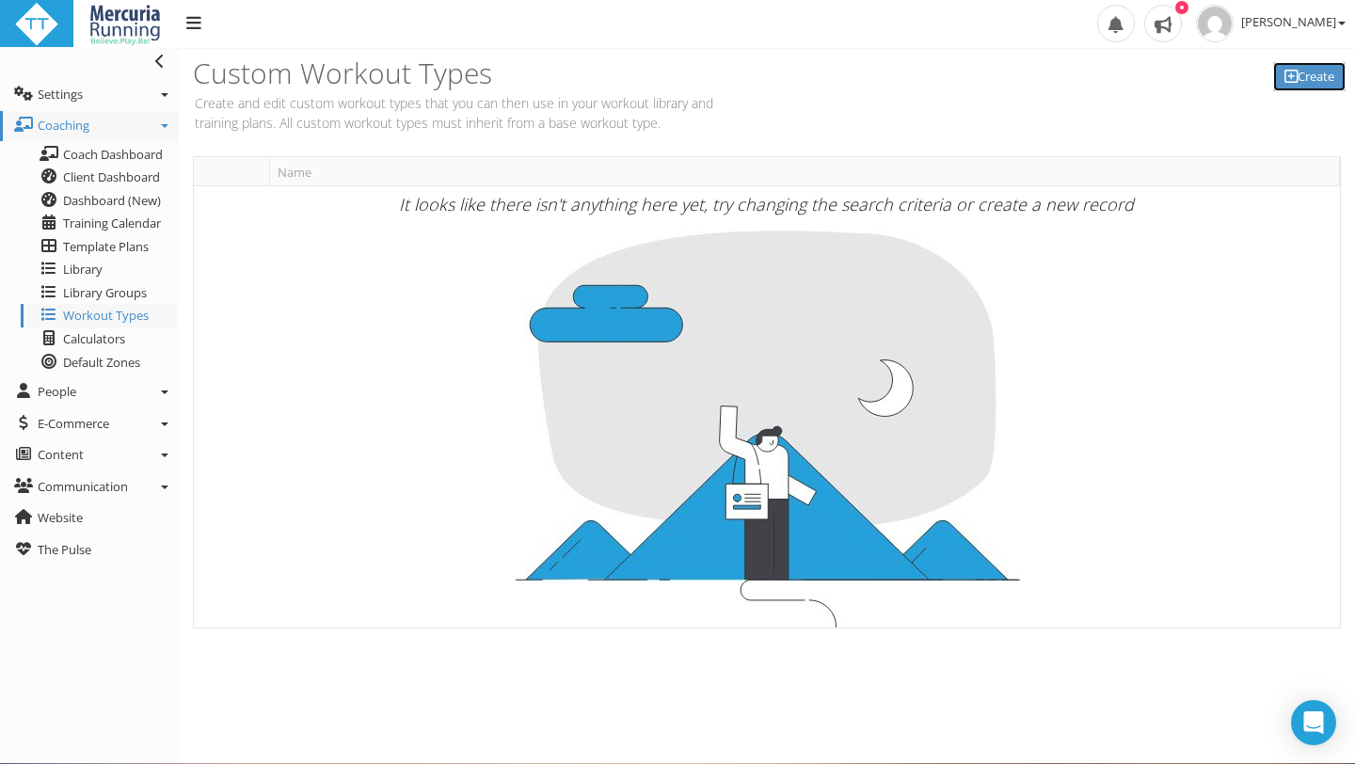
click at [1299, 76] on link "Create" at bounding box center [1309, 76] width 72 height 29
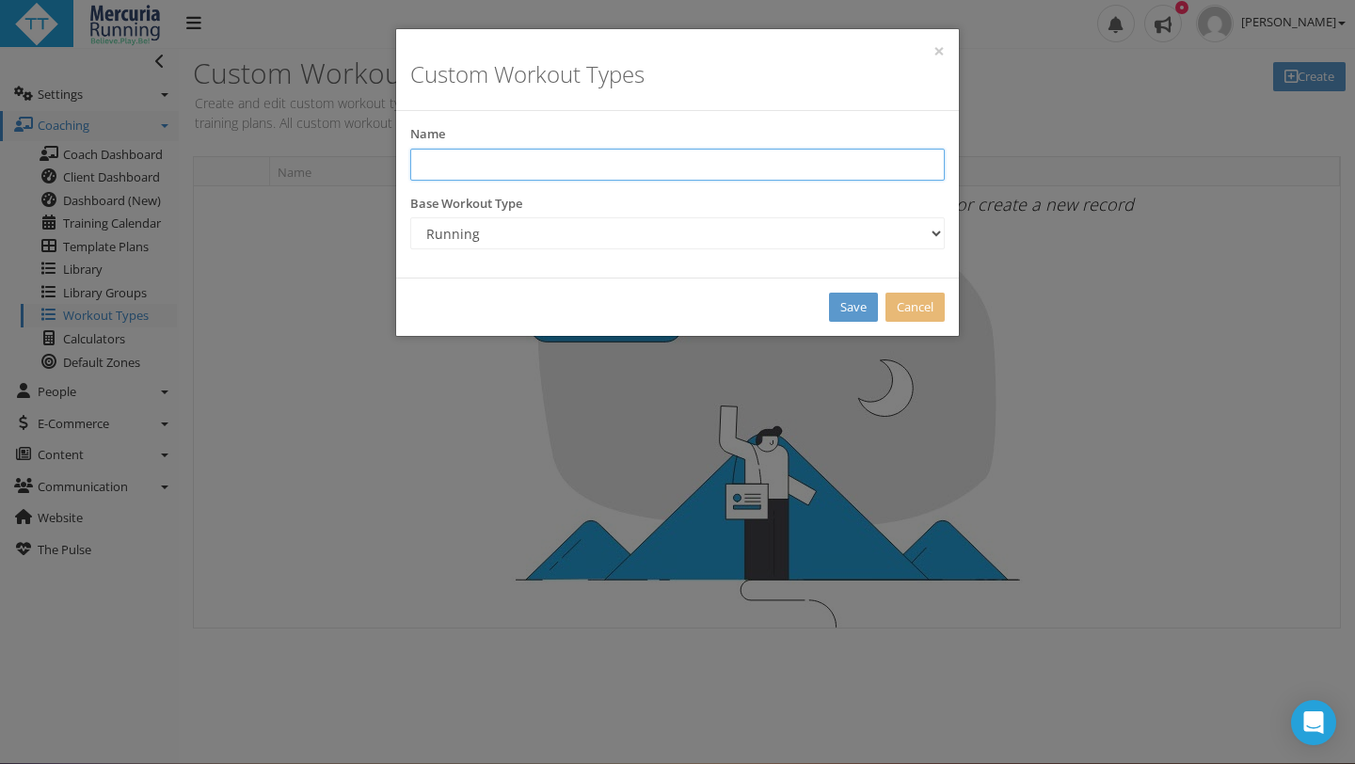
click at [578, 152] on input "text" at bounding box center [677, 165] width 534 height 32
type input "Easy Run"
click at [845, 308] on link "Save" at bounding box center [853, 307] width 49 height 29
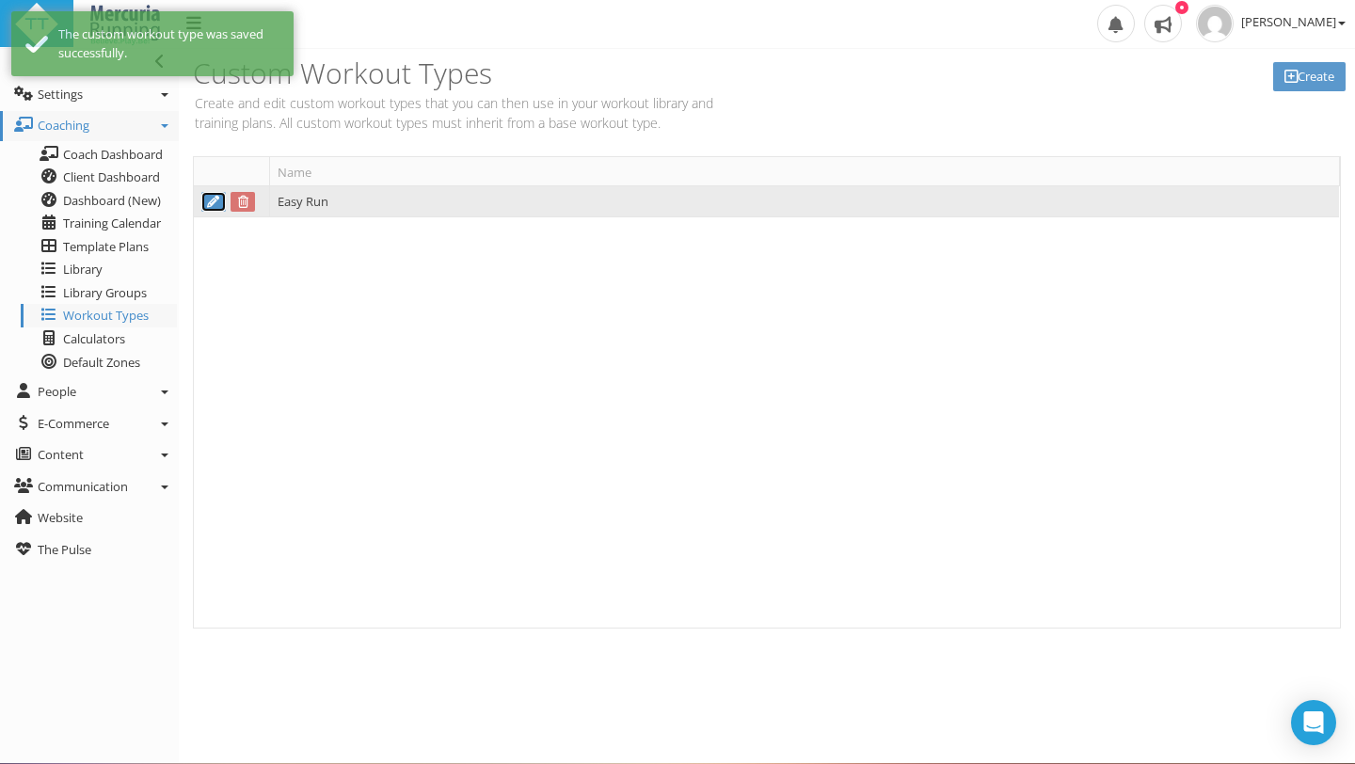
click at [214, 197] on icon at bounding box center [213, 202] width 15 height 12
type input "Easy Run"
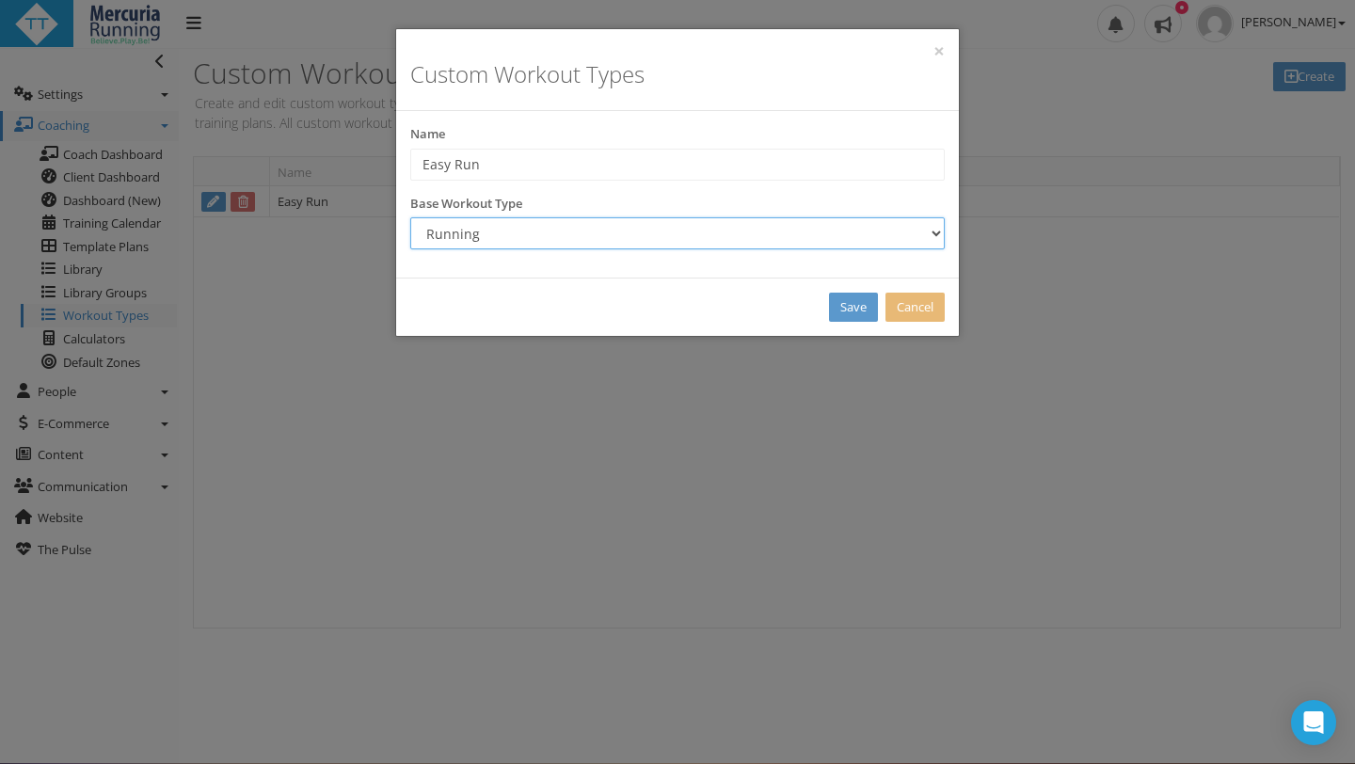
click at [936, 236] on select "Running Swimming Cycling Mountain Biking Walking Brick Strength Yoga Surfing Re…" at bounding box center [677, 233] width 534 height 32
click at [945, 52] on div "× Custom Workout Types" at bounding box center [677, 70] width 563 height 82
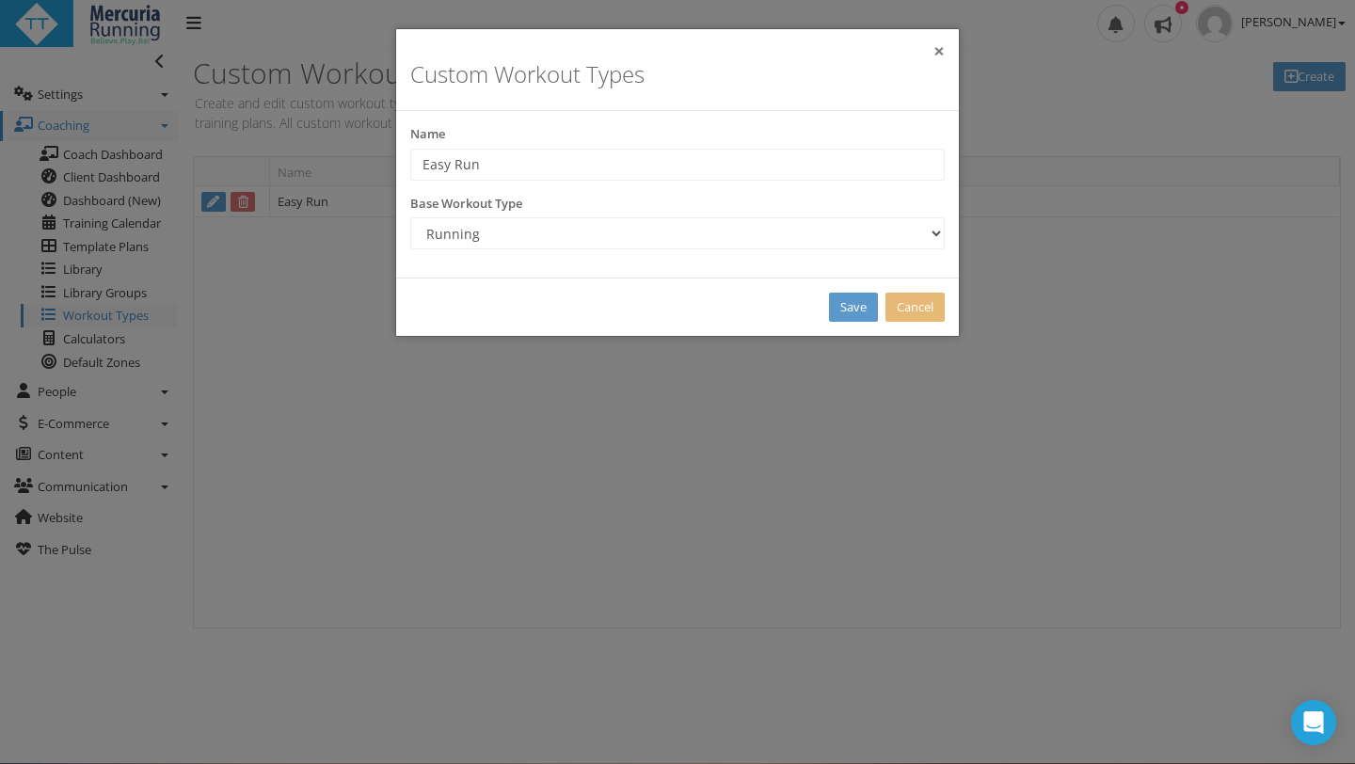
click at [933, 50] on button "×" at bounding box center [938, 51] width 11 height 20
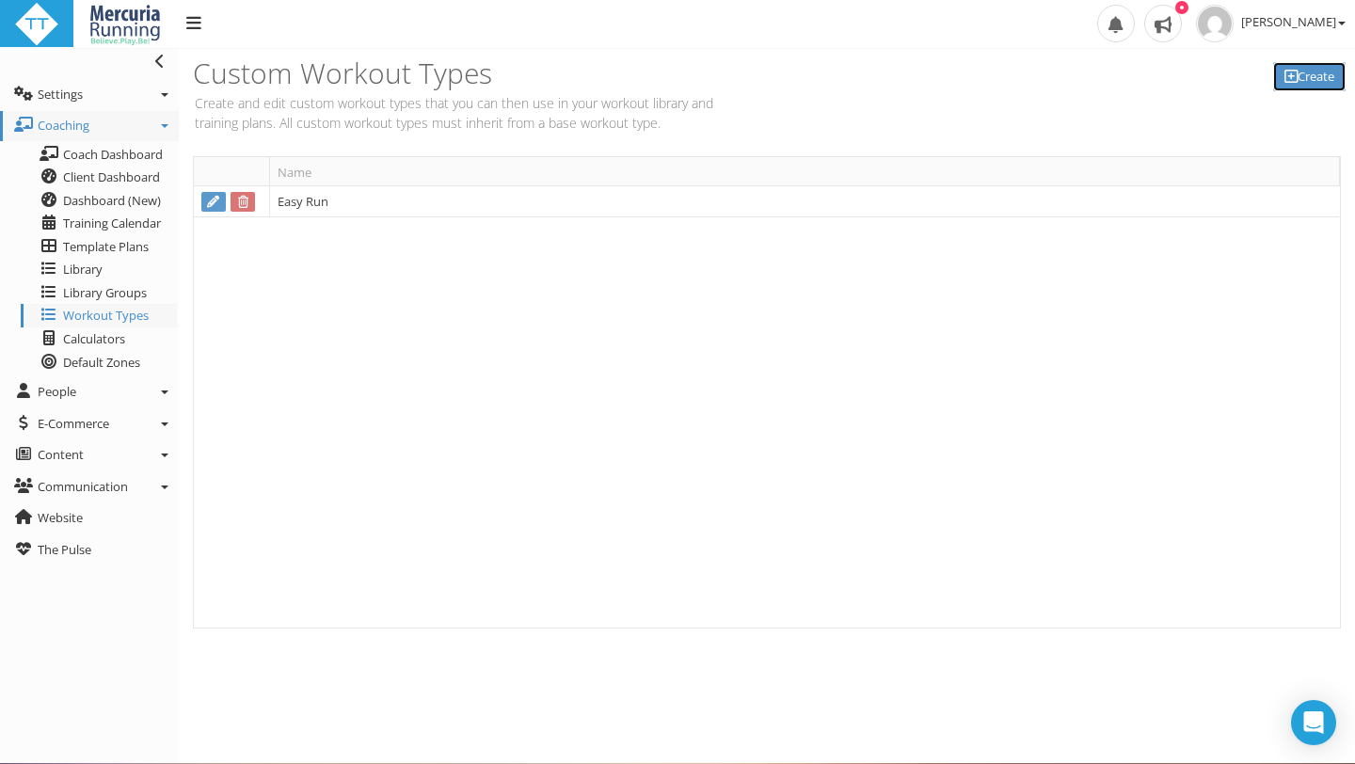
click at [1326, 71] on link "Create" at bounding box center [1309, 76] width 72 height 29
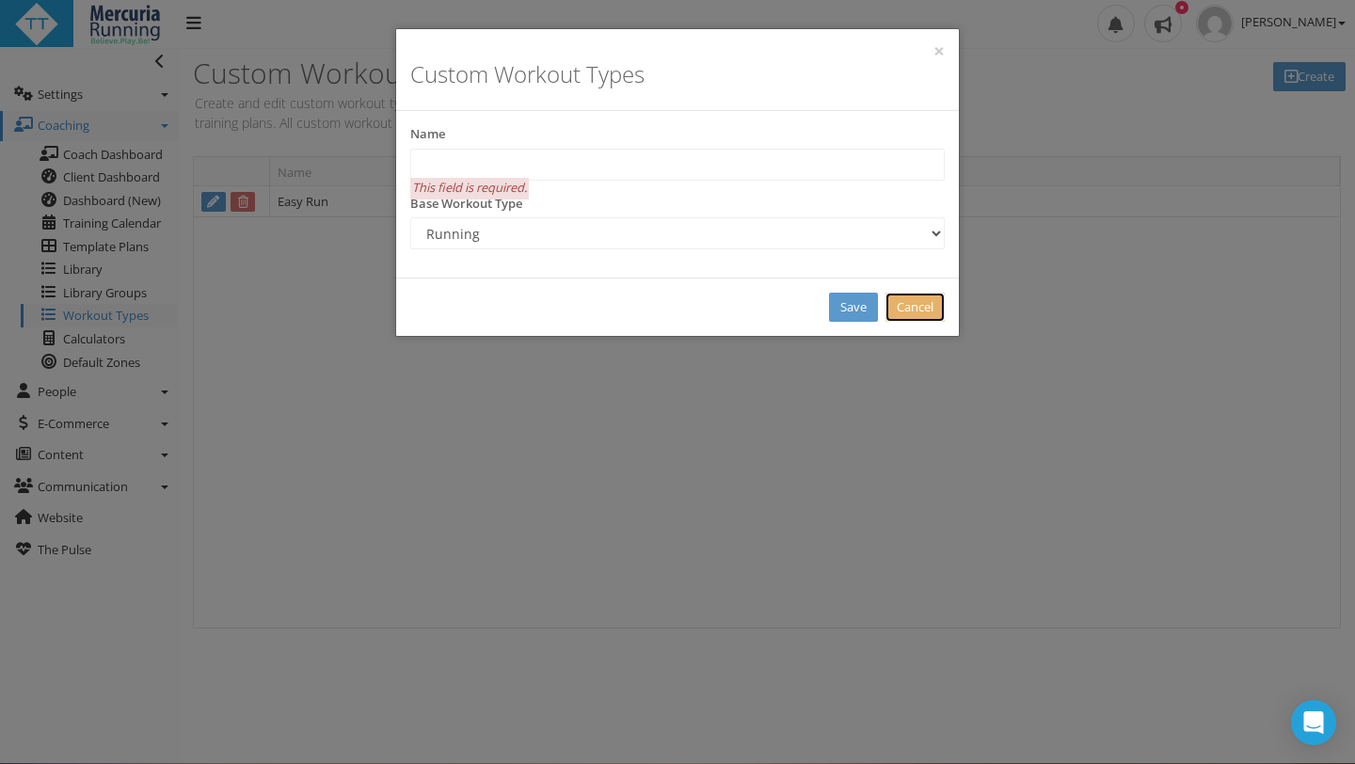
click at [898, 310] on link "Cancel" at bounding box center [914, 307] width 59 height 29
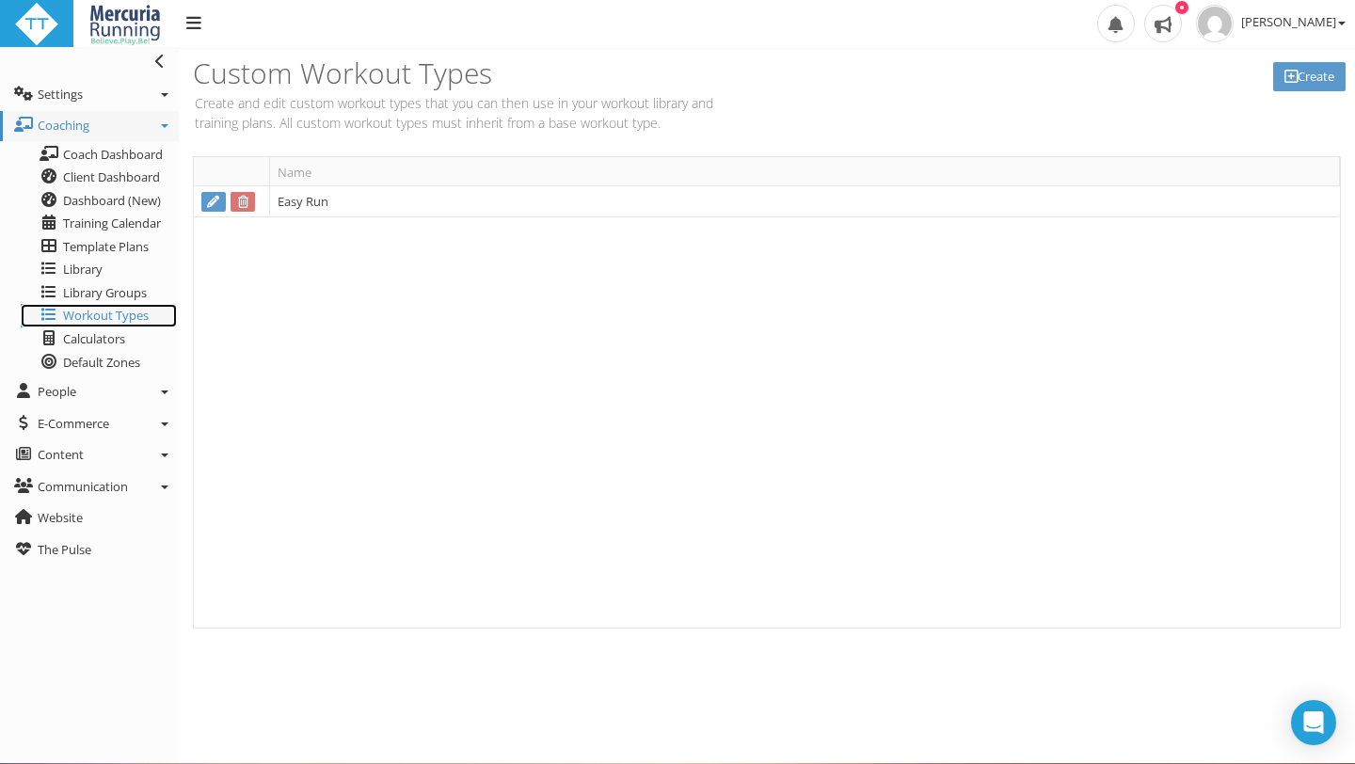
click at [127, 319] on span "Workout Types" at bounding box center [106, 315] width 86 height 17
click at [294, 175] on th "Name" at bounding box center [804, 171] width 1070 height 29
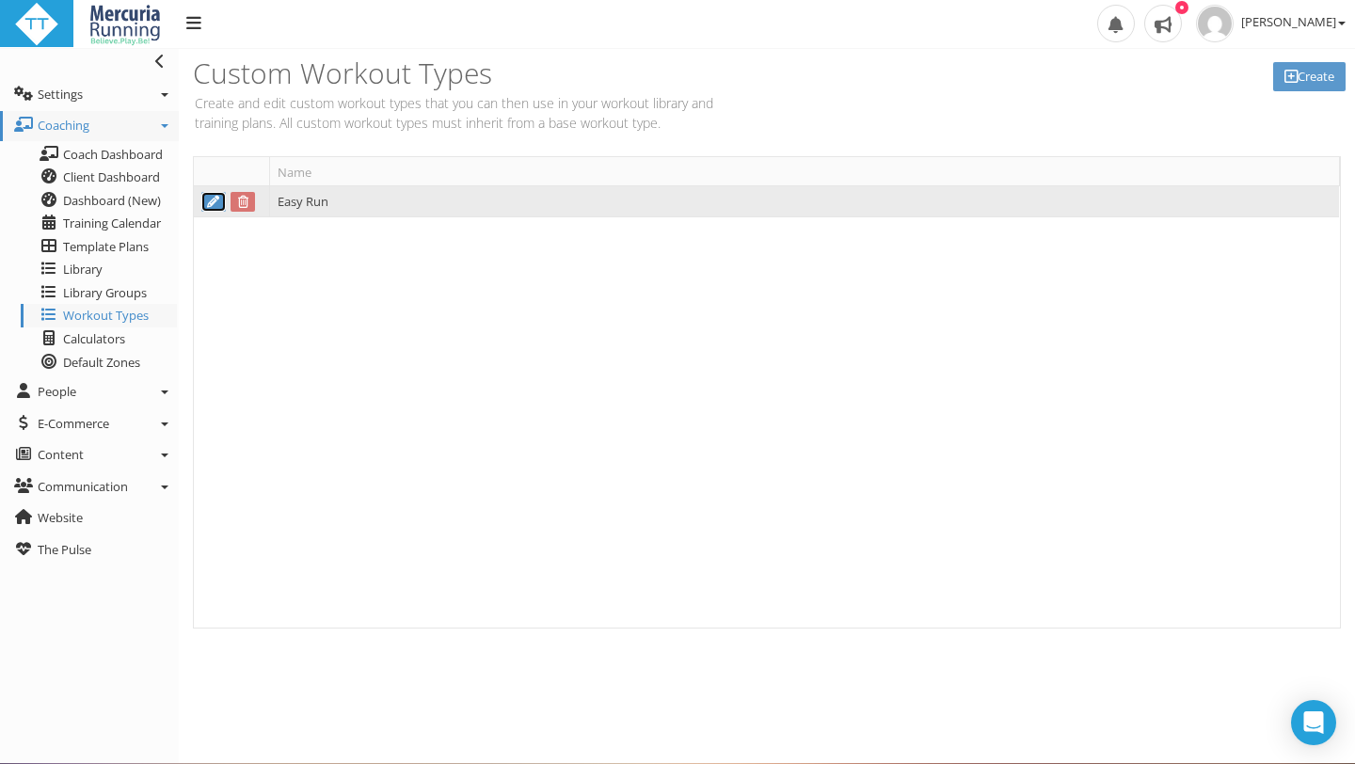
click at [211, 201] on icon at bounding box center [213, 202] width 15 height 12
type input "Easy Run"
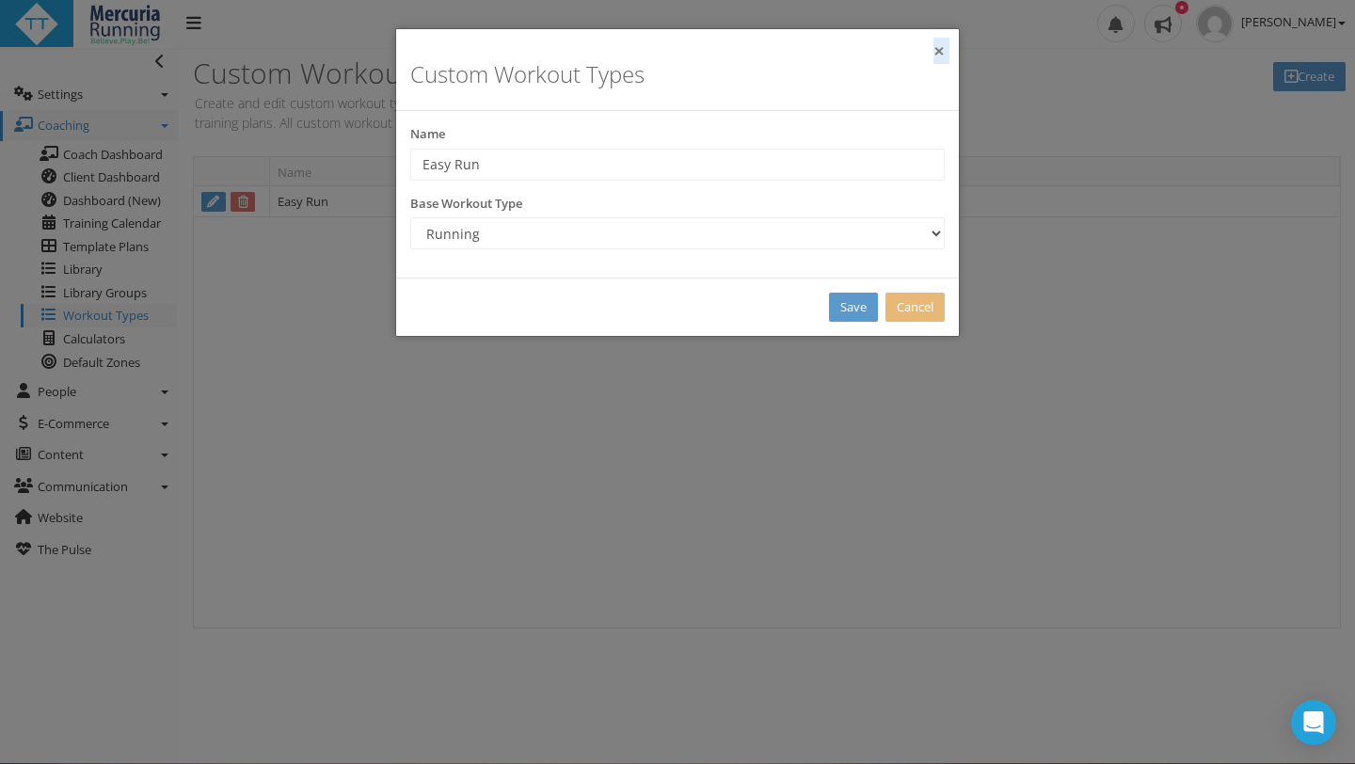
click at [932, 51] on div "× Custom Workout Types" at bounding box center [677, 70] width 563 height 82
click at [936, 48] on button "×" at bounding box center [938, 51] width 11 height 20
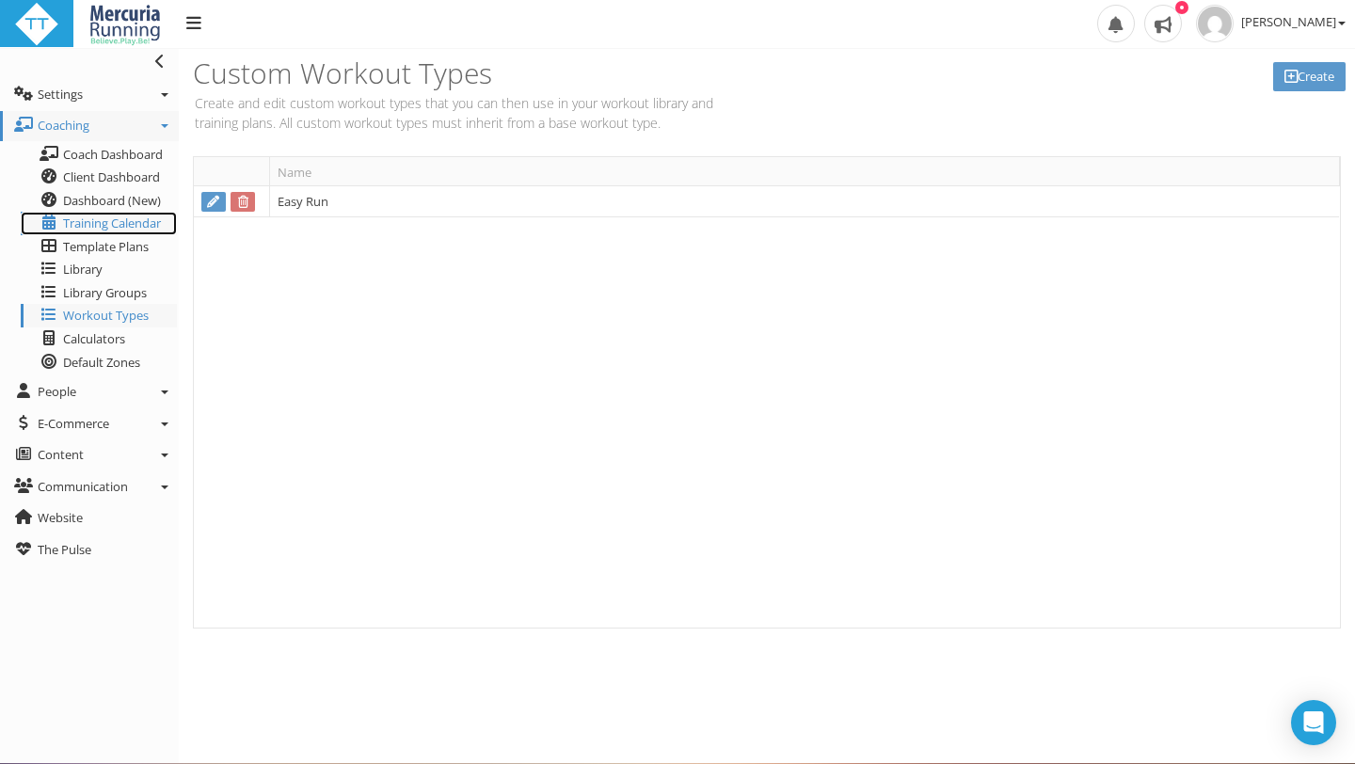
click at [103, 226] on span "Training Calendar" at bounding box center [112, 222] width 98 height 17
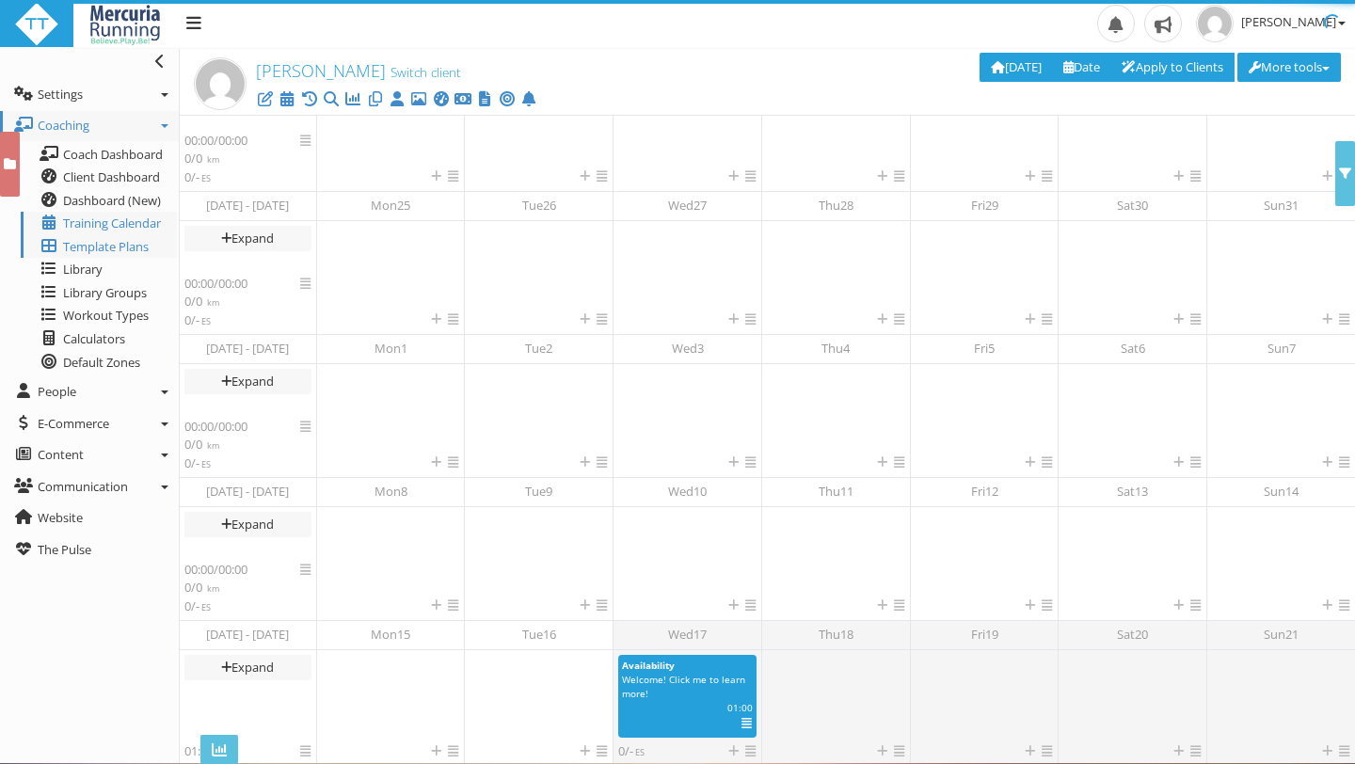
click at [103, 249] on span "Template Plans" at bounding box center [106, 246] width 86 height 17
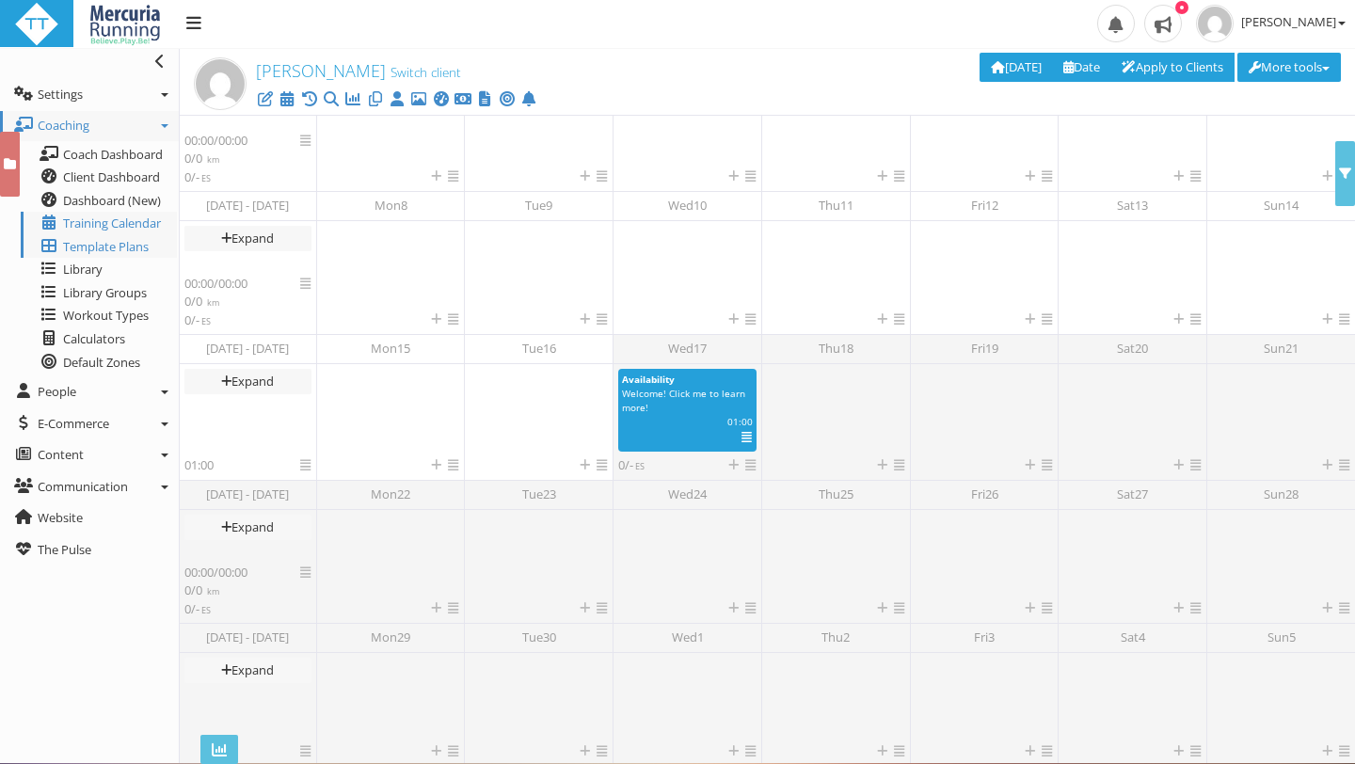
scroll to position [287, 0]
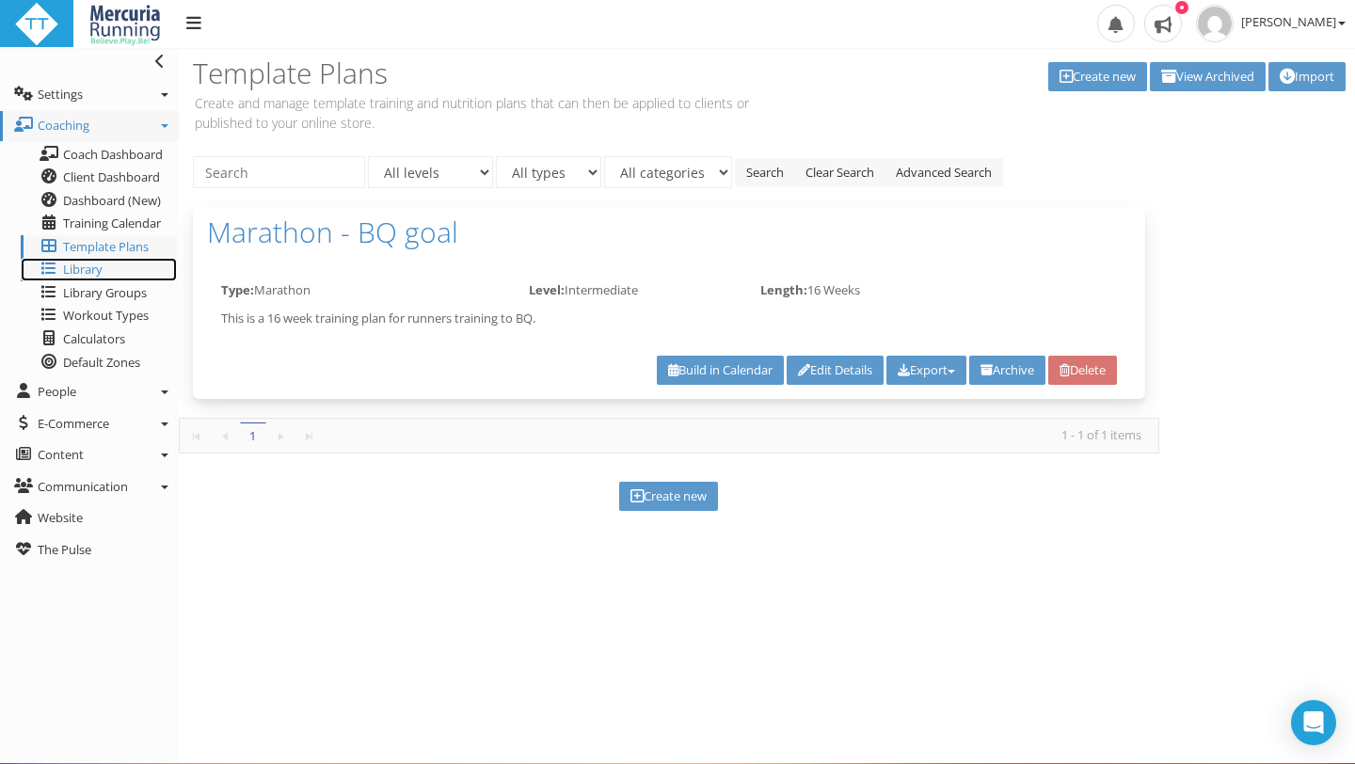
click at [87, 273] on span "Library" at bounding box center [83, 269] width 40 height 17
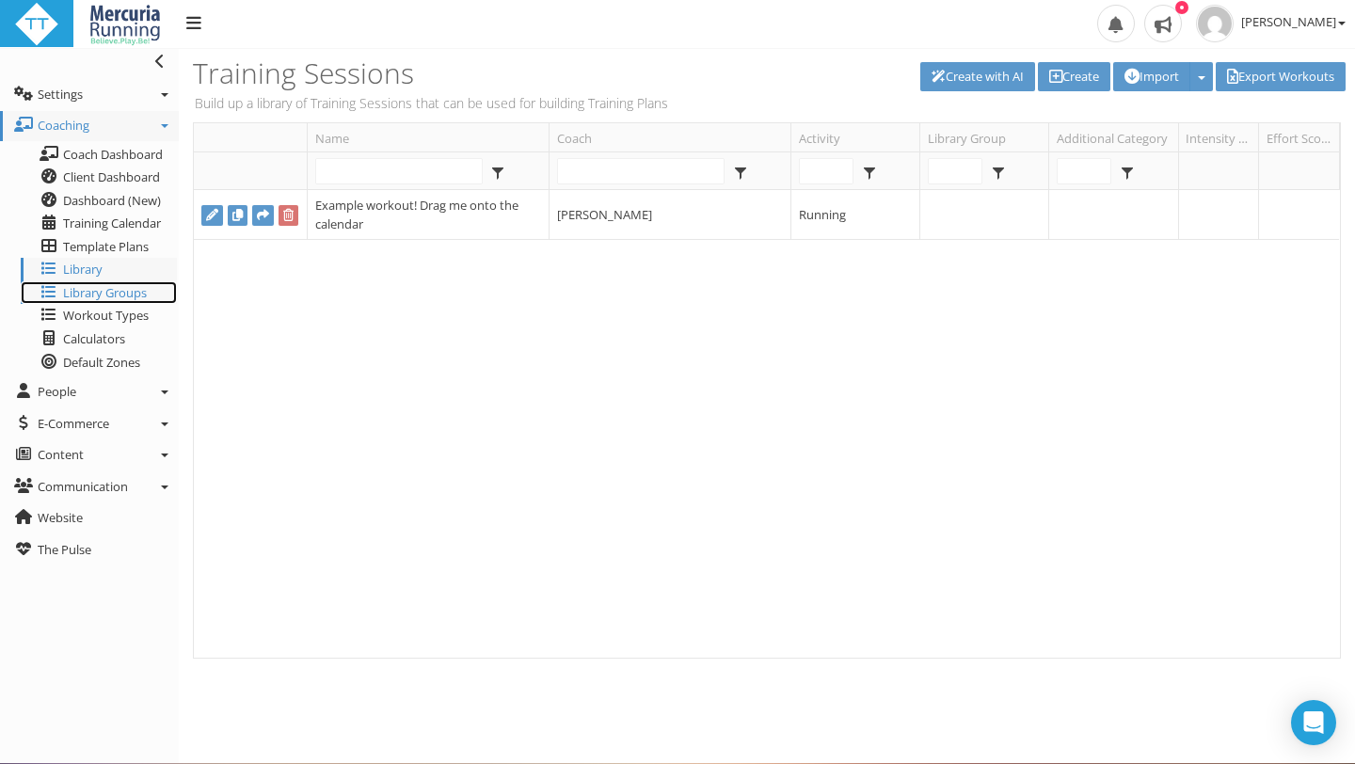
click at [87, 294] on span "Library Groups" at bounding box center [105, 292] width 84 height 17
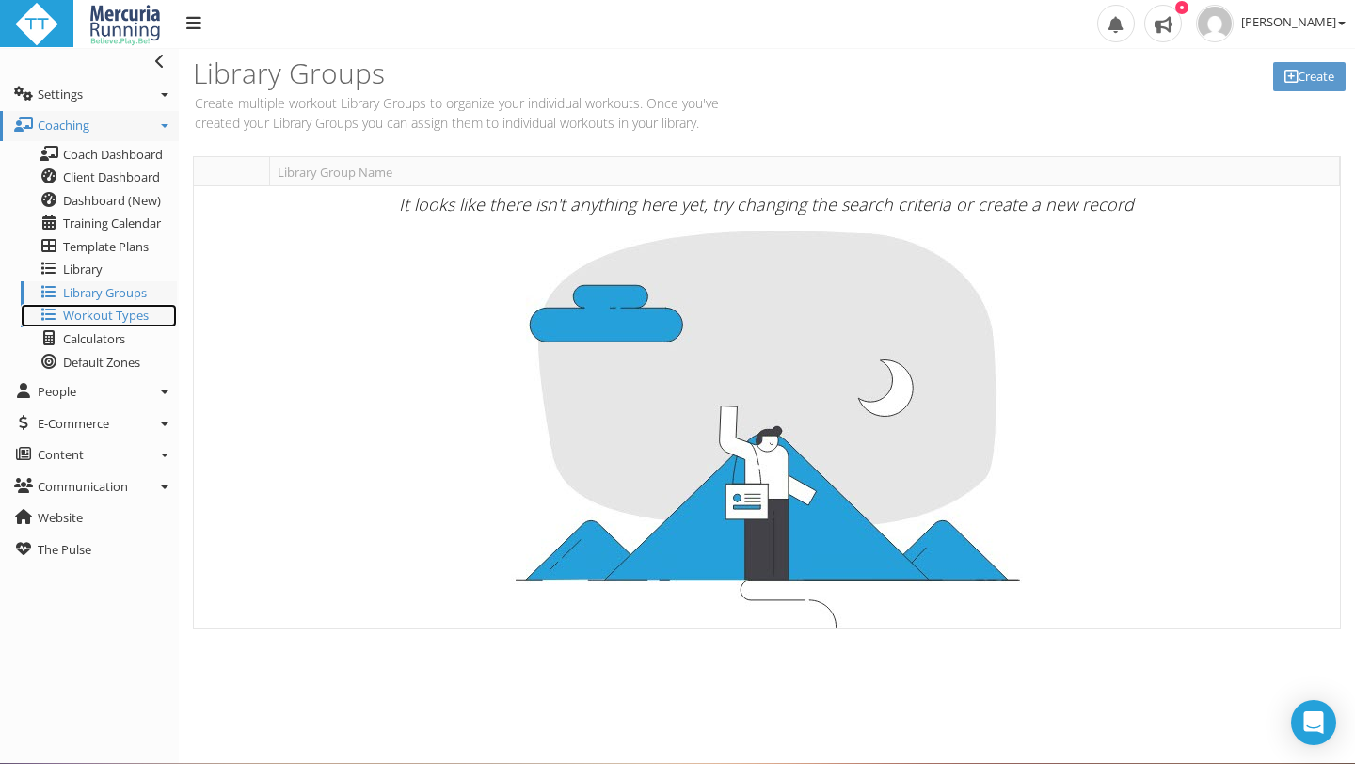
click at [55, 311] on icon at bounding box center [49, 314] width 19 height 15
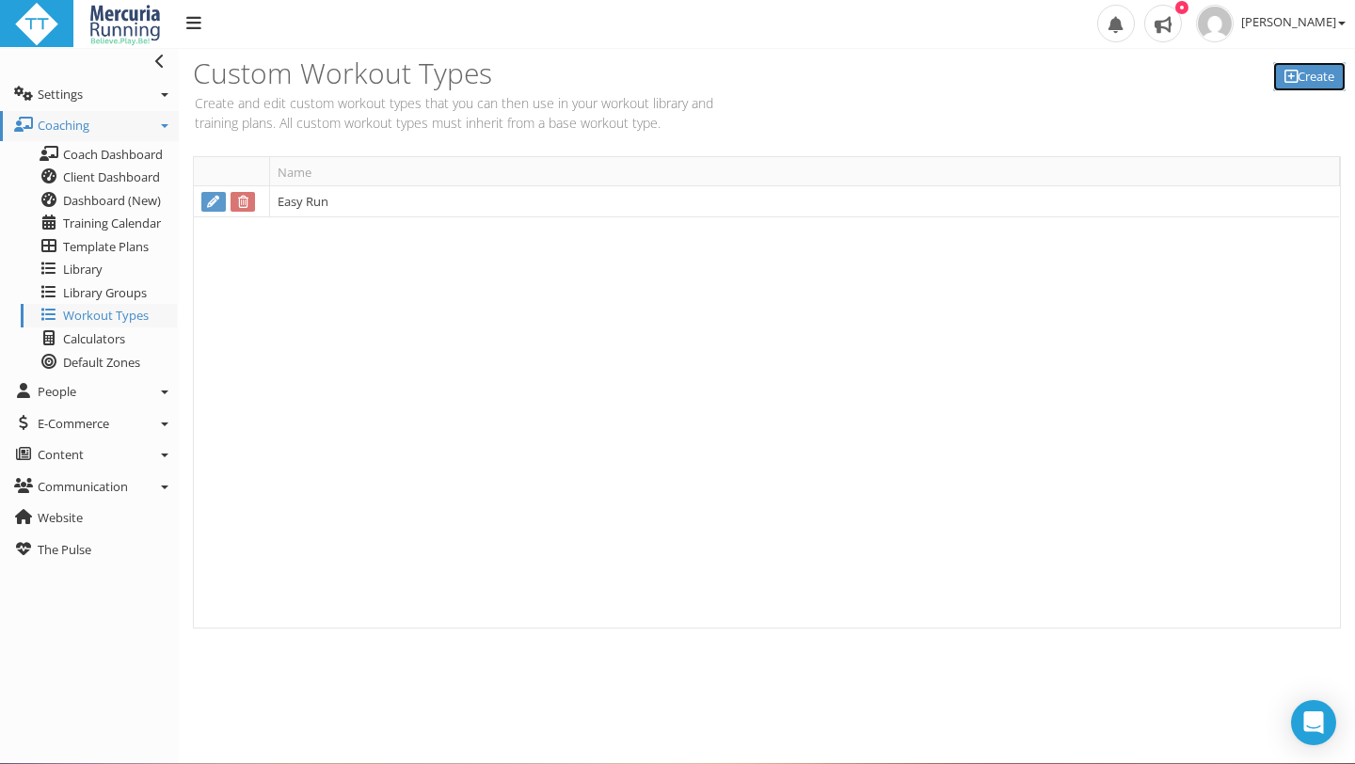
click at [1309, 90] on link "Create" at bounding box center [1309, 76] width 72 height 29
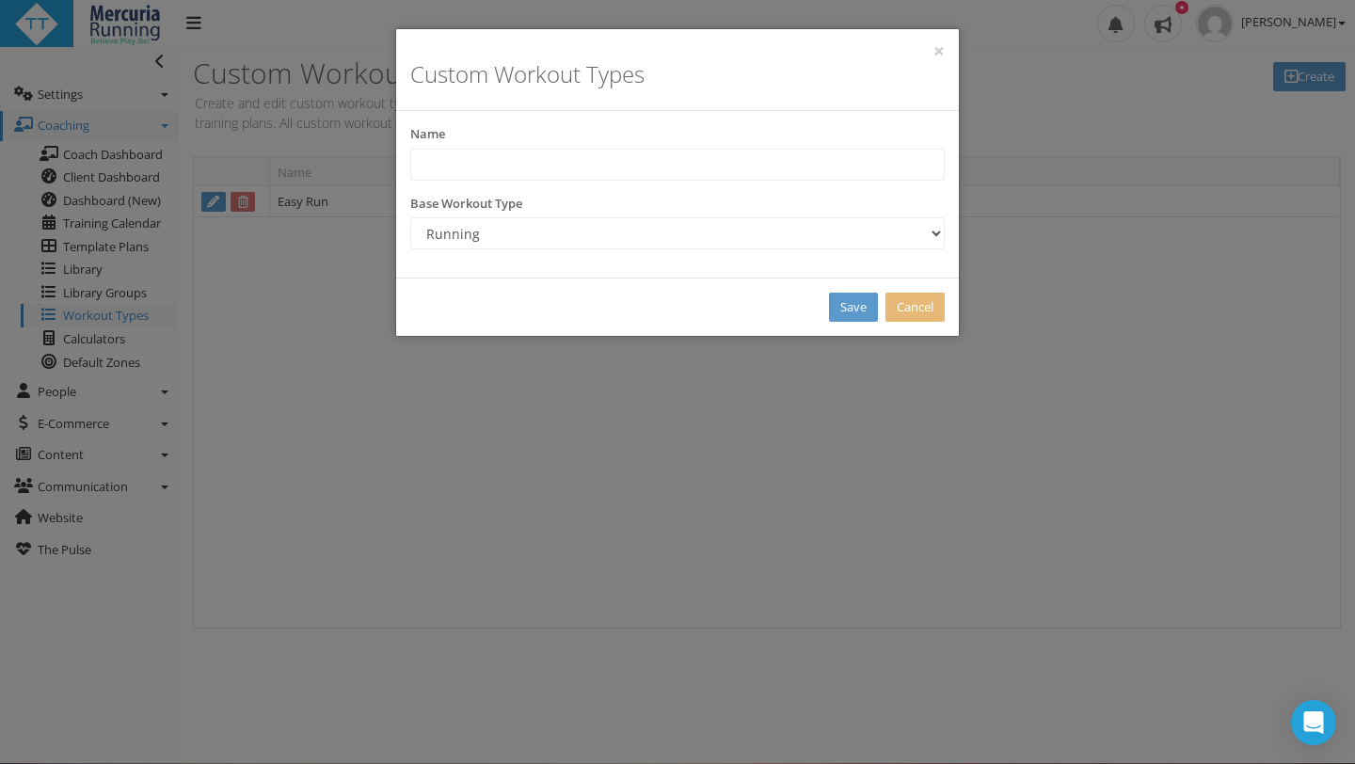
click at [524, 195] on div "Base Workout Type Running Swimming Cycling Mountain Biking Walking Brick Streng…" at bounding box center [677, 223] width 534 height 56
click at [940, 53] on button "×" at bounding box center [938, 51] width 11 height 20
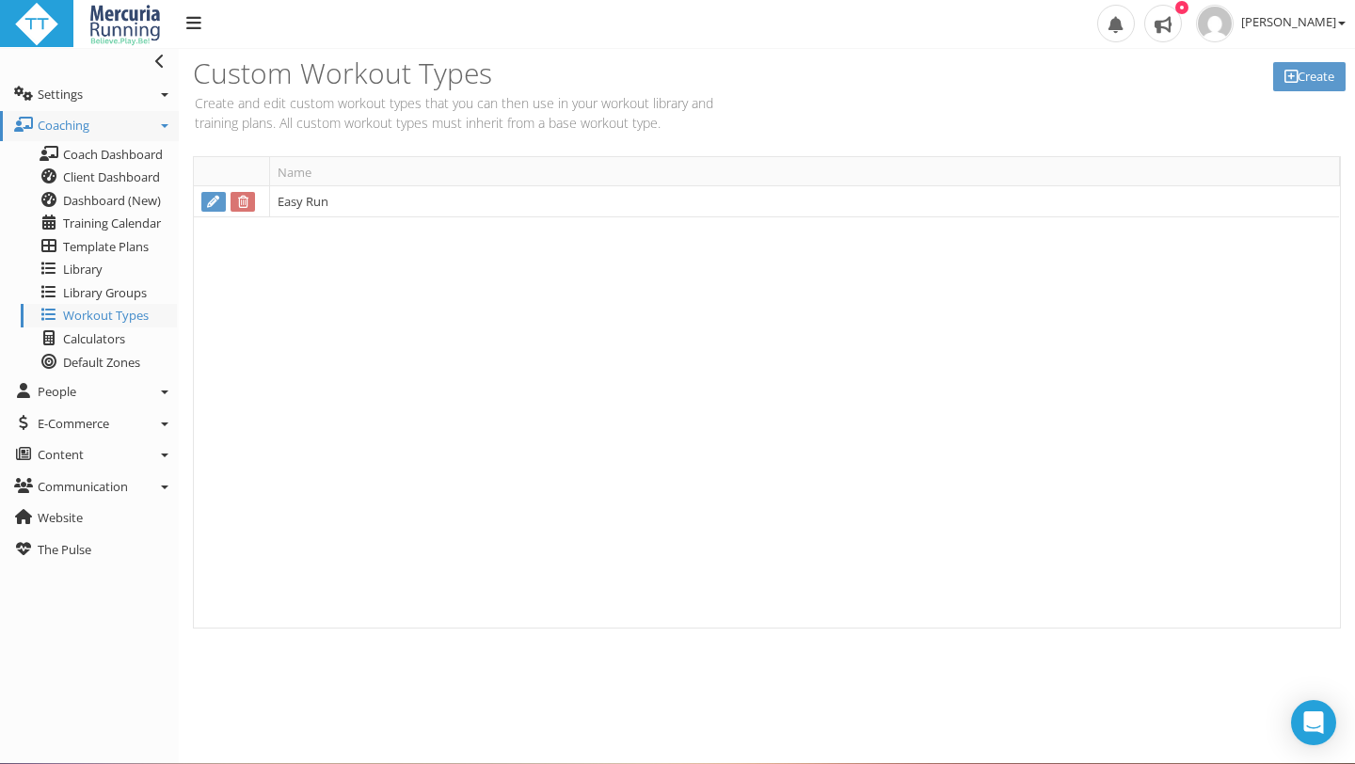
click at [294, 99] on p "Create and edit custom workout types that you can then use in your workout libr…" at bounding box center [476, 113] width 567 height 40
click at [158, 94] on link "Settings" at bounding box center [89, 95] width 179 height 30
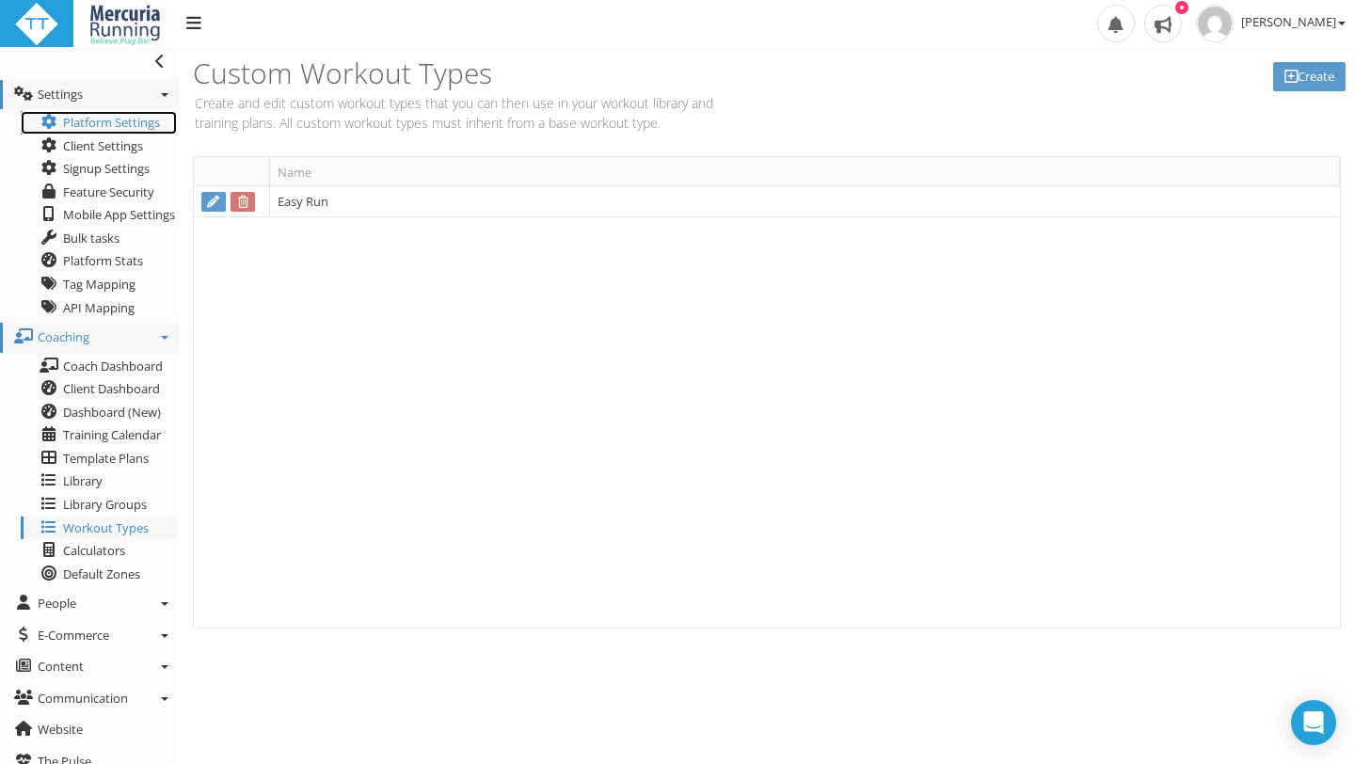
click at [120, 119] on link "Platform Settings" at bounding box center [99, 123] width 156 height 24
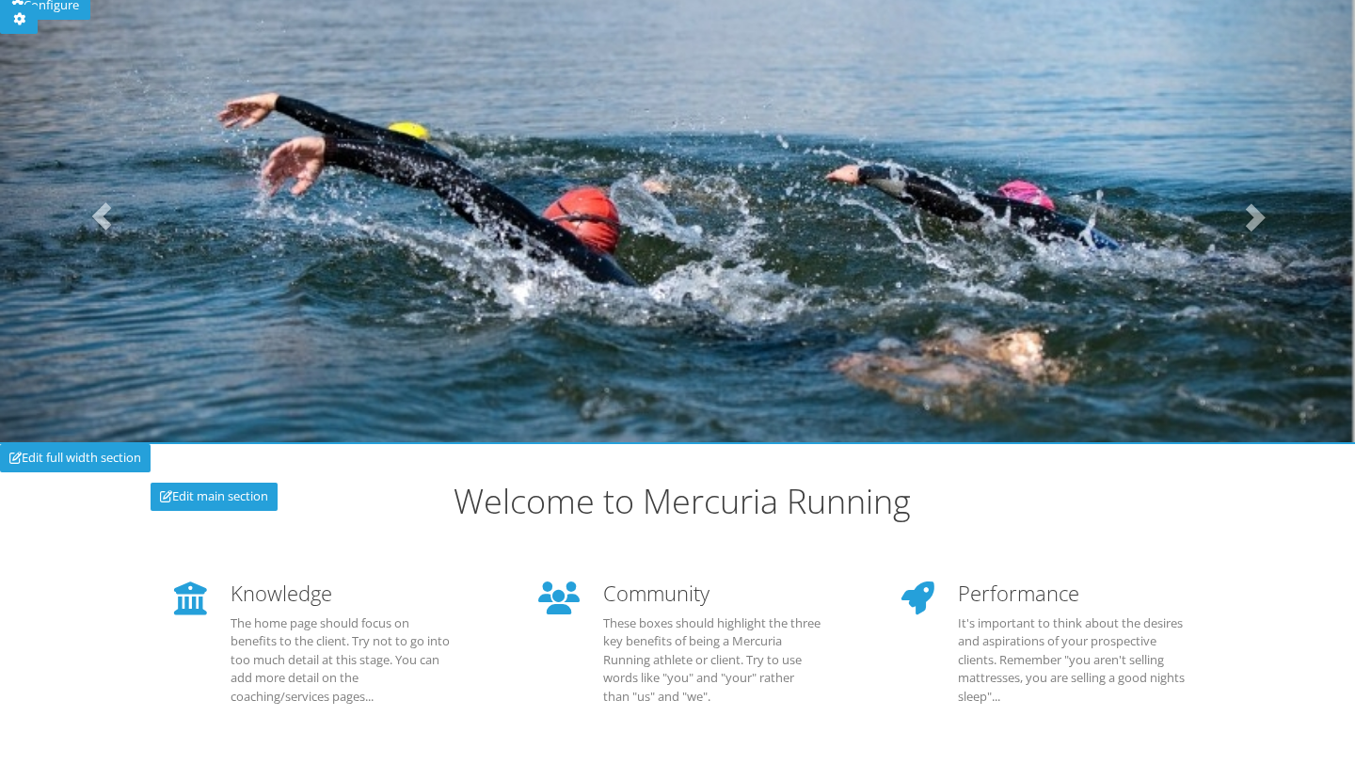
scroll to position [12, 0]
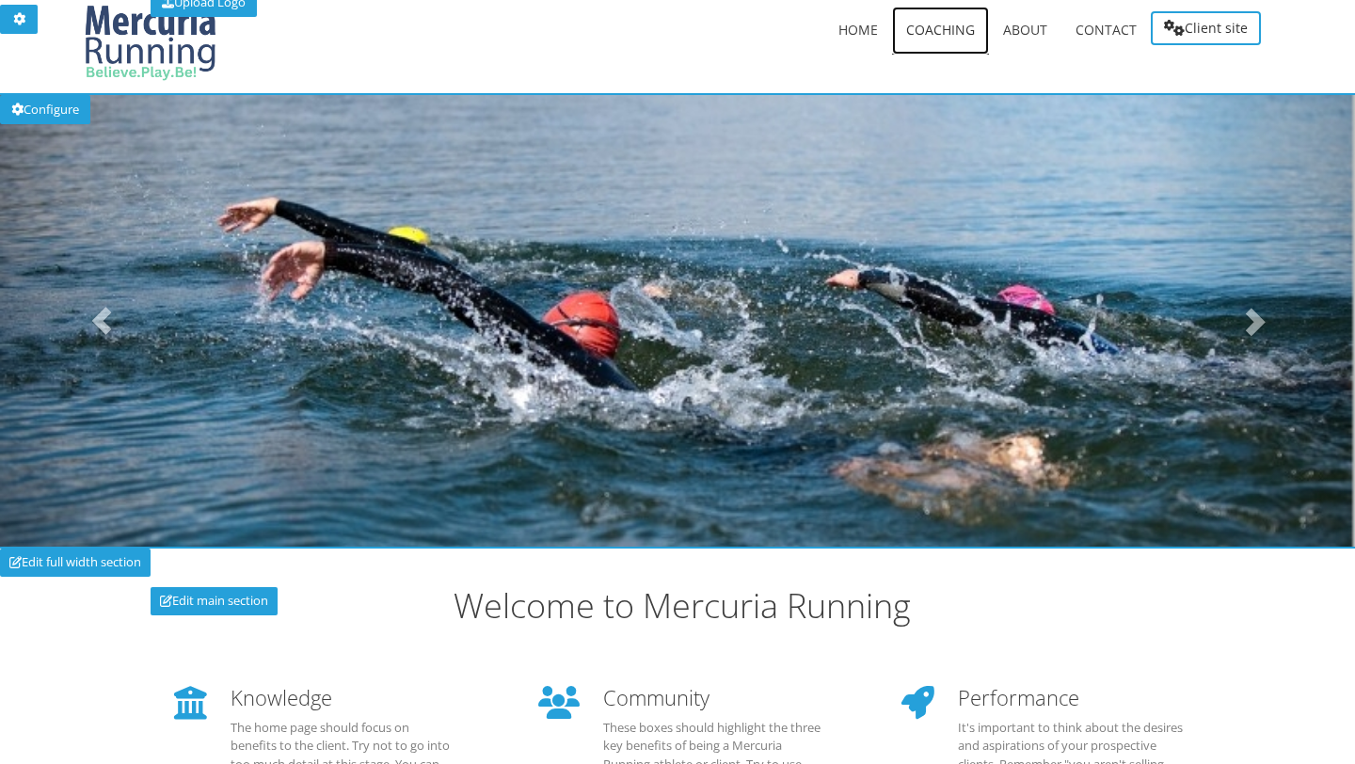
click at [944, 27] on span "Coaching" at bounding box center [940, 30] width 69 height 18
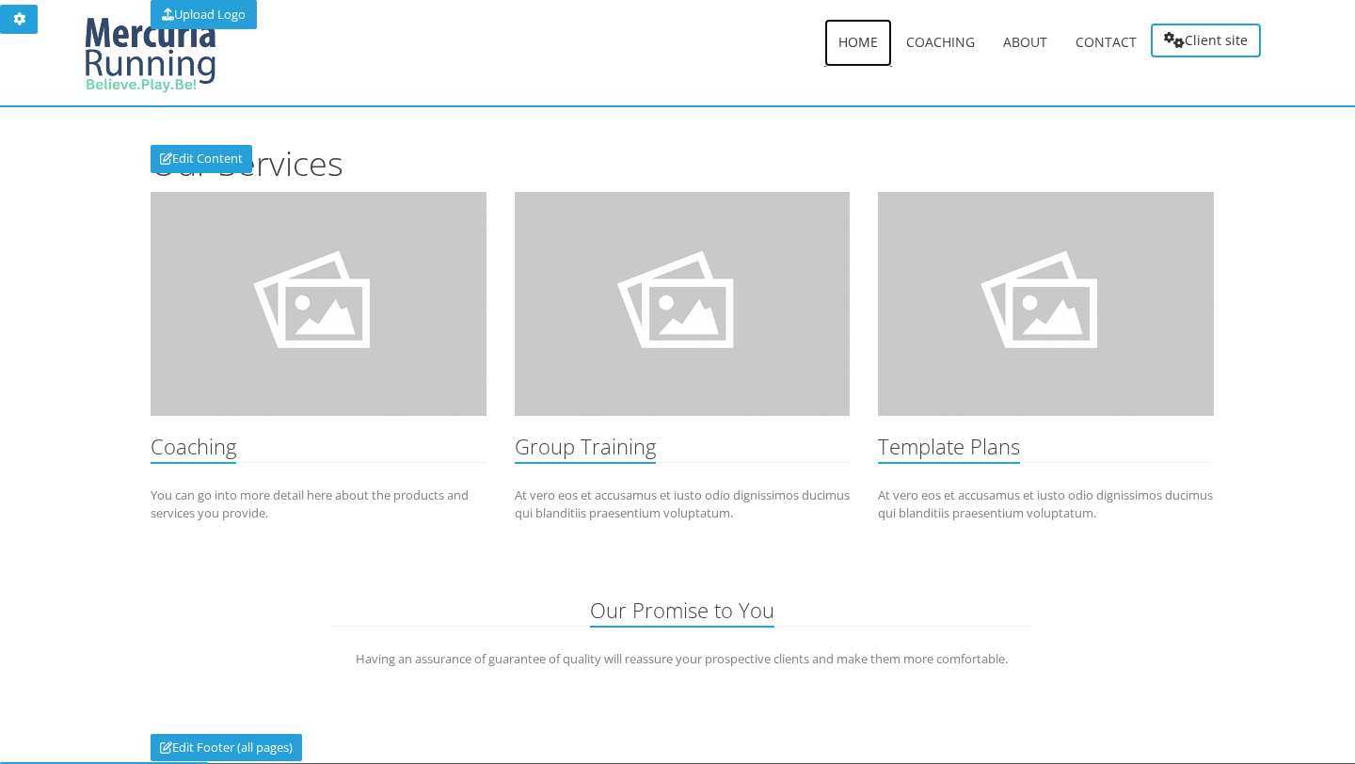
click at [861, 39] on span "Home" at bounding box center [858, 42] width 40 height 18
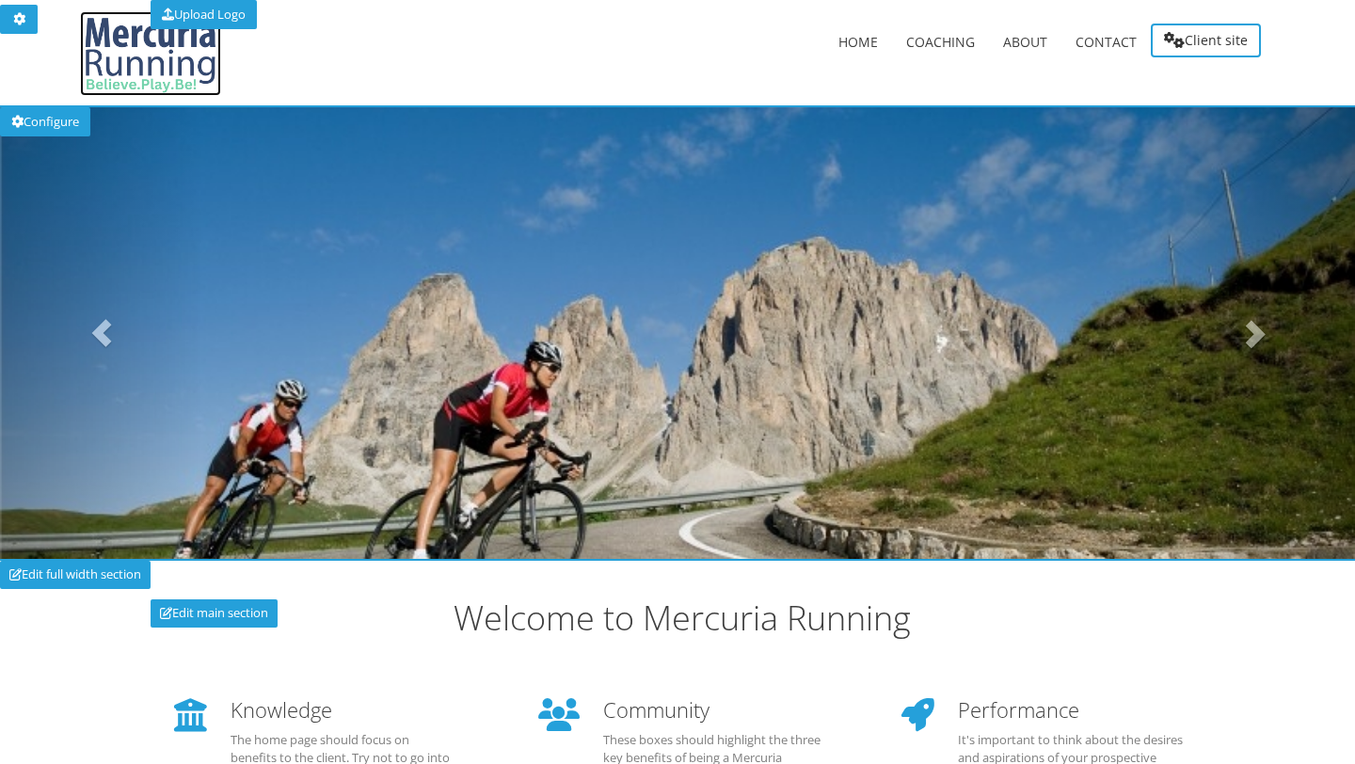
click at [140, 68] on img at bounding box center [150, 53] width 141 height 85
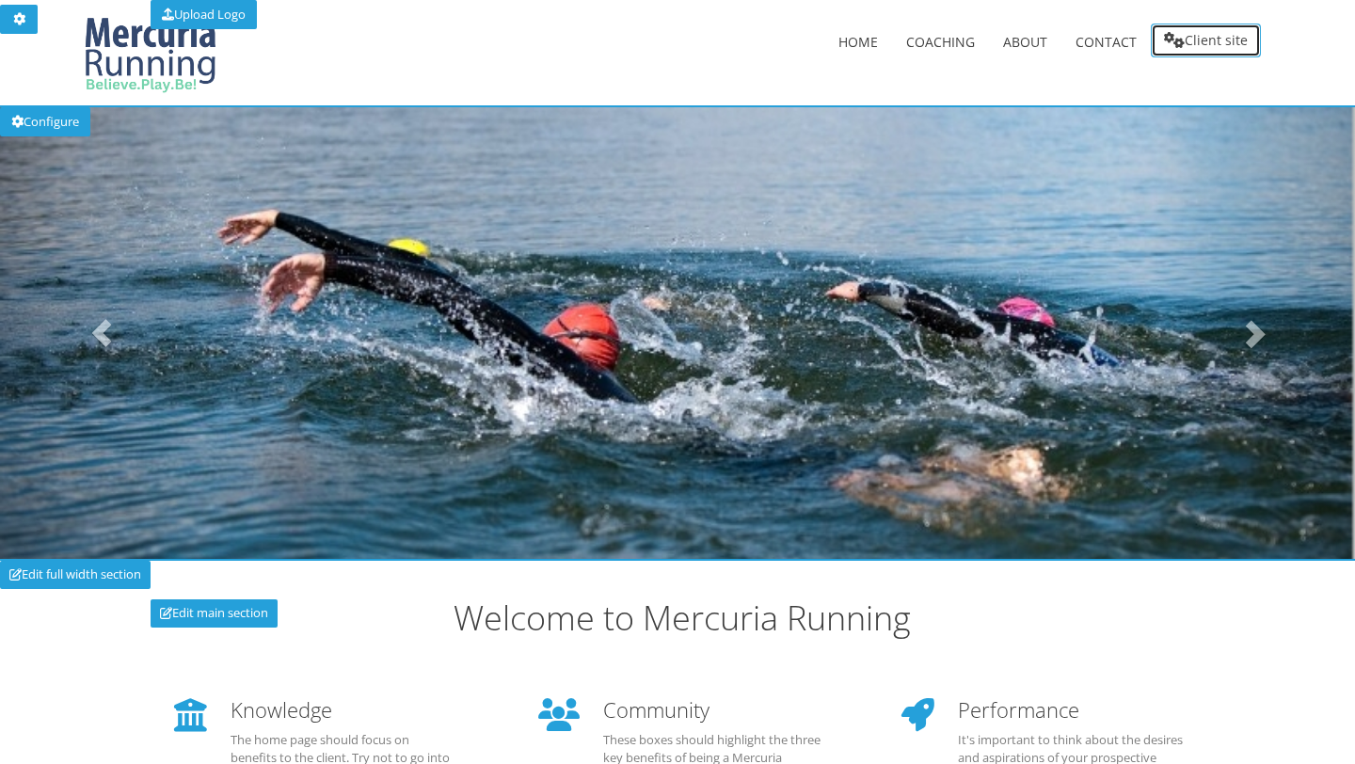
click at [1213, 42] on link "Client site" at bounding box center [1206, 41] width 110 height 34
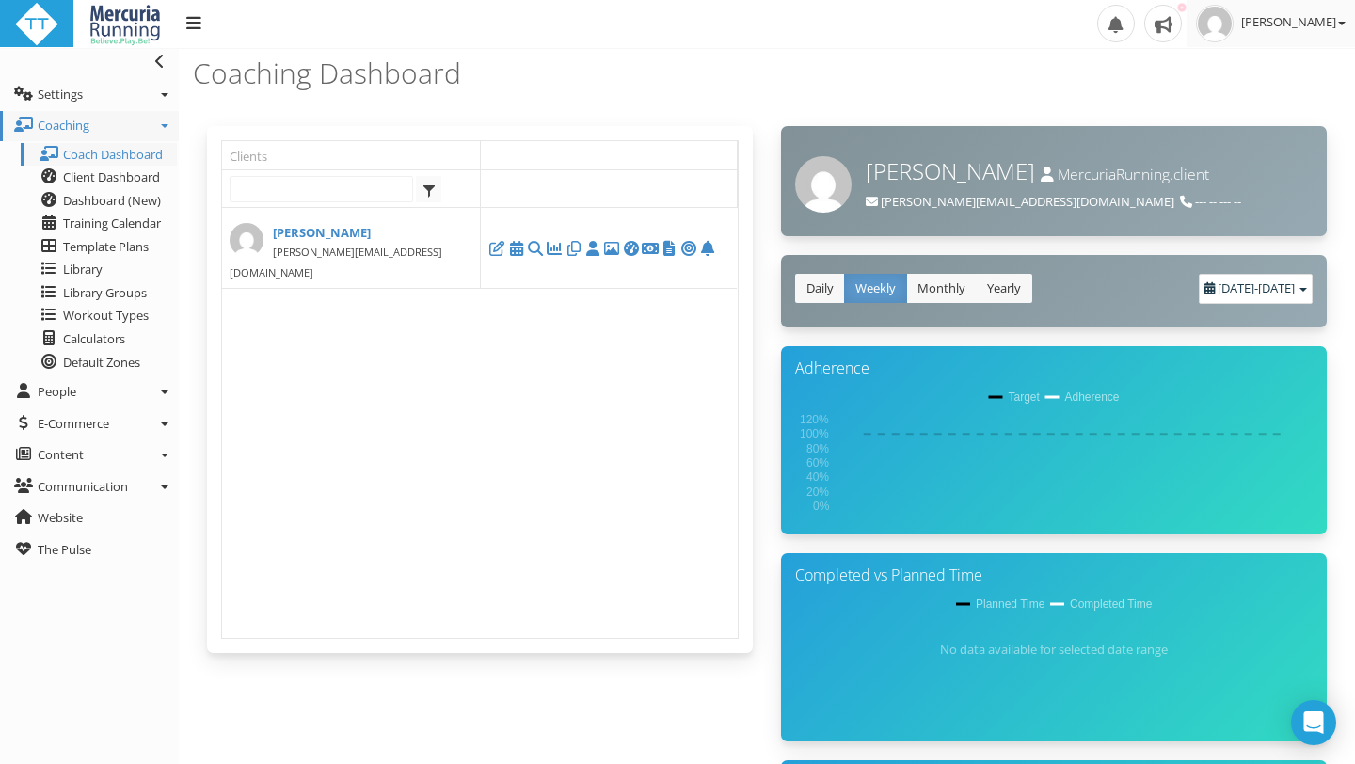
click at [1349, 21] on link "Jenni Nettik" at bounding box center [1270, 23] width 168 height 47
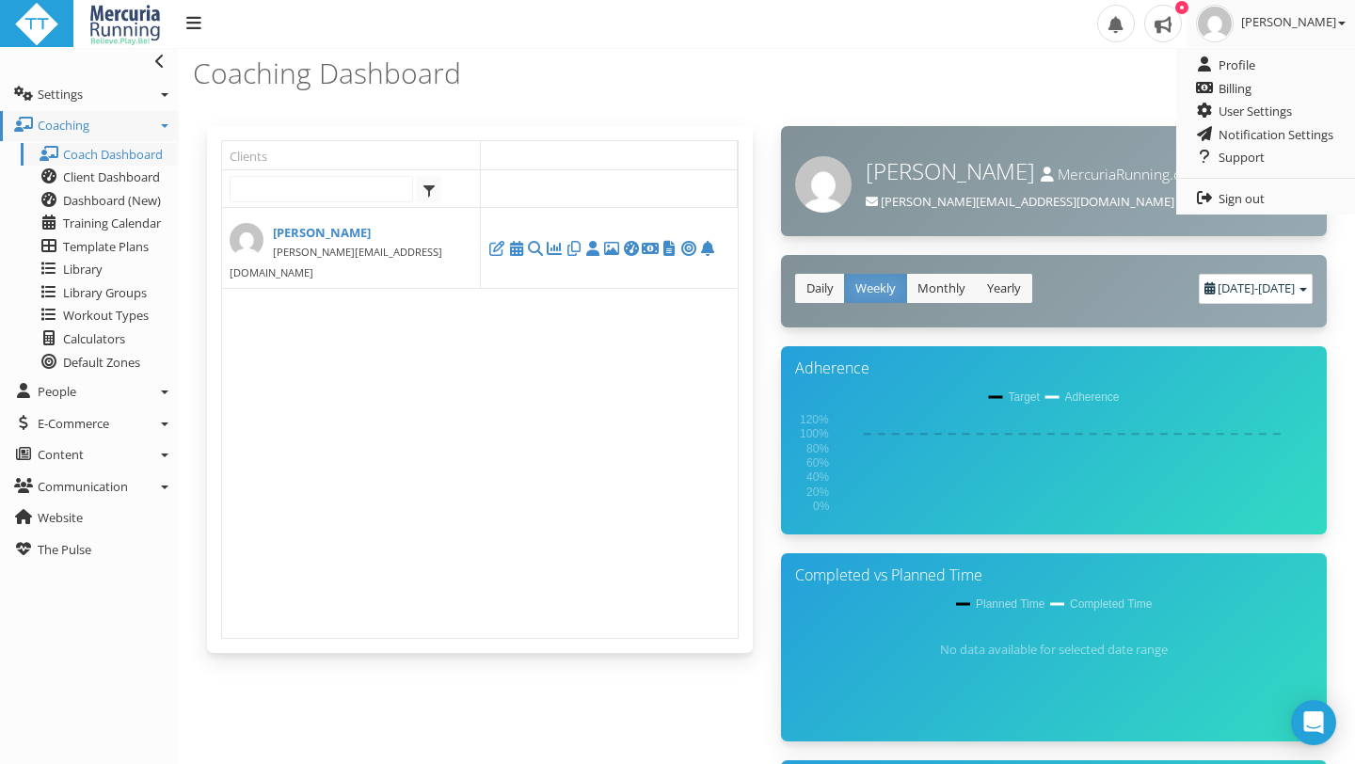
click at [1339, 22] on b at bounding box center [1342, 24] width 8 height 4
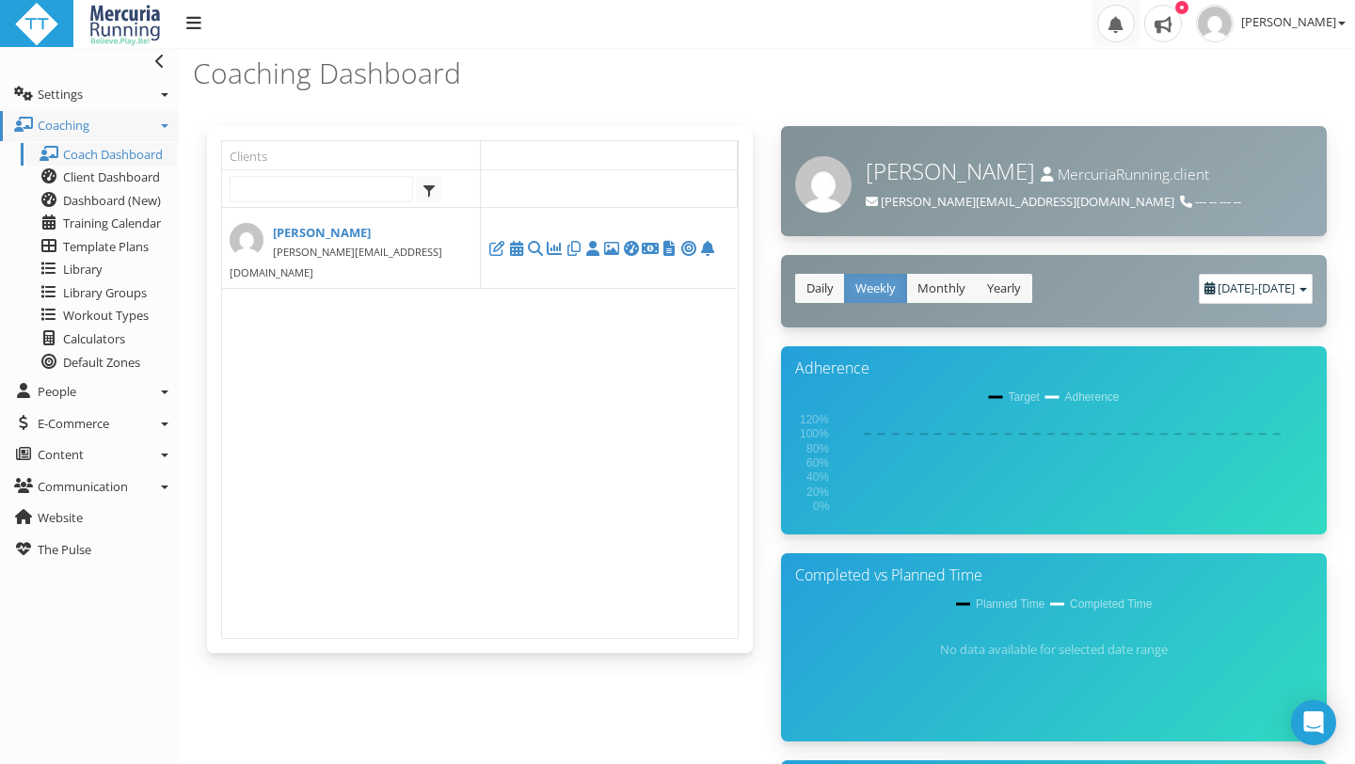
click at [1135, 24] on span at bounding box center [1116, 24] width 38 height 38
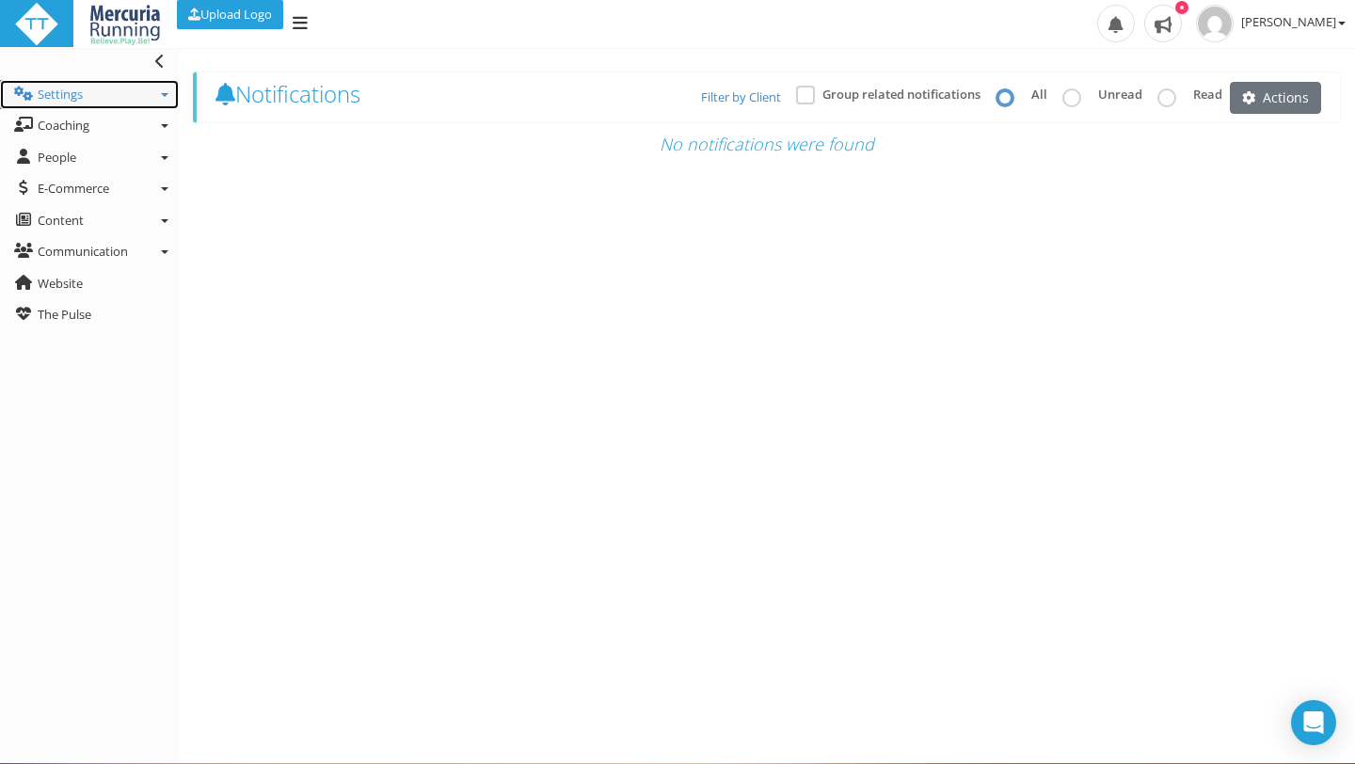
click at [62, 89] on span "Settings" at bounding box center [60, 94] width 45 height 17
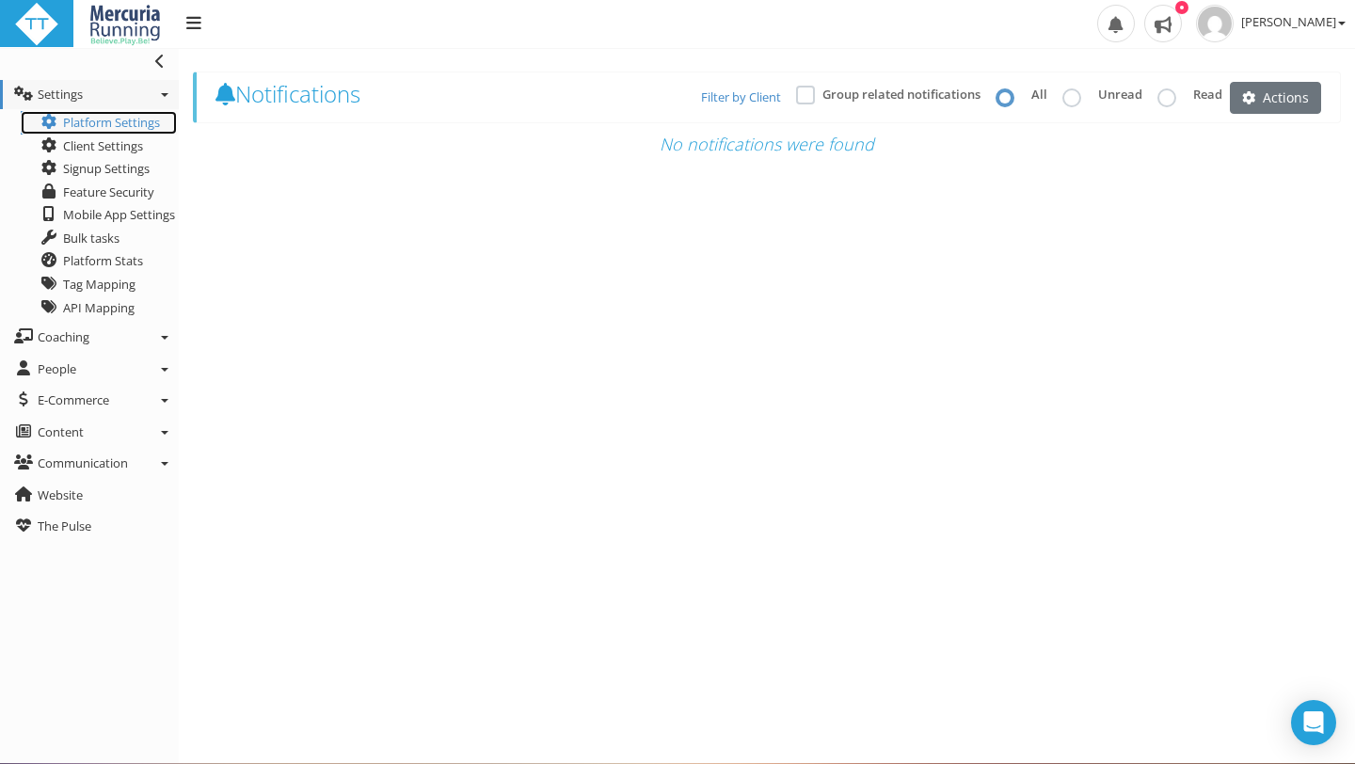
click at [125, 120] on link "Platform Settings" at bounding box center [99, 123] width 156 height 24
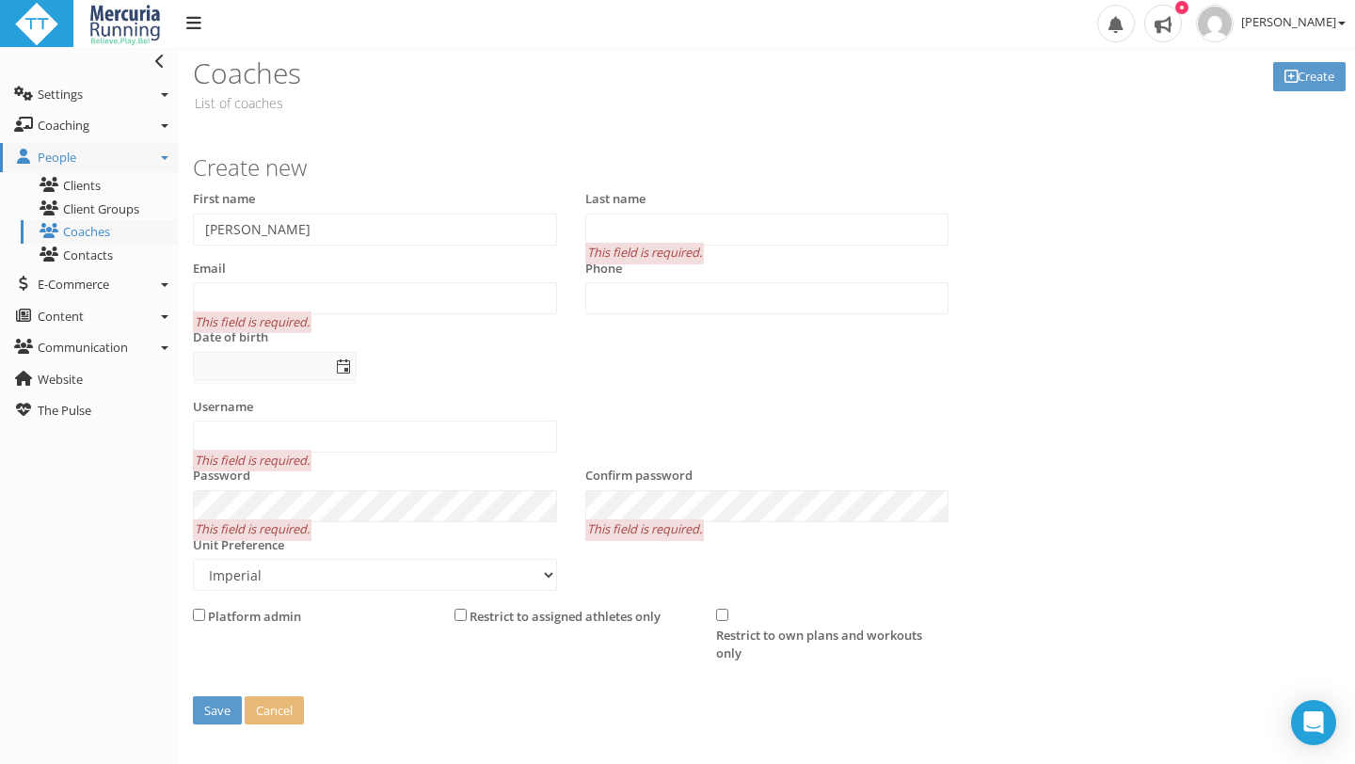
select select "false"
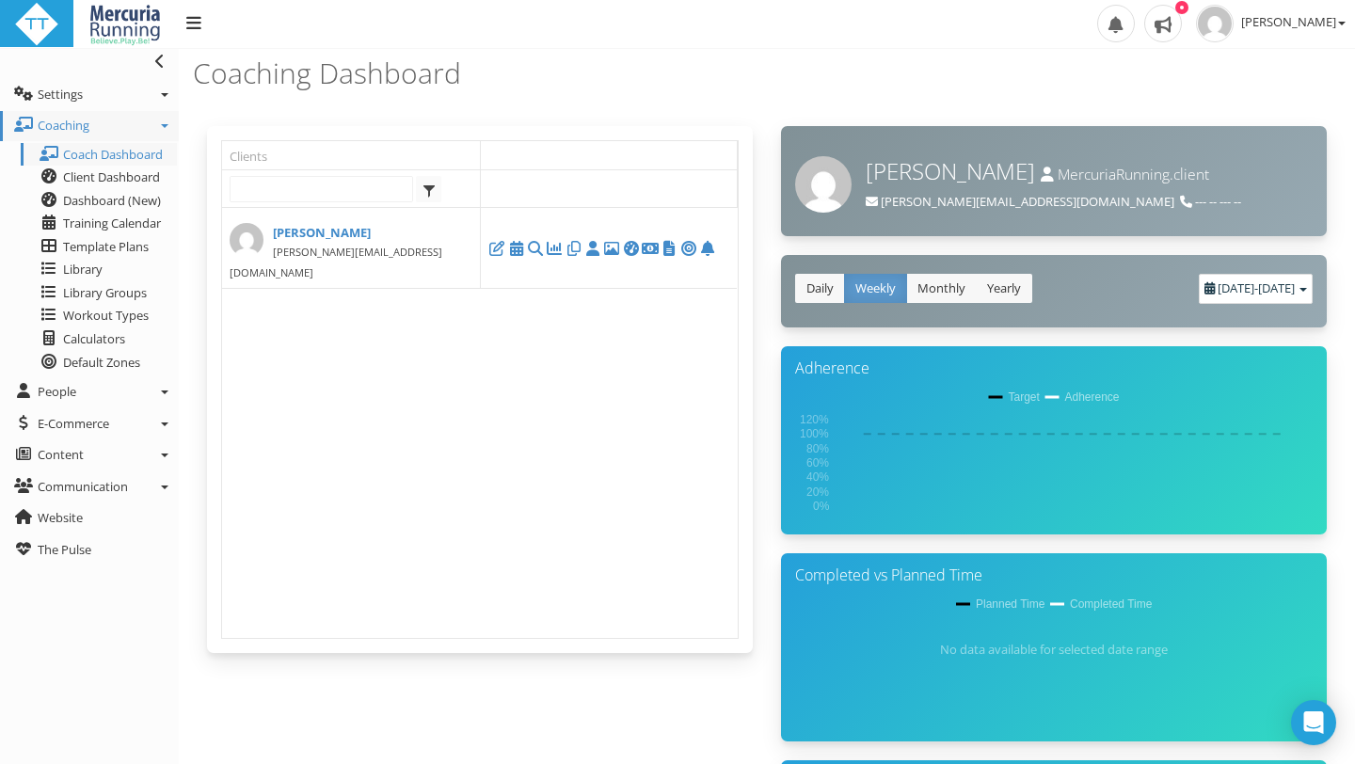
click at [281, 85] on h3 "Coaching Dashboard" at bounding box center [476, 72] width 567 height 31
click at [103, 312] on span "Workout Types" at bounding box center [106, 315] width 86 height 17
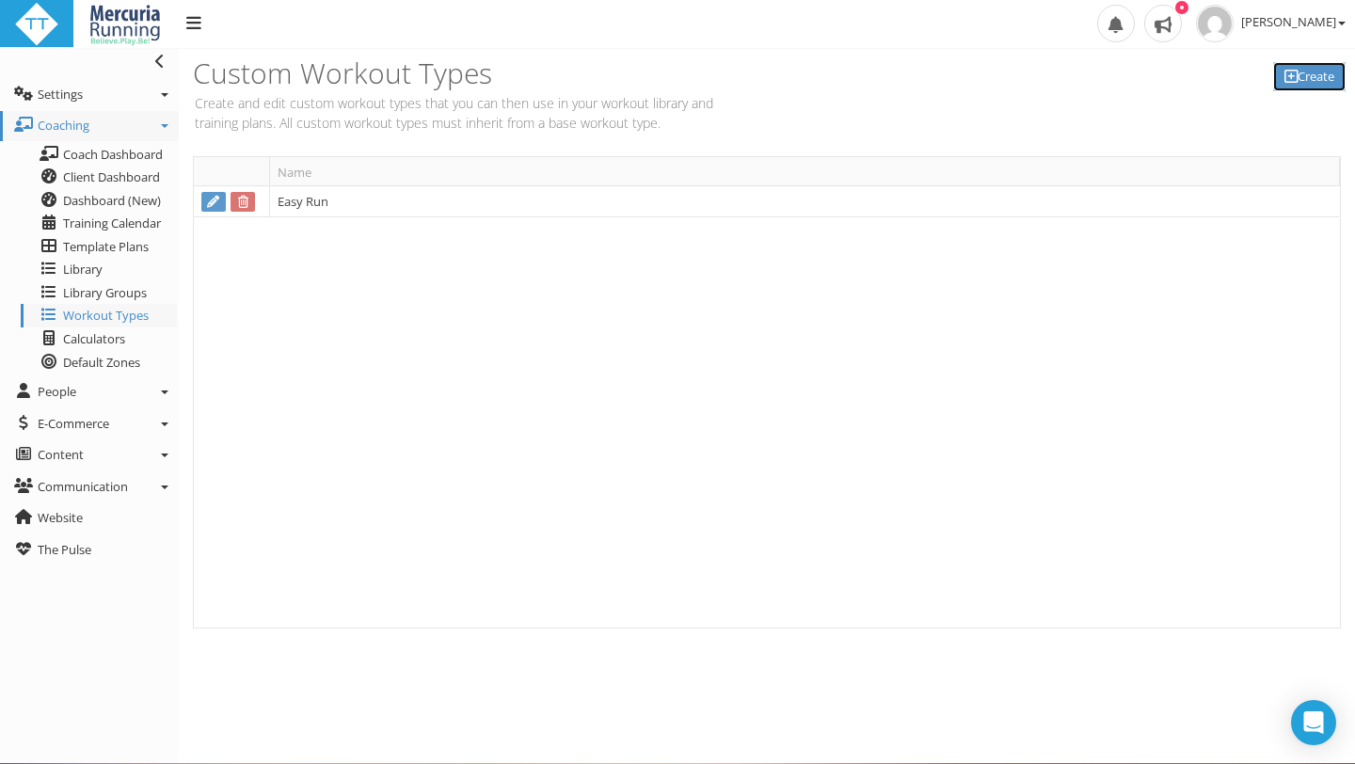
click at [1299, 79] on link "Create" at bounding box center [1309, 76] width 72 height 29
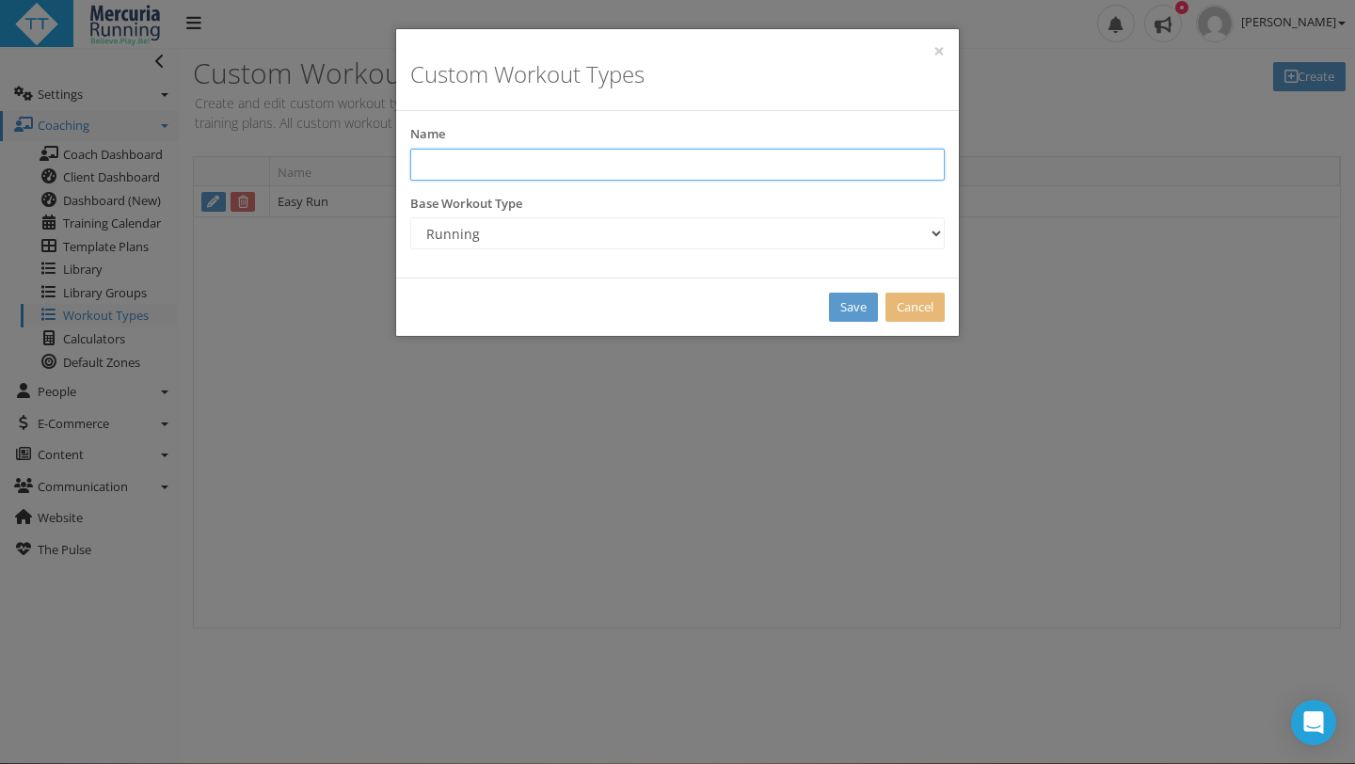
click at [557, 163] on input "text" at bounding box center [677, 165] width 534 height 32
type input "E"
type input "r"
type input "e"
type input "Recovery Run"
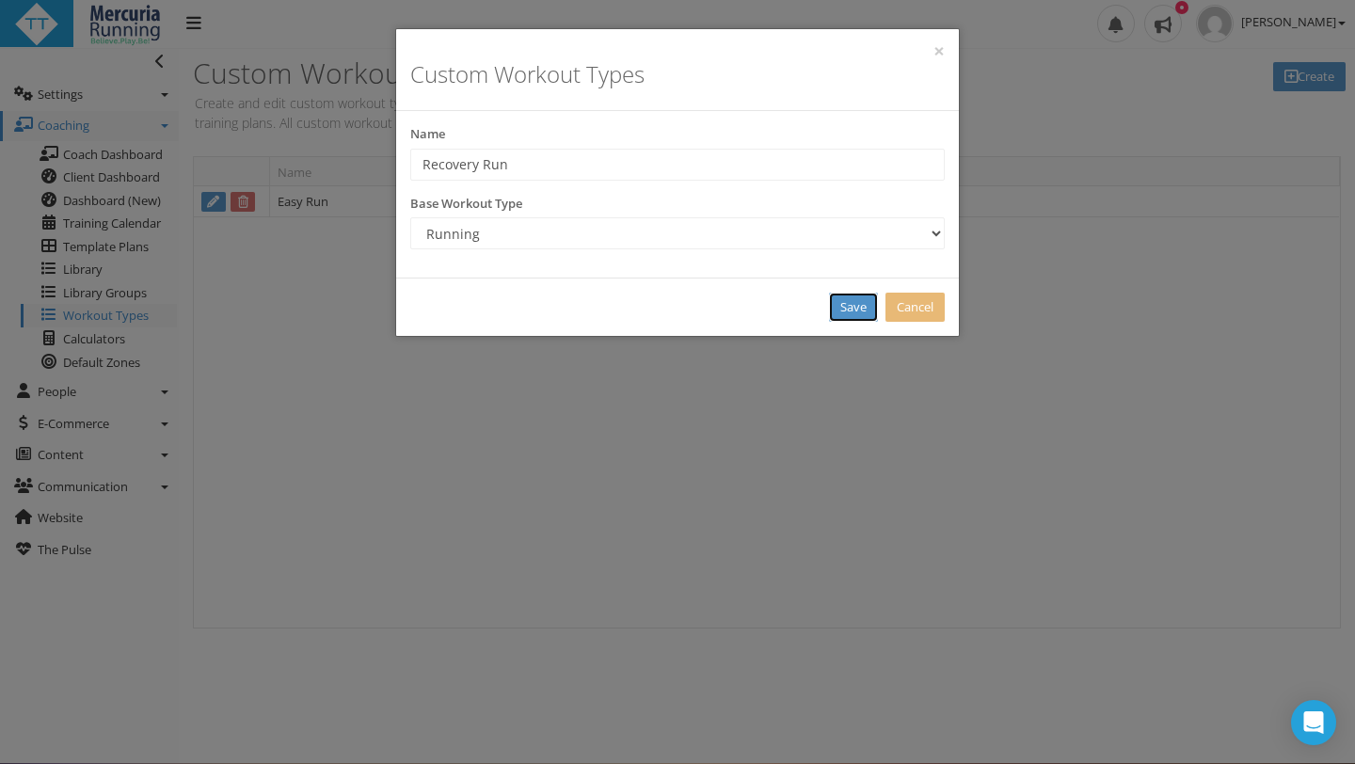
click at [850, 310] on link "Save" at bounding box center [853, 307] width 49 height 29
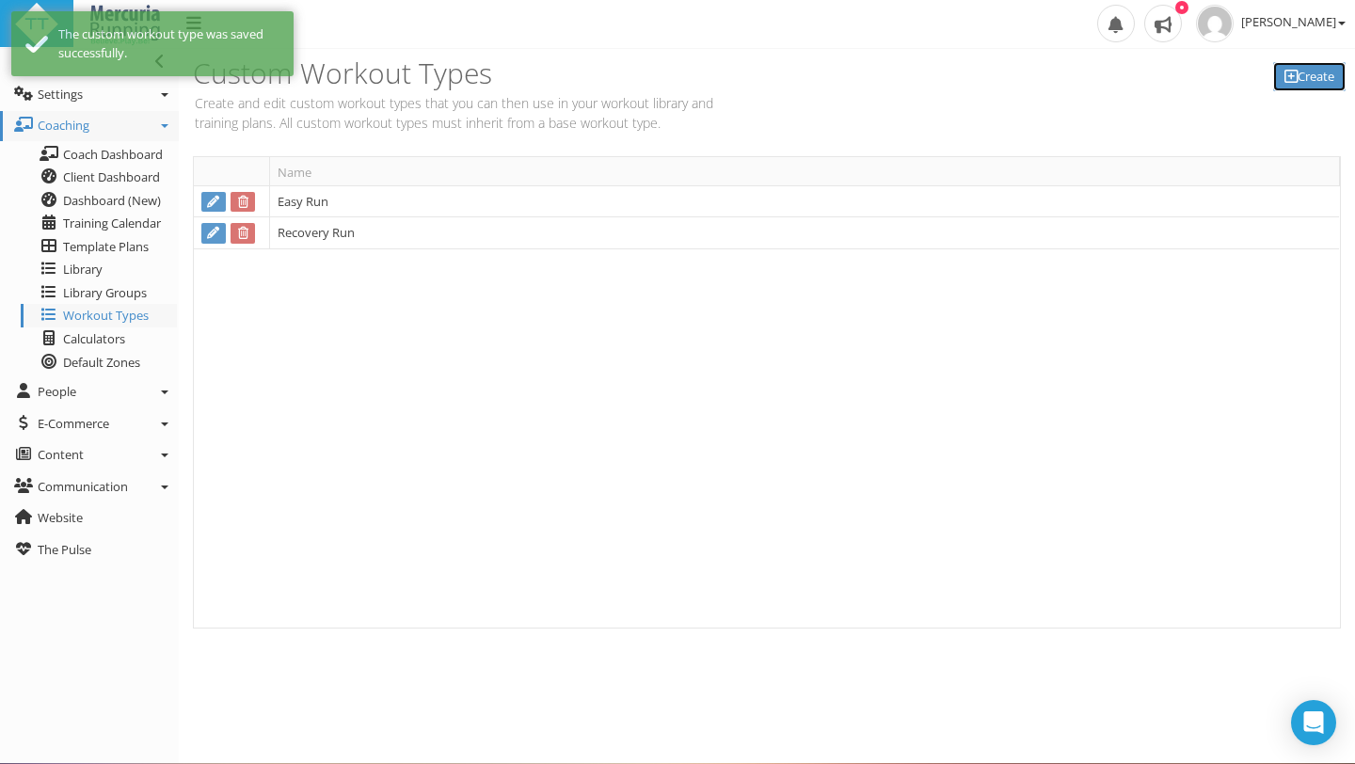
click at [1316, 75] on link "Create" at bounding box center [1309, 76] width 72 height 29
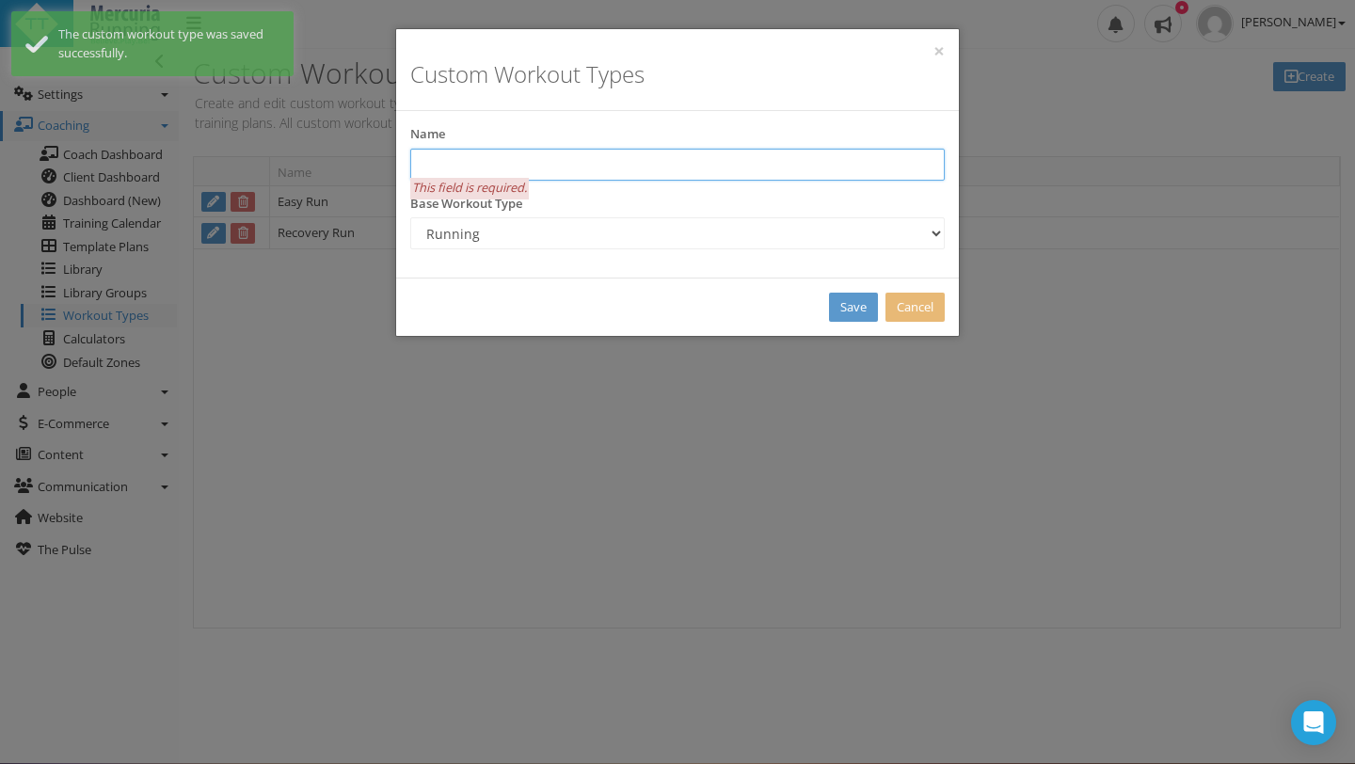
click at [566, 161] on input "text" at bounding box center [677, 165] width 534 height 32
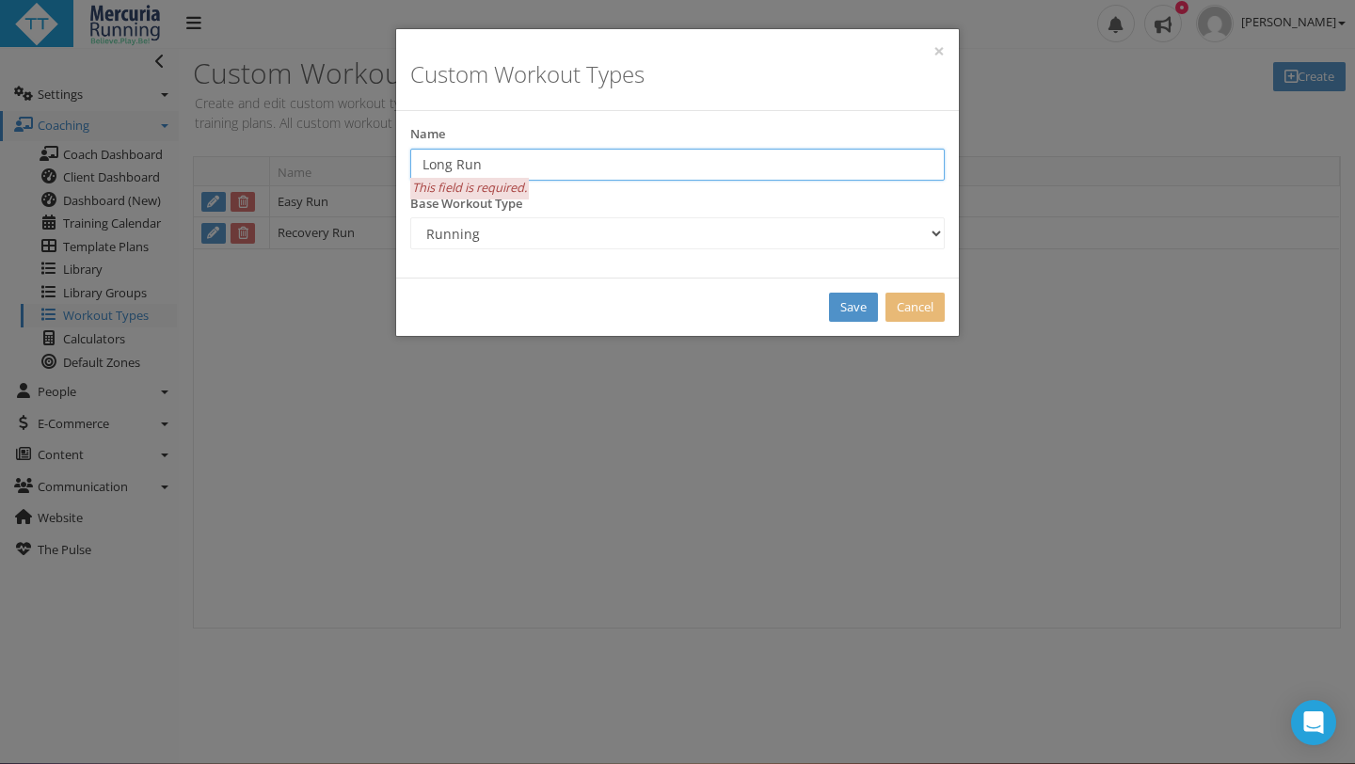
type input "Long Run"
click at [846, 307] on link "Save" at bounding box center [853, 307] width 49 height 29
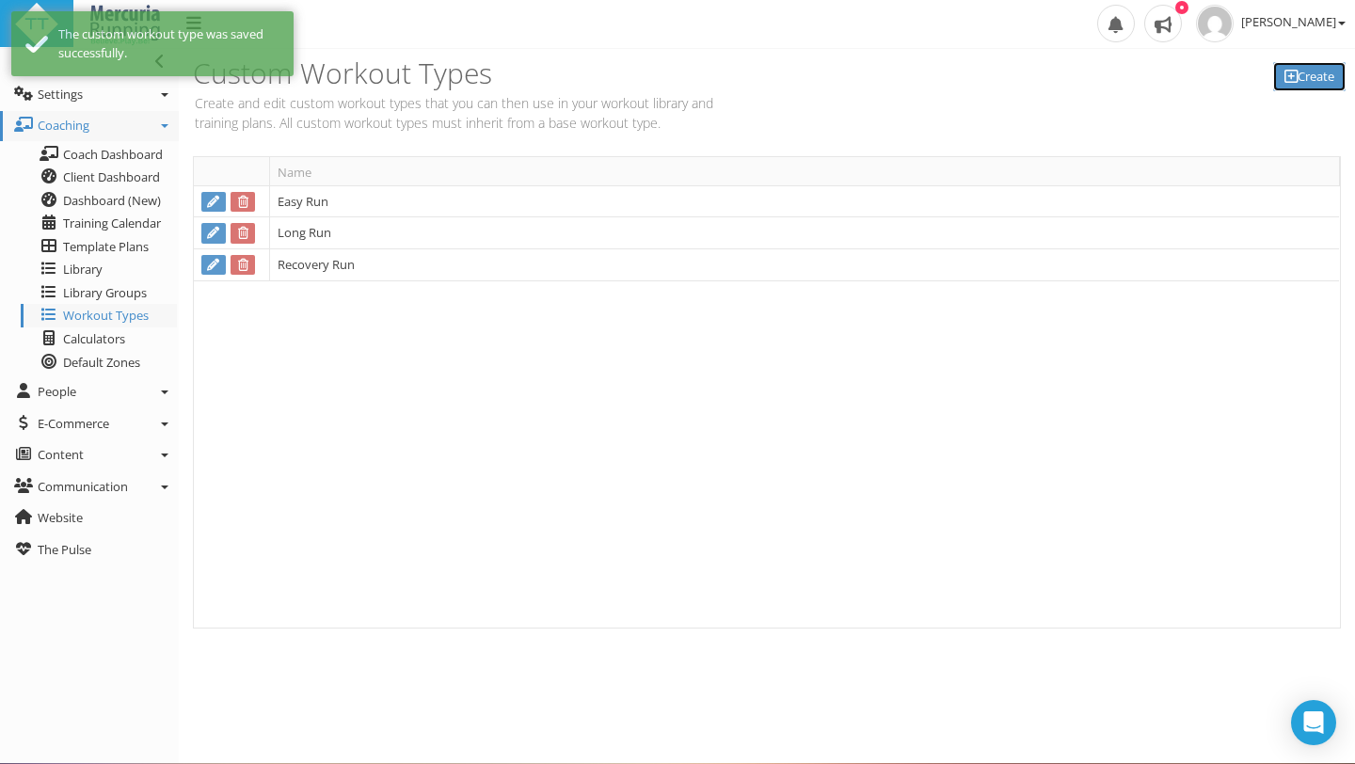
click at [1291, 77] on icon at bounding box center [1290, 76] width 13 height 1
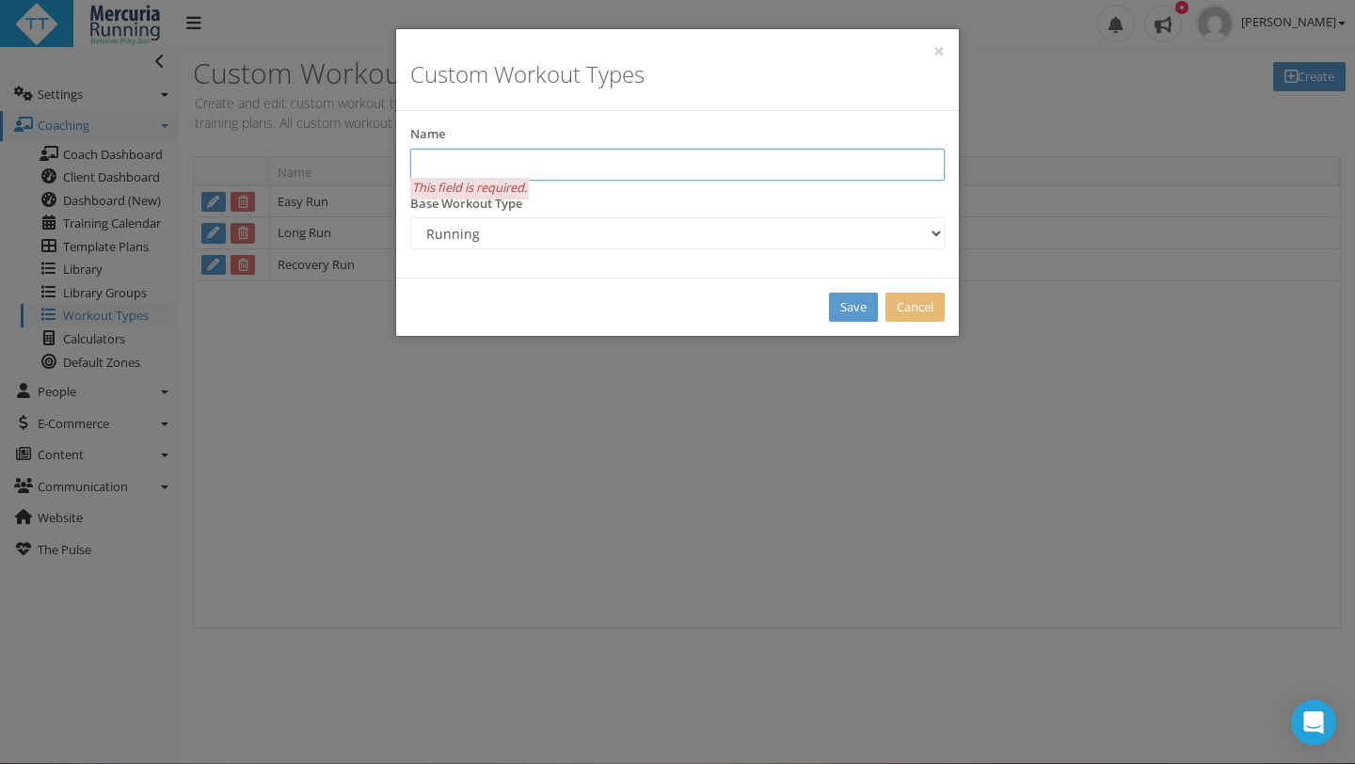
click at [512, 163] on input "text" at bounding box center [677, 165] width 534 height 32
click at [452, 164] on input "Long Run" at bounding box center [677, 165] width 534 height 32
type input "Long+ Run"
click at [855, 310] on link "Save" at bounding box center [853, 307] width 49 height 29
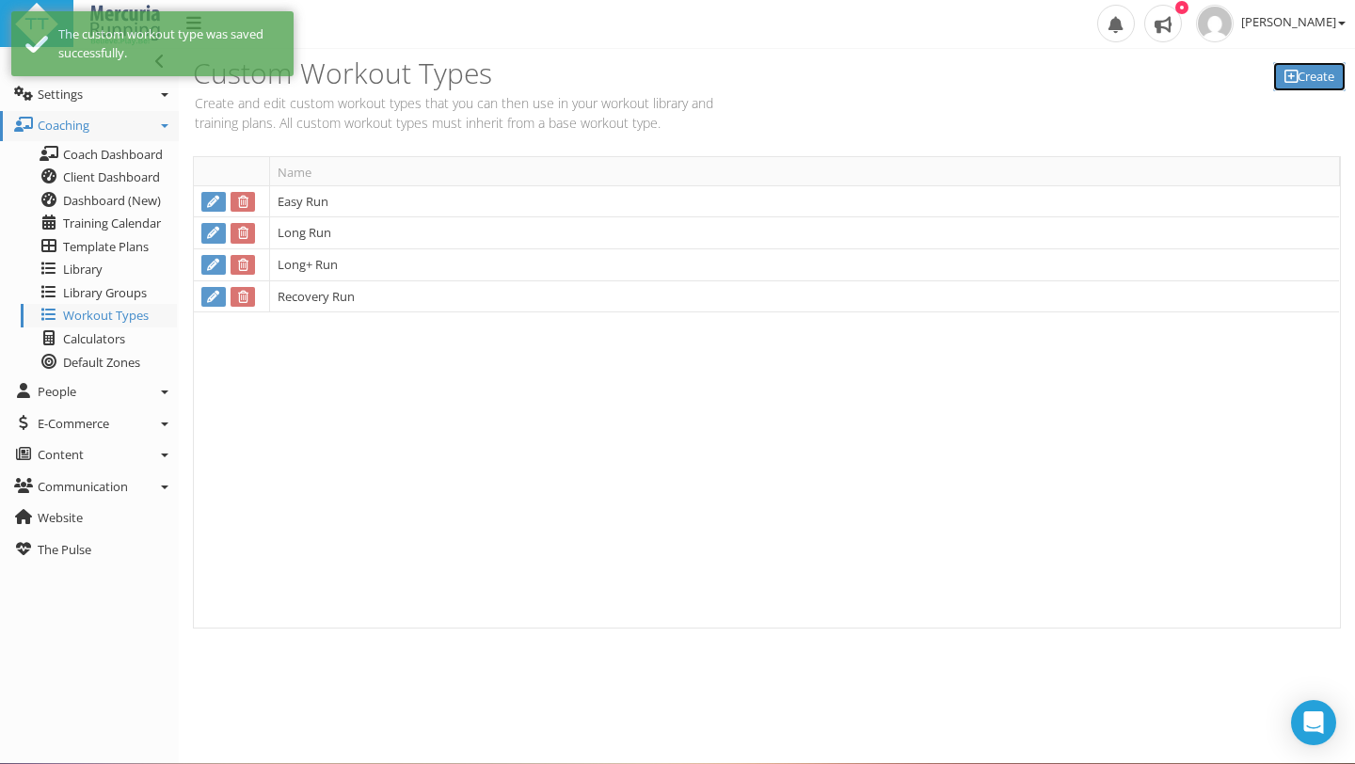
click at [1301, 75] on link "Create" at bounding box center [1309, 76] width 72 height 29
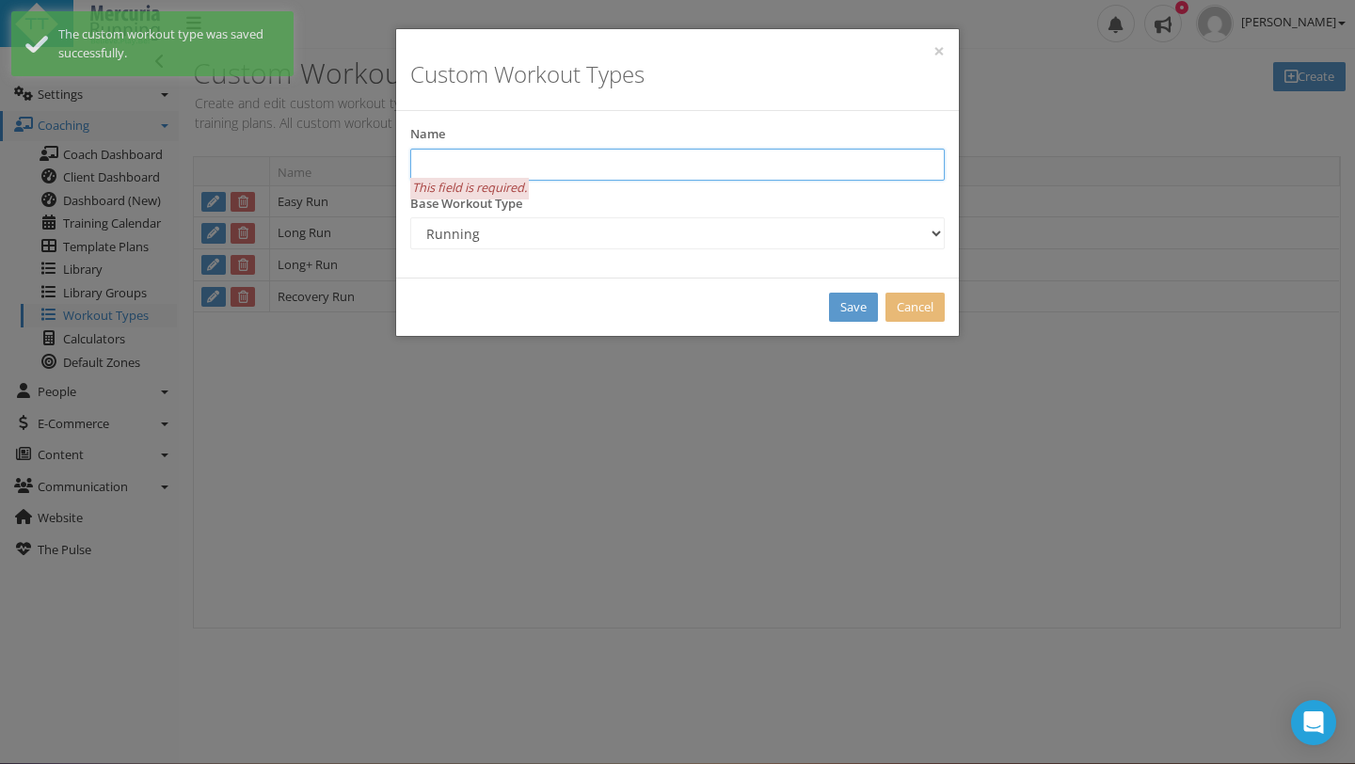
click at [490, 169] on input "text" at bounding box center [677, 165] width 534 height 32
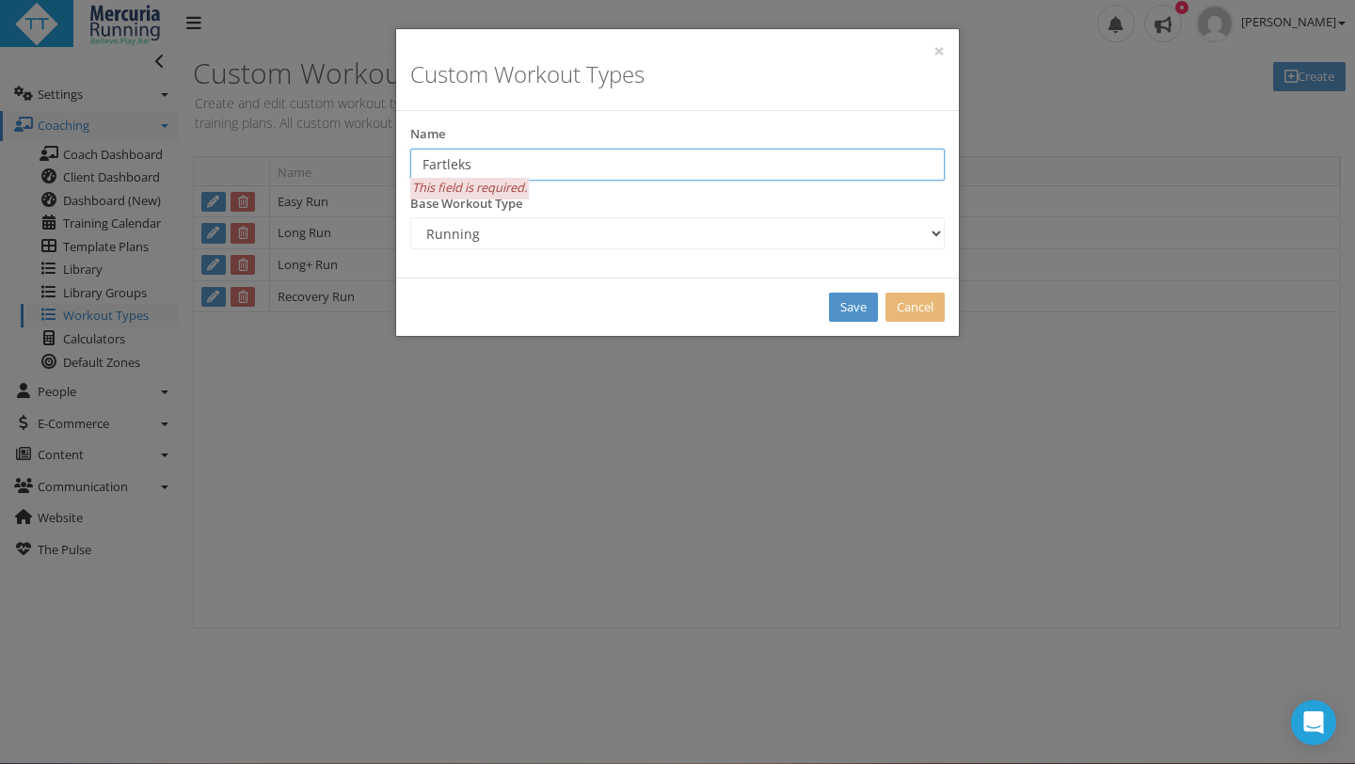
type input "Fartleks"
click at [853, 294] on link "Save" at bounding box center [853, 307] width 49 height 29
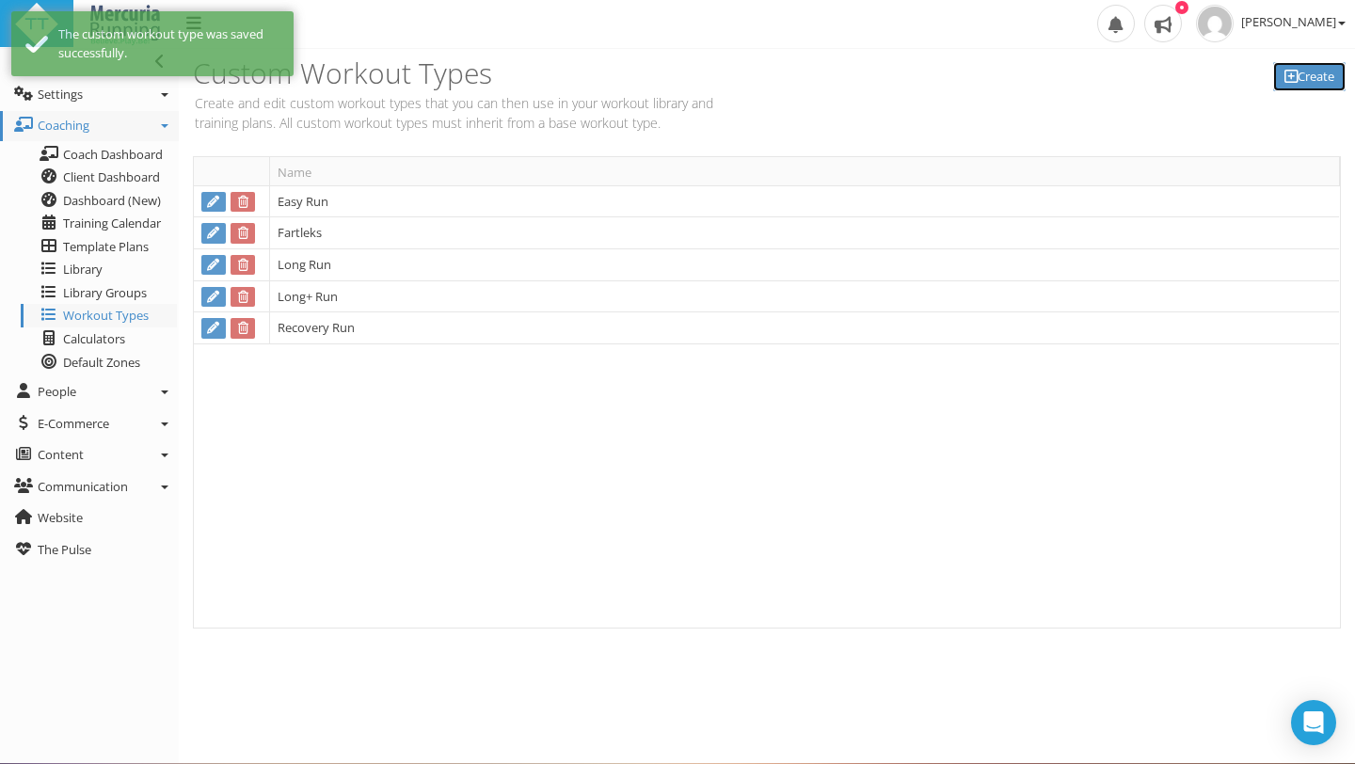
click at [1290, 77] on icon at bounding box center [1290, 76] width 13 height 1
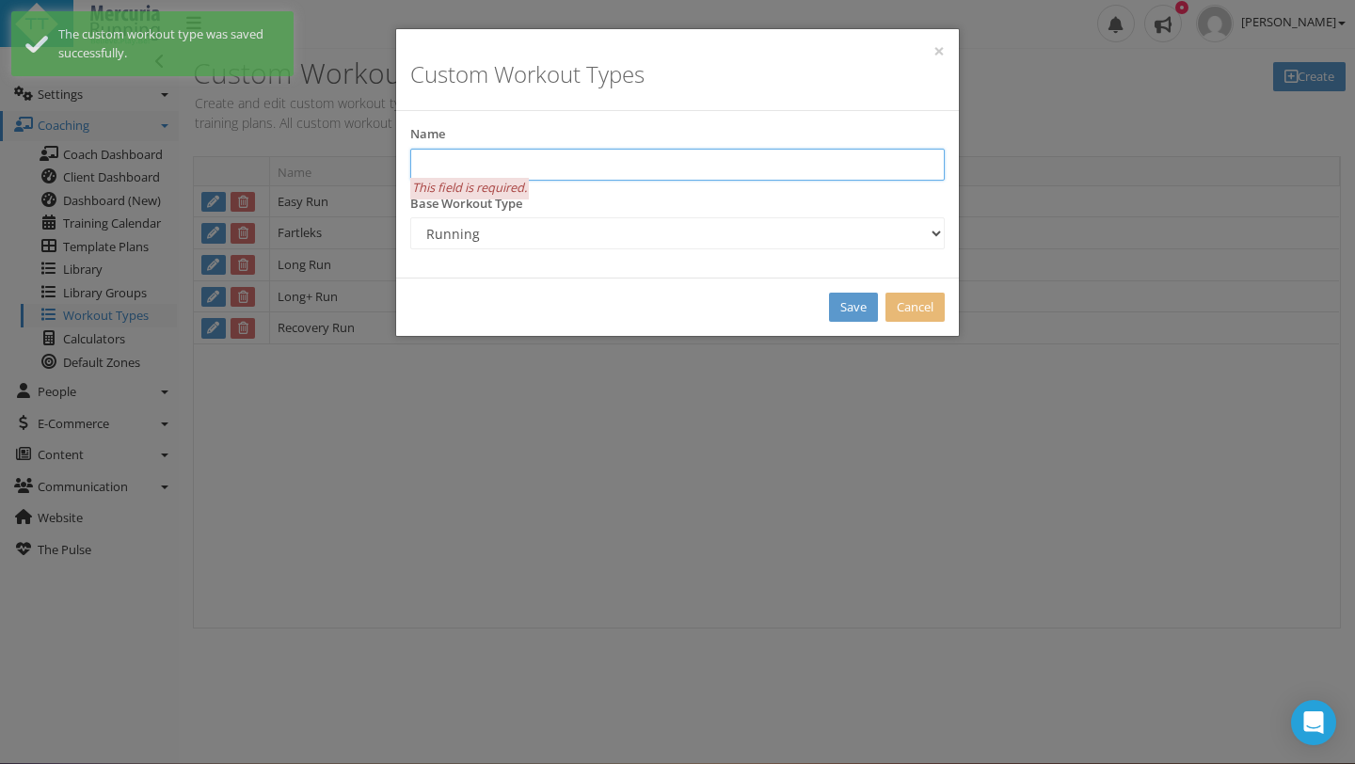
click at [514, 158] on input "text" at bounding box center [677, 165] width 534 height 32
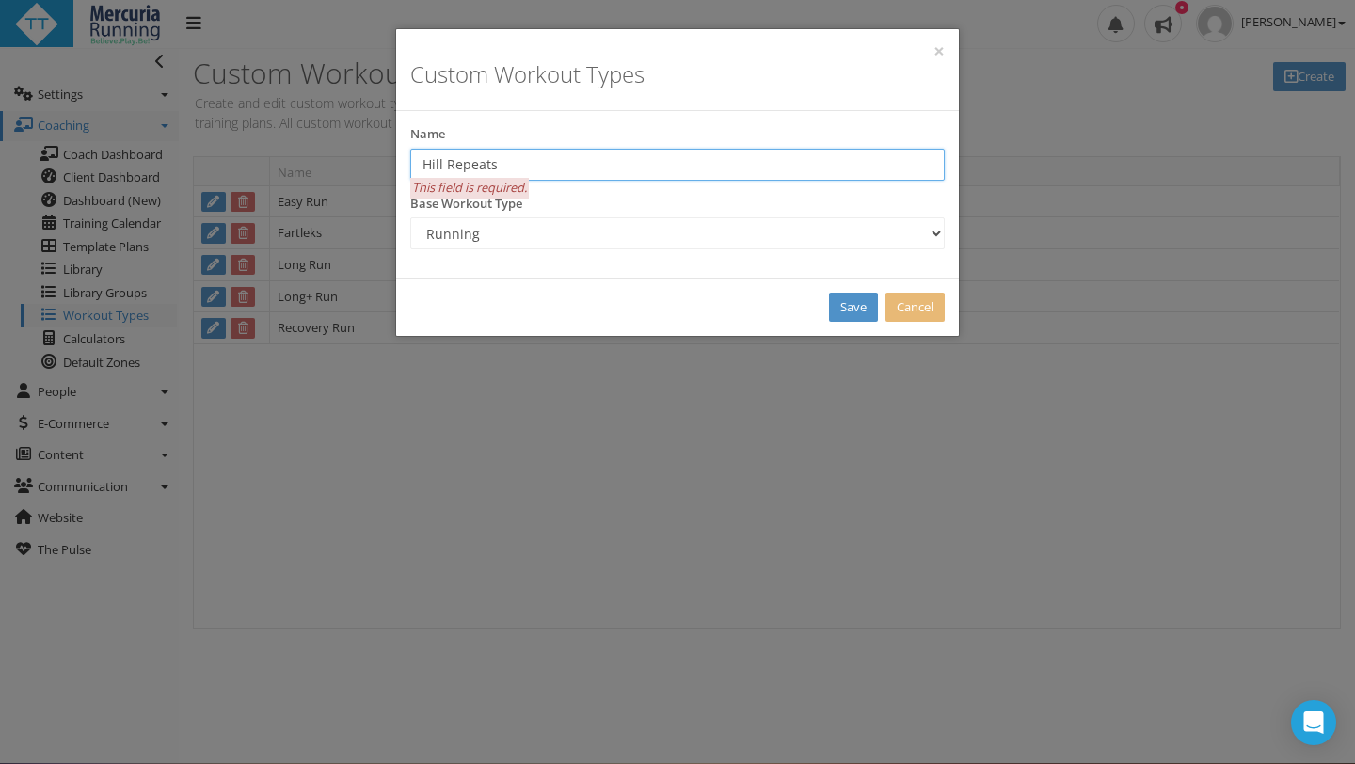
type input "Hill Repeats"
click at [859, 310] on link "Save" at bounding box center [853, 307] width 49 height 29
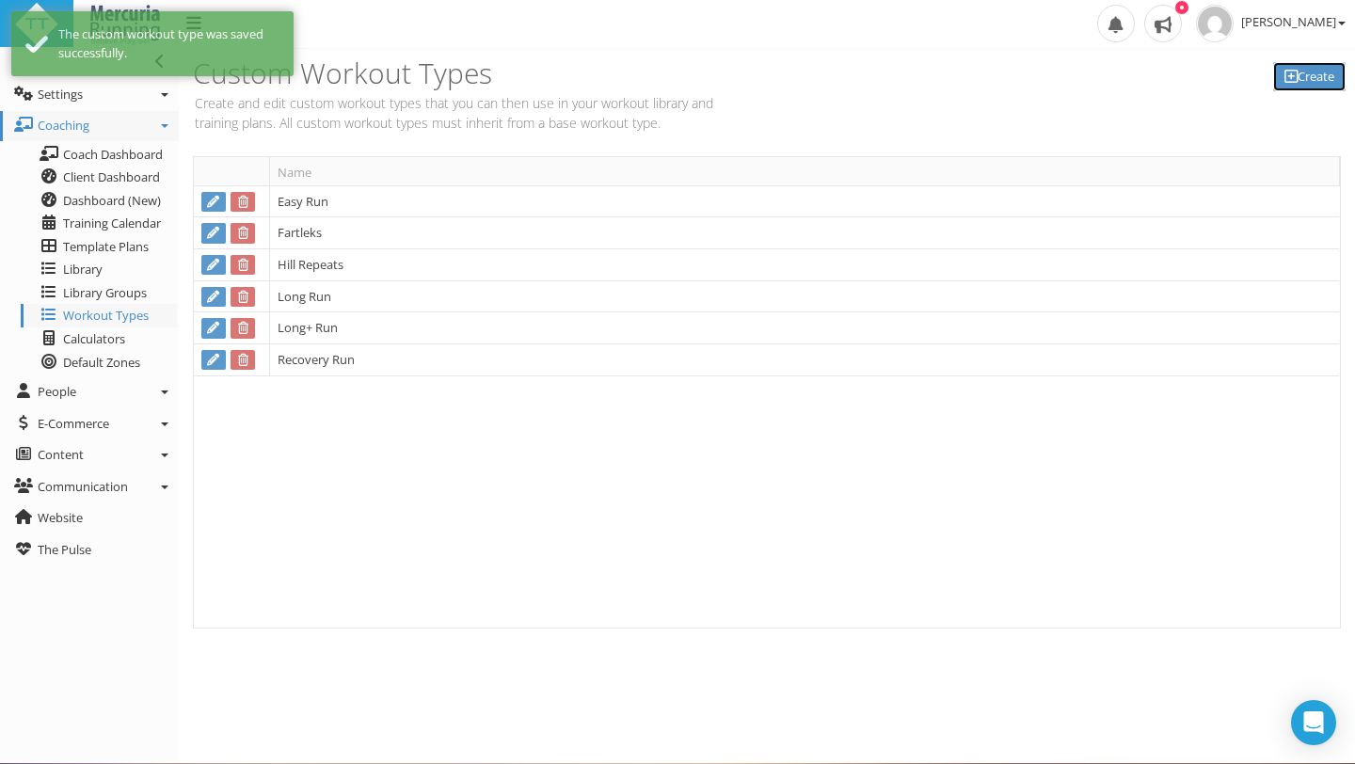
click at [1310, 69] on link "Create" at bounding box center [1309, 76] width 72 height 29
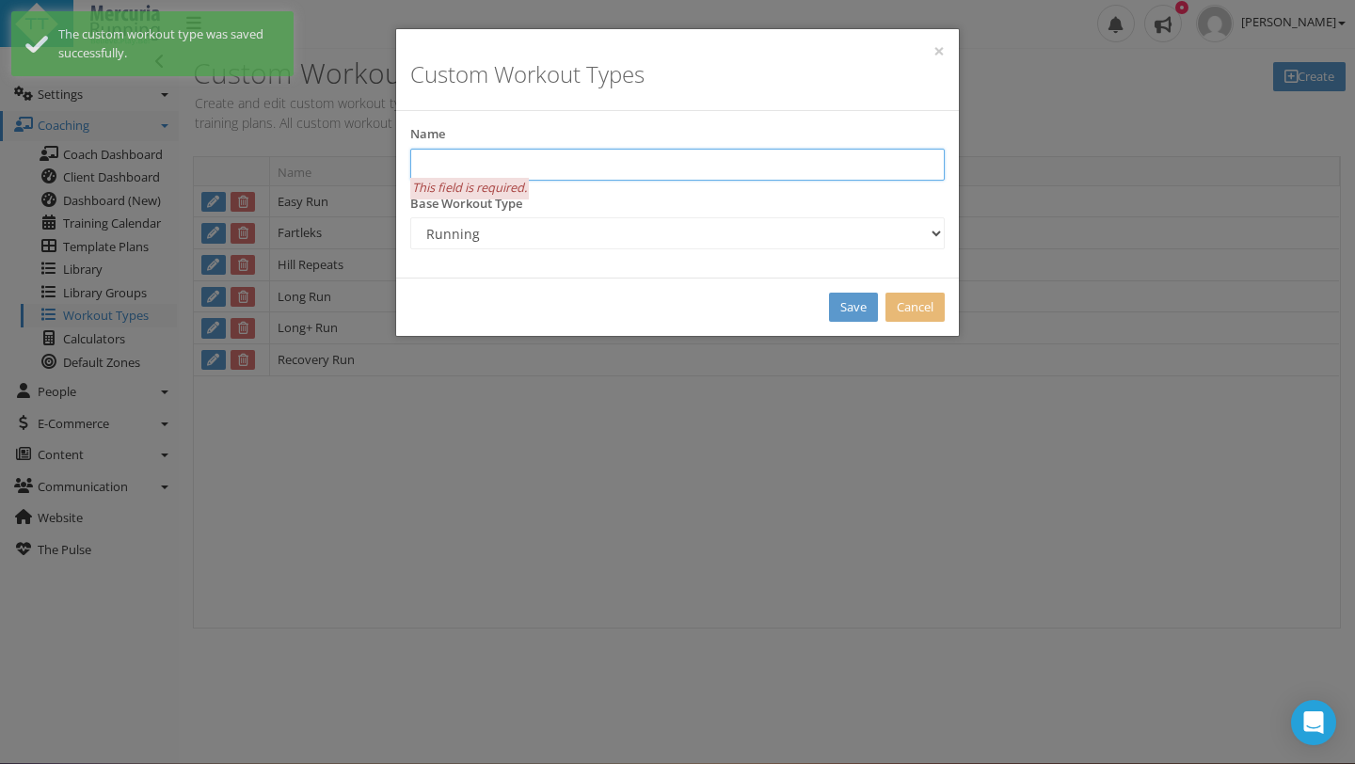
click at [500, 160] on input "text" at bounding box center [677, 165] width 534 height 32
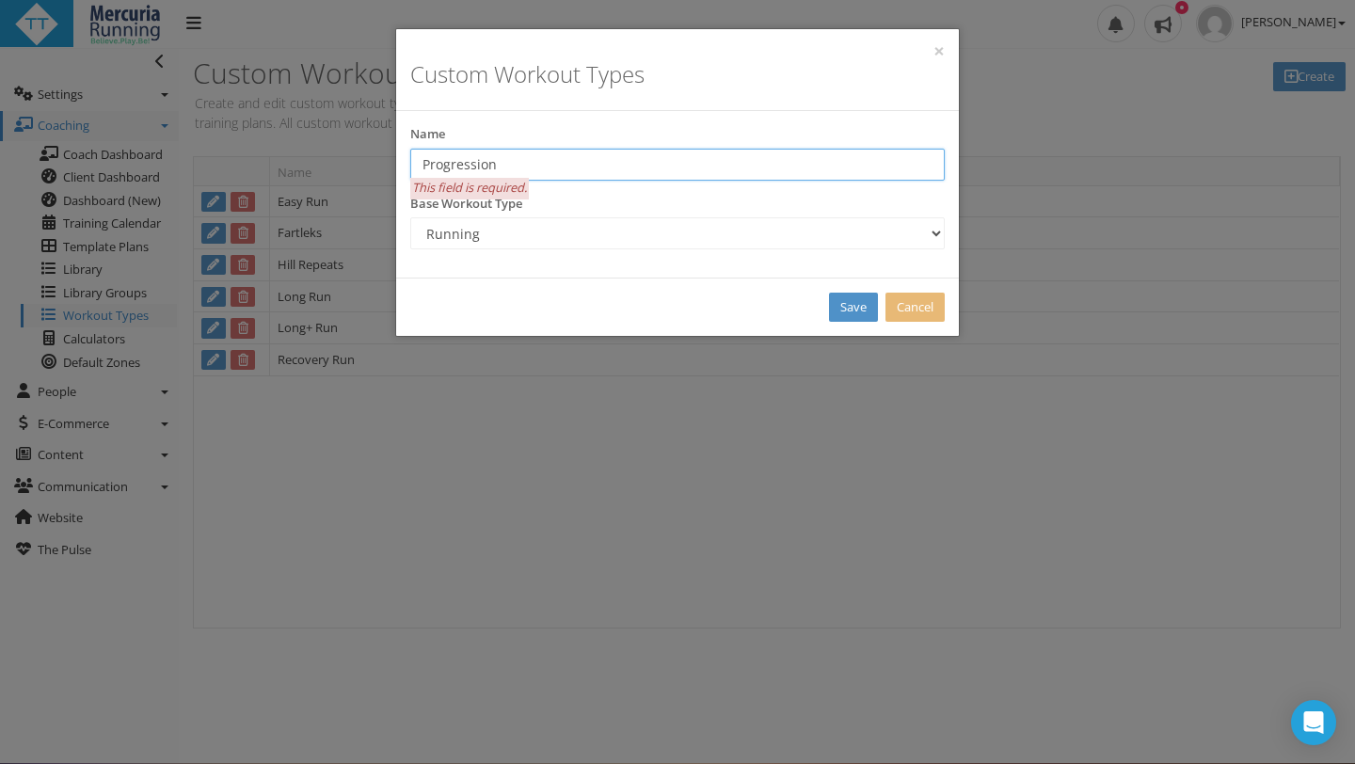
type input "Progression"
click at [854, 305] on link "Save" at bounding box center [853, 307] width 49 height 29
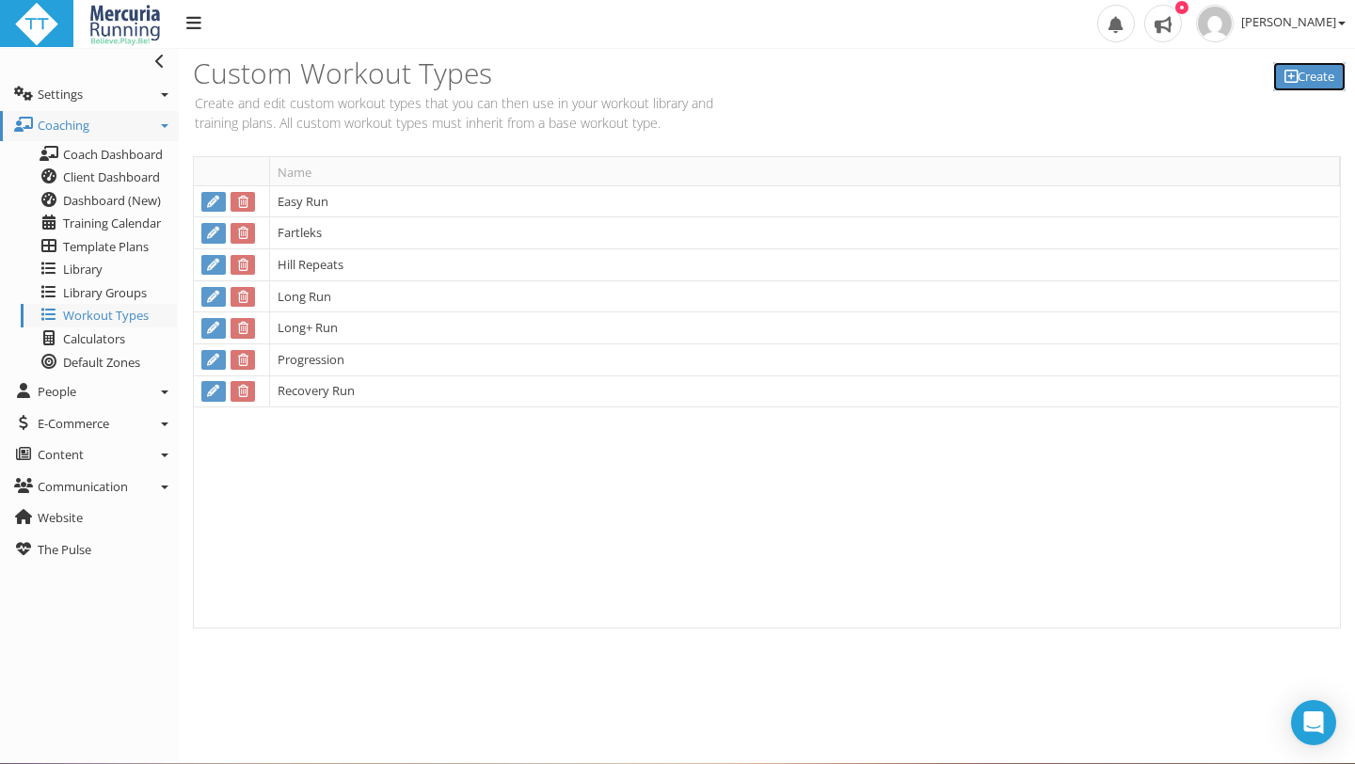
click at [1317, 77] on link "Create" at bounding box center [1309, 76] width 72 height 29
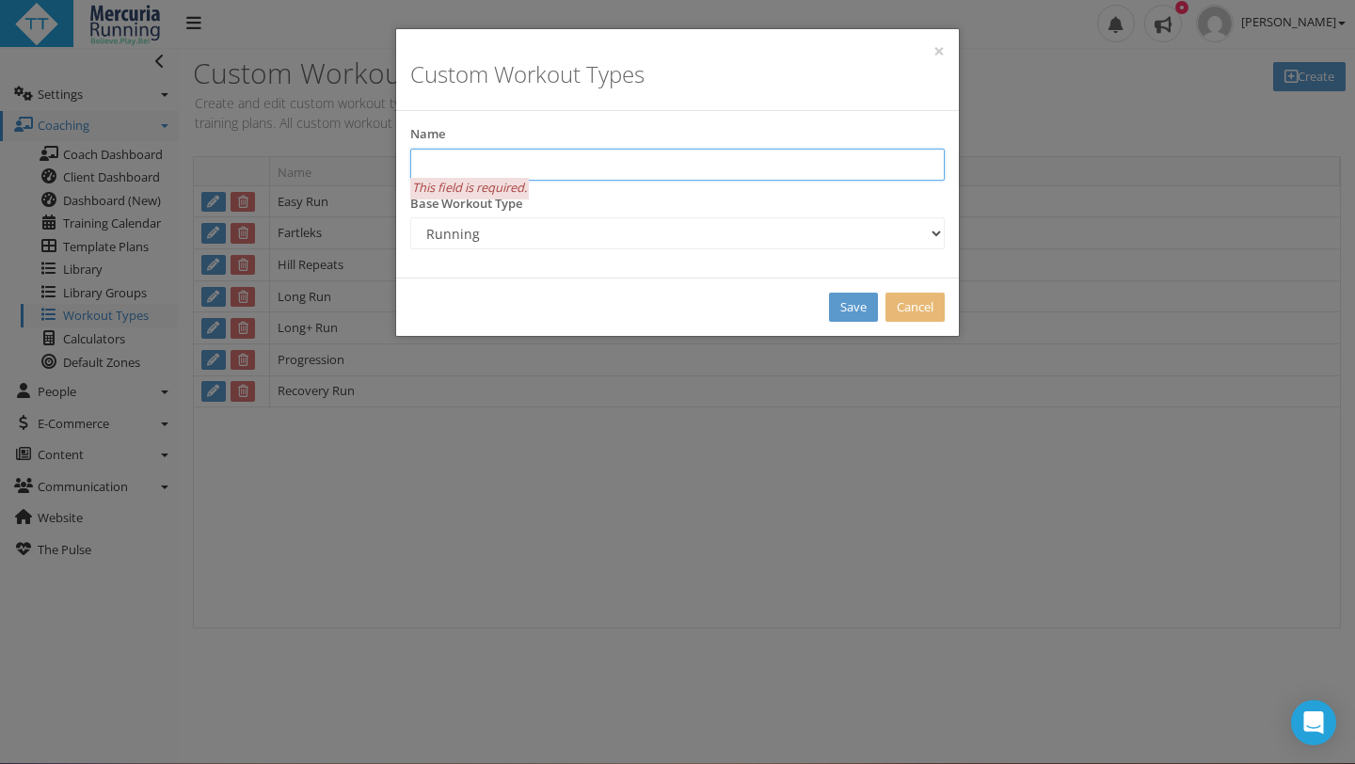
click at [490, 167] on input "text" at bounding box center [677, 165] width 534 height 32
type input "Race Pace"
click at [854, 300] on link "Save" at bounding box center [853, 307] width 49 height 29
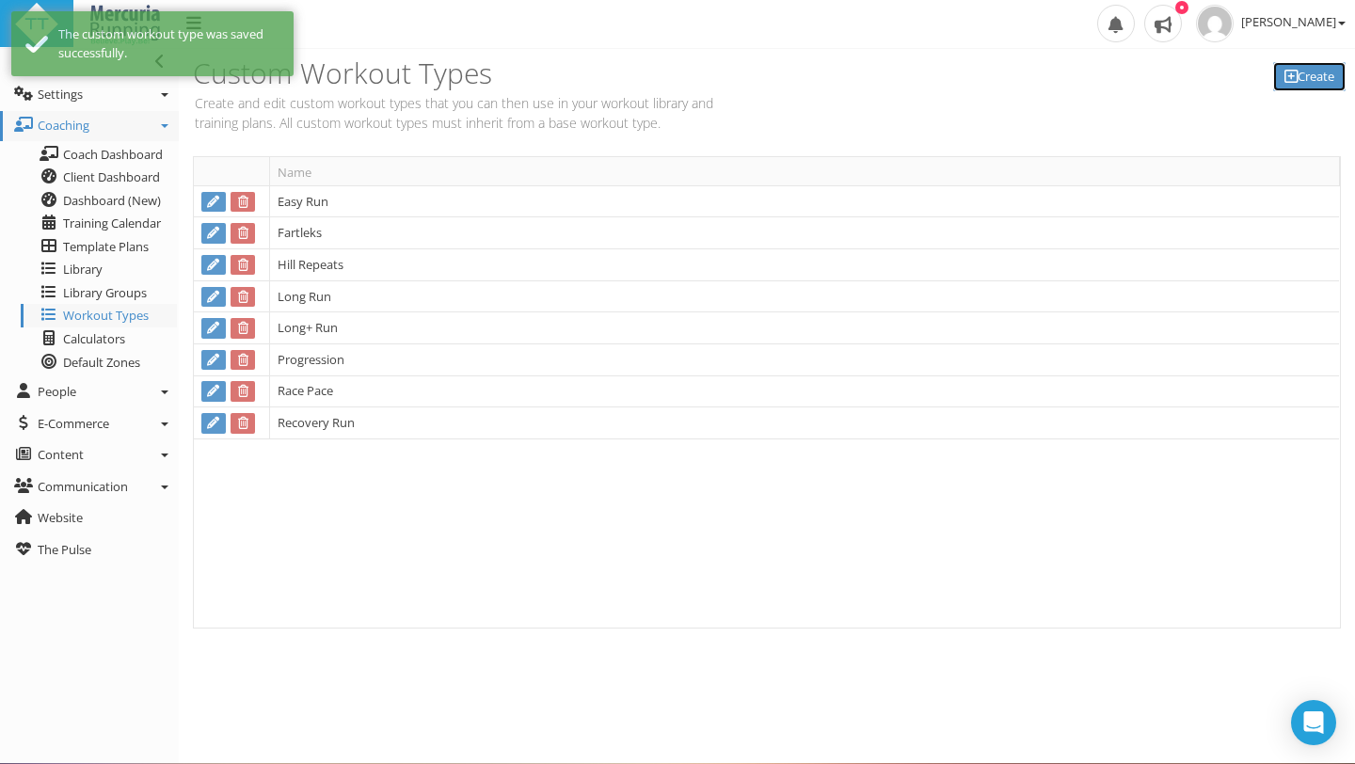
click at [1311, 73] on link "Create" at bounding box center [1309, 76] width 72 height 29
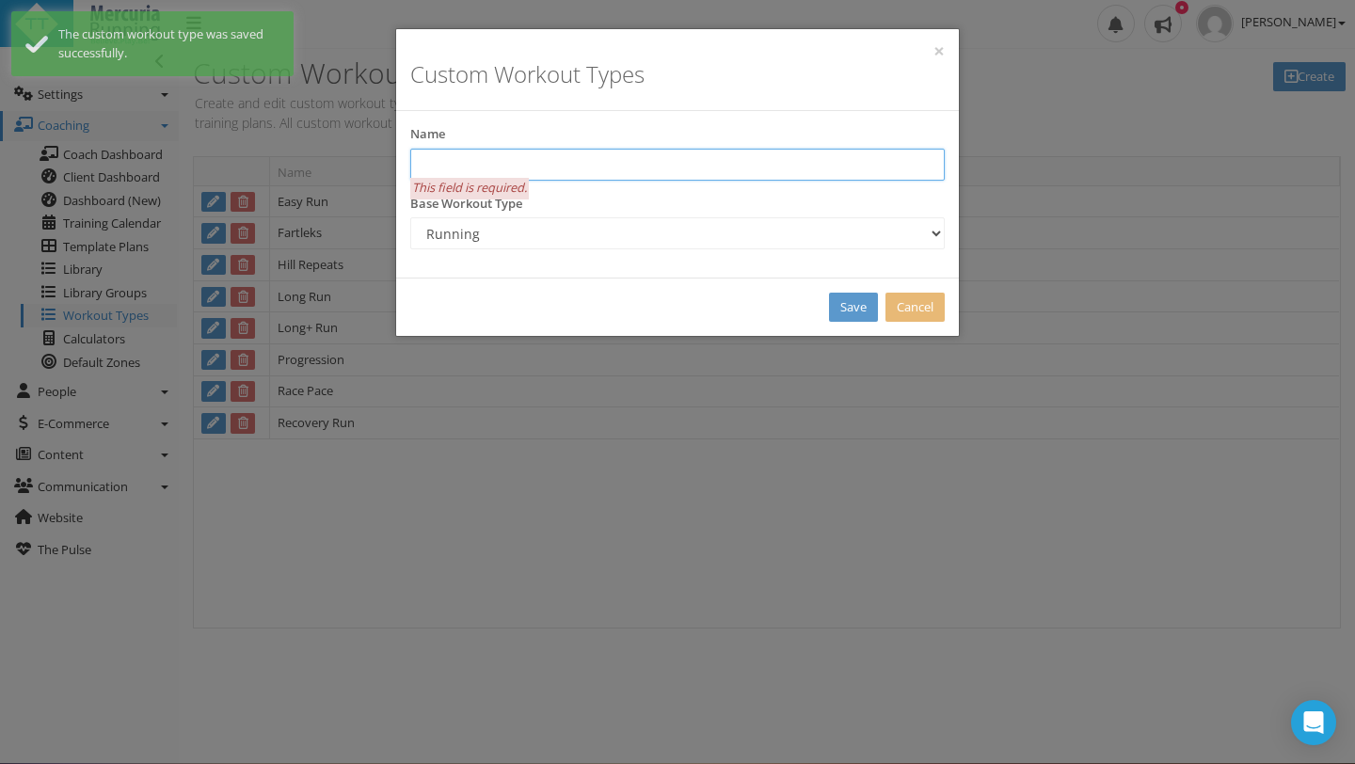
click at [454, 164] on input "text" at bounding box center [677, 165] width 534 height 32
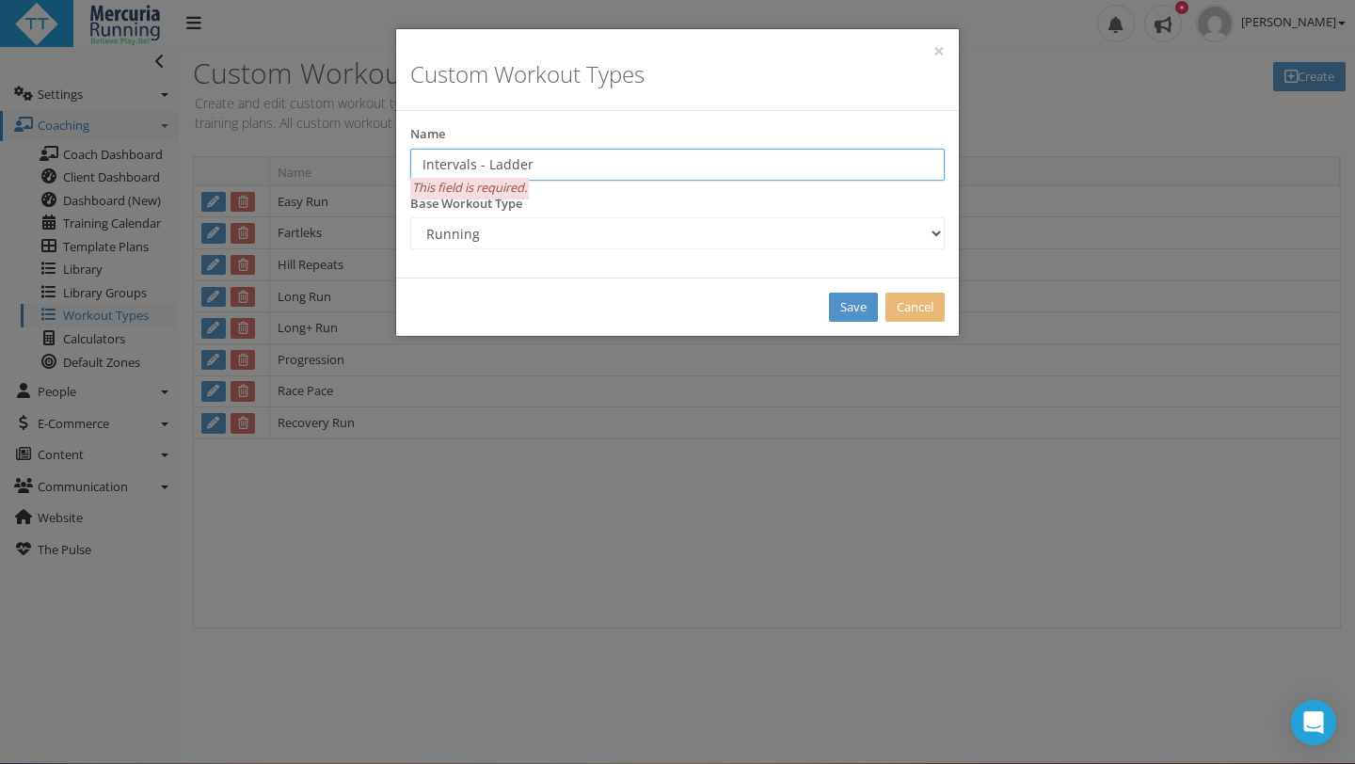
type input "Intervals - Ladder"
click at [854, 308] on link "Save" at bounding box center [853, 307] width 49 height 29
click at [851, 311] on link "Save" at bounding box center [853, 307] width 49 height 29
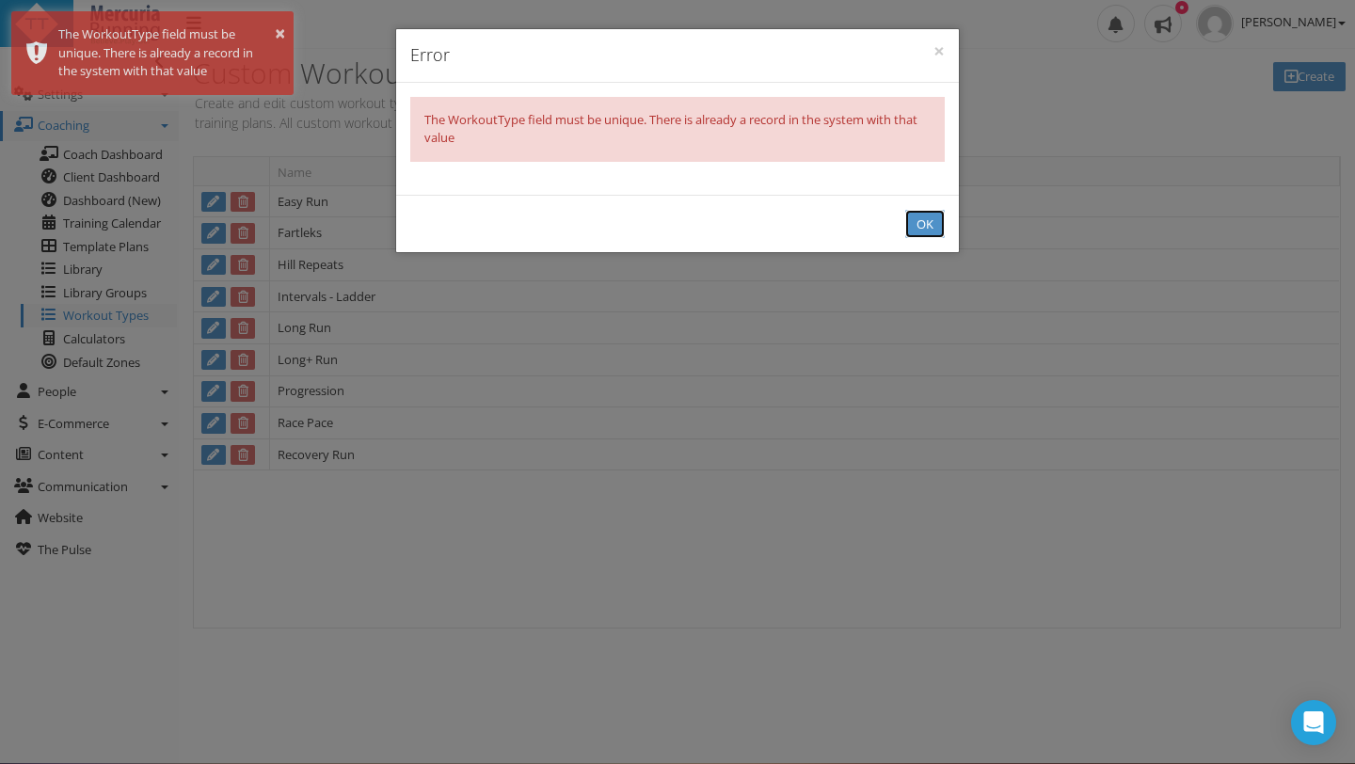
click at [930, 222] on button "OK" at bounding box center [925, 224] width 40 height 29
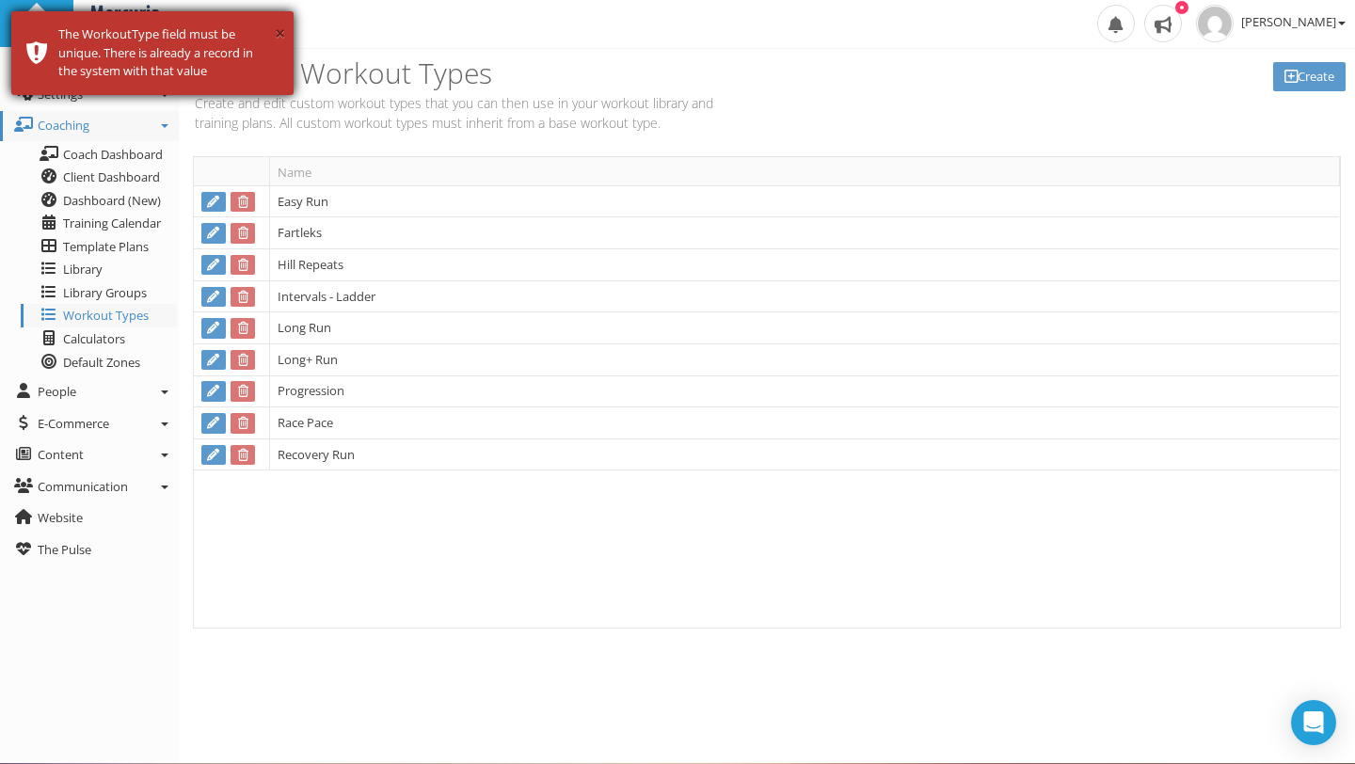
click at [278, 24] on button "×" at bounding box center [280, 34] width 10 height 28
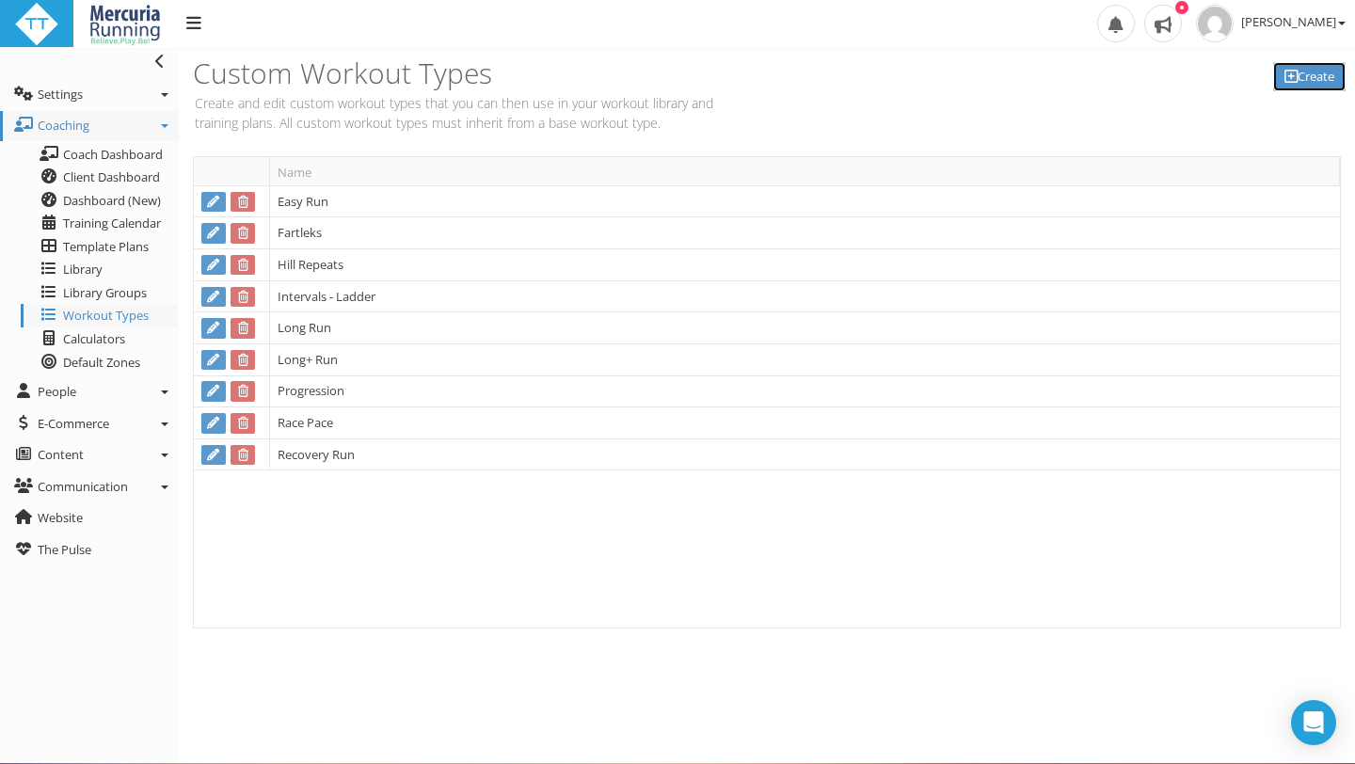
click at [1305, 78] on link "Create" at bounding box center [1309, 76] width 72 height 29
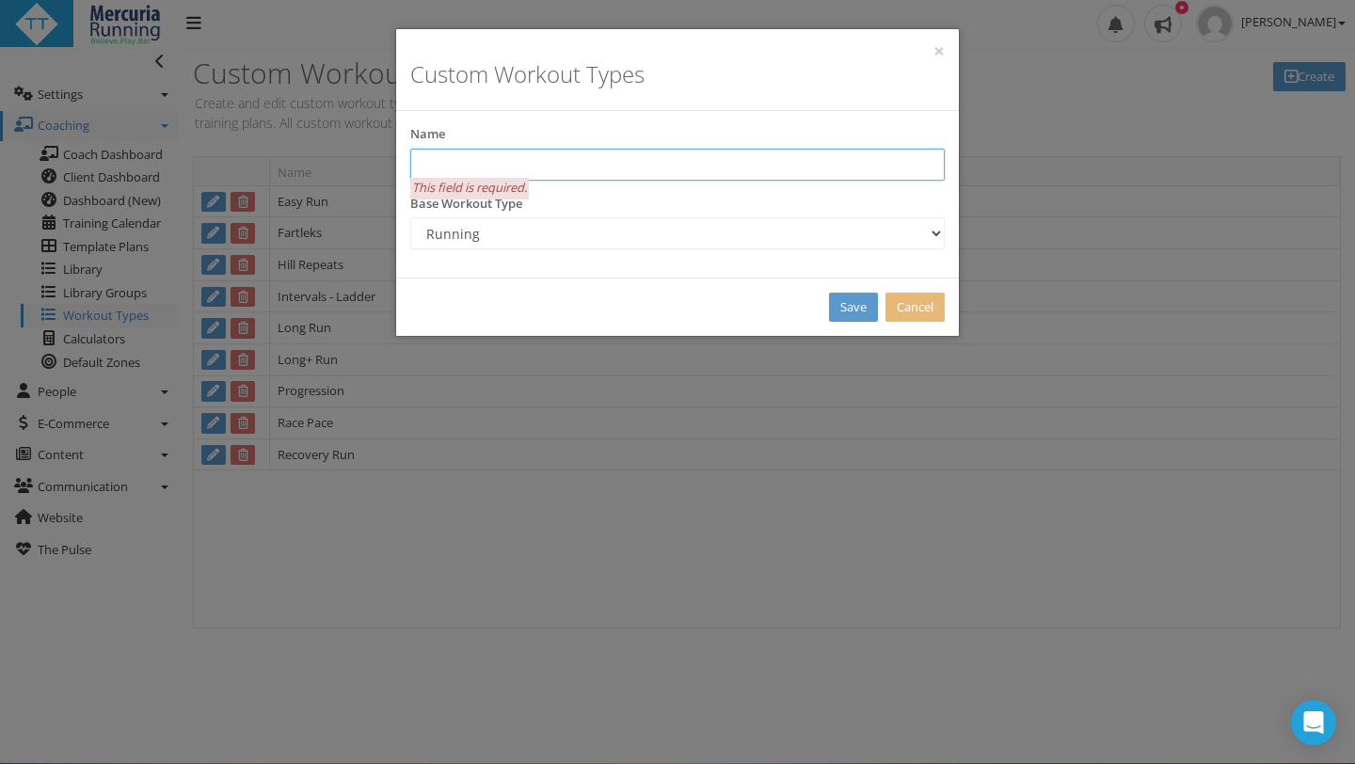
click at [536, 151] on input "text" at bounding box center [677, 165] width 534 height 32
type input "Intervals - Yasso"
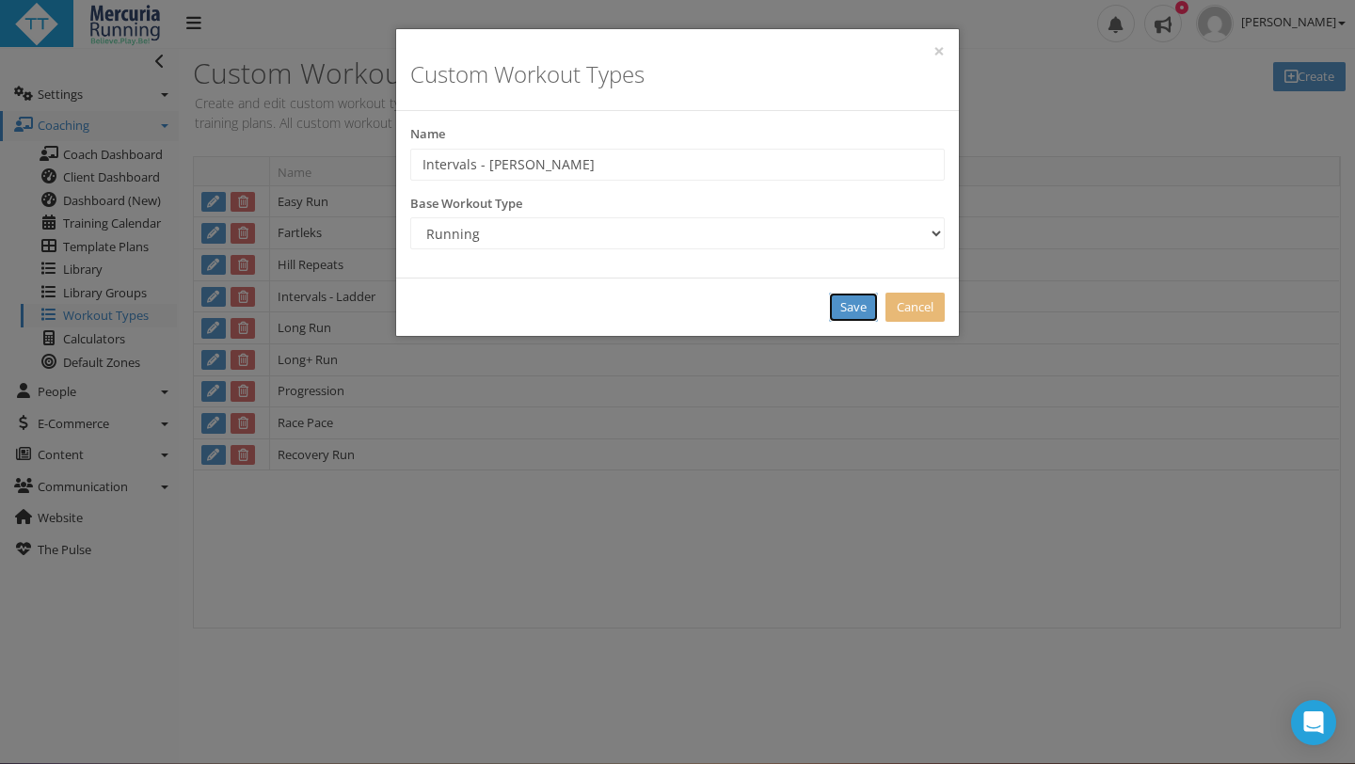
click at [863, 312] on link "Save" at bounding box center [853, 307] width 49 height 29
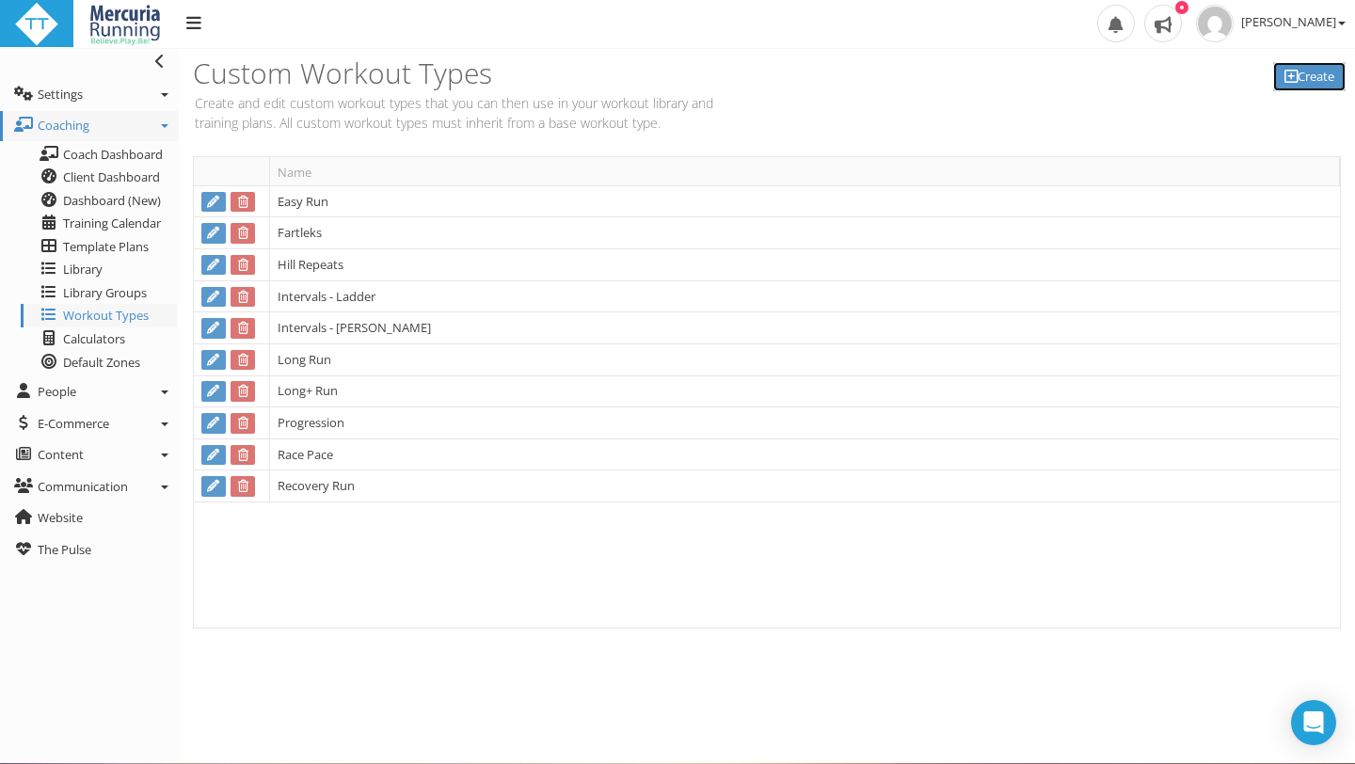
click at [1300, 73] on link "Create" at bounding box center [1309, 76] width 72 height 29
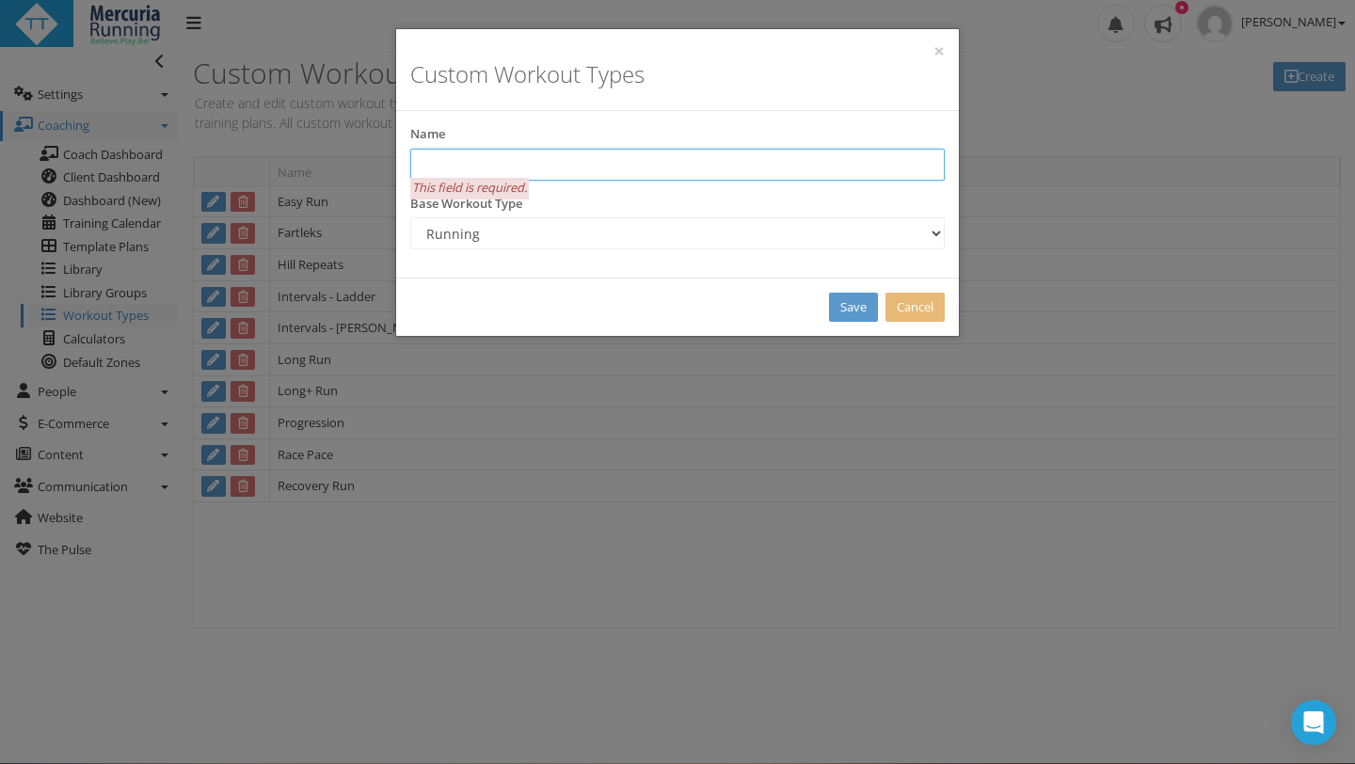
click at [638, 171] on input "text" at bounding box center [677, 165] width 534 height 32
type input "Easy + Strides"
click at [853, 309] on link "Save" at bounding box center [853, 307] width 49 height 29
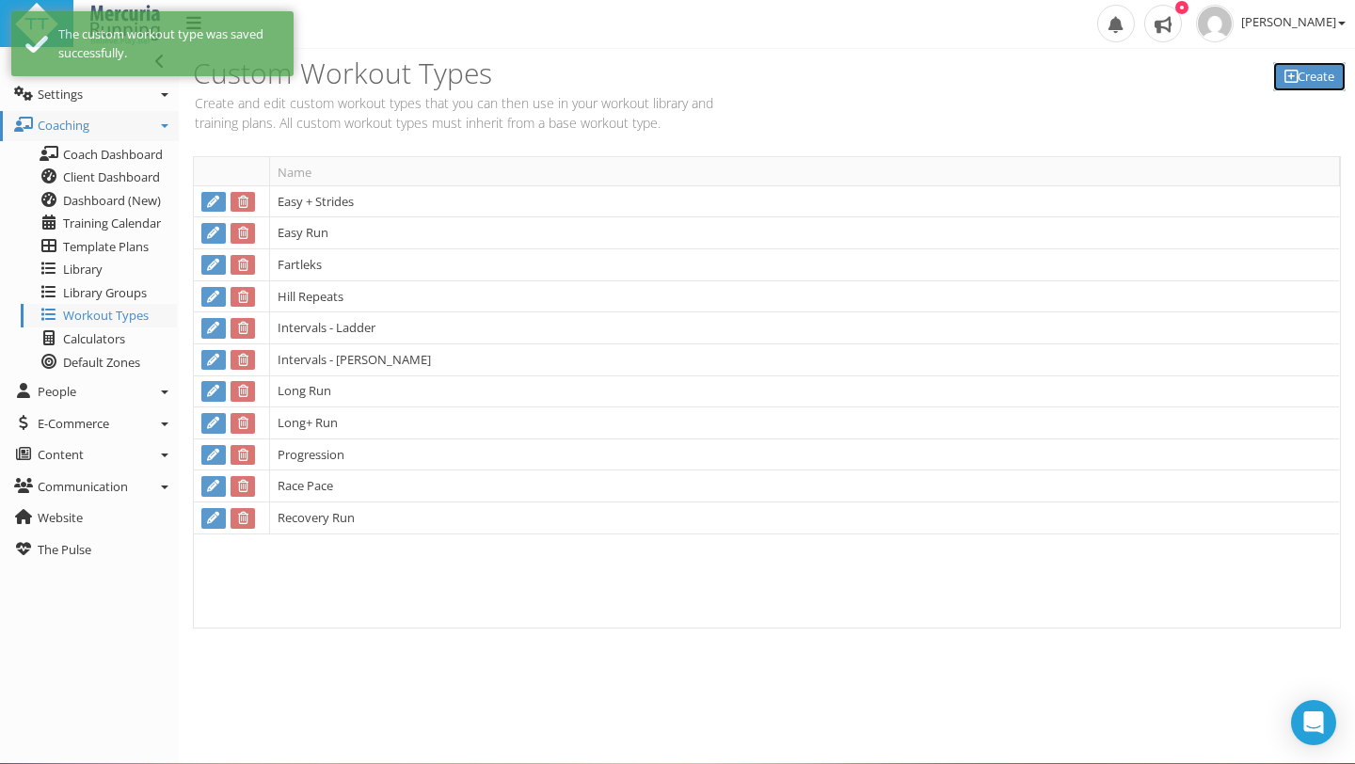
click at [1311, 70] on link "Create" at bounding box center [1309, 76] width 72 height 29
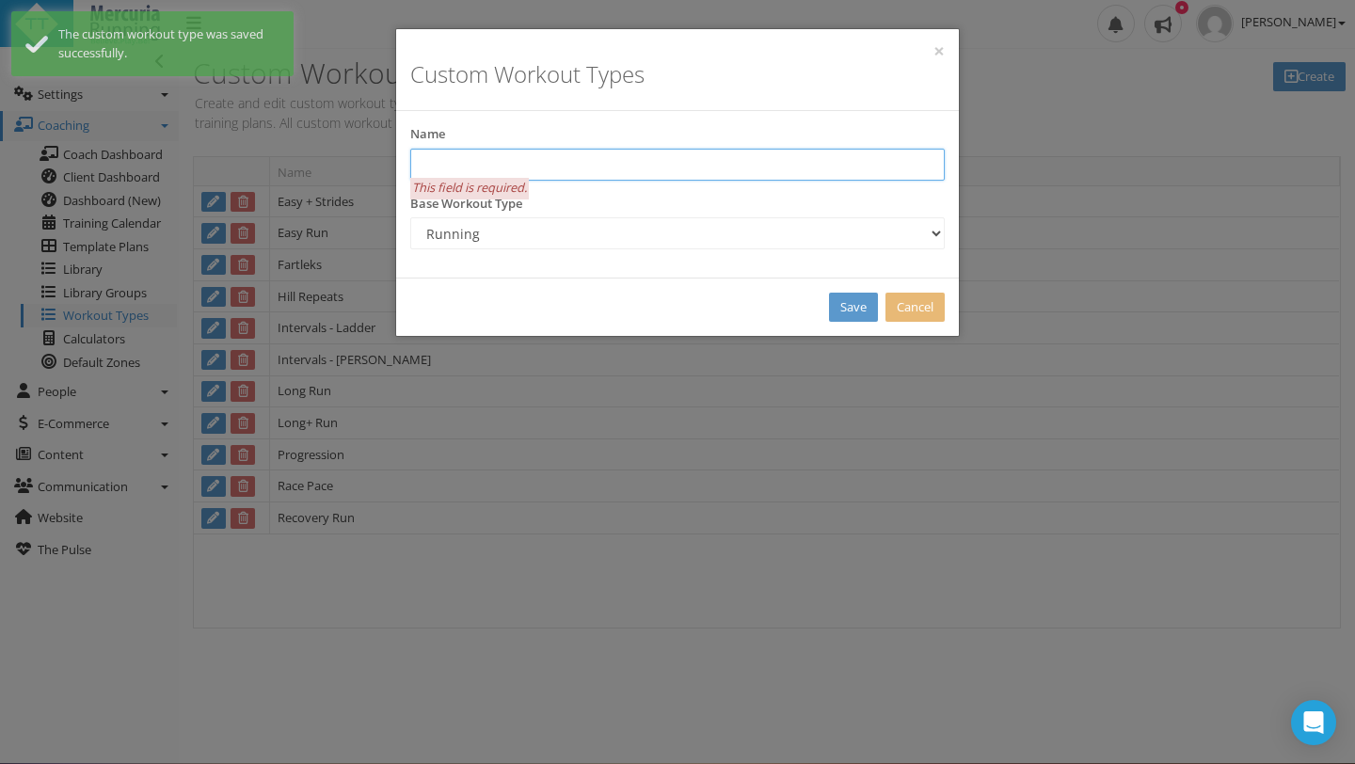
click at [556, 164] on input "text" at bounding box center [677, 165] width 534 height 32
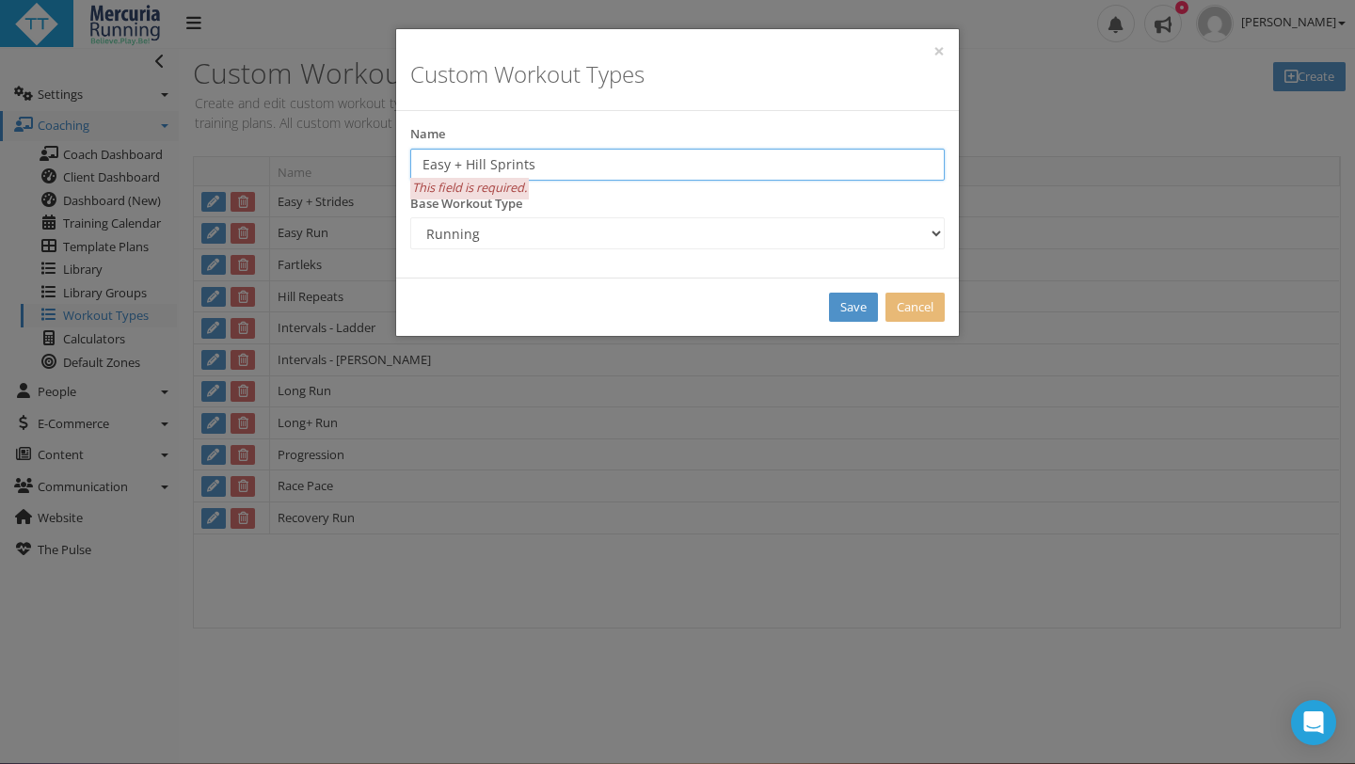
type input "Easy + Hill Sprints"
click at [850, 309] on link "Save" at bounding box center [853, 307] width 49 height 29
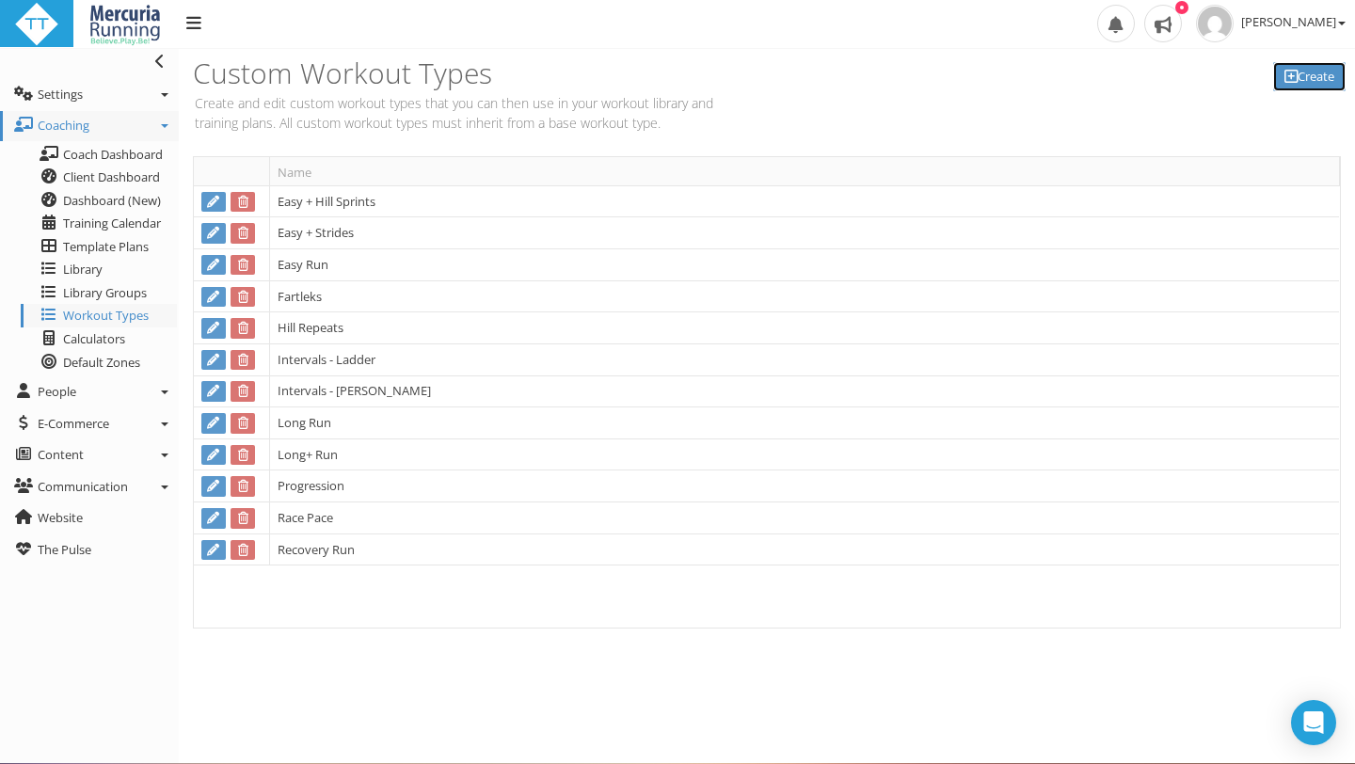
click at [1316, 79] on link "Create" at bounding box center [1309, 76] width 72 height 29
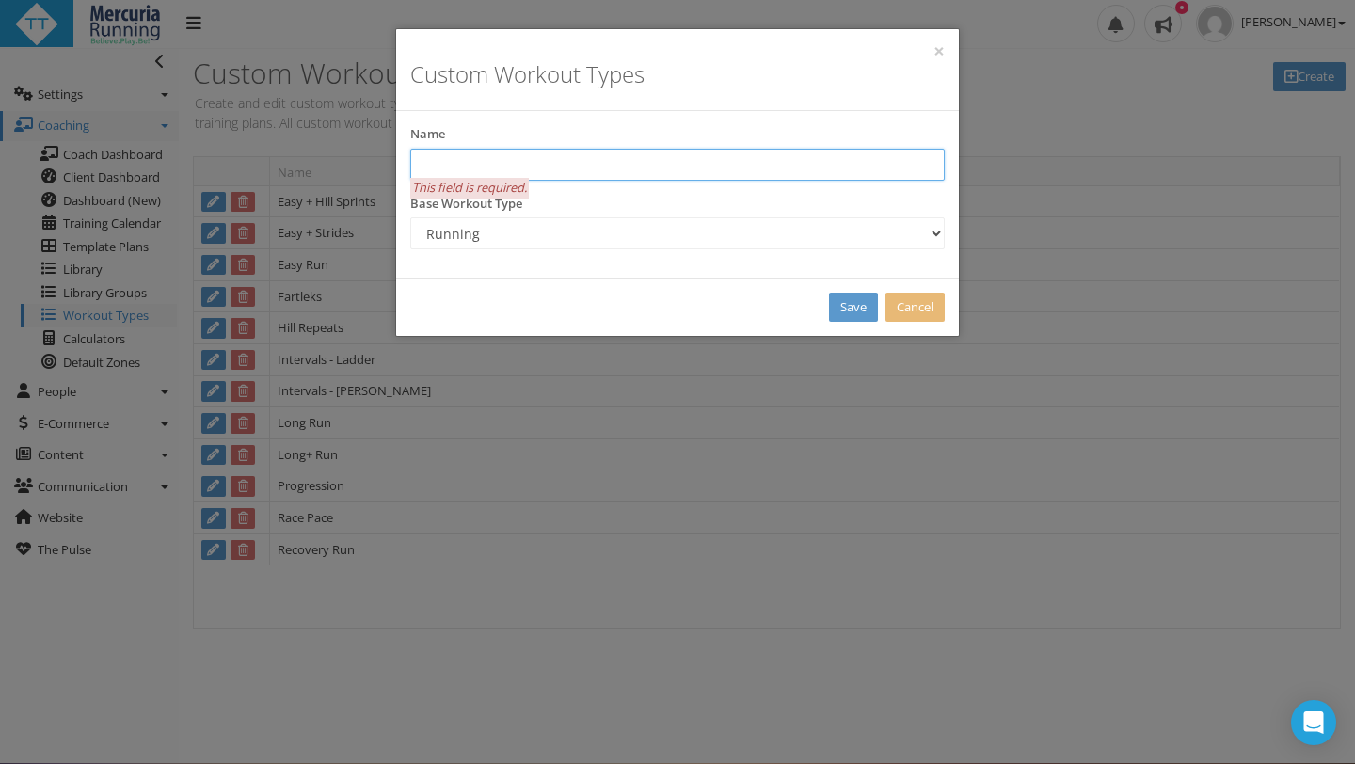
click at [533, 156] on input "text" at bounding box center [677, 165] width 534 height 32
type input "Joy Movement"
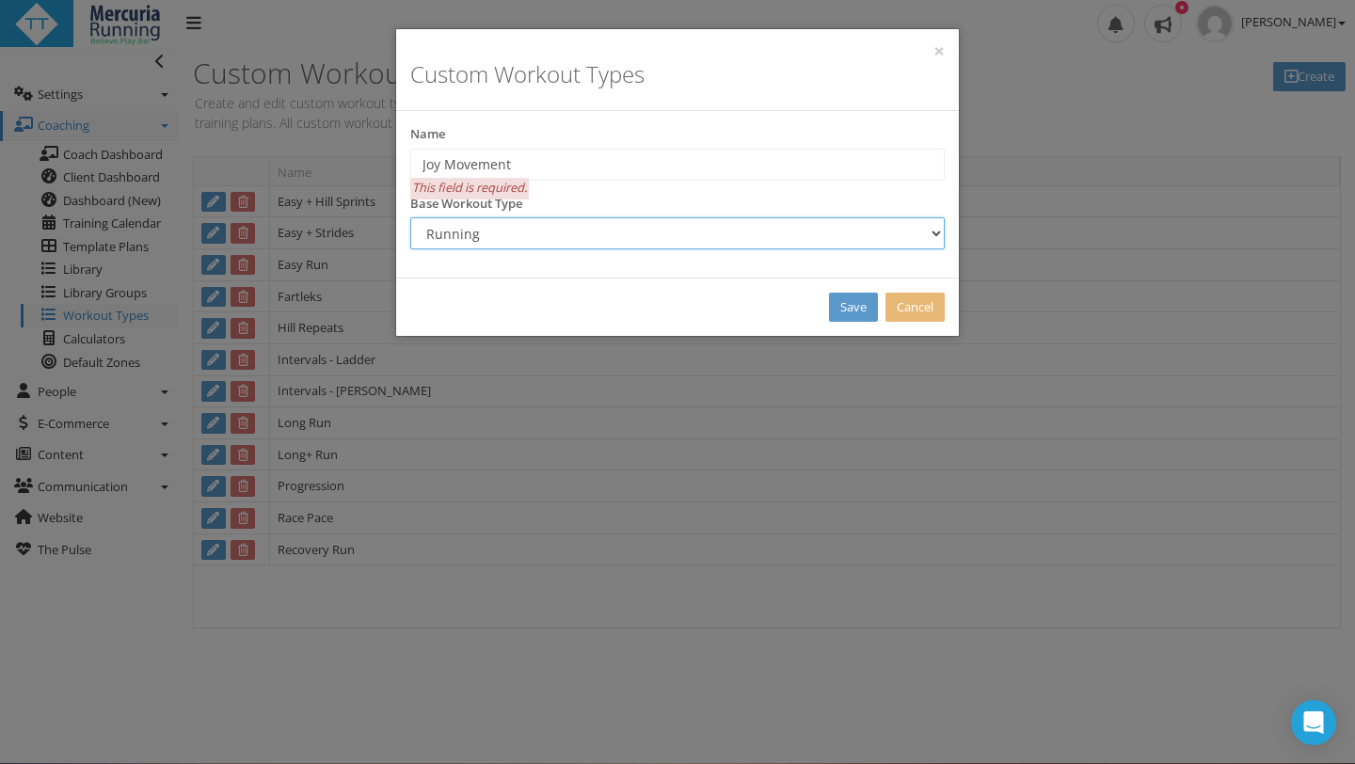
click at [935, 232] on select "Running Swimming Cycling Mountain Biking Walking Brick Strength Yoga Surfing Re…" at bounding box center [677, 233] width 534 height 32
select select "Other"
click at [410, 217] on select "Running Swimming Cycling Mountain Biking Walking Brick Strength Yoga Surfing Re…" at bounding box center [677, 233] width 534 height 32
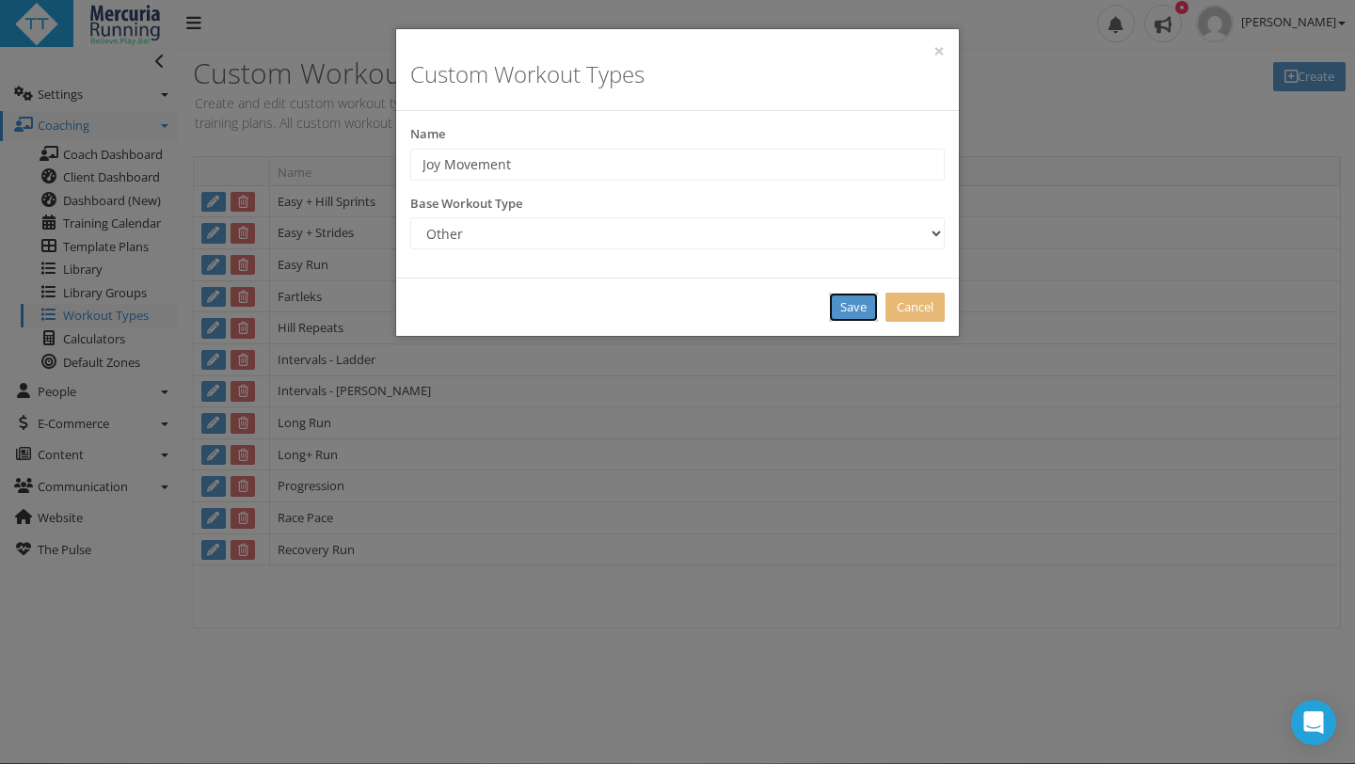
click at [849, 307] on link "Save" at bounding box center [853, 307] width 49 height 29
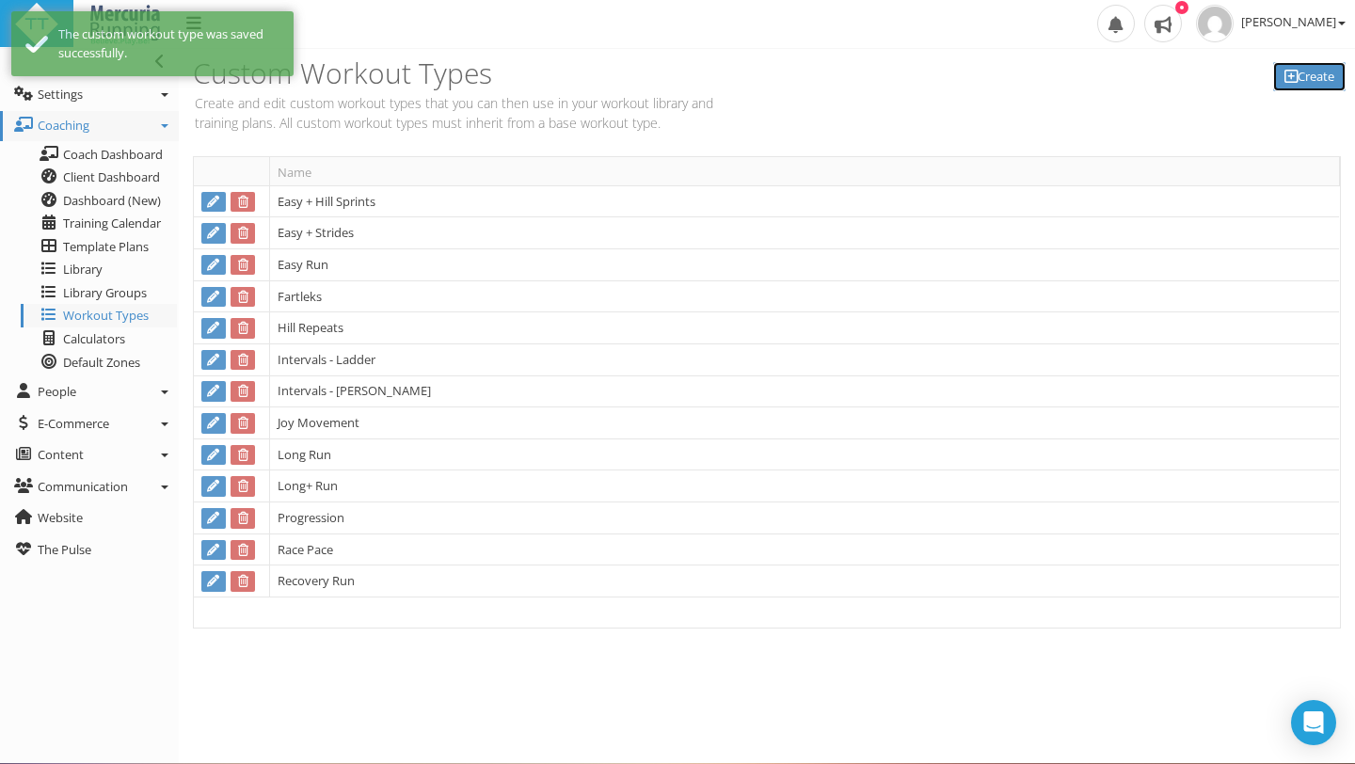
click at [1320, 73] on link "Create" at bounding box center [1309, 76] width 72 height 29
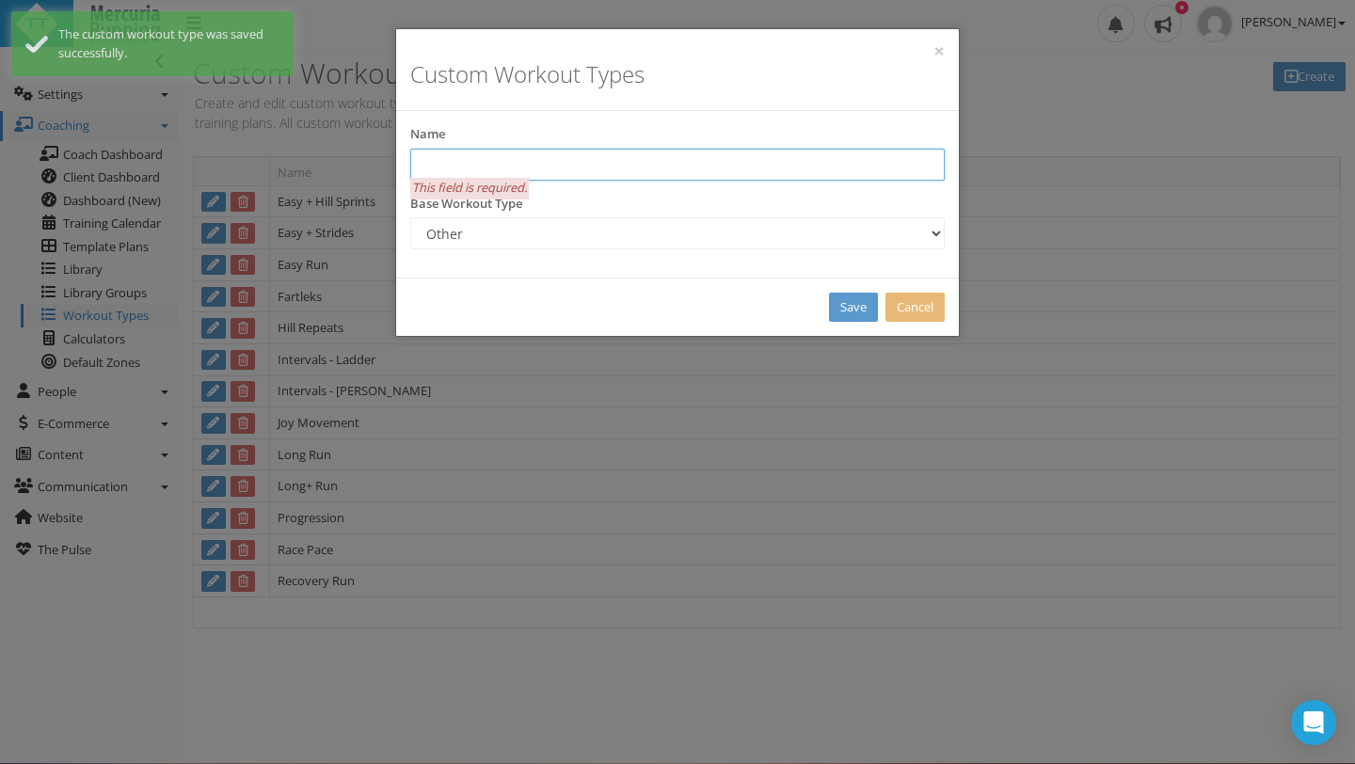
click at [489, 159] on input "text" at bounding box center [677, 165] width 534 height 32
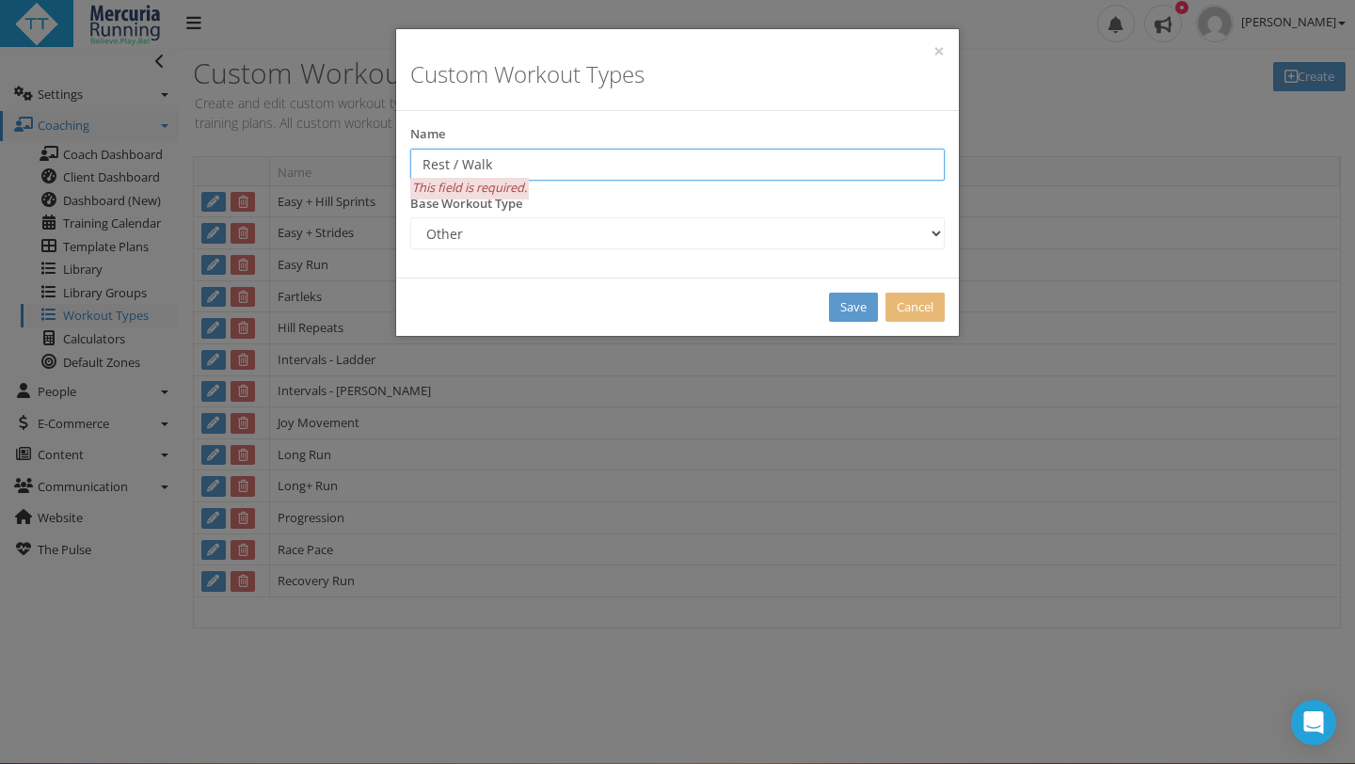
type input "Rest / Walk"
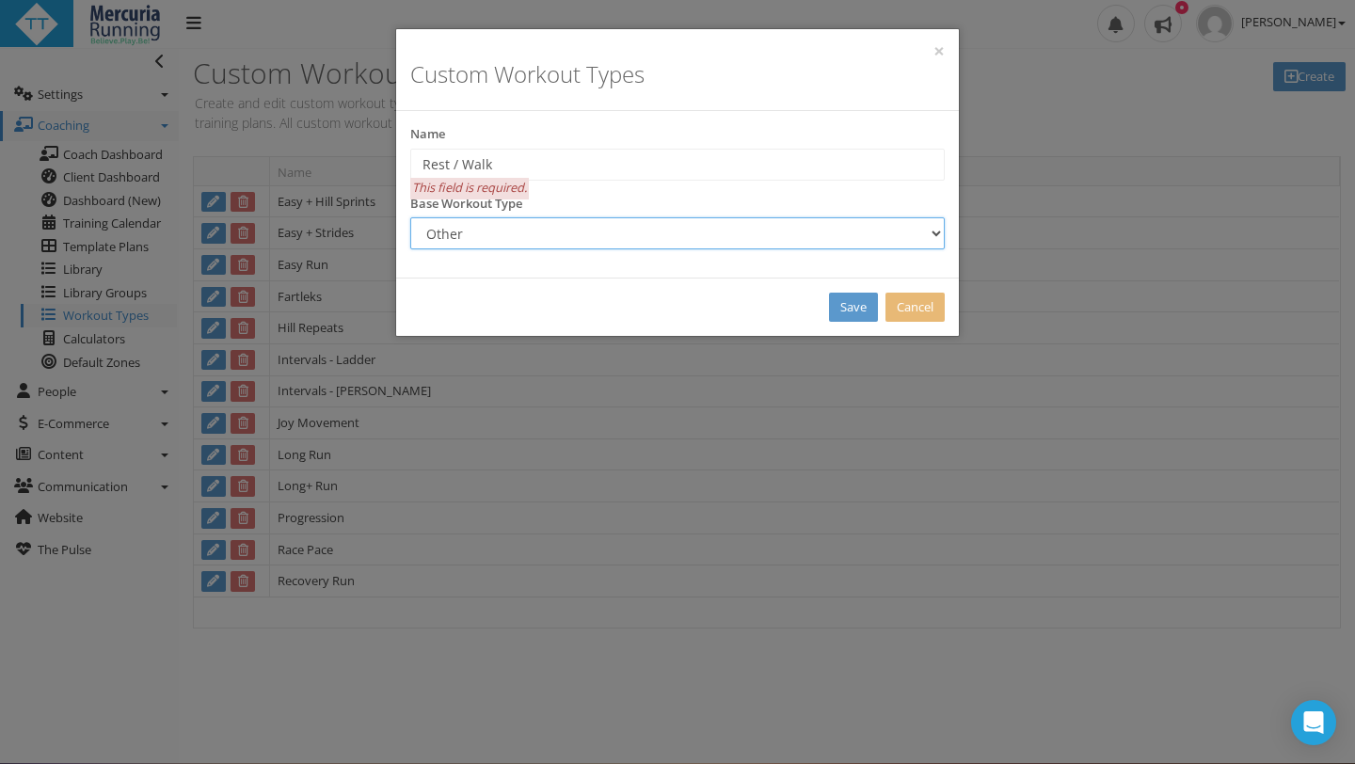
click at [921, 236] on select "Running Swimming Cycling Mountain Biking Walking Brick Strength Yoga Surfing Re…" at bounding box center [677, 233] width 534 height 32
select select "Day Off"
click at [410, 217] on select "Running Swimming Cycling Mountain Biking Walking Brick Strength Yoga Surfing Re…" at bounding box center [677, 233] width 534 height 32
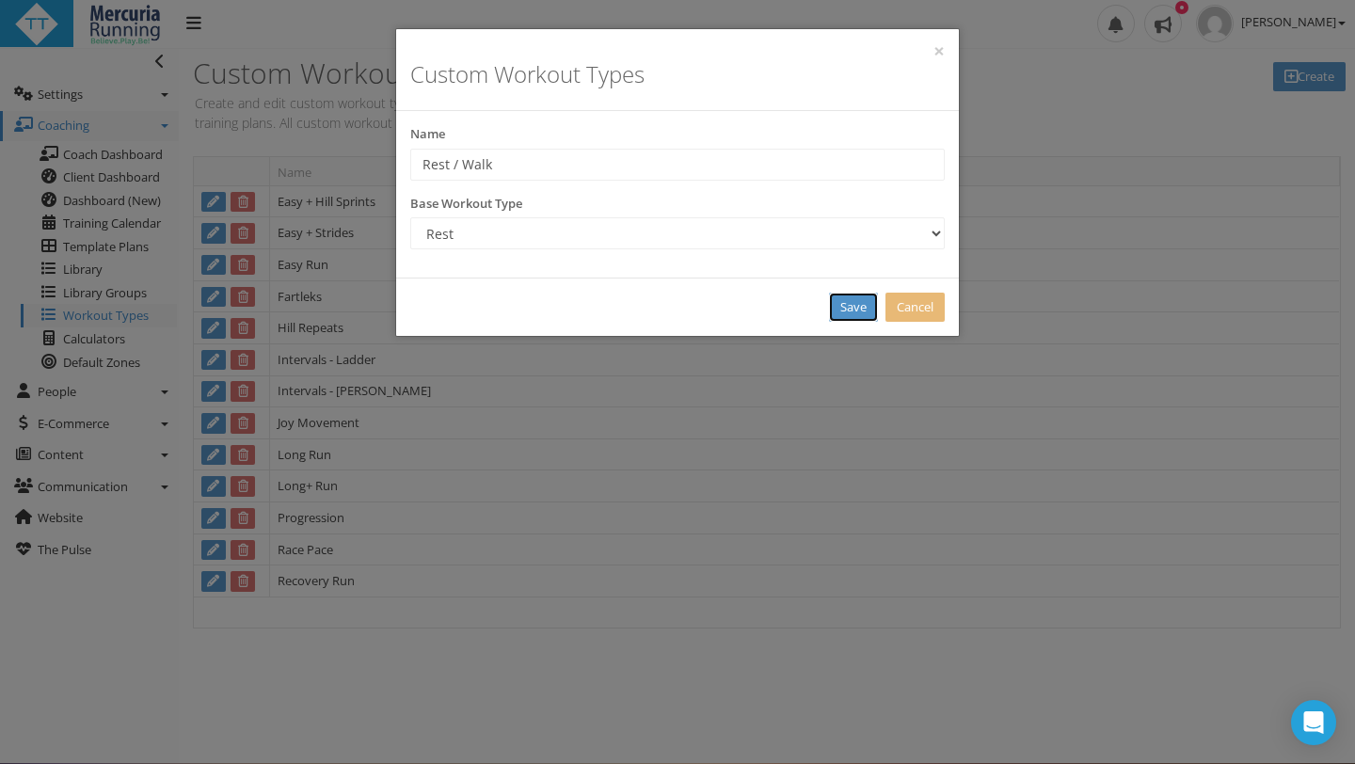
click at [862, 299] on link "Save" at bounding box center [853, 307] width 49 height 29
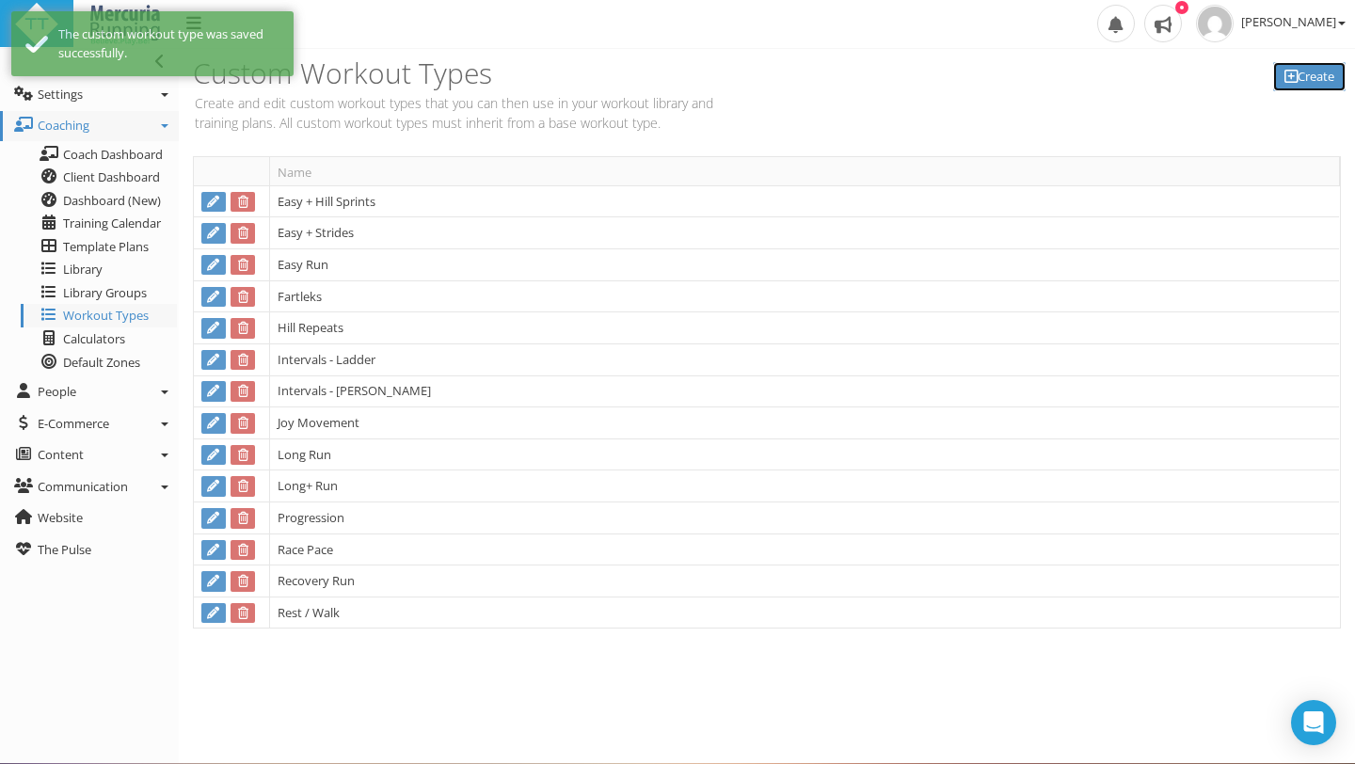
click at [1318, 79] on link "Create" at bounding box center [1309, 76] width 72 height 29
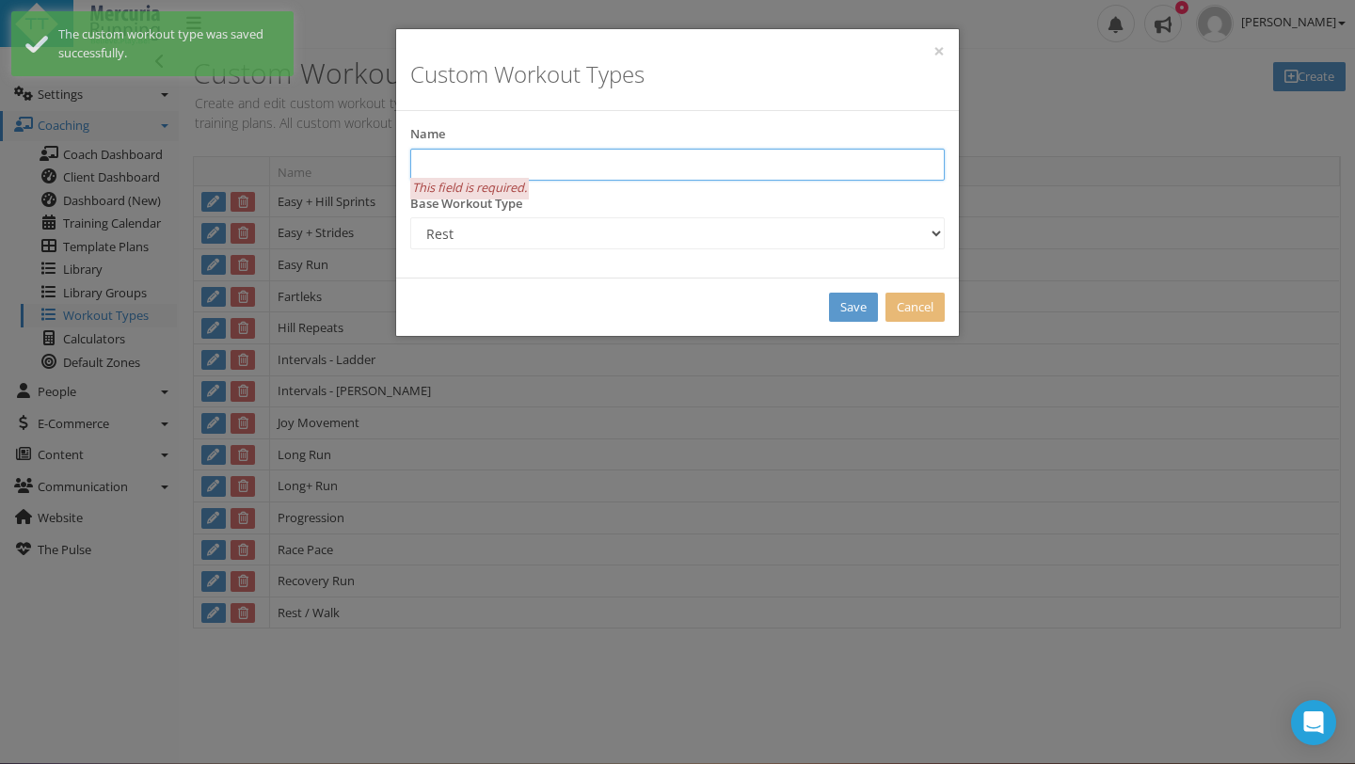
click at [609, 160] on input "text" at bounding box center [677, 165] width 534 height 32
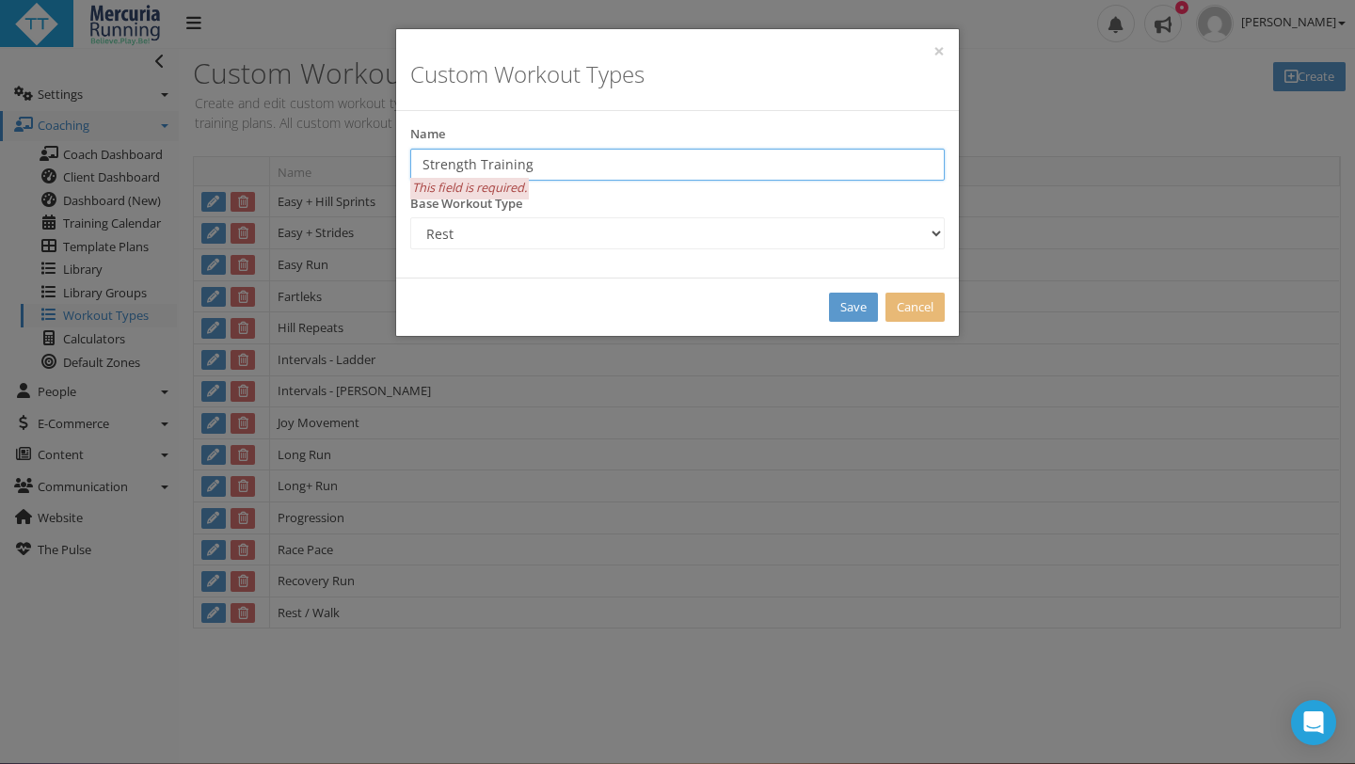
type input "Strength Training"
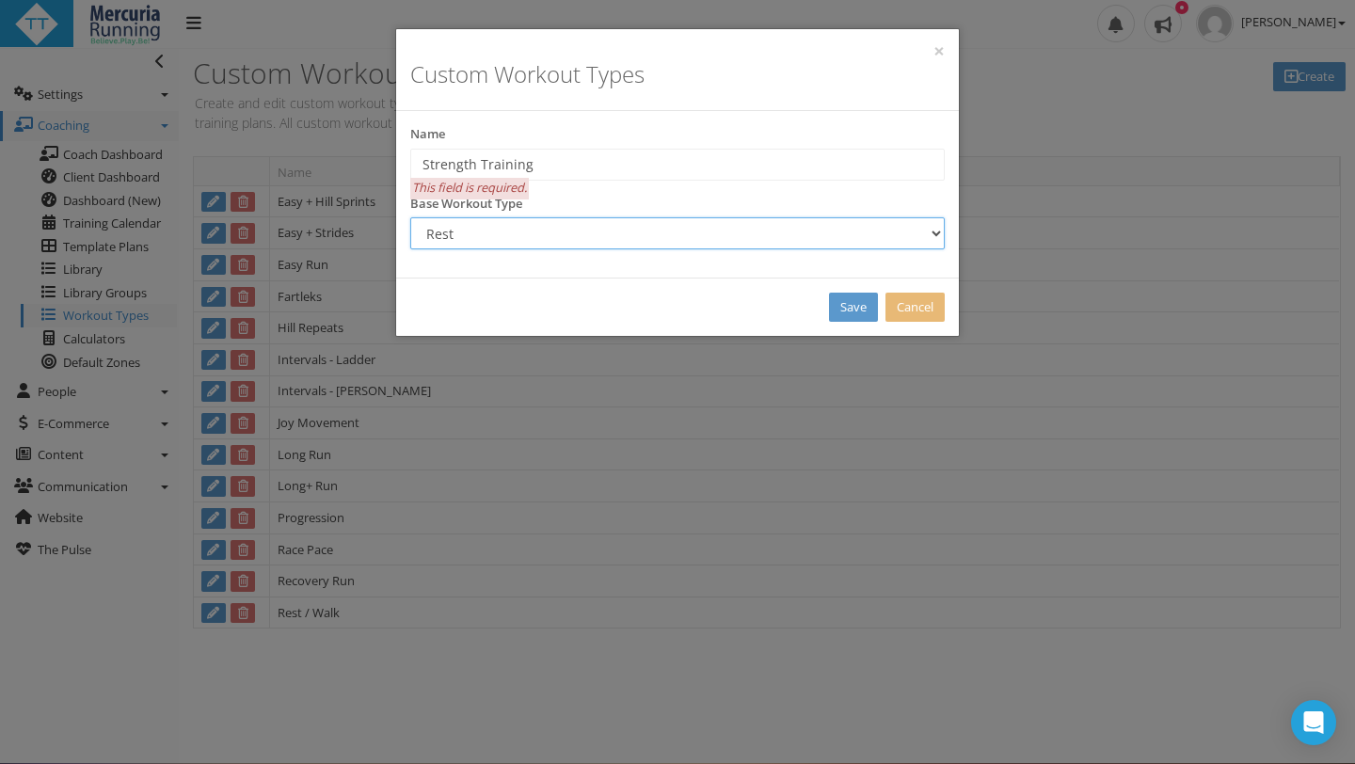
click at [938, 230] on select "Running Swimming Cycling Mountain Biking Walking Brick Strength Yoga Surfing Re…" at bounding box center [677, 233] width 534 height 32
select select "Strength"
click at [410, 217] on select "Running Swimming Cycling Mountain Biking Walking Brick Strength Yoga Surfing Re…" at bounding box center [677, 233] width 534 height 32
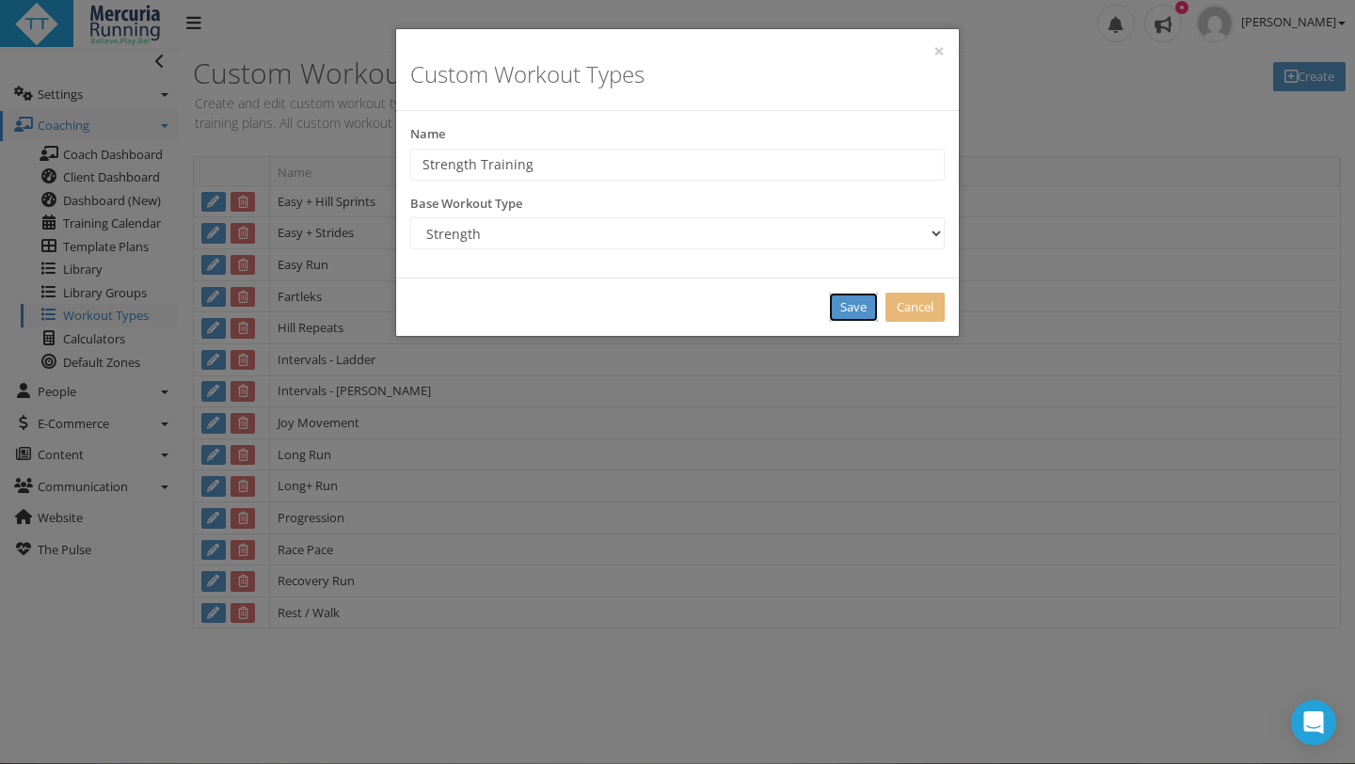
click at [848, 310] on link "Save" at bounding box center [853, 307] width 49 height 29
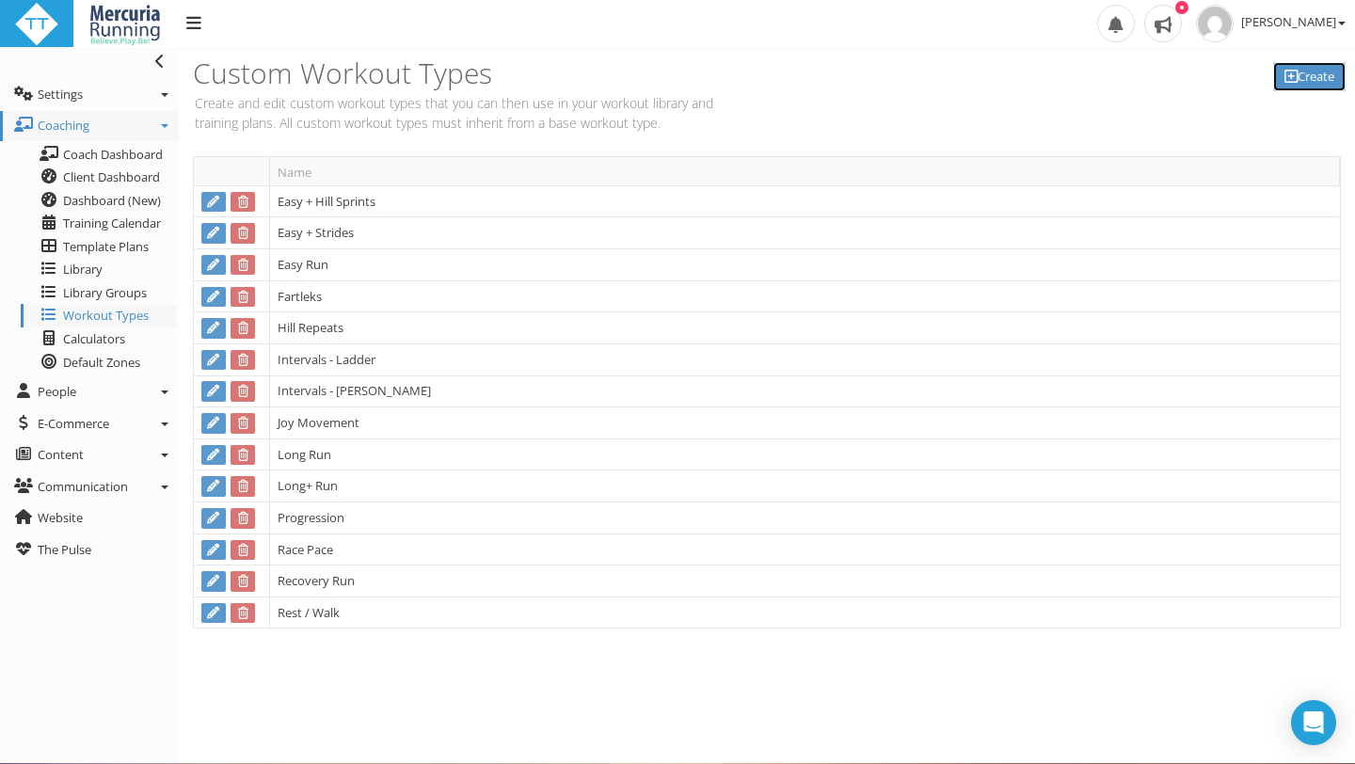
click at [1309, 81] on link "Create" at bounding box center [1309, 76] width 72 height 29
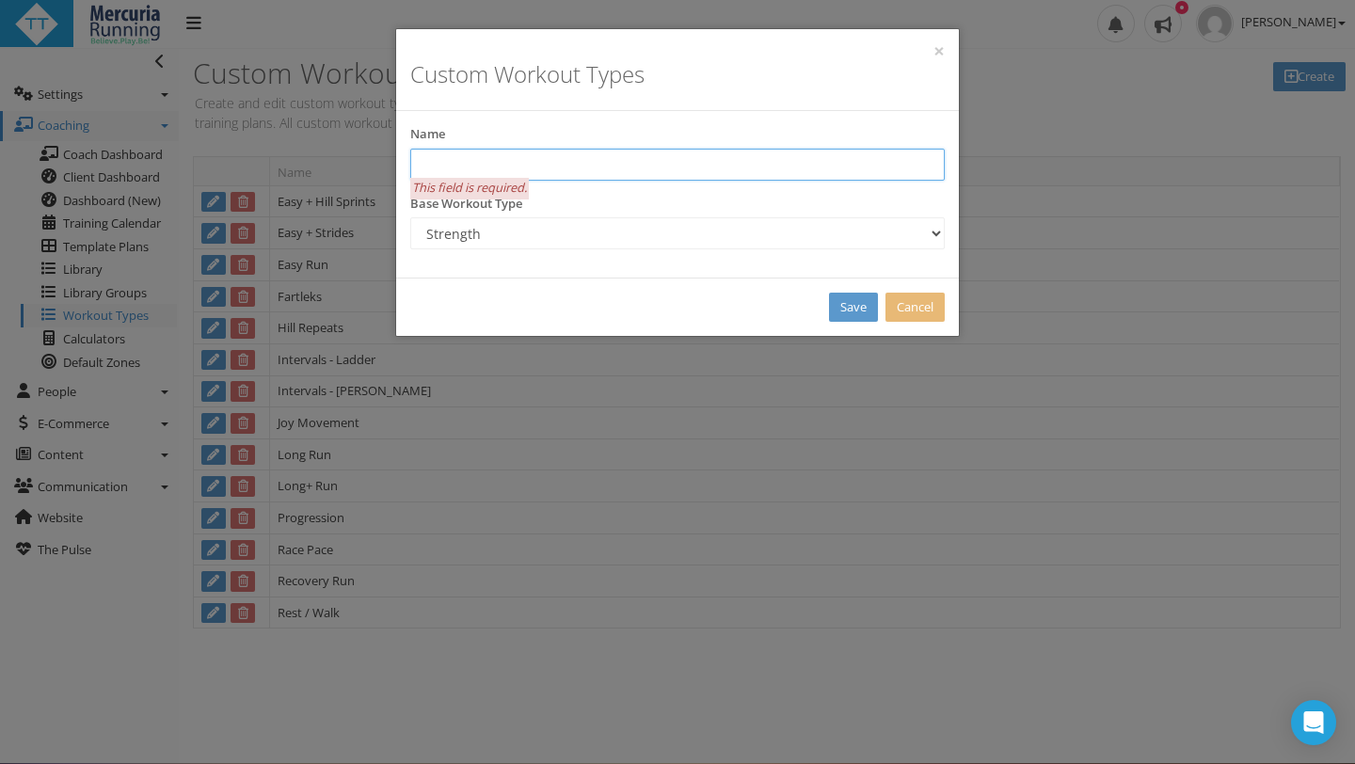
click at [539, 161] on input "text" at bounding box center [677, 165] width 534 height 32
type input "Trail Run"
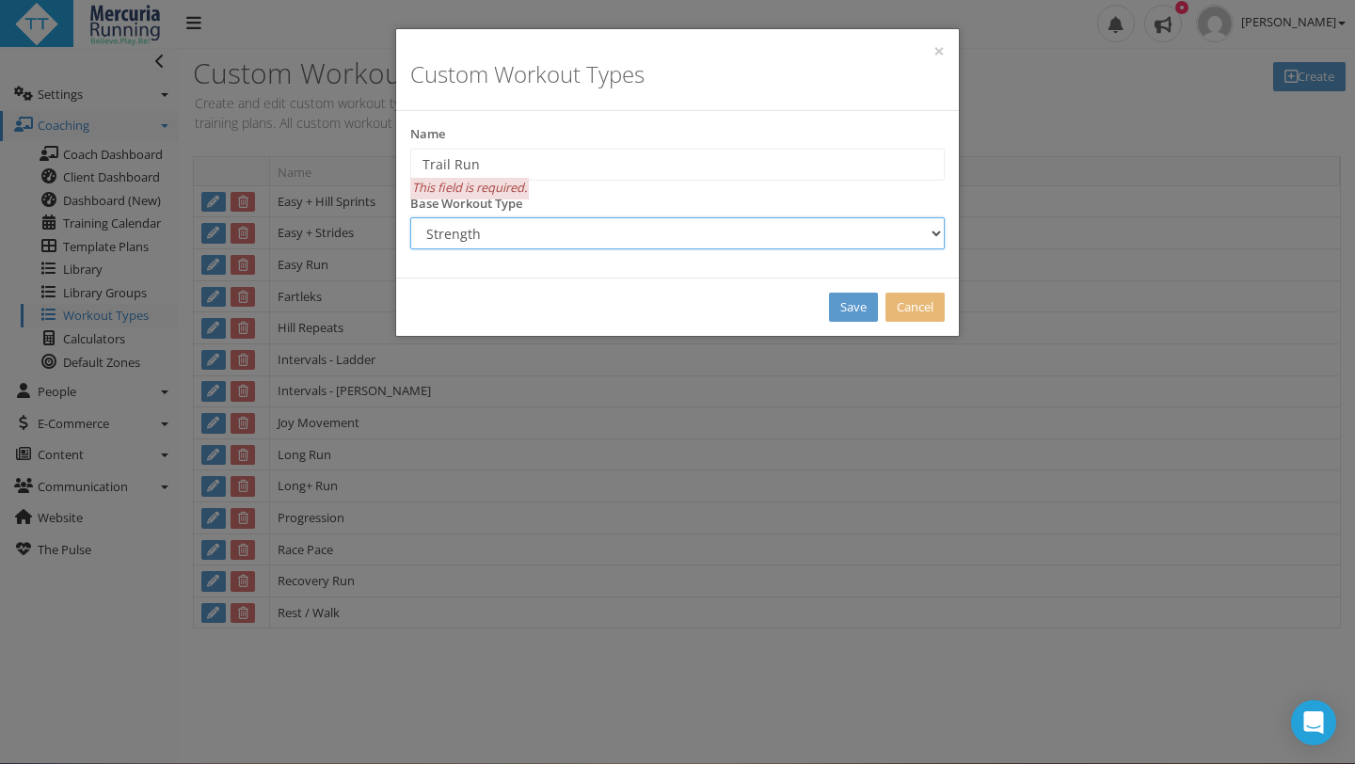
click at [934, 230] on select "Running Swimming Cycling Mountain Biking Walking Brick Strength Yoga Surfing Re…" at bounding box center [677, 233] width 534 height 32
select select "Run"
click at [410, 217] on select "Running Swimming Cycling Mountain Biking Walking Brick Strength Yoga Surfing Re…" at bounding box center [677, 233] width 534 height 32
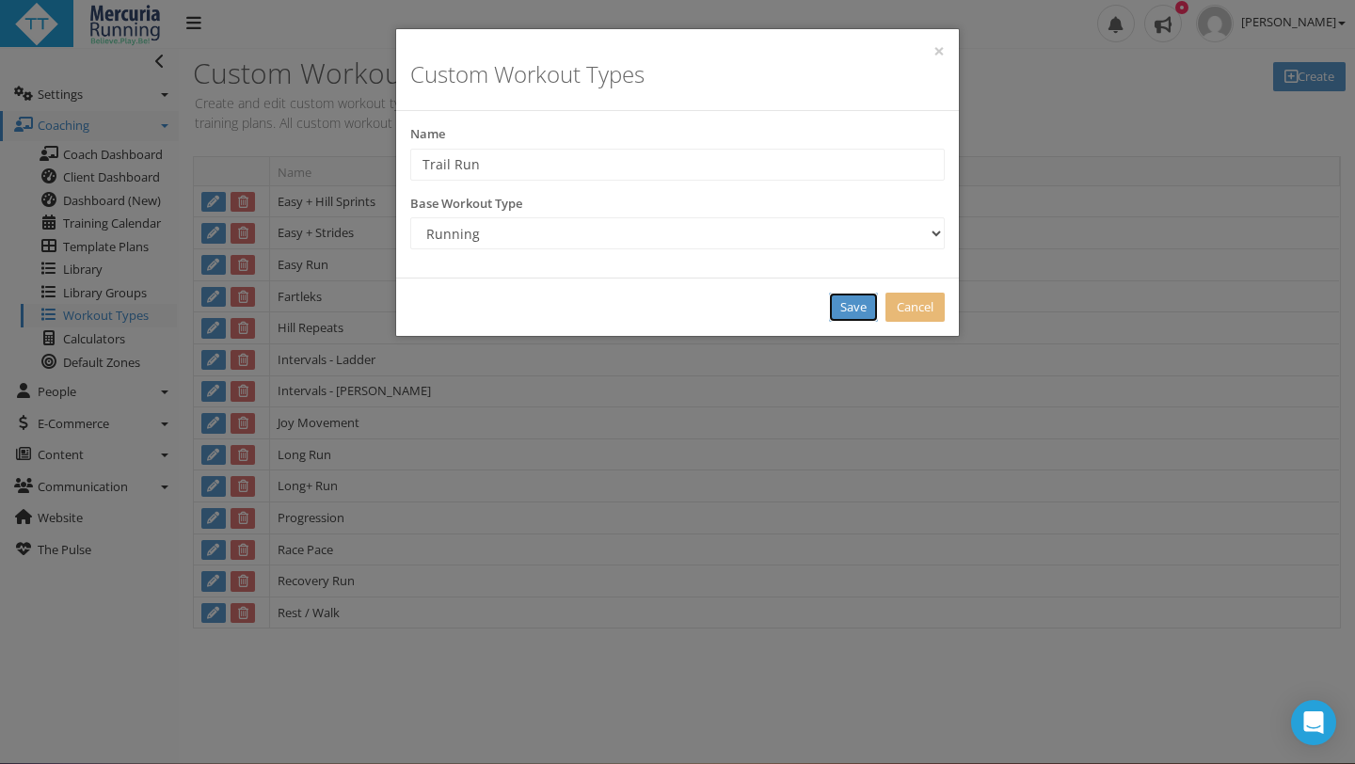
click at [853, 316] on link "Save" at bounding box center [853, 307] width 49 height 29
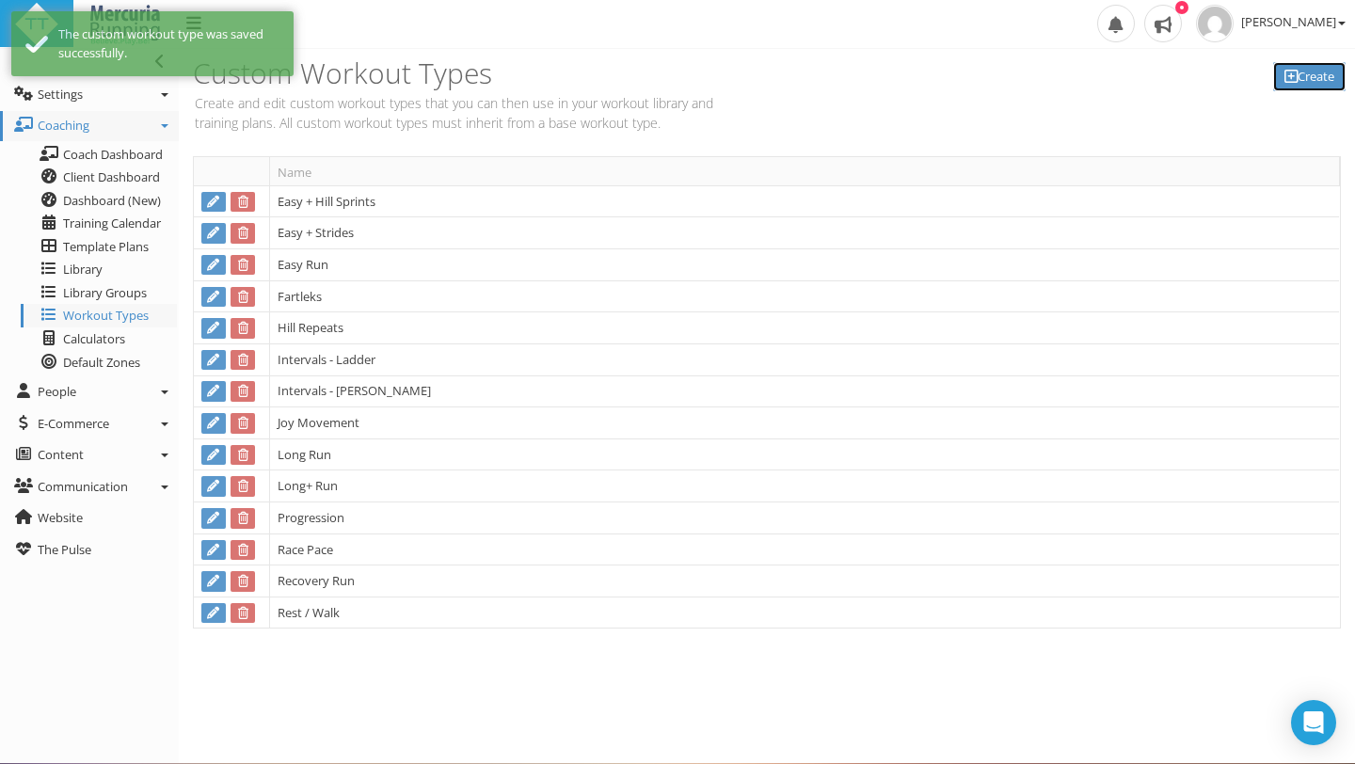
click at [1304, 78] on link "Create" at bounding box center [1309, 76] width 72 height 29
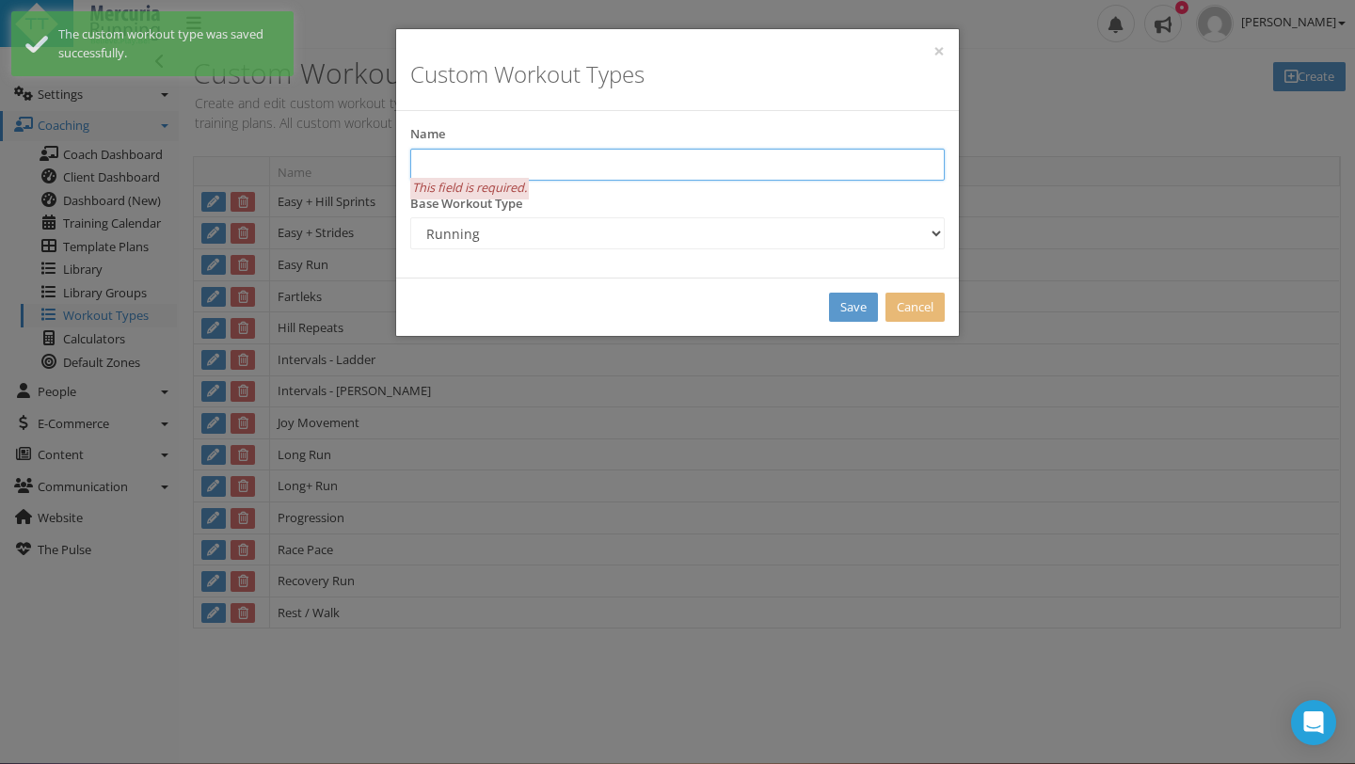
click at [727, 169] on input "text" at bounding box center [677, 165] width 534 height 32
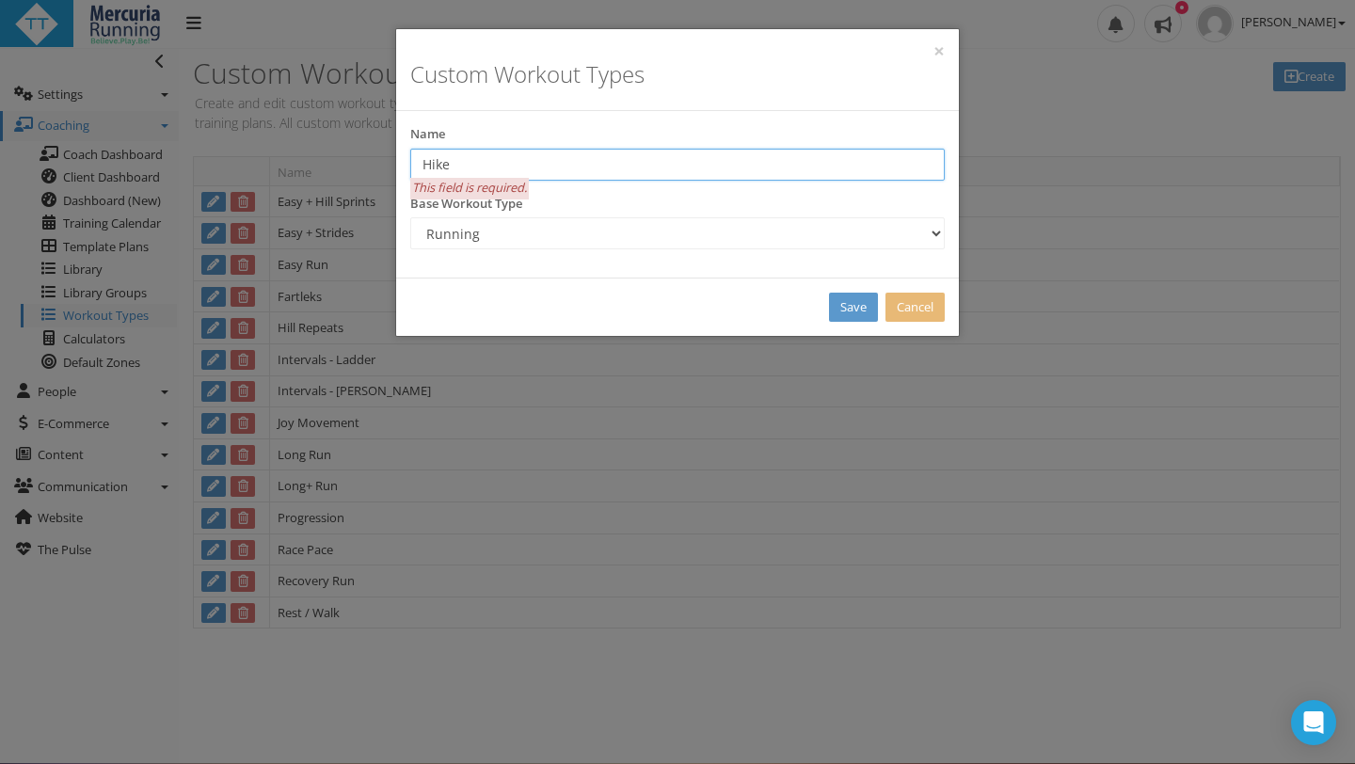
type input "Hike"
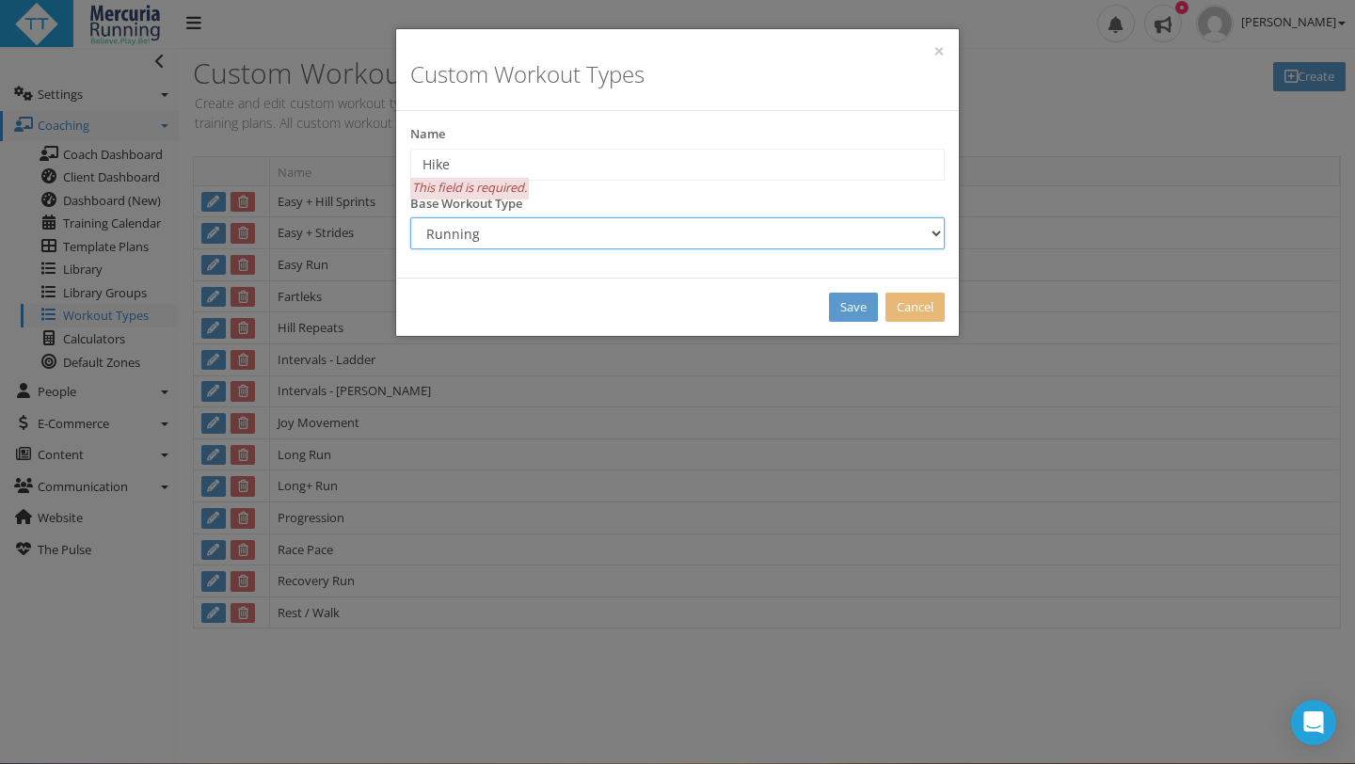
click at [935, 231] on select "Running Swimming Cycling Mountain Biking Walking Brick Strength Yoga Surfing Re…" at bounding box center [677, 233] width 534 height 32
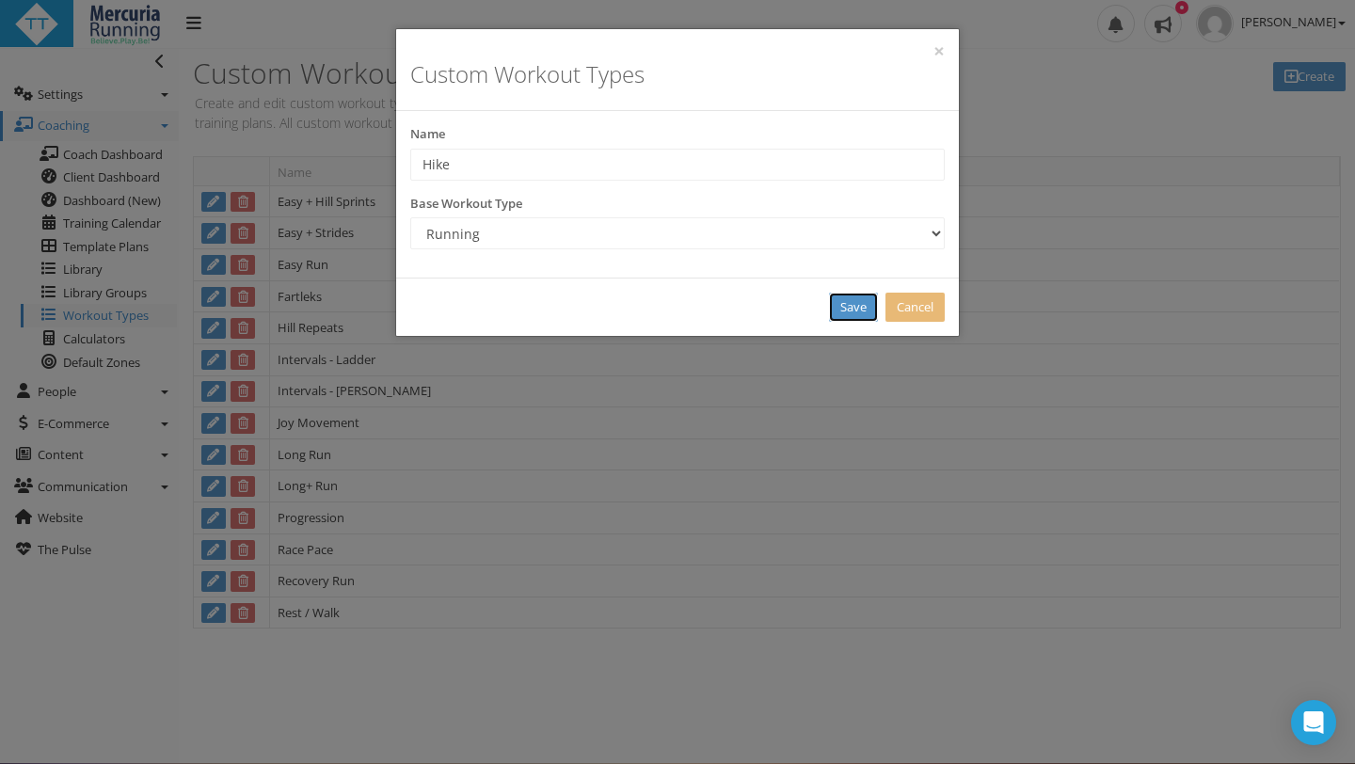
click at [846, 304] on link "Save" at bounding box center [853, 307] width 49 height 29
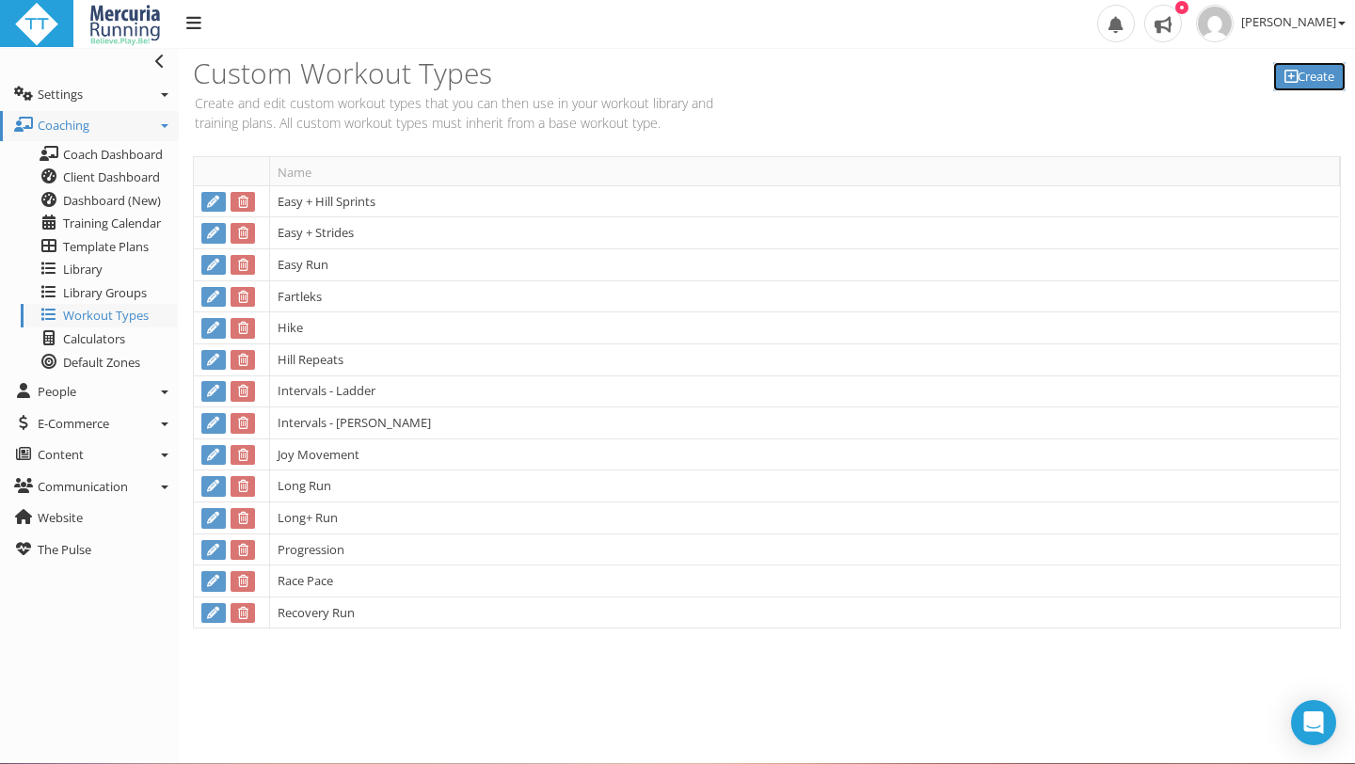
click at [1290, 77] on icon at bounding box center [1290, 76] width 13 height 1
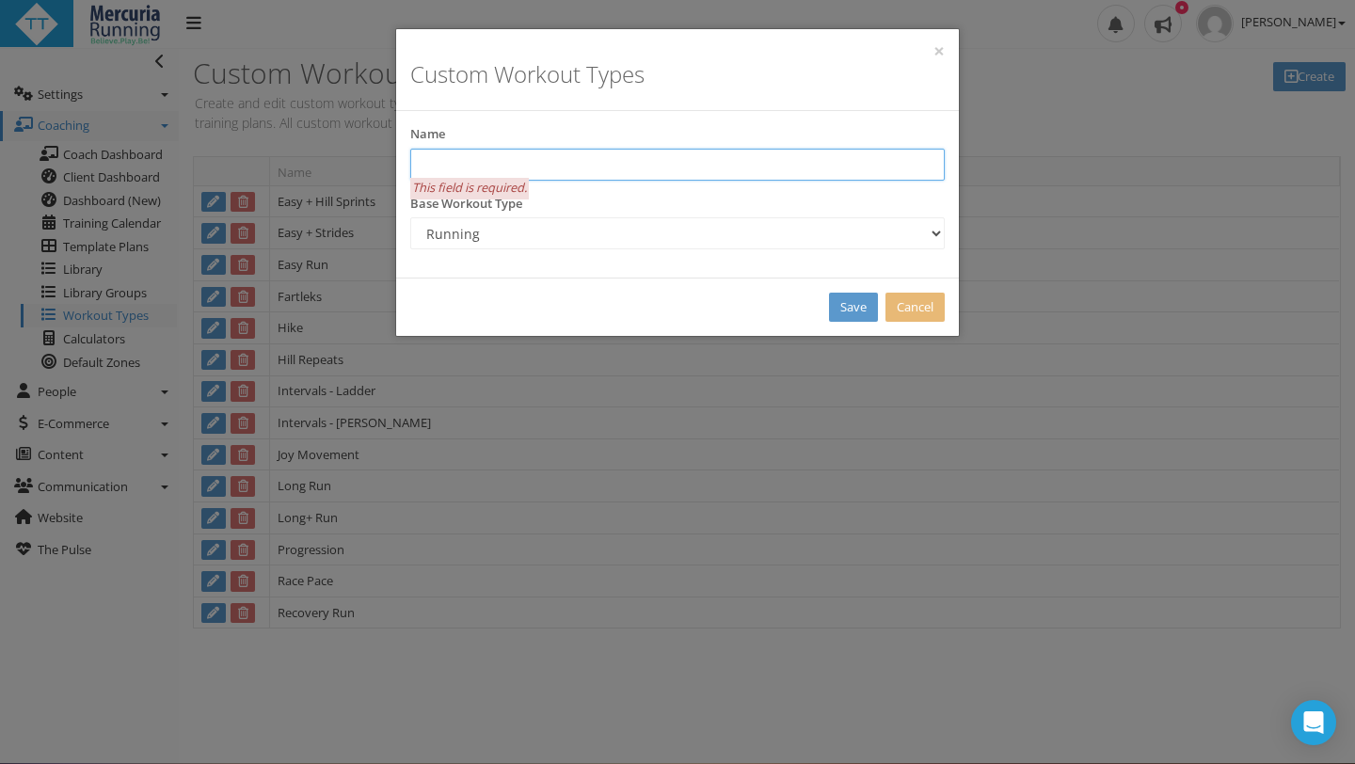
click at [572, 170] on input "text" at bounding box center [677, 165] width 534 height 32
drag, startPoint x: 557, startPoint y: 163, endPoint x: 416, endPoint y: 164, distance: 141.1
click at [416, 164] on input "MD - Moderate Effort" at bounding box center [677, 165] width 534 height 32
type input "Mid-Distance"
click at [846, 304] on link "Save" at bounding box center [853, 307] width 49 height 29
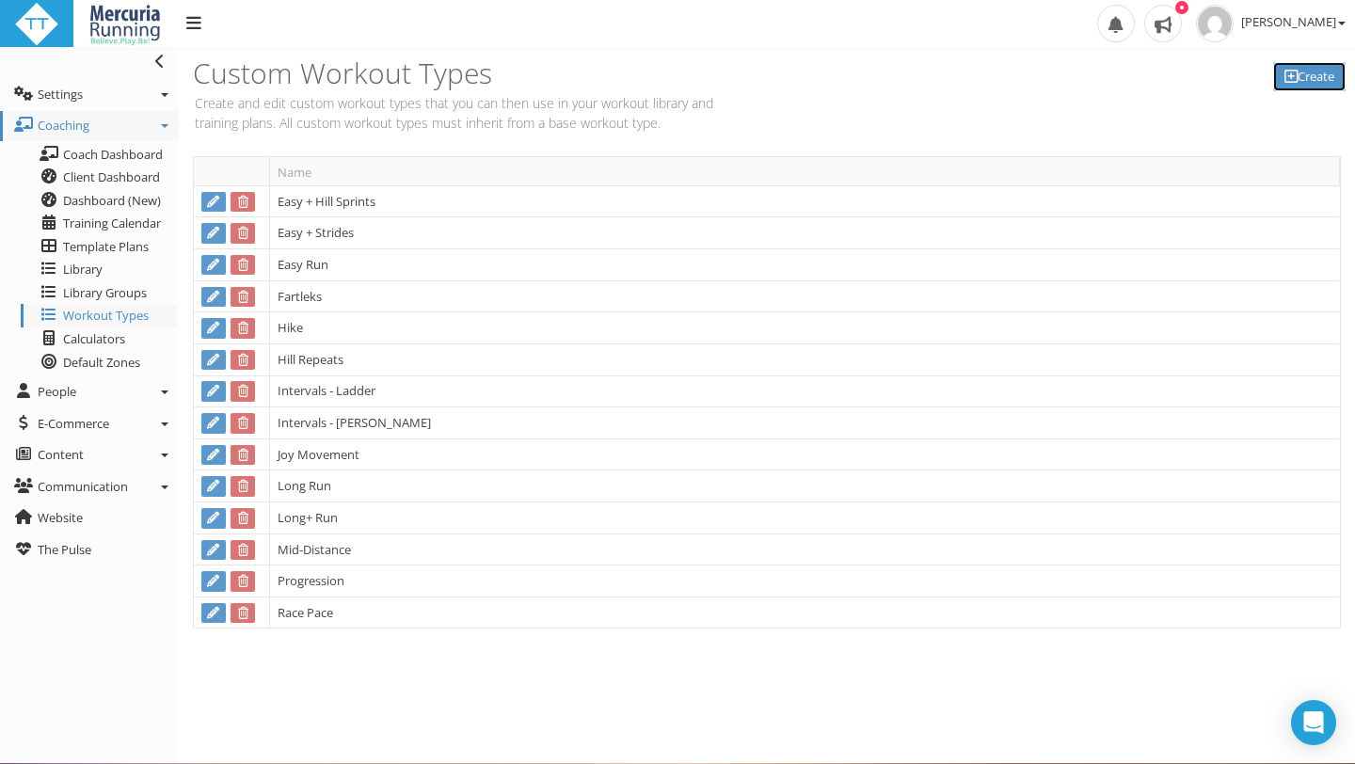
click at [1326, 83] on link "Create" at bounding box center [1309, 76] width 72 height 29
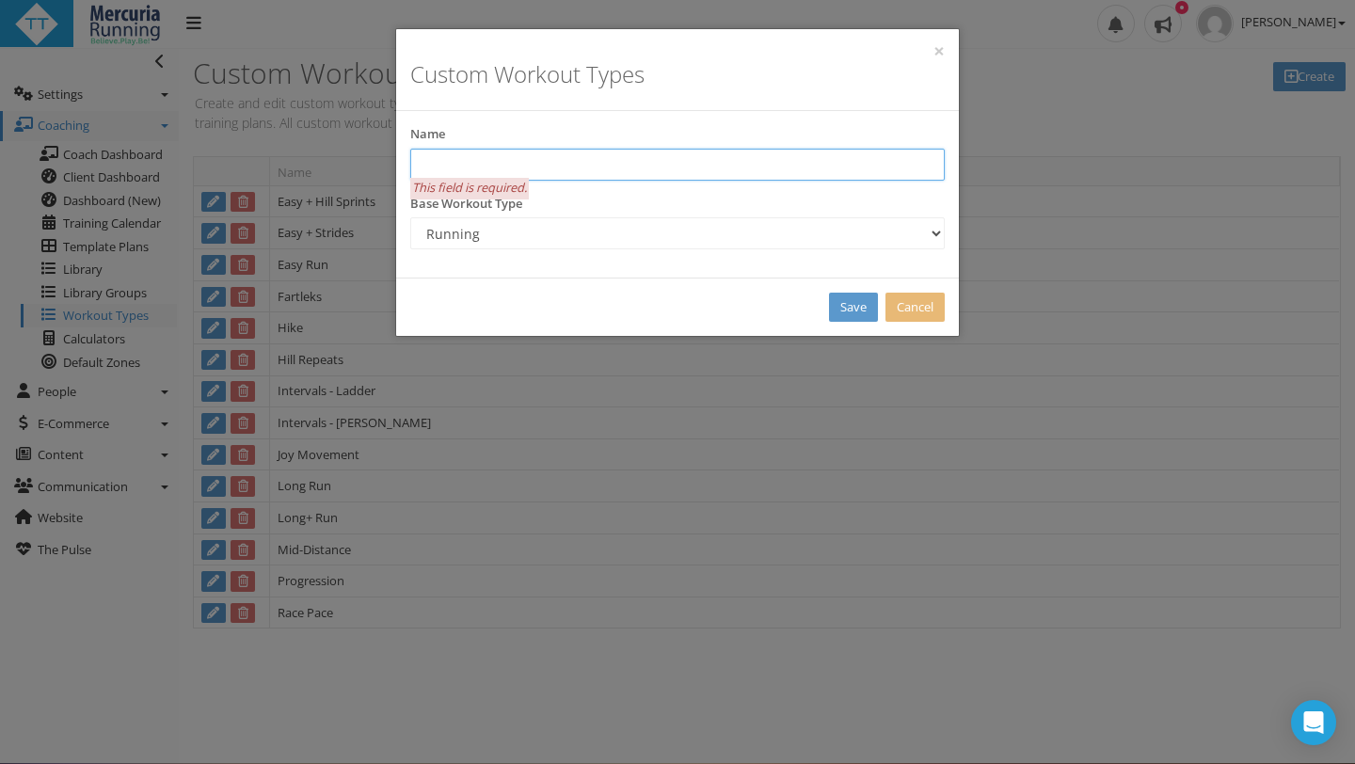
click at [495, 157] on input "text" at bounding box center [677, 165] width 534 height 32
type input "e"
type input "Tempo"
click at [853, 302] on link "Save" at bounding box center [853, 307] width 49 height 29
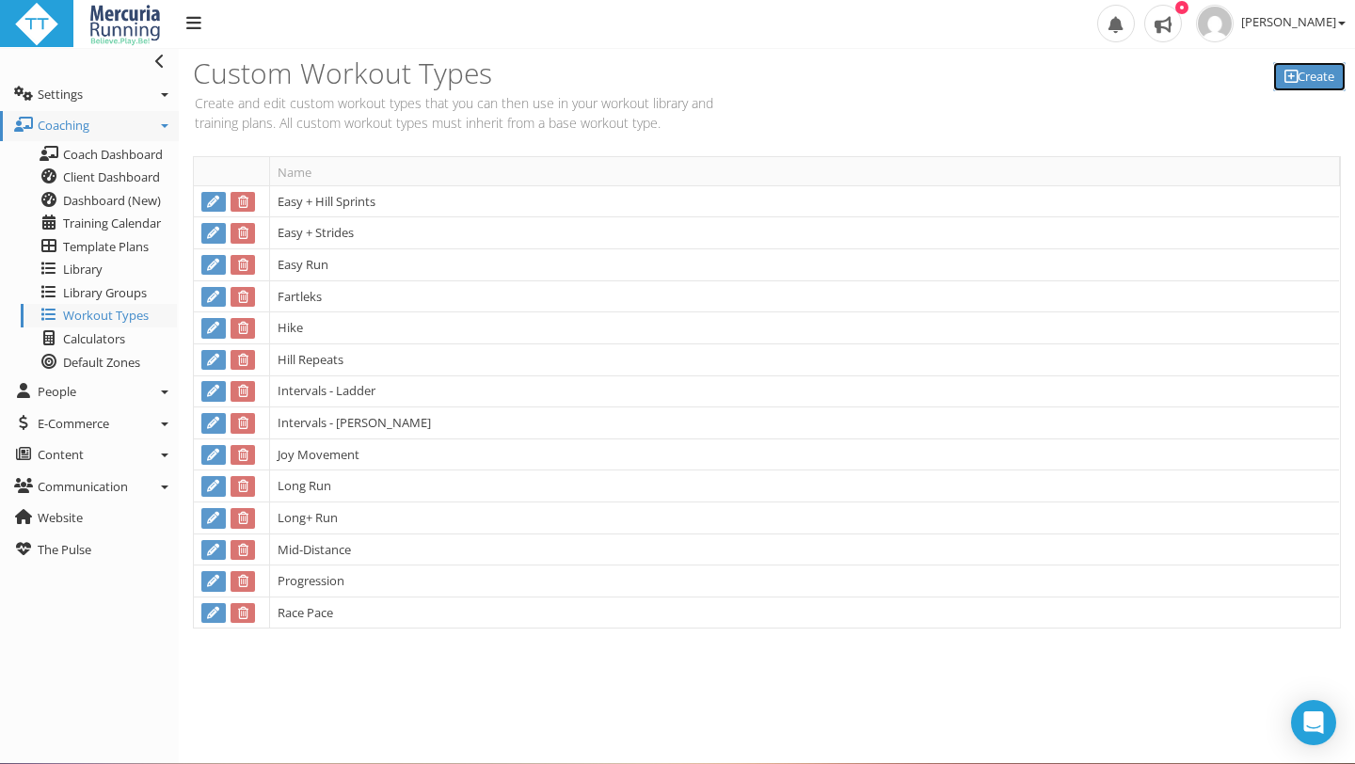
click at [1328, 75] on link "Create" at bounding box center [1309, 76] width 72 height 29
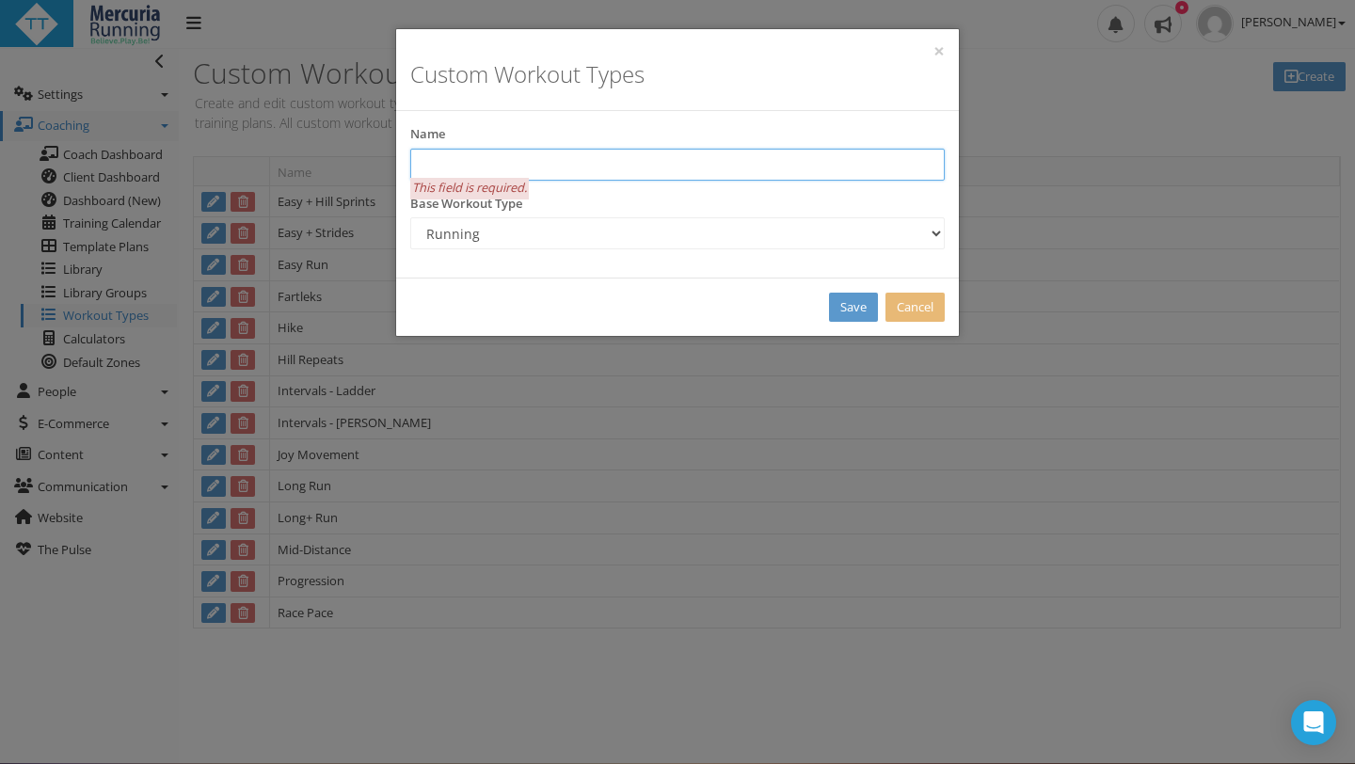
click at [558, 166] on input "text" at bounding box center [677, 165] width 534 height 32
type input "Plyometrics"
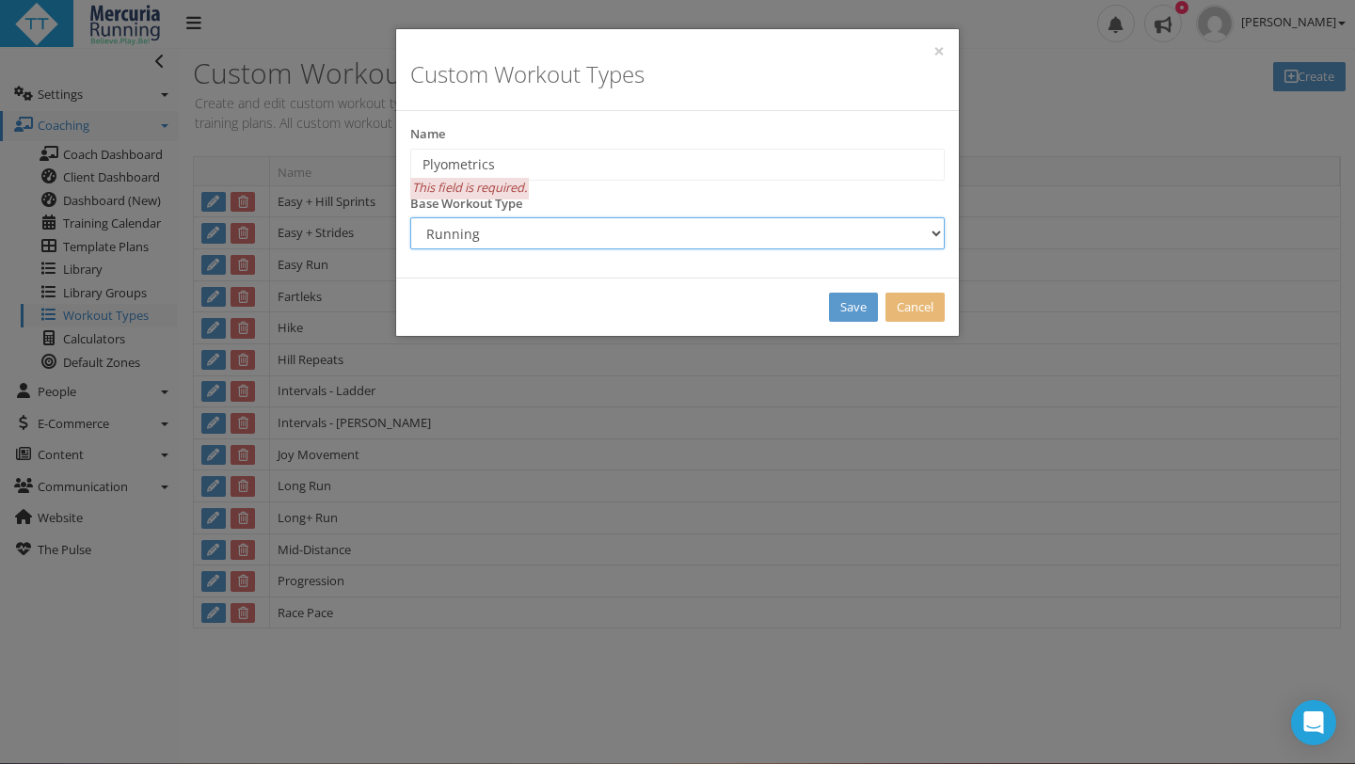
click at [575, 228] on select "Running Swimming Cycling Mountain Biking Walking Brick Strength Yoga Surfing Re…" at bounding box center [677, 233] width 534 height 32
select select "Other"
click at [410, 217] on select "Running Swimming Cycling Mountain Biking Walking Brick Strength Yoga Surfing Re…" at bounding box center [677, 233] width 534 height 32
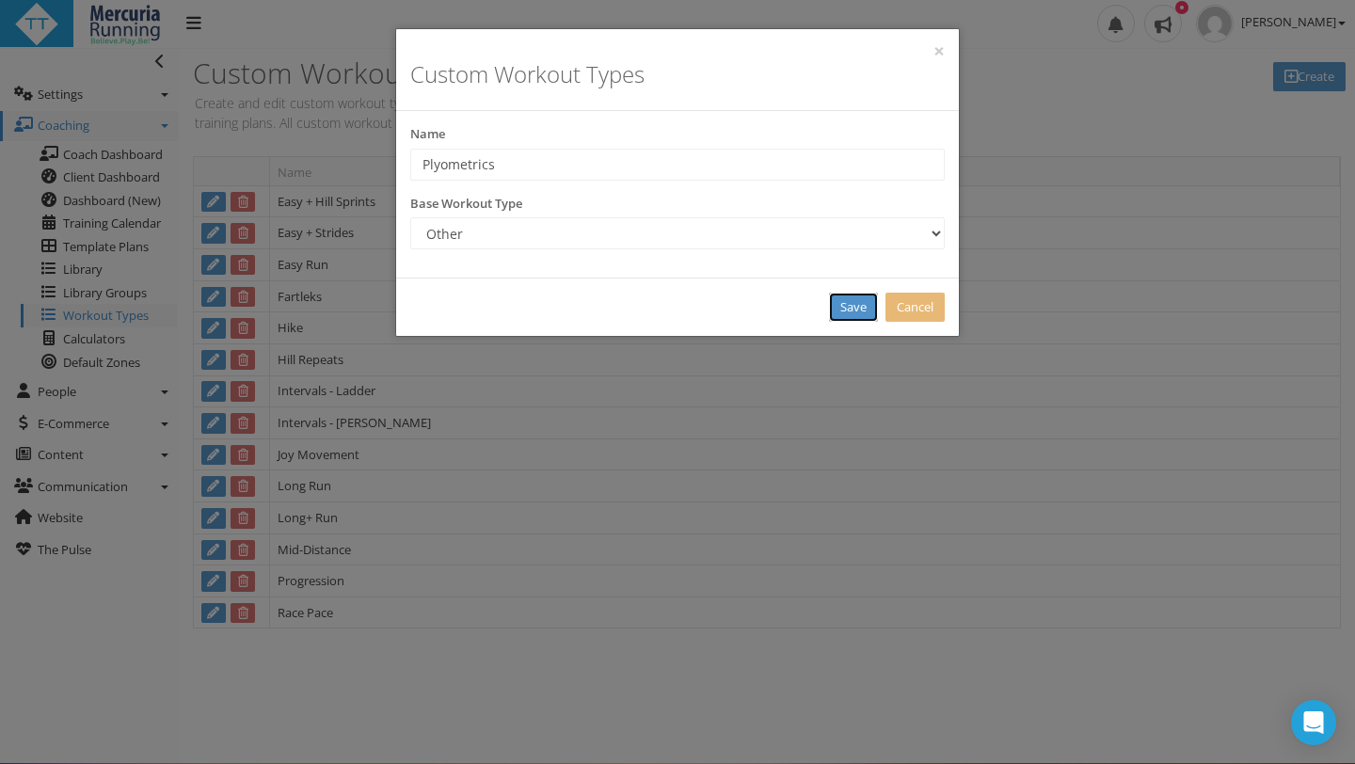
click at [858, 310] on link "Save" at bounding box center [853, 307] width 49 height 29
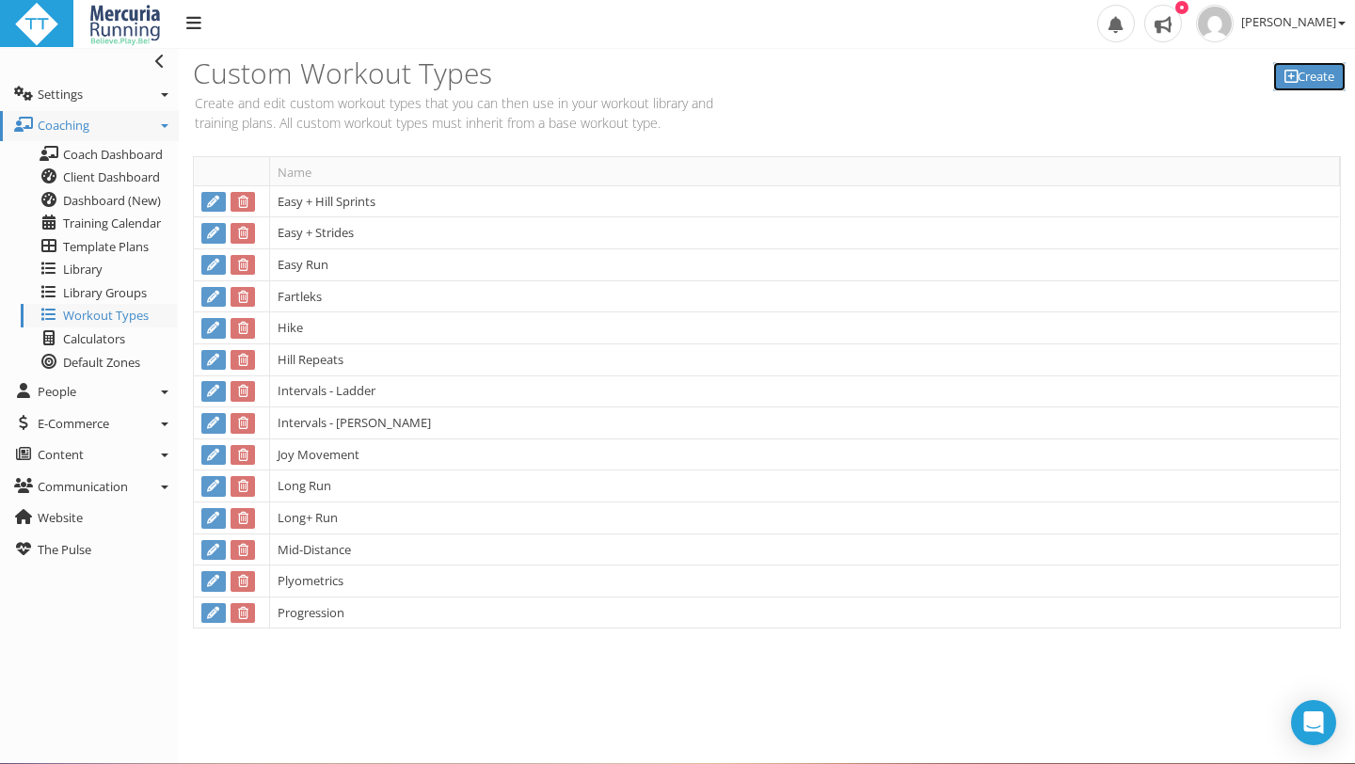
click at [1310, 83] on link "Create" at bounding box center [1309, 76] width 72 height 29
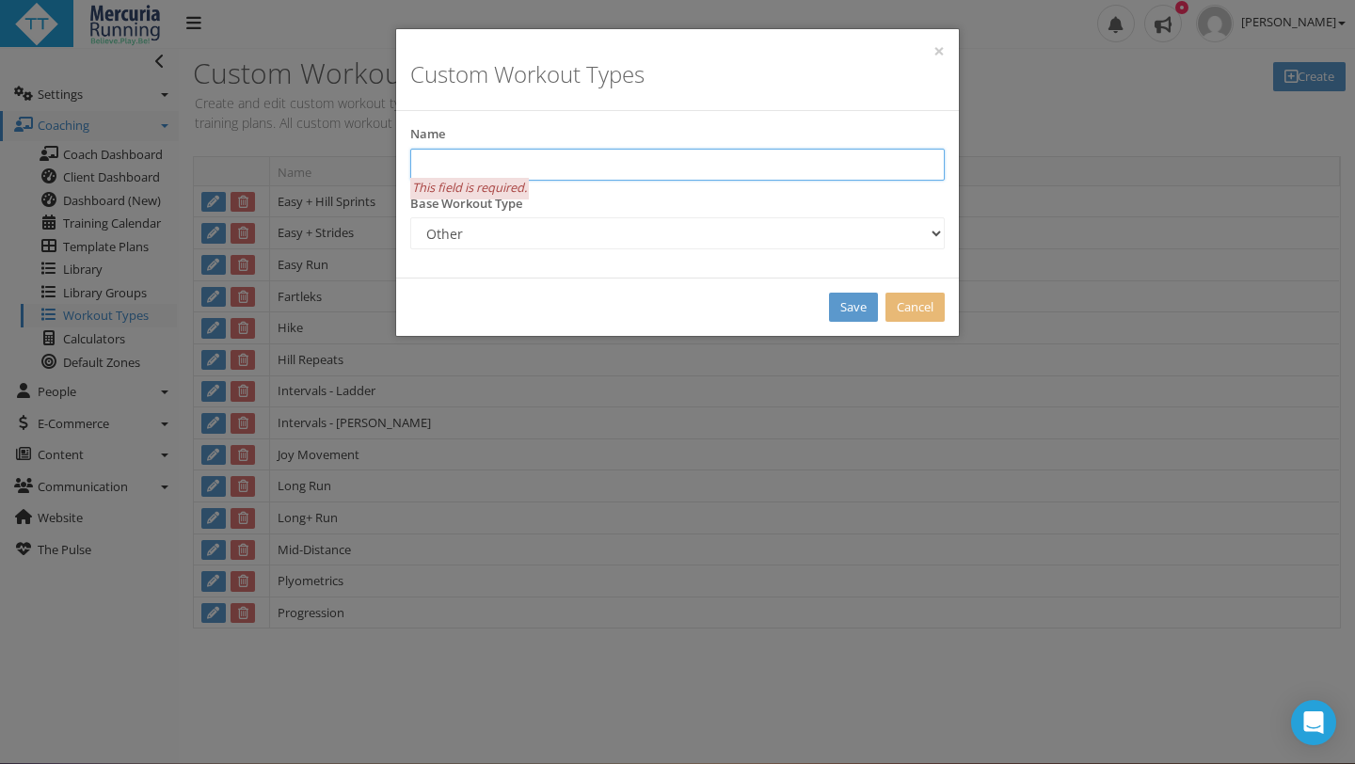
click at [633, 160] on input "text" at bounding box center [677, 165] width 534 height 32
type input "X-train"
click at [840, 311] on link "Save" at bounding box center [853, 307] width 49 height 29
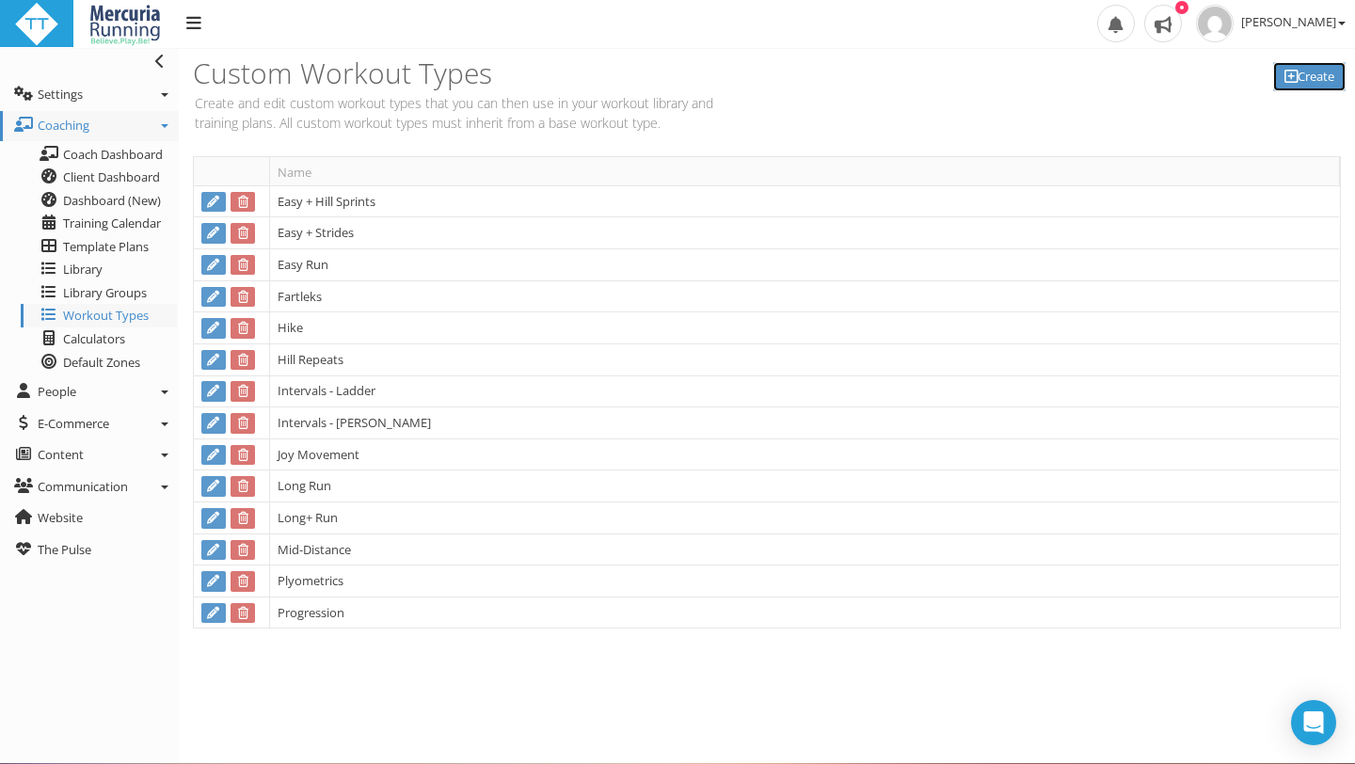
click at [1309, 75] on link "Create" at bounding box center [1309, 76] width 72 height 29
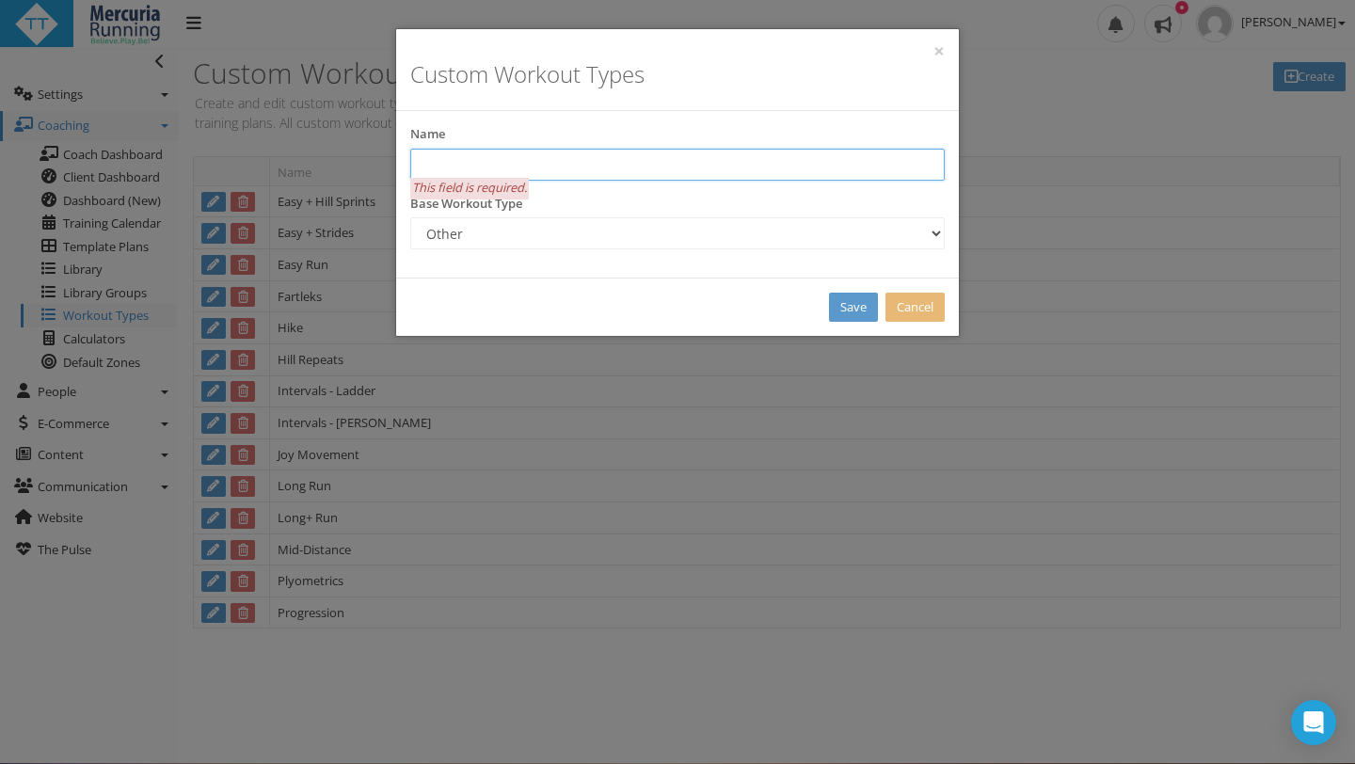
click at [583, 168] on input "text" at bounding box center [677, 165] width 534 height 32
type input "Track"
click at [853, 307] on link "Save" at bounding box center [853, 307] width 49 height 29
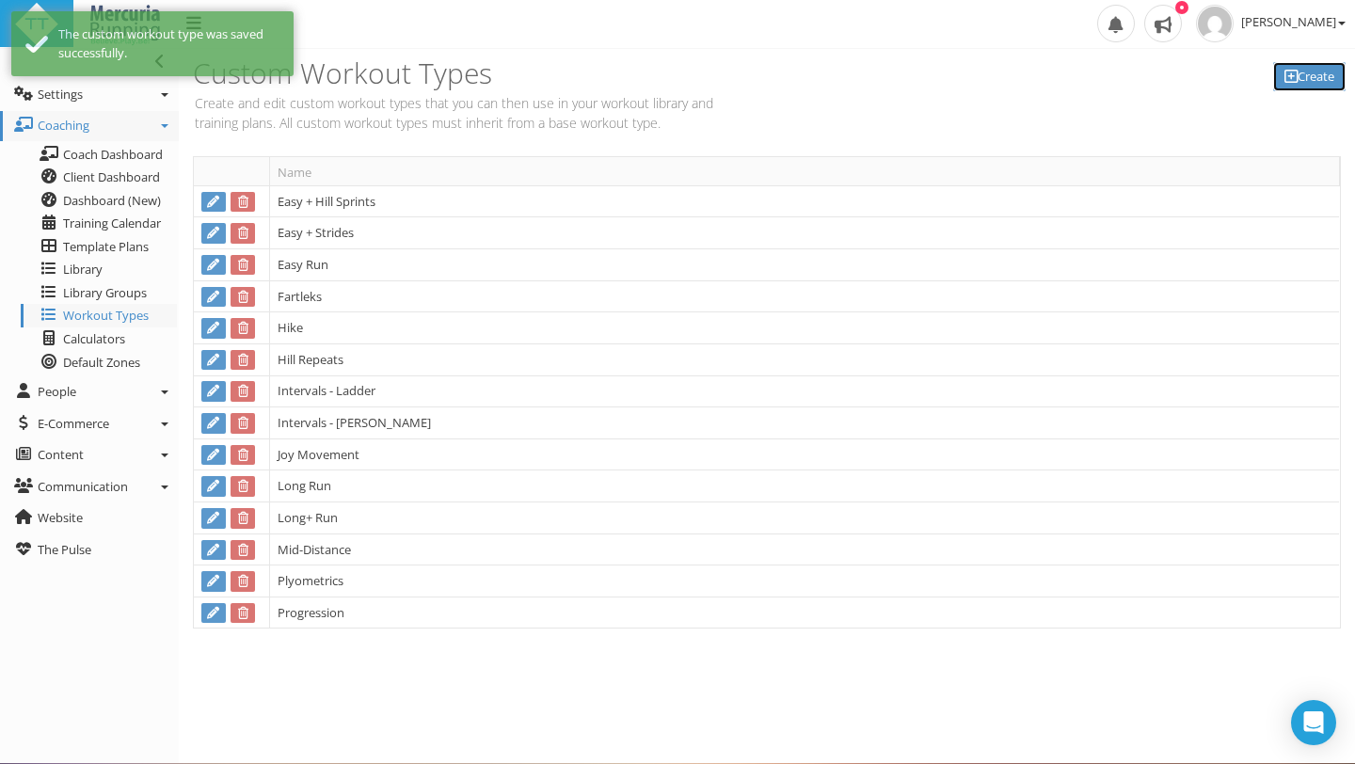
click at [1284, 77] on icon at bounding box center [1290, 76] width 13 height 1
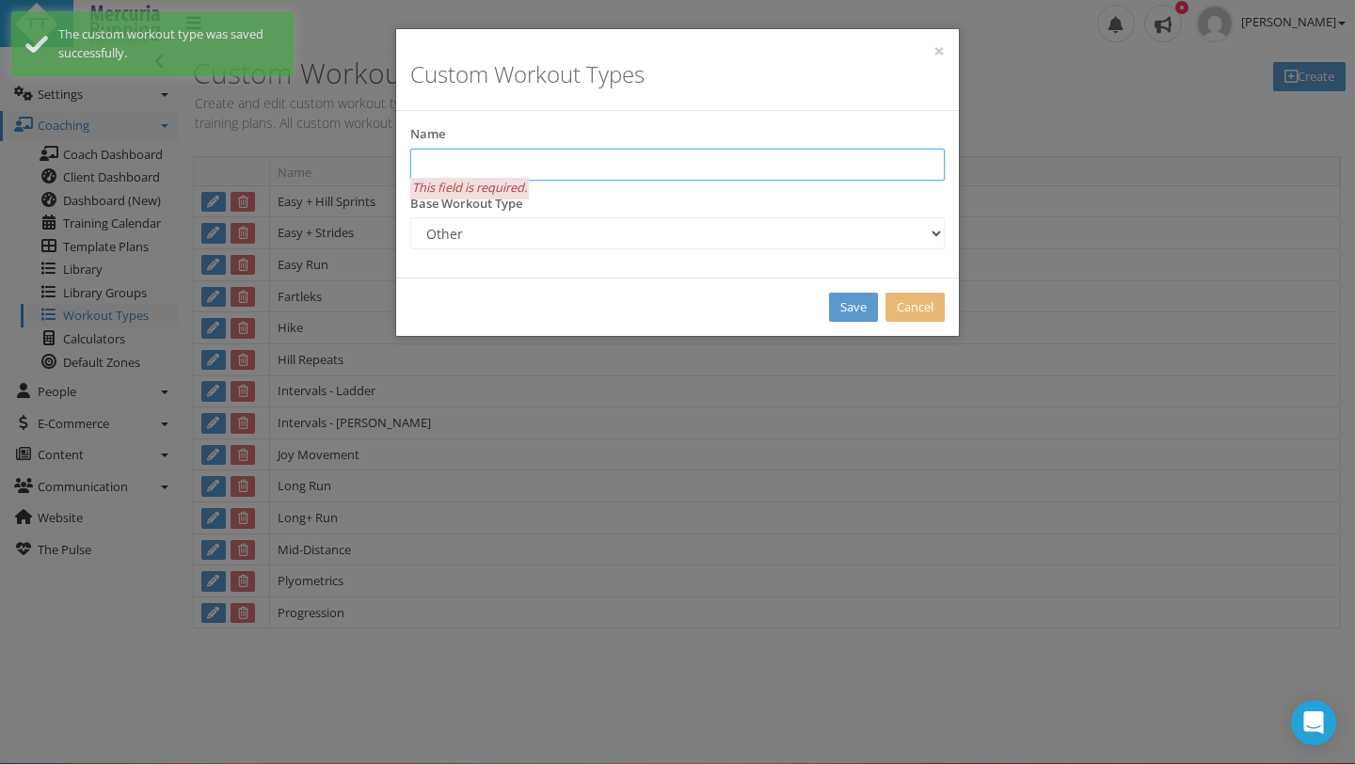
click at [562, 167] on input "text" at bounding box center [677, 165] width 534 height 32
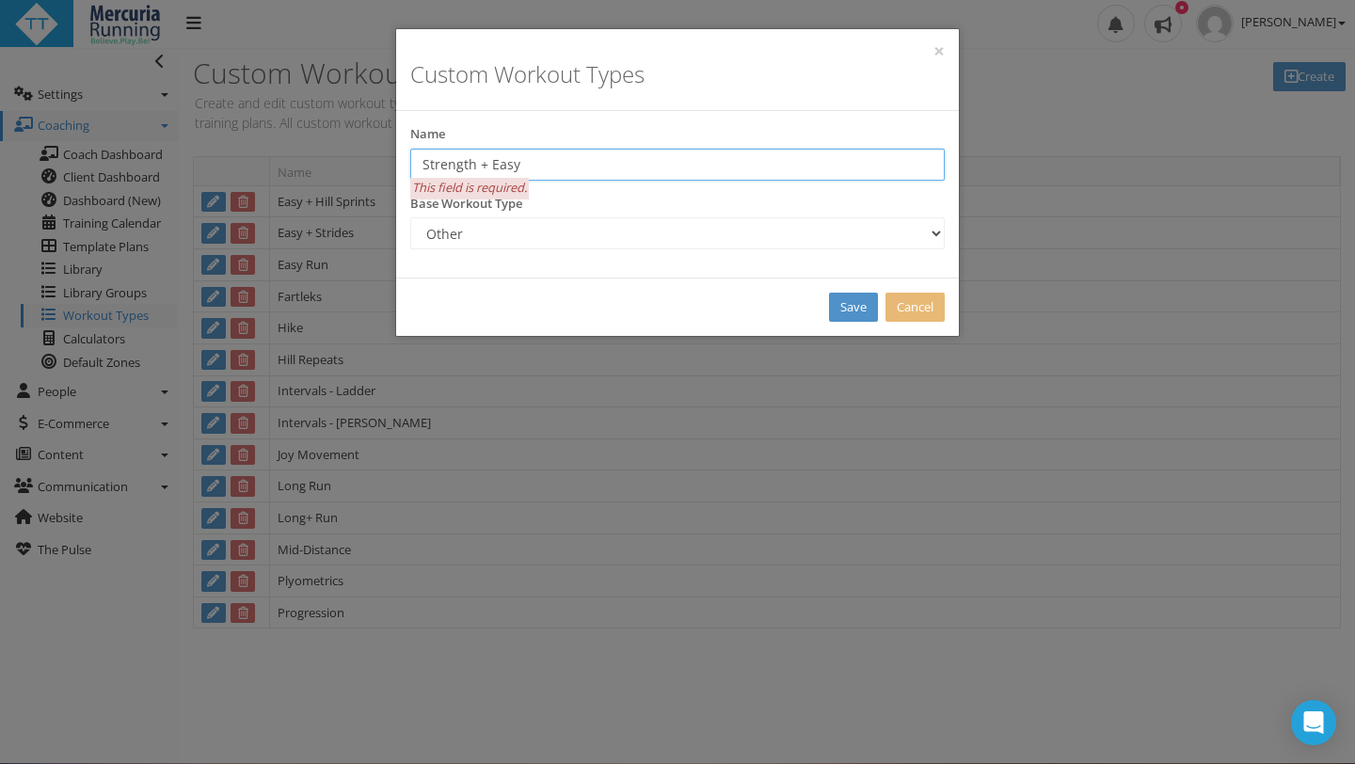
type input "Strength + Easy"
click at [857, 309] on link "Save" at bounding box center [853, 307] width 49 height 29
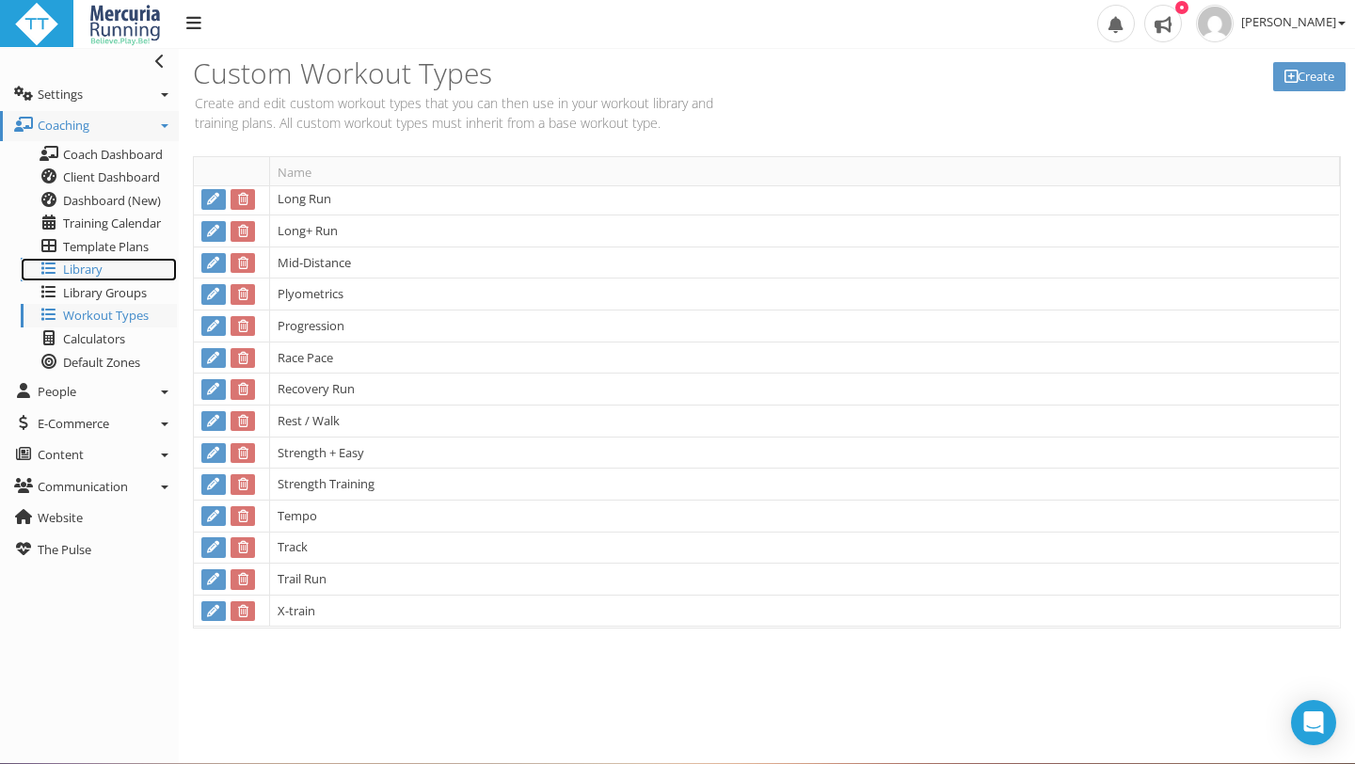
click at [117, 276] on link "Library" at bounding box center [99, 270] width 156 height 24
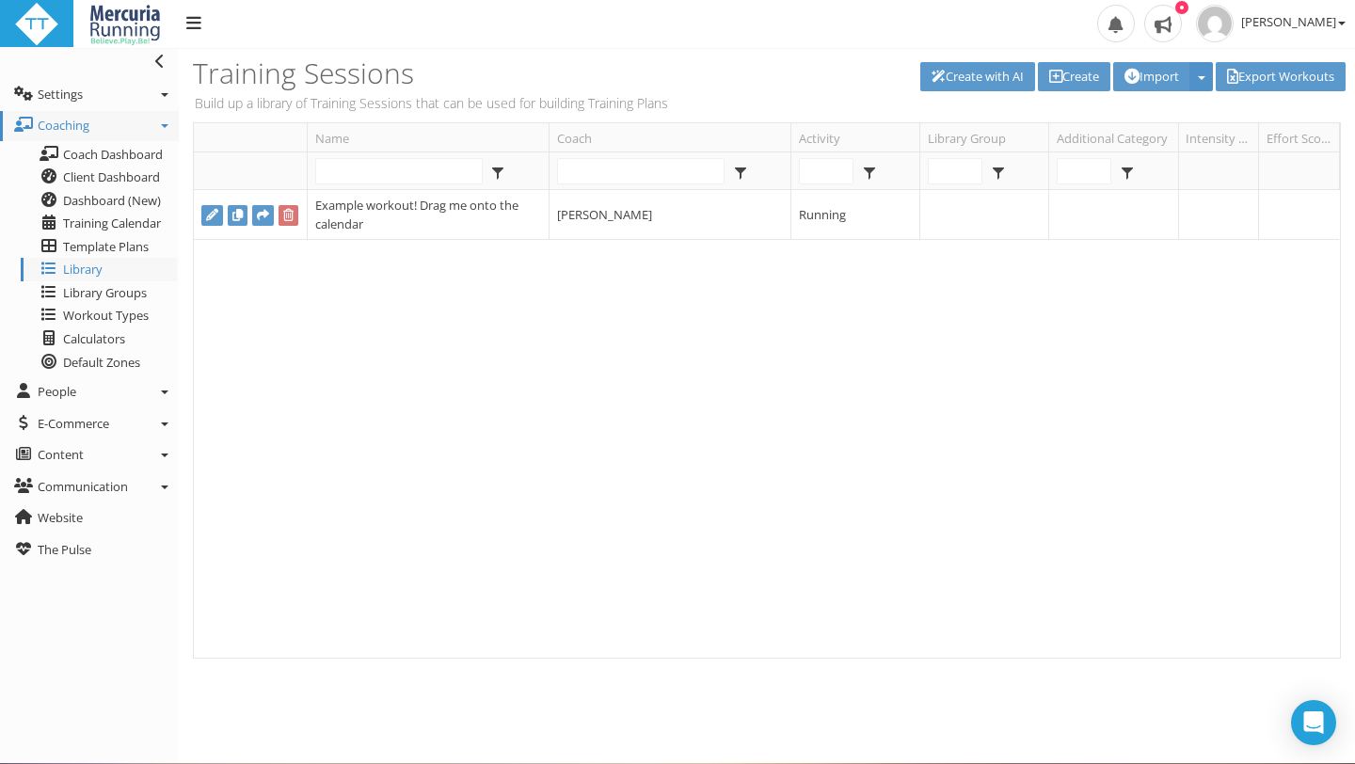
click at [1192, 80] on button "button" at bounding box center [1201, 76] width 24 height 29
click at [1001, 391] on div "Example workout! Drag me onto the calendar [PERSON_NAME] Running" at bounding box center [766, 424] width 1145 height 468
click at [119, 321] on span "Workout Types" at bounding box center [106, 315] width 86 height 17
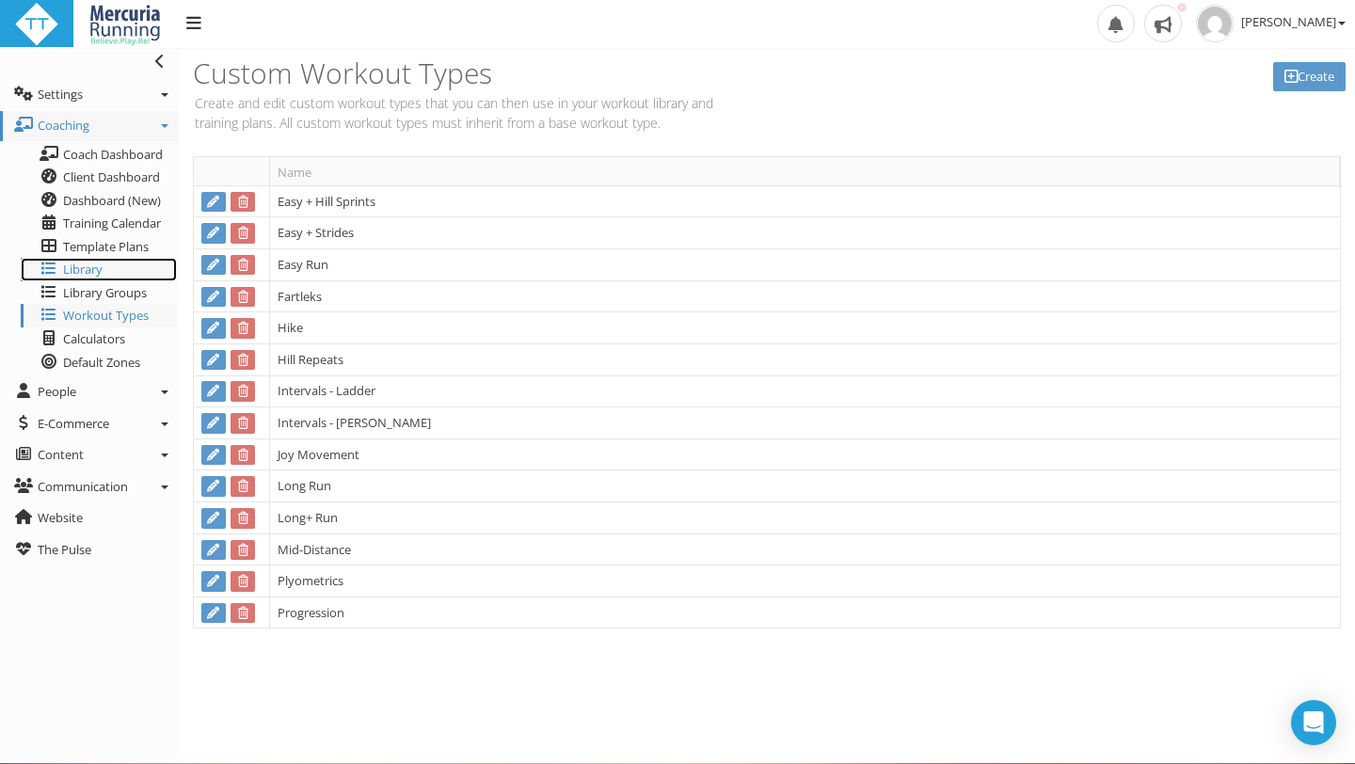
click at [101, 268] on span "Library" at bounding box center [83, 269] width 40 height 17
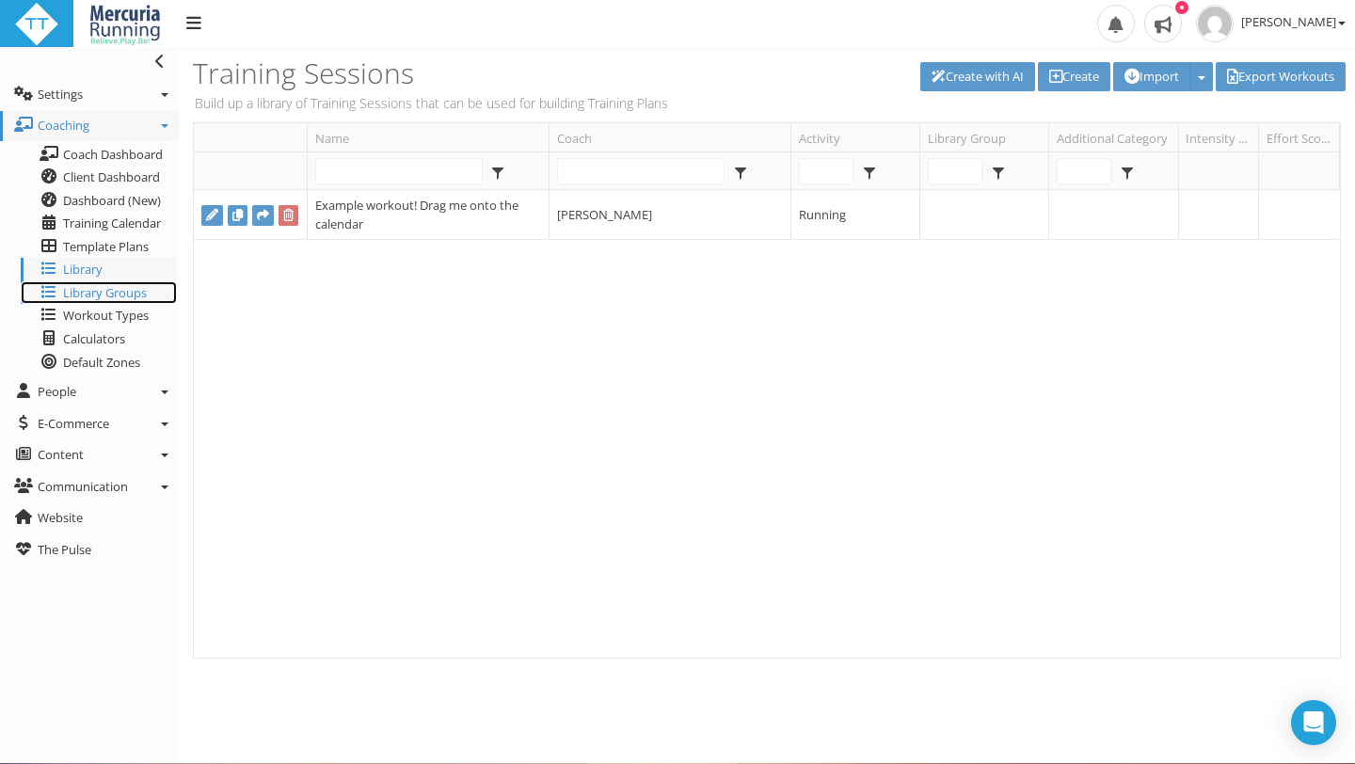
click at [85, 292] on span "Library Groups" at bounding box center [105, 292] width 84 height 17
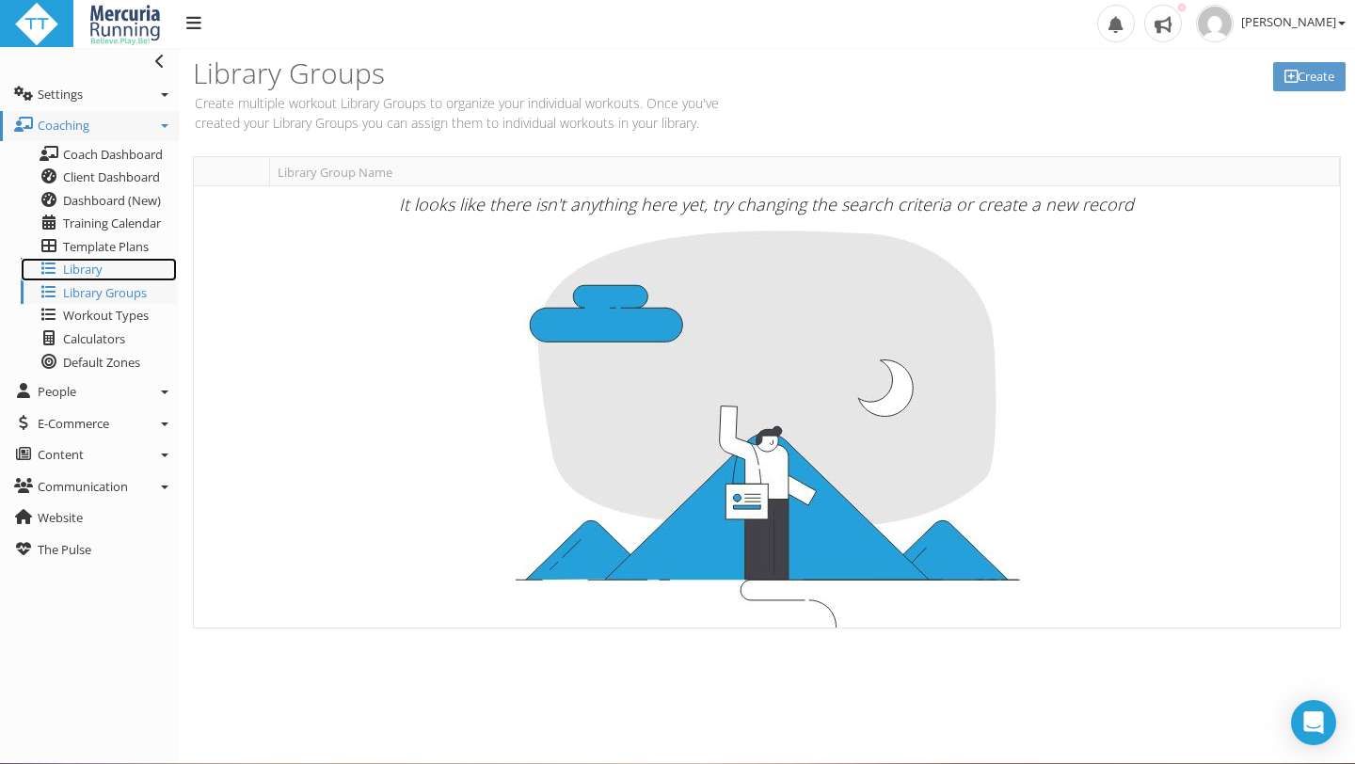
click at [99, 271] on span "Library" at bounding box center [83, 269] width 40 height 17
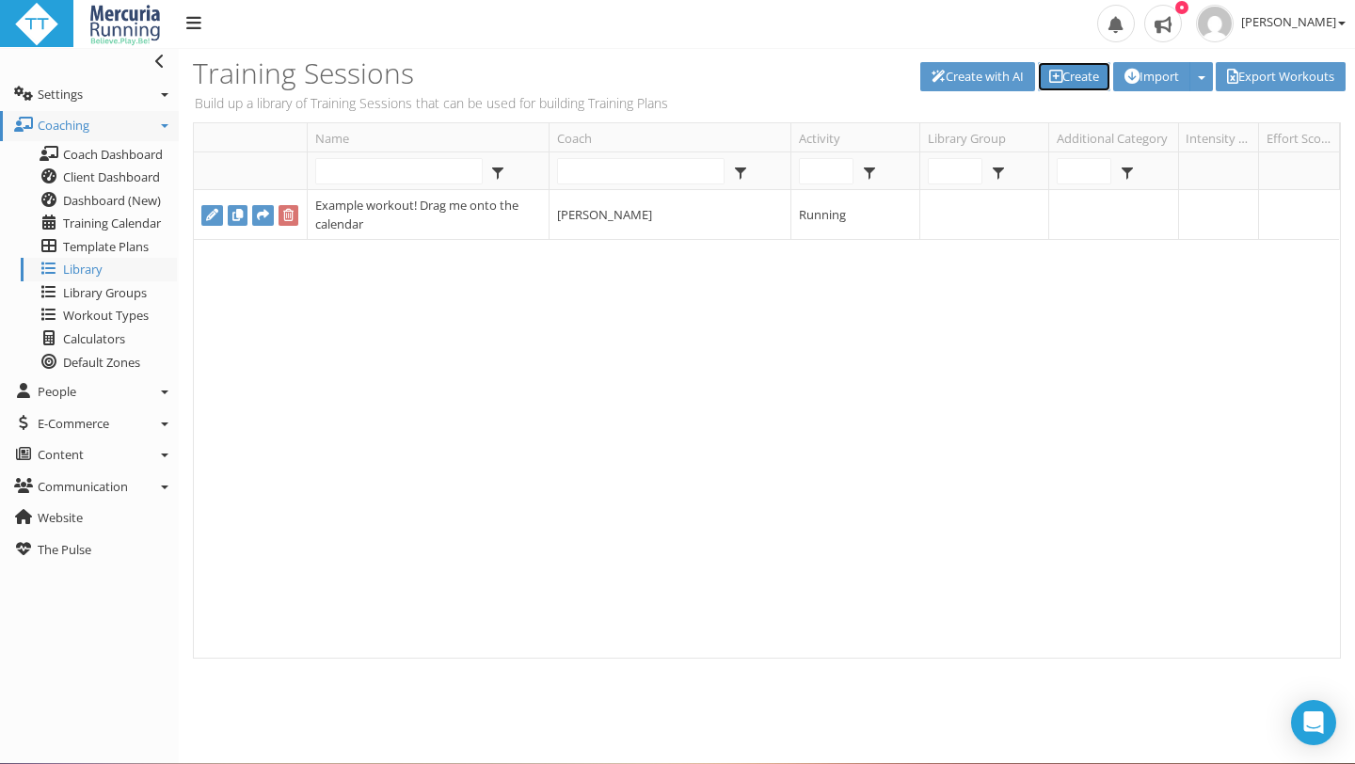
click at [1056, 76] on link "Create" at bounding box center [1074, 76] width 72 height 29
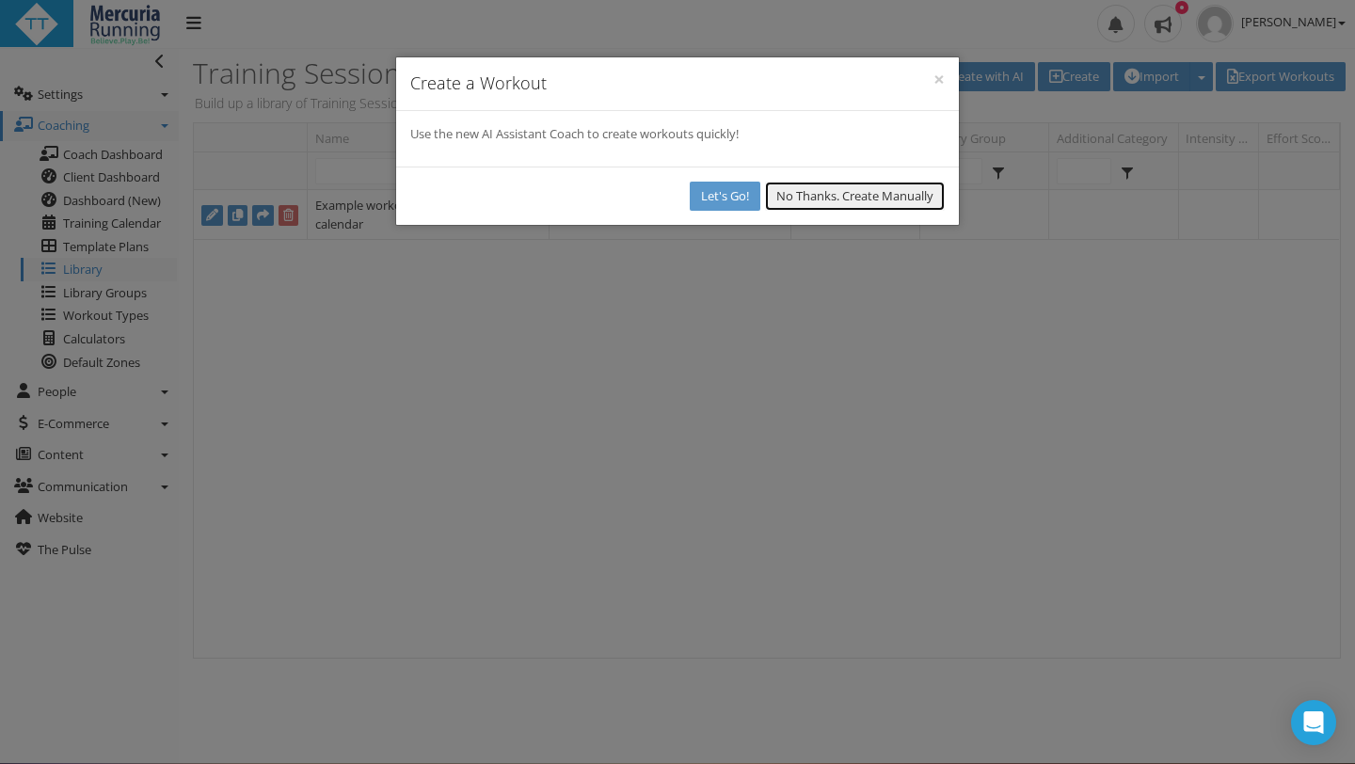
click at [823, 193] on button "No Thanks. Create Manually" at bounding box center [855, 196] width 180 height 29
select select
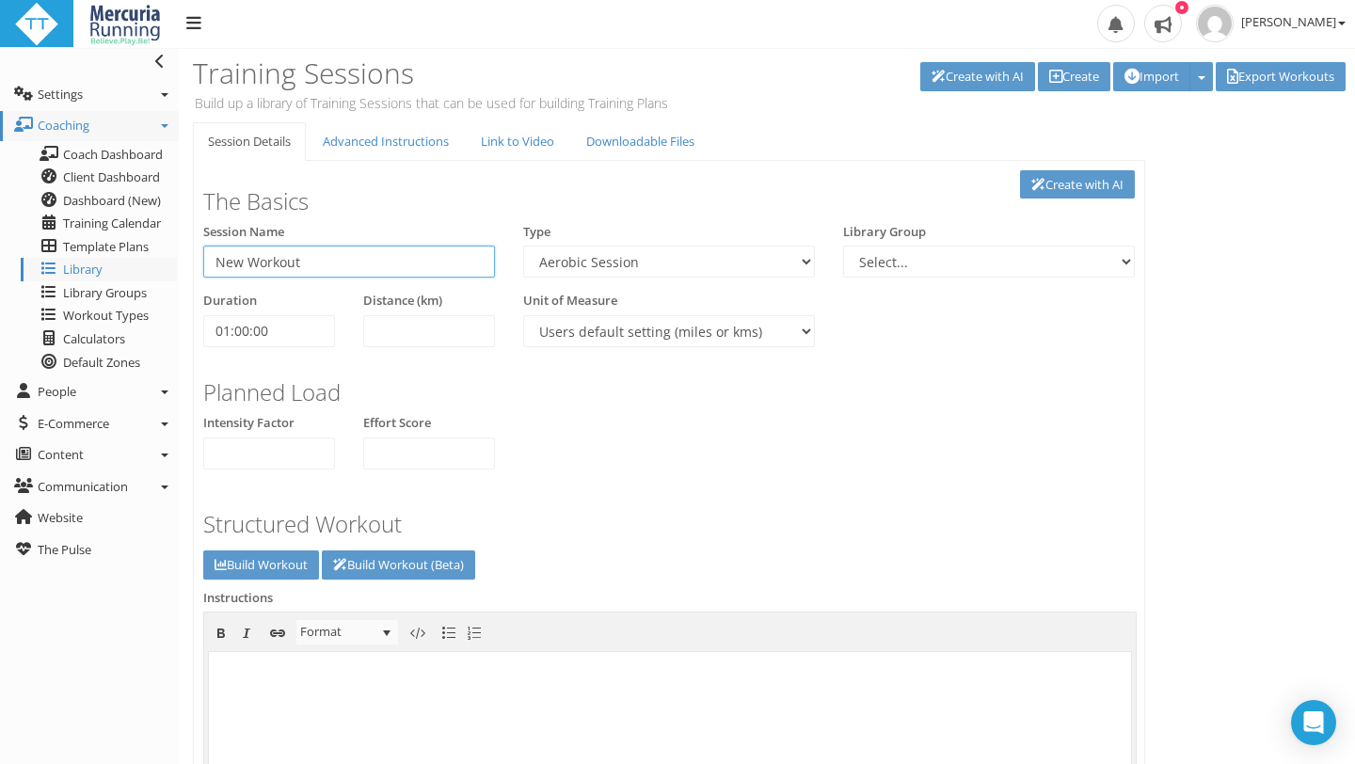
click at [373, 259] on input "New Workout" at bounding box center [349, 262] width 292 height 32
drag, startPoint x: 322, startPoint y: 253, endPoint x: 207, endPoint y: 259, distance: 114.9
click at [207, 259] on input "New Workout" at bounding box center [349, 262] width 292 height 32
type input "Easy"
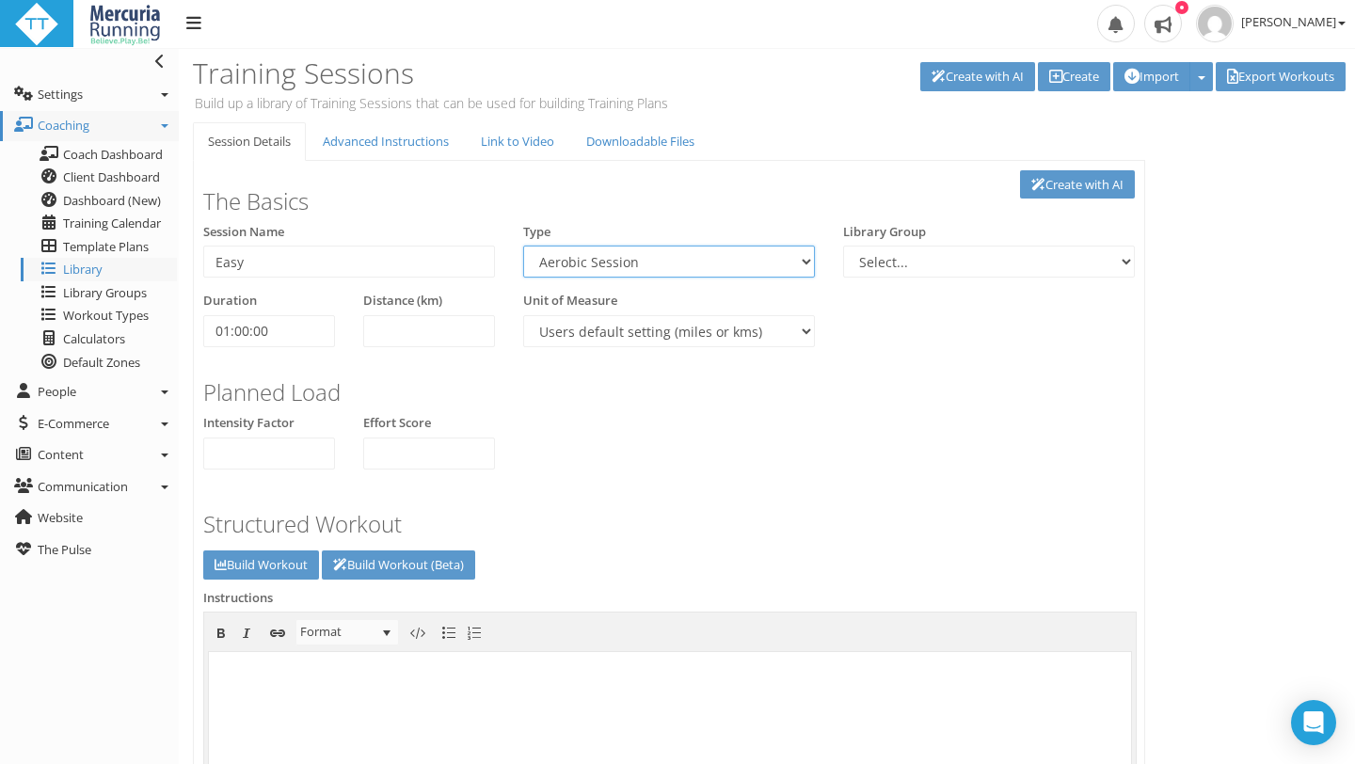
click at [804, 258] on select "Aerobic Session Alpine Climbing Assessment Availability Bike Paddle Bouldering …" at bounding box center [669, 262] width 292 height 32
select select "c6c11e48-efcf-44f1-9ab6-07d457956560"
click at [523, 246] on select "Aerobic Session Alpine Climbing Assessment Availability Bike Paddle Bouldering …" at bounding box center [669, 262] width 292 height 32
click at [738, 500] on div "Structured Workout" at bounding box center [669, 519] width 960 height 53
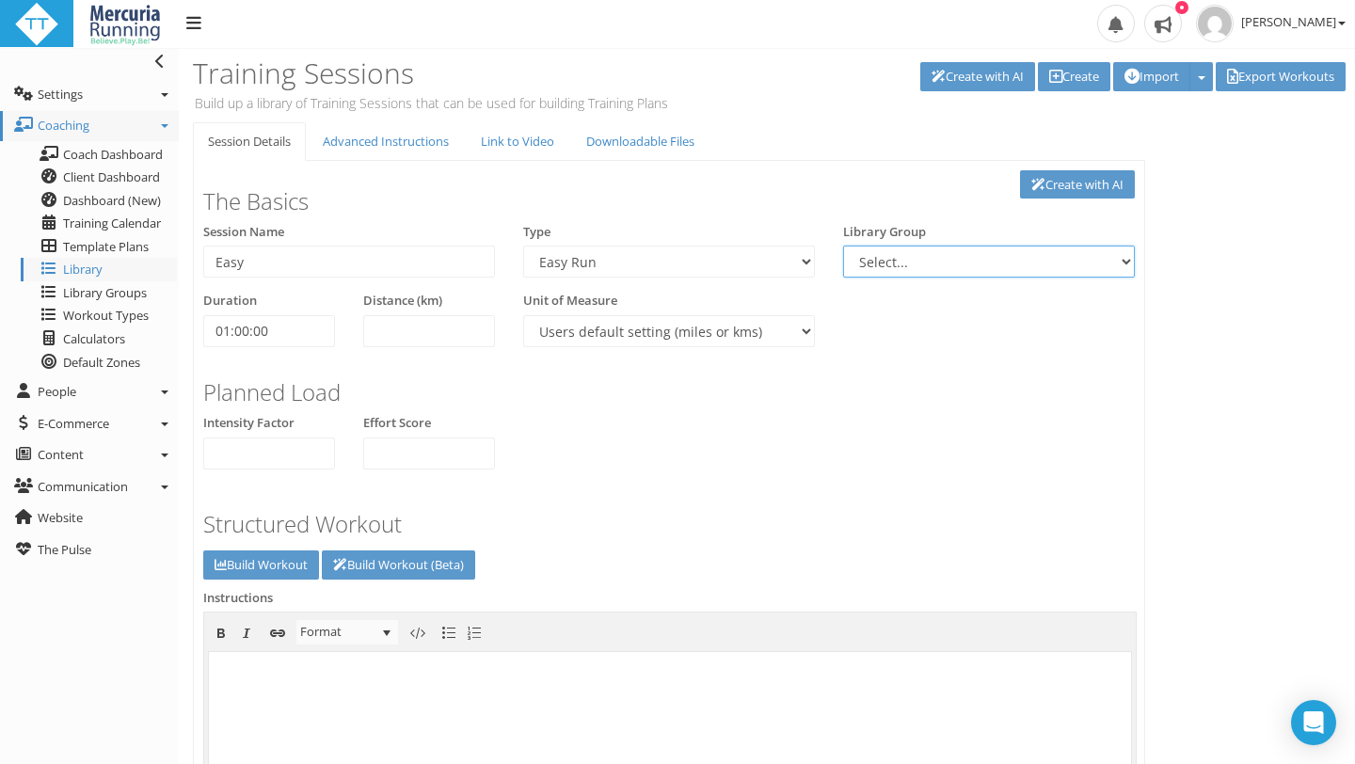
click at [1116, 261] on select "Select..." at bounding box center [989, 262] width 292 height 32
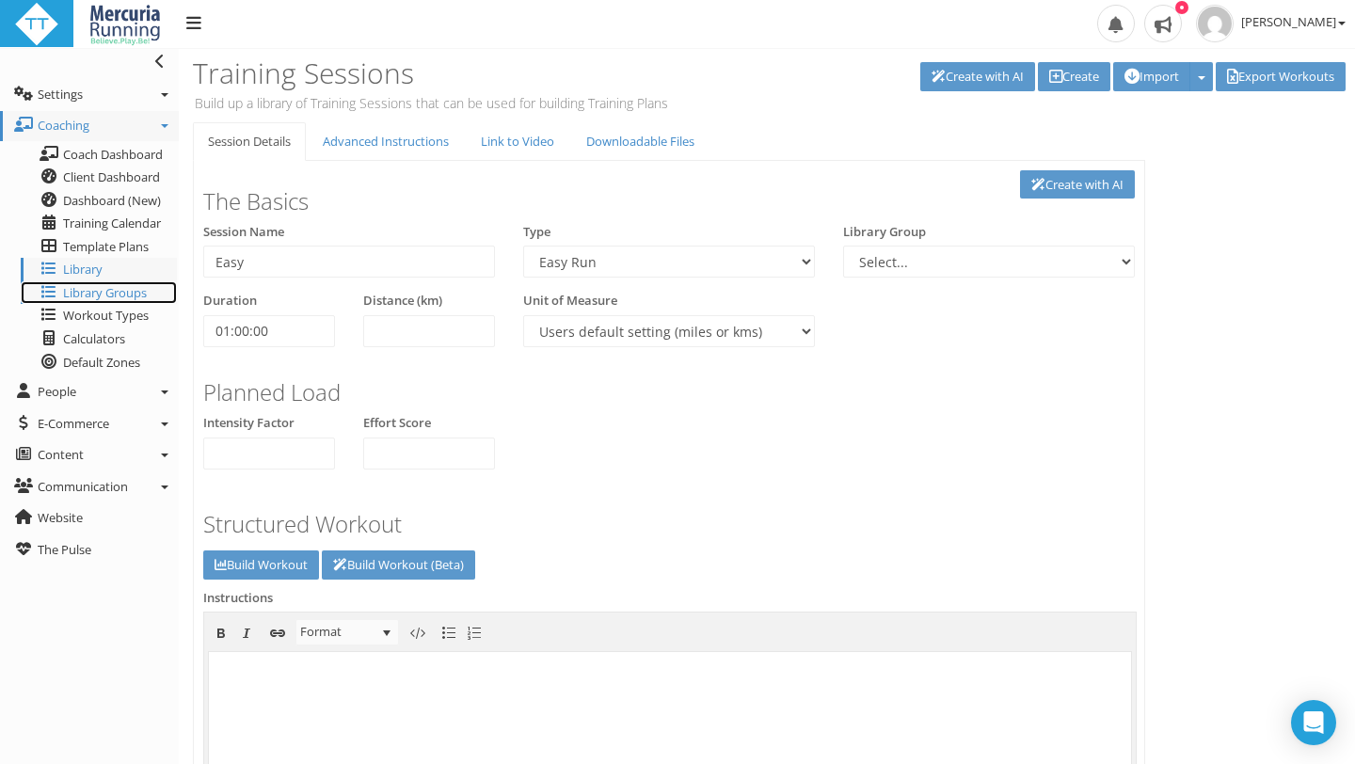
click at [117, 294] on span "Library Groups" at bounding box center [105, 292] width 84 height 17
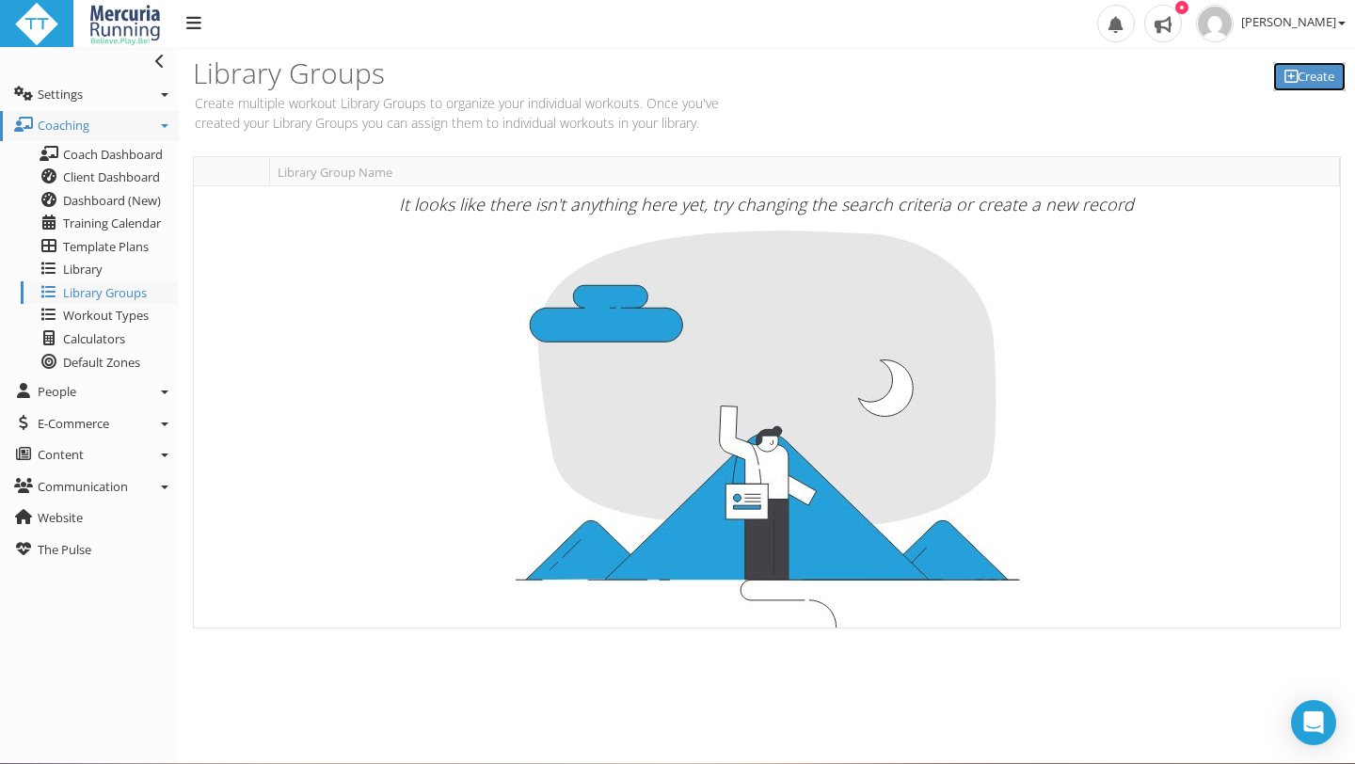
click at [1295, 74] on link "Create" at bounding box center [1309, 76] width 72 height 29
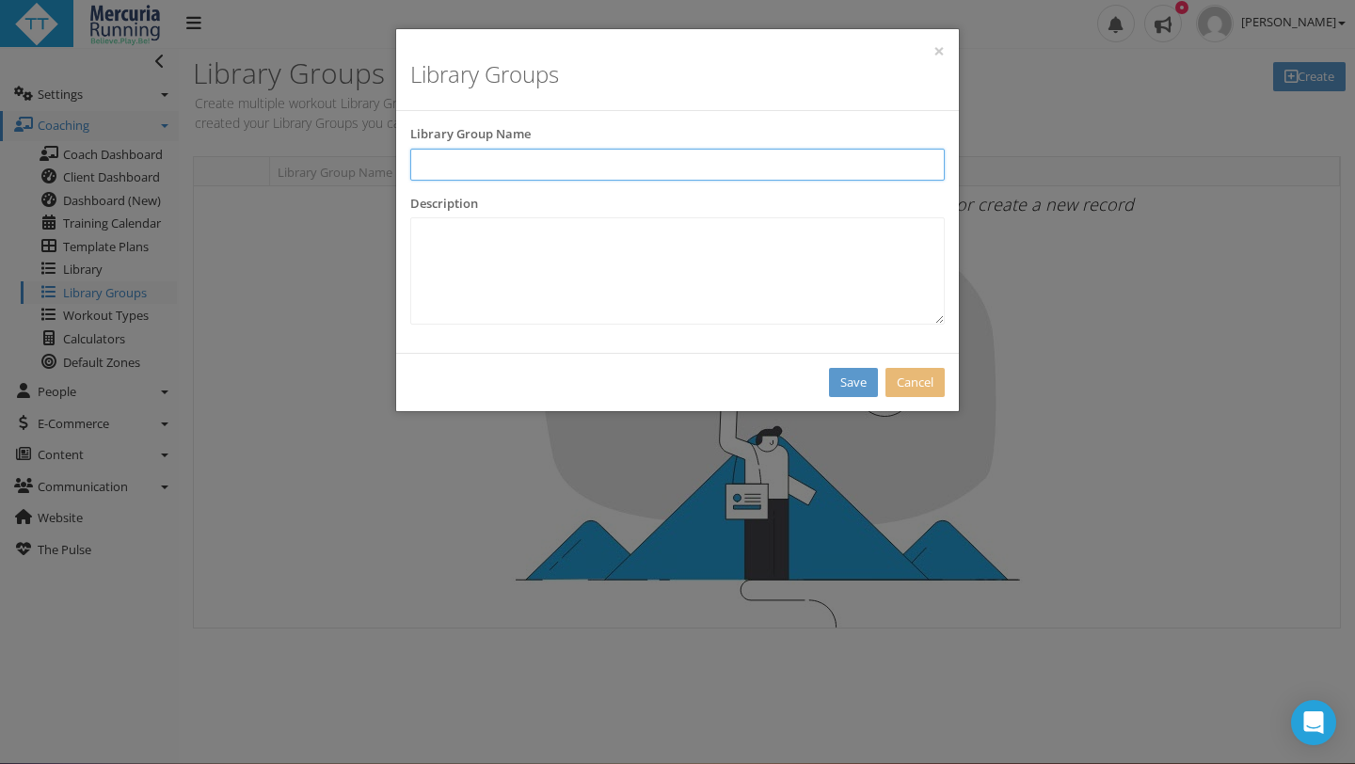
click at [645, 158] on input "text" at bounding box center [677, 165] width 534 height 32
drag, startPoint x: 463, startPoint y: 167, endPoint x: 397, endPoint y: 165, distance: 65.9
click at [397, 165] on div "Library Group Name Easy" at bounding box center [677, 160] width 563 height 70
type input "Speed Workouts"
click at [857, 385] on link "Save" at bounding box center [853, 382] width 49 height 29
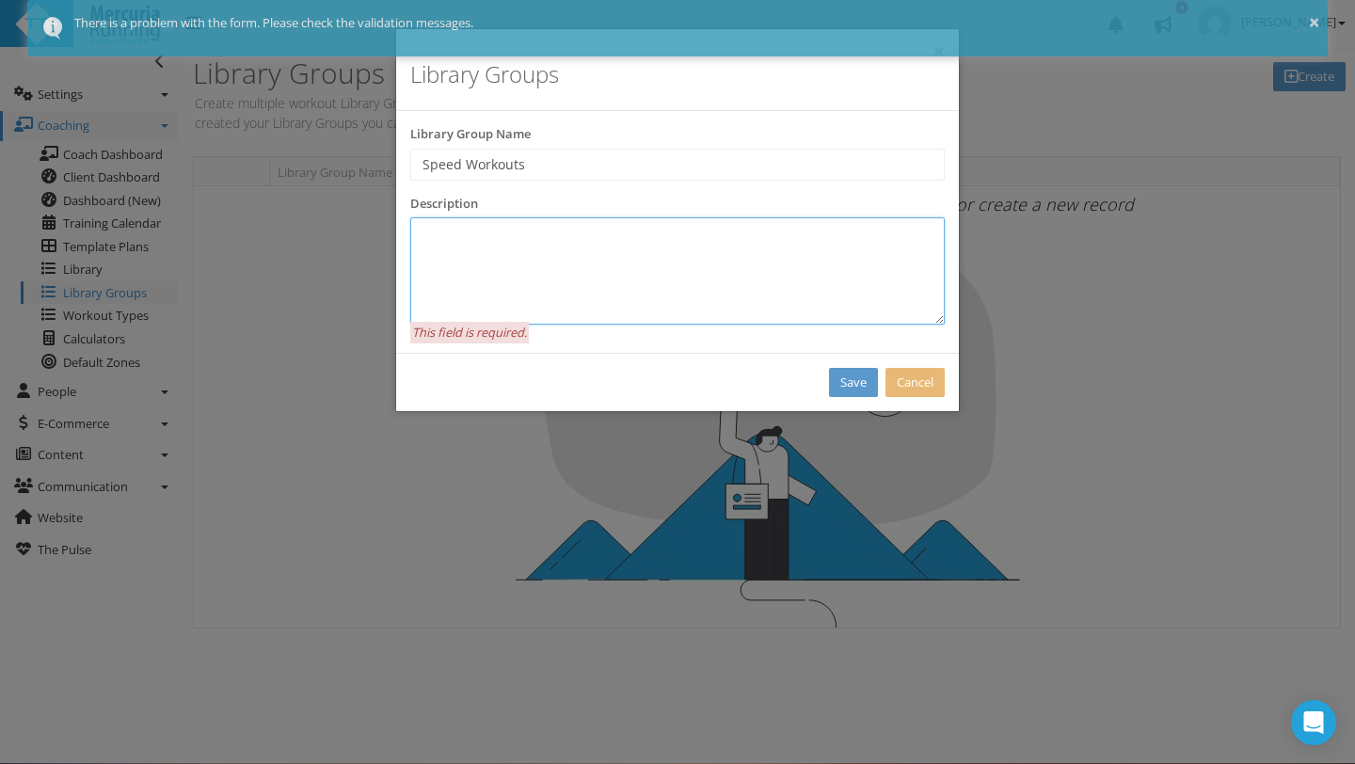
click at [547, 258] on textarea at bounding box center [677, 270] width 534 height 107
type textarea "W"
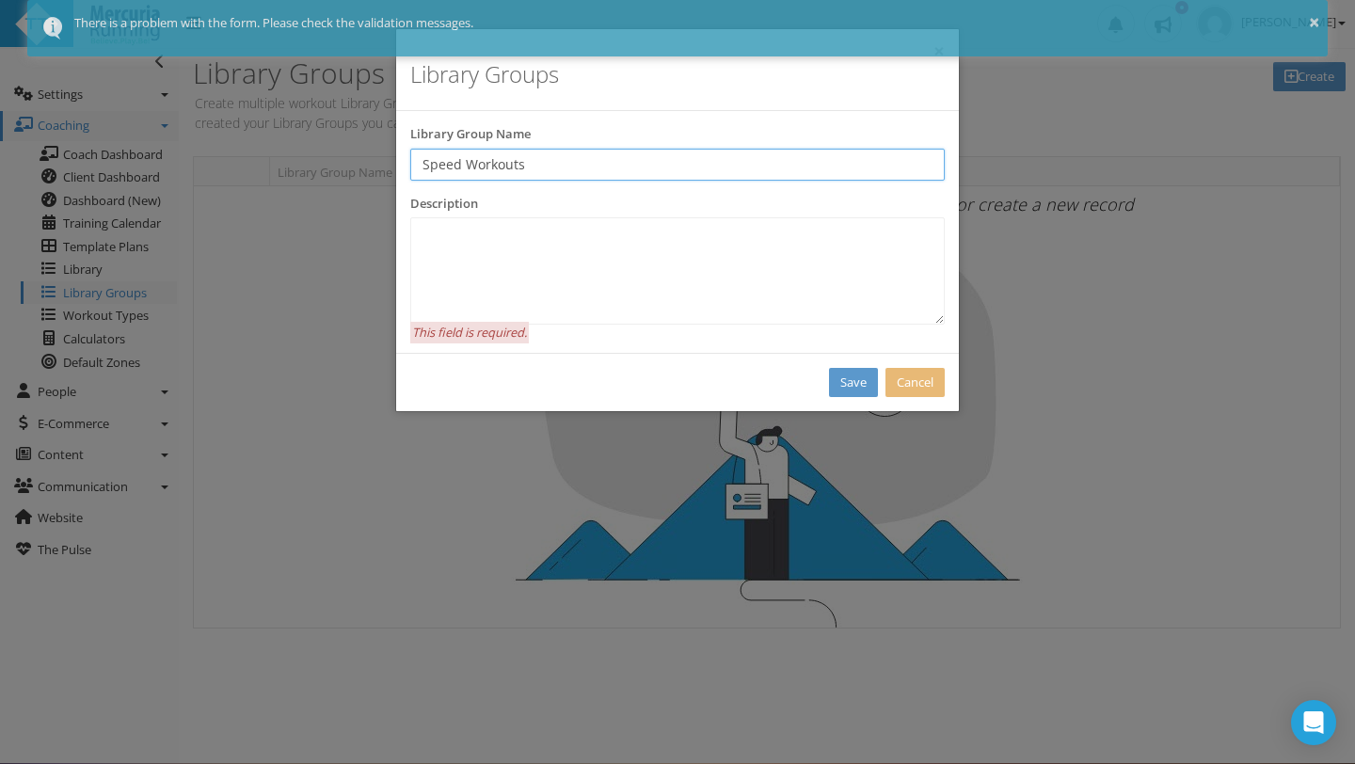
click at [421, 164] on input "Speed Workouts" at bounding box center [677, 165] width 534 height 32
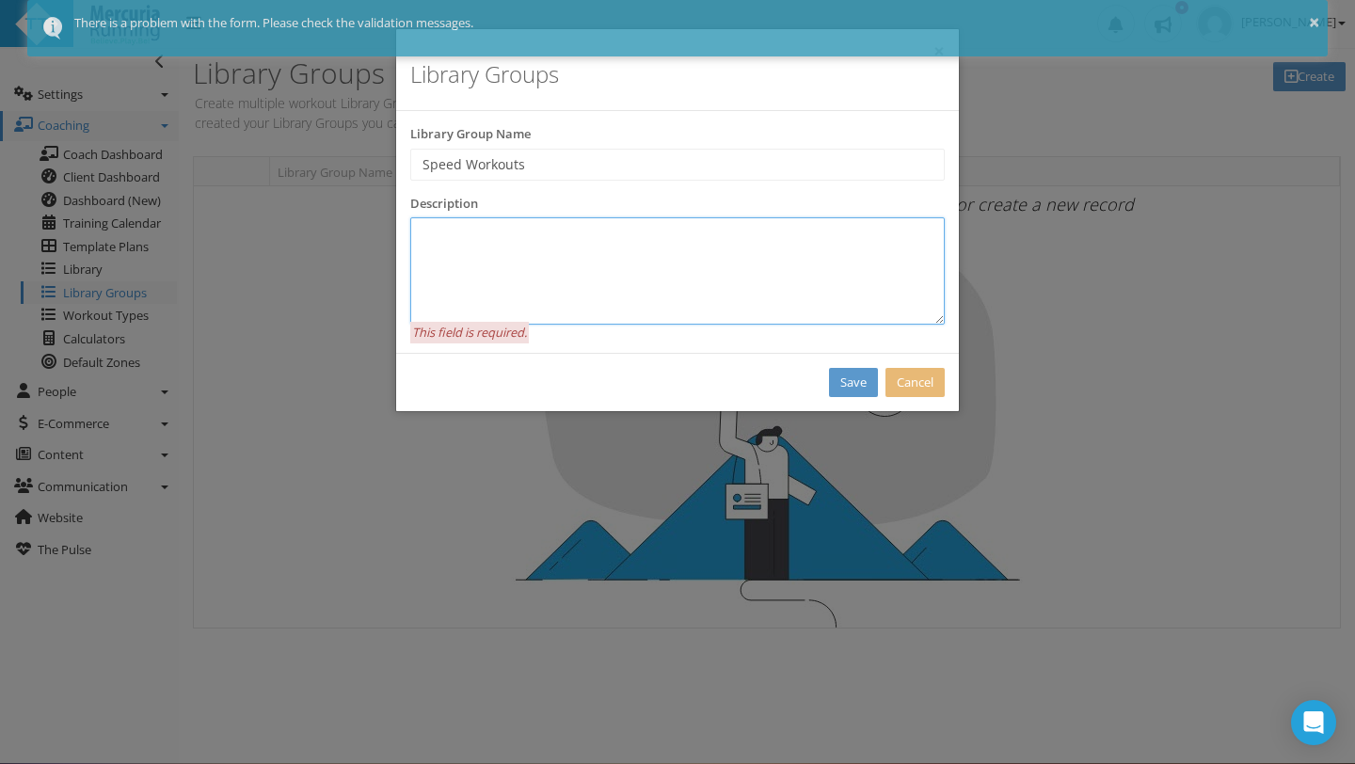
click at [443, 227] on textarea at bounding box center [677, 270] width 534 height 107
type textarea "Speed sessions"
click at [864, 382] on link "Save" at bounding box center [853, 382] width 49 height 29
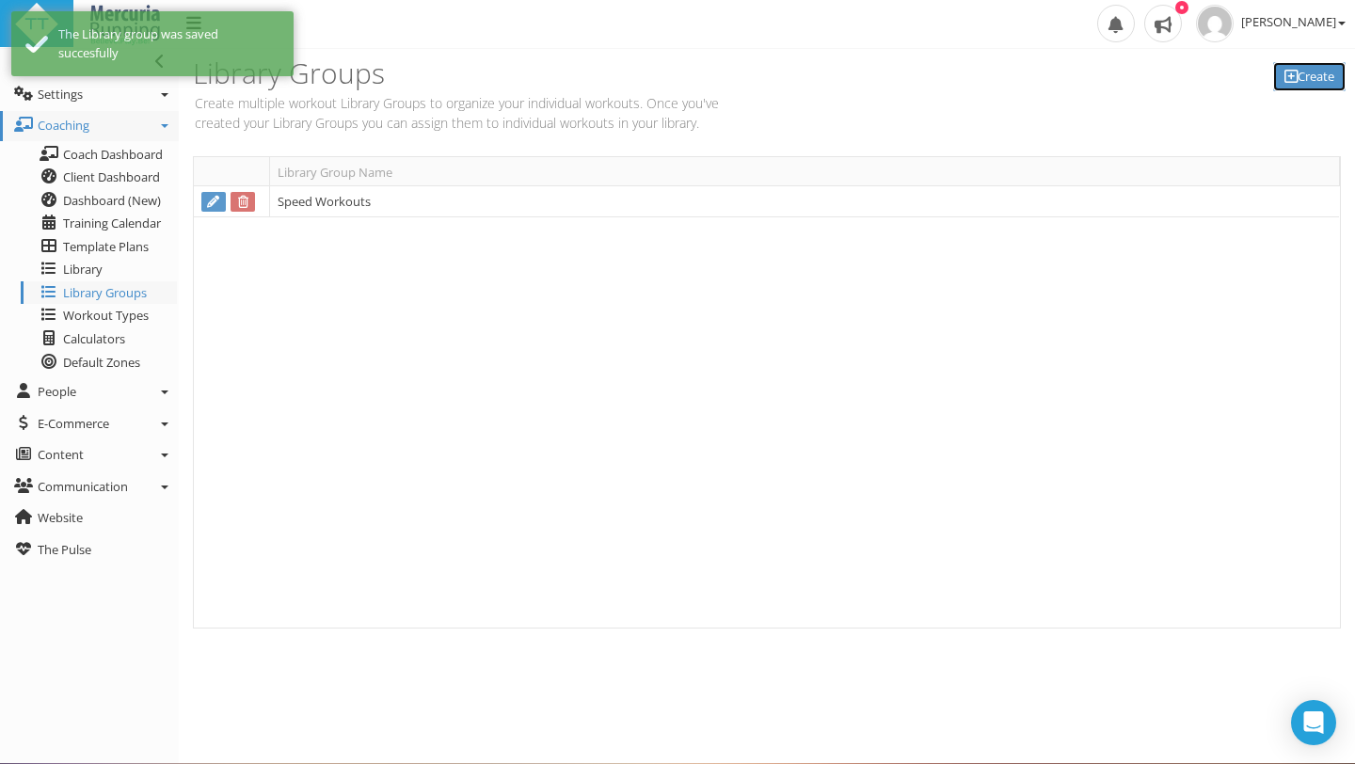
click at [1310, 77] on link "Create" at bounding box center [1309, 76] width 72 height 29
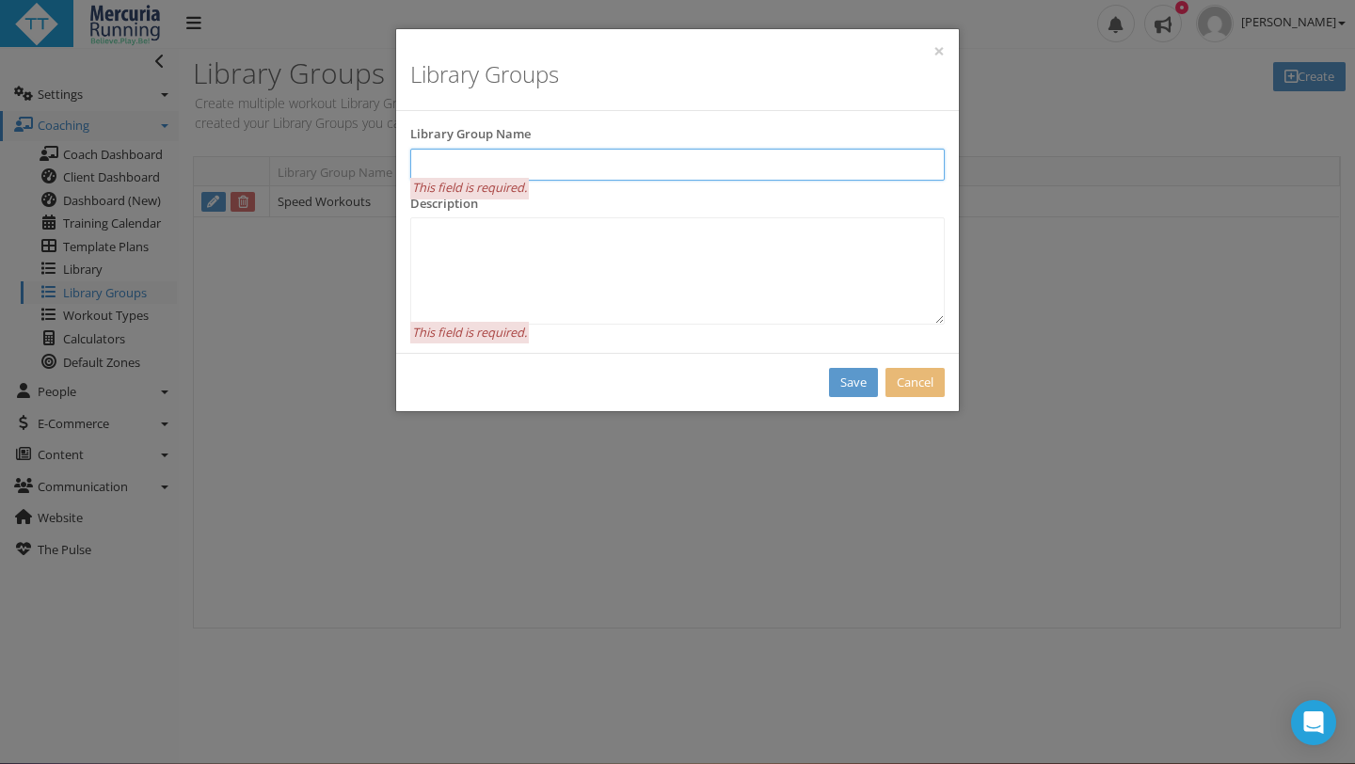
click at [516, 162] on input "text" at bounding box center [677, 165] width 534 height 32
type input "Easy Run"
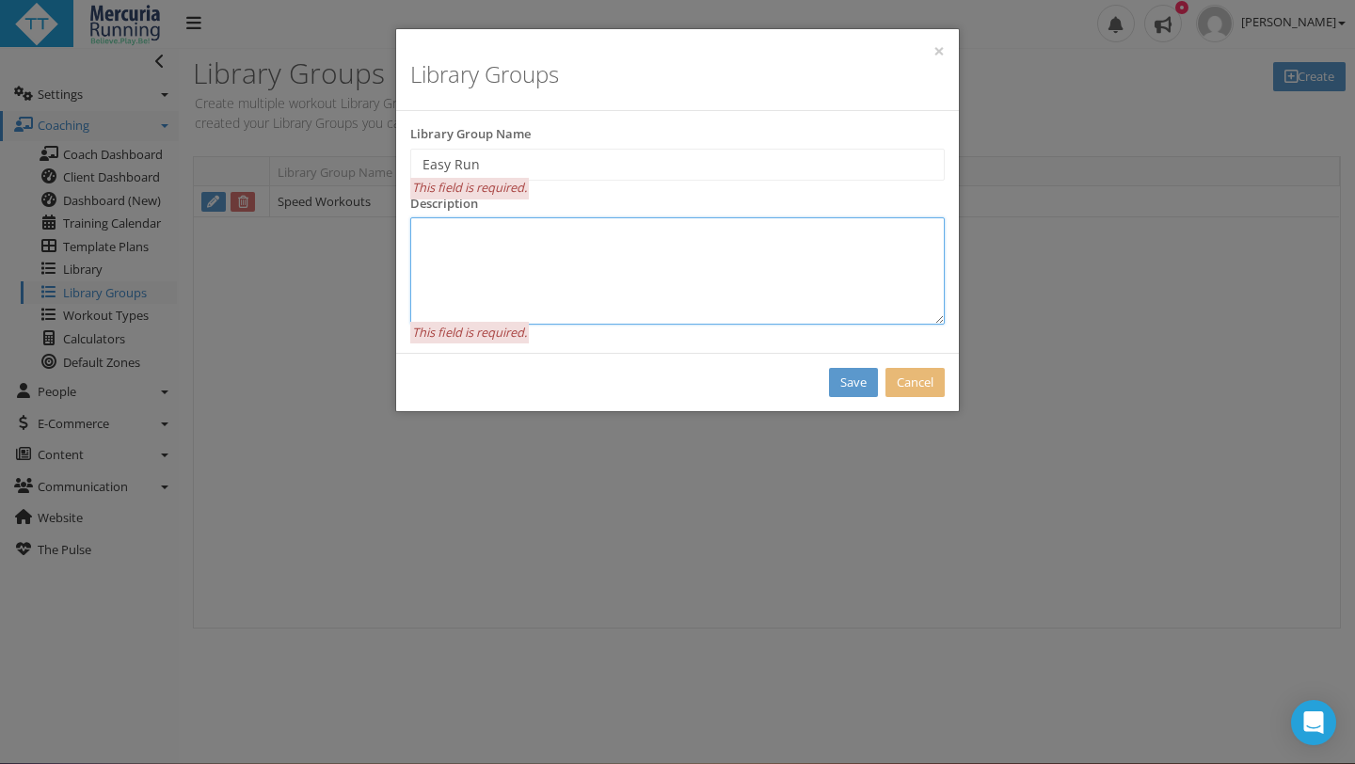
click at [453, 244] on textarea at bounding box center [677, 270] width 534 height 107
type textarea "Easy Run"
click at [851, 387] on link "Save" at bounding box center [853, 382] width 49 height 29
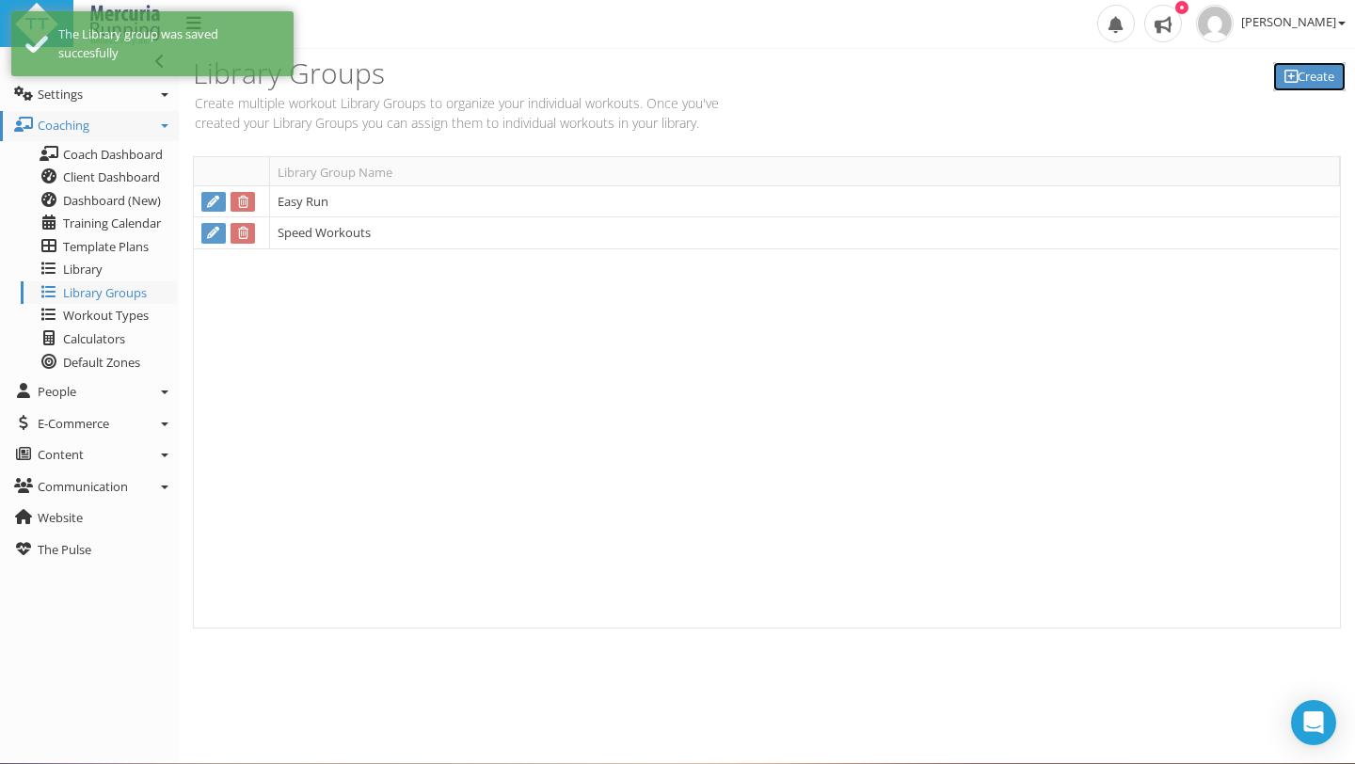
click at [1284, 77] on icon at bounding box center [1290, 76] width 13 height 1
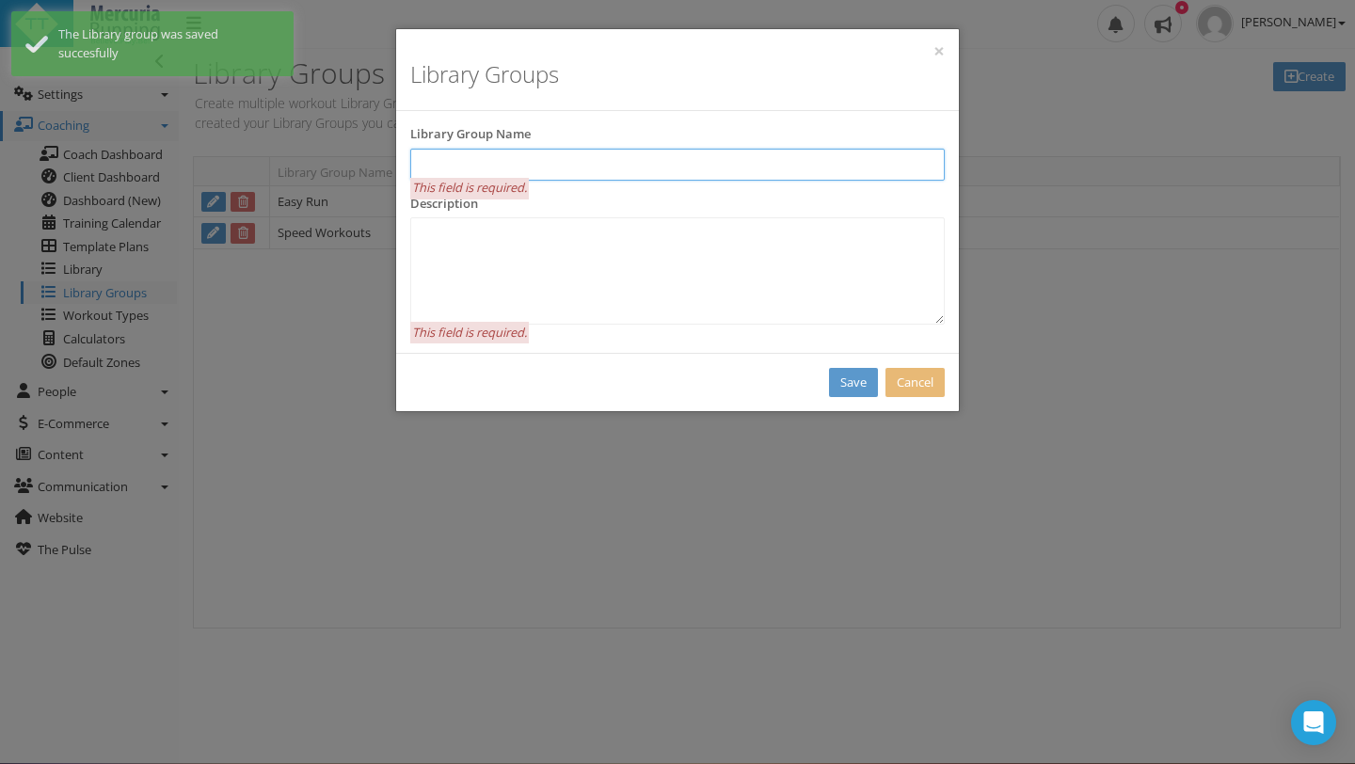
click at [650, 164] on input "text" at bounding box center [677, 165] width 534 height 32
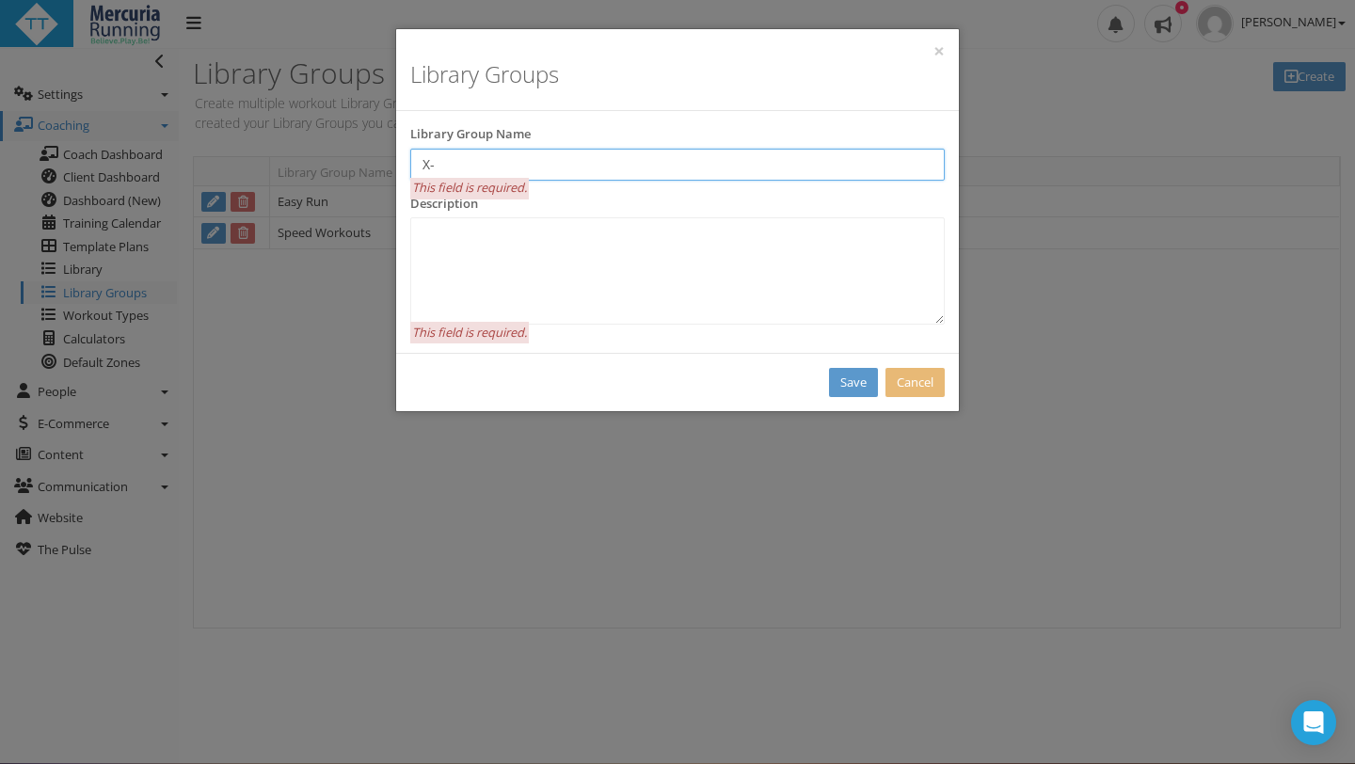
type input "X"
type input "Long Run"
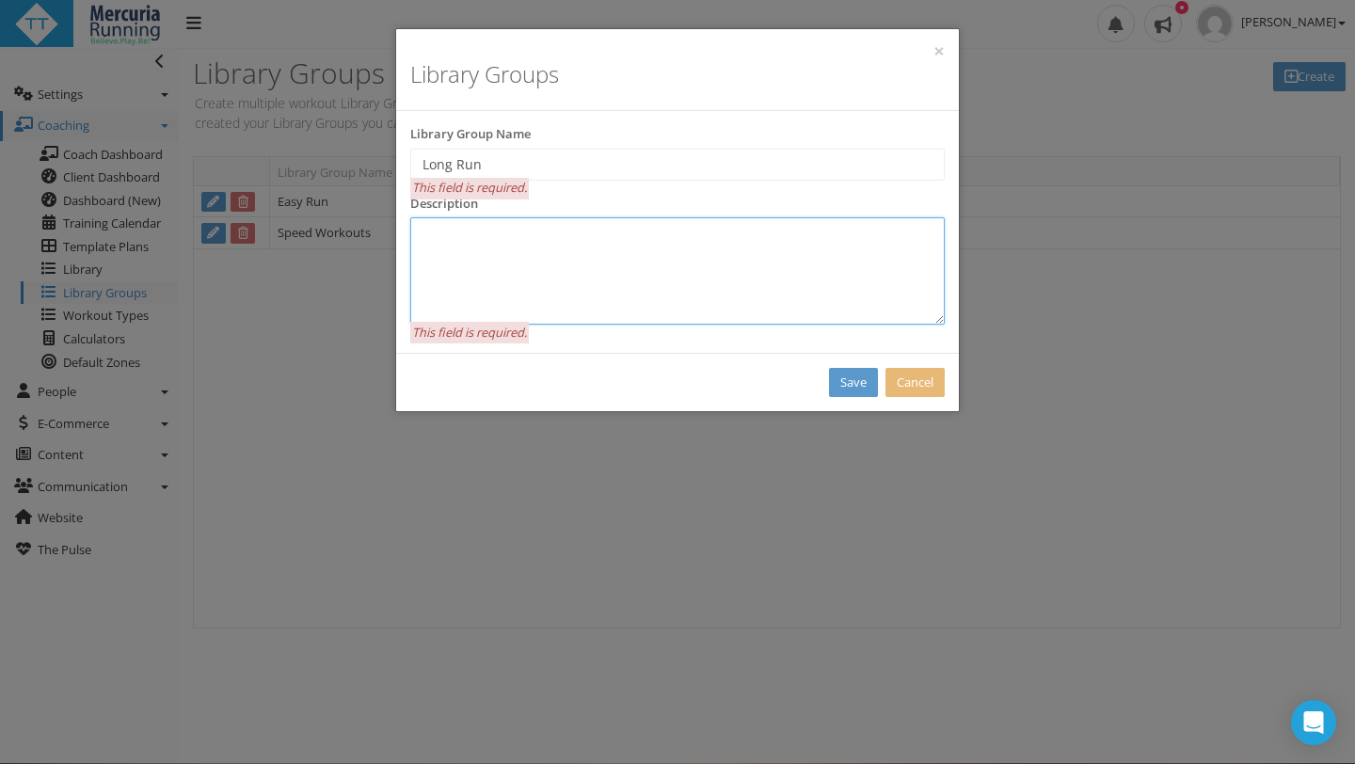
click at [533, 250] on textarea at bounding box center [677, 270] width 534 height 107
type textarea "Long Run"
click at [858, 373] on link "Save" at bounding box center [853, 382] width 49 height 29
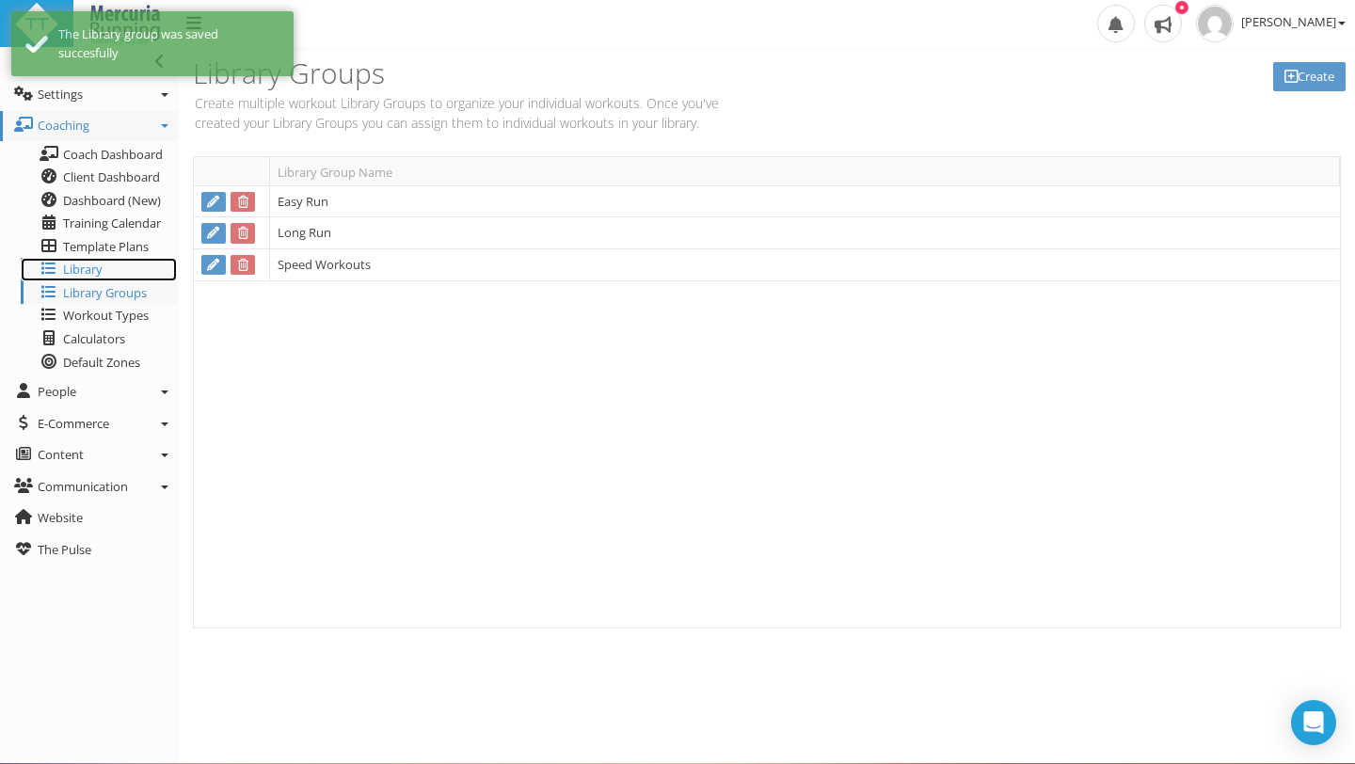
click at [74, 272] on span "Library" at bounding box center [83, 269] width 40 height 17
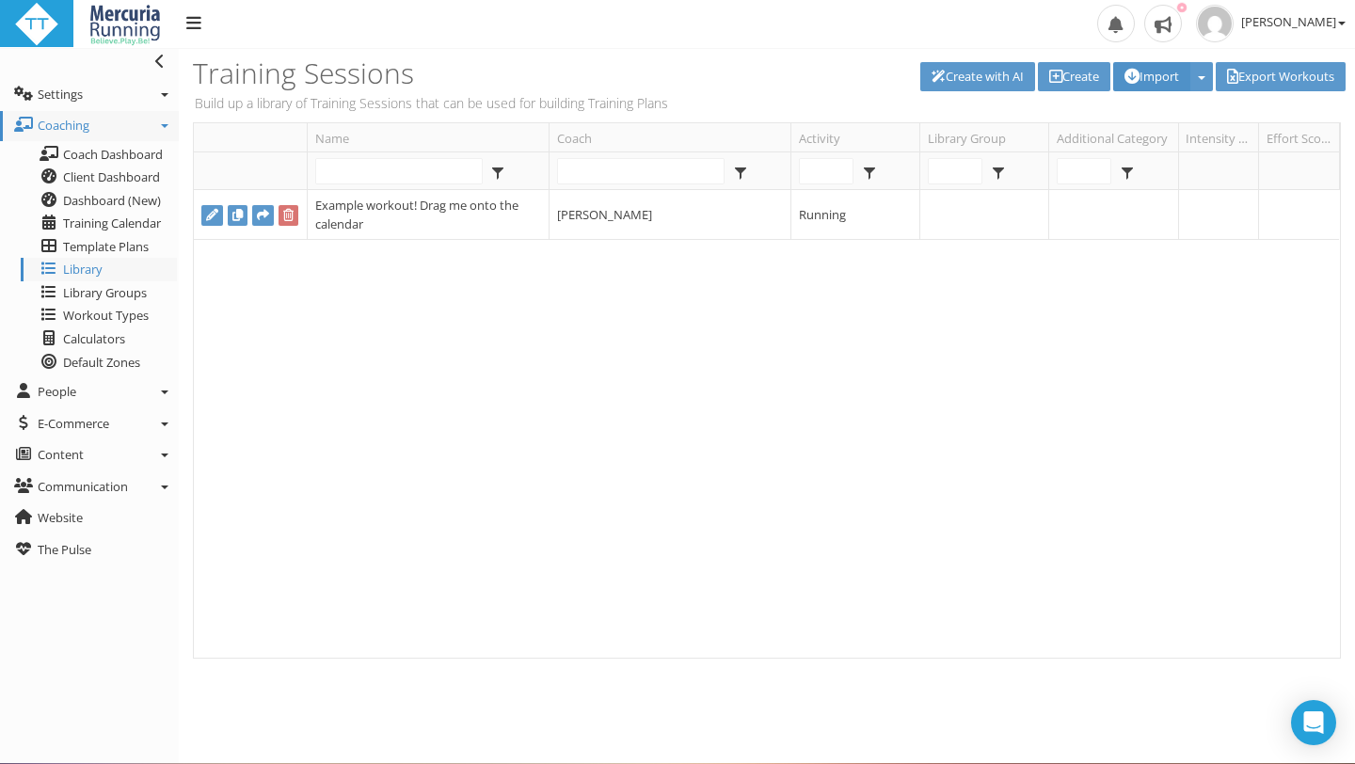
click at [1162, 72] on button "Import" at bounding box center [1151, 76] width 77 height 29
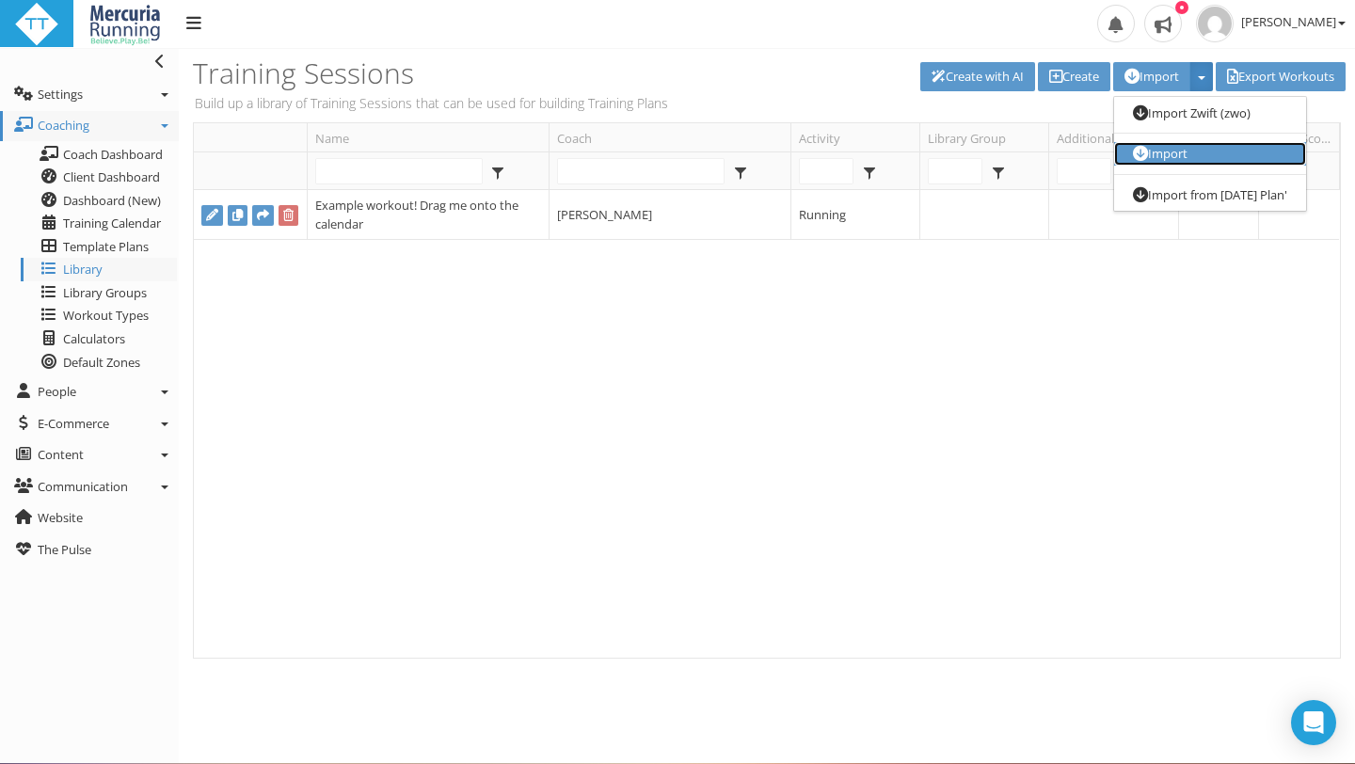
click at [1178, 150] on link "Import" at bounding box center [1210, 154] width 192 height 24
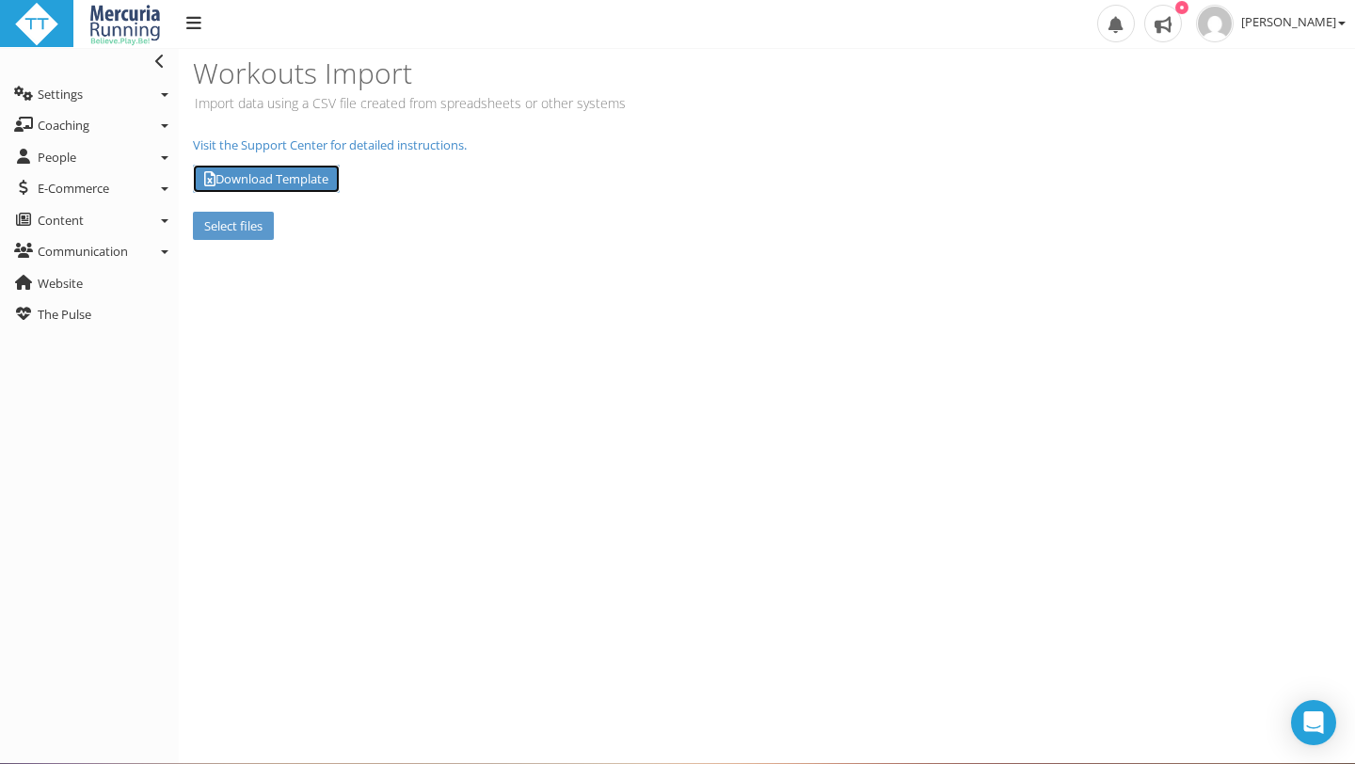
click at [333, 180] on link "Download Template" at bounding box center [266, 179] width 147 height 29
click at [379, 142] on link "Visit the Support Center for detailed instructions." at bounding box center [330, 144] width 274 height 17
